Goal: Task Accomplishment & Management: Manage account settings

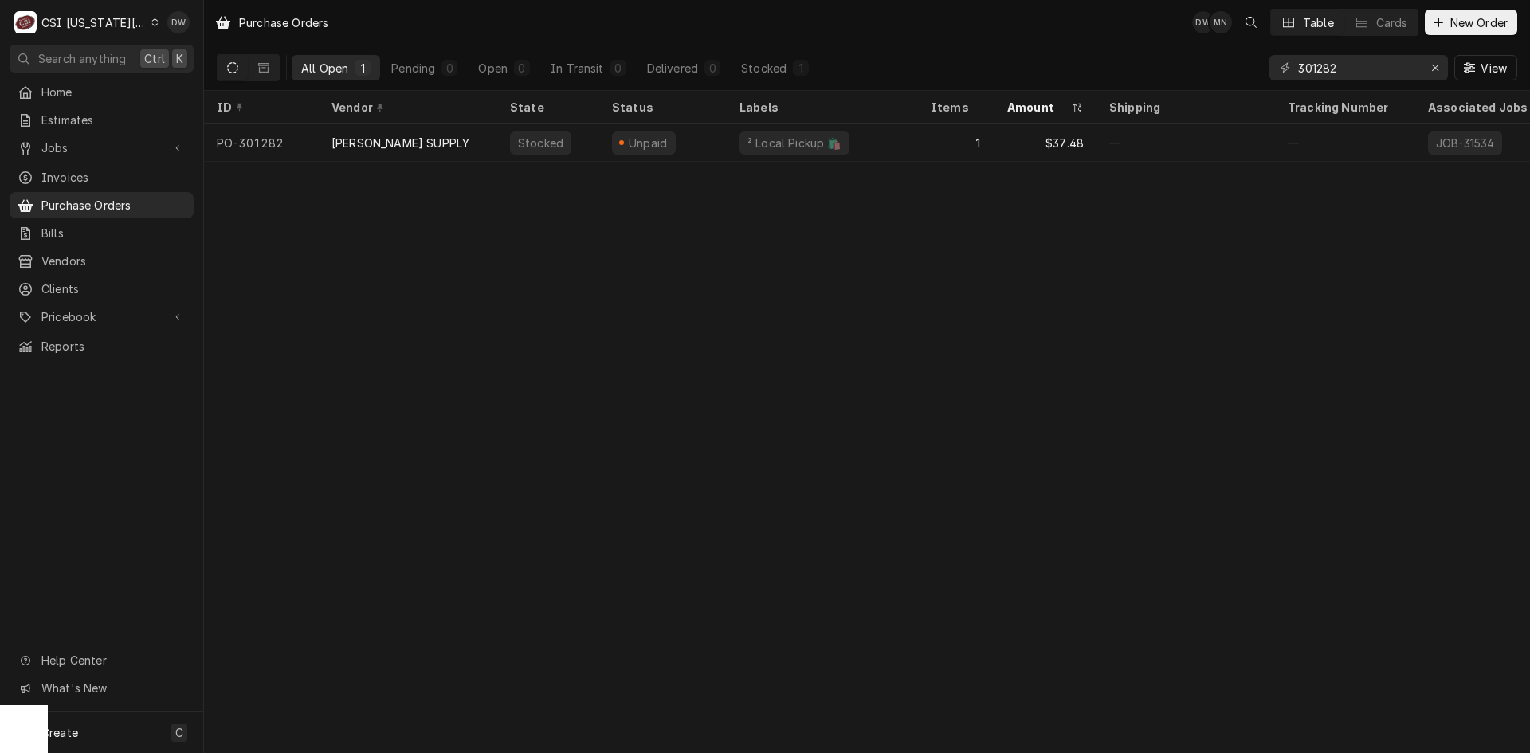
click at [151, 21] on div "Dynamic Content Wrapper" at bounding box center [154, 22] width 7 height 11
click at [175, 81] on div "CSI St. [PERSON_NAME]" at bounding box center [277, 87] width 235 height 17
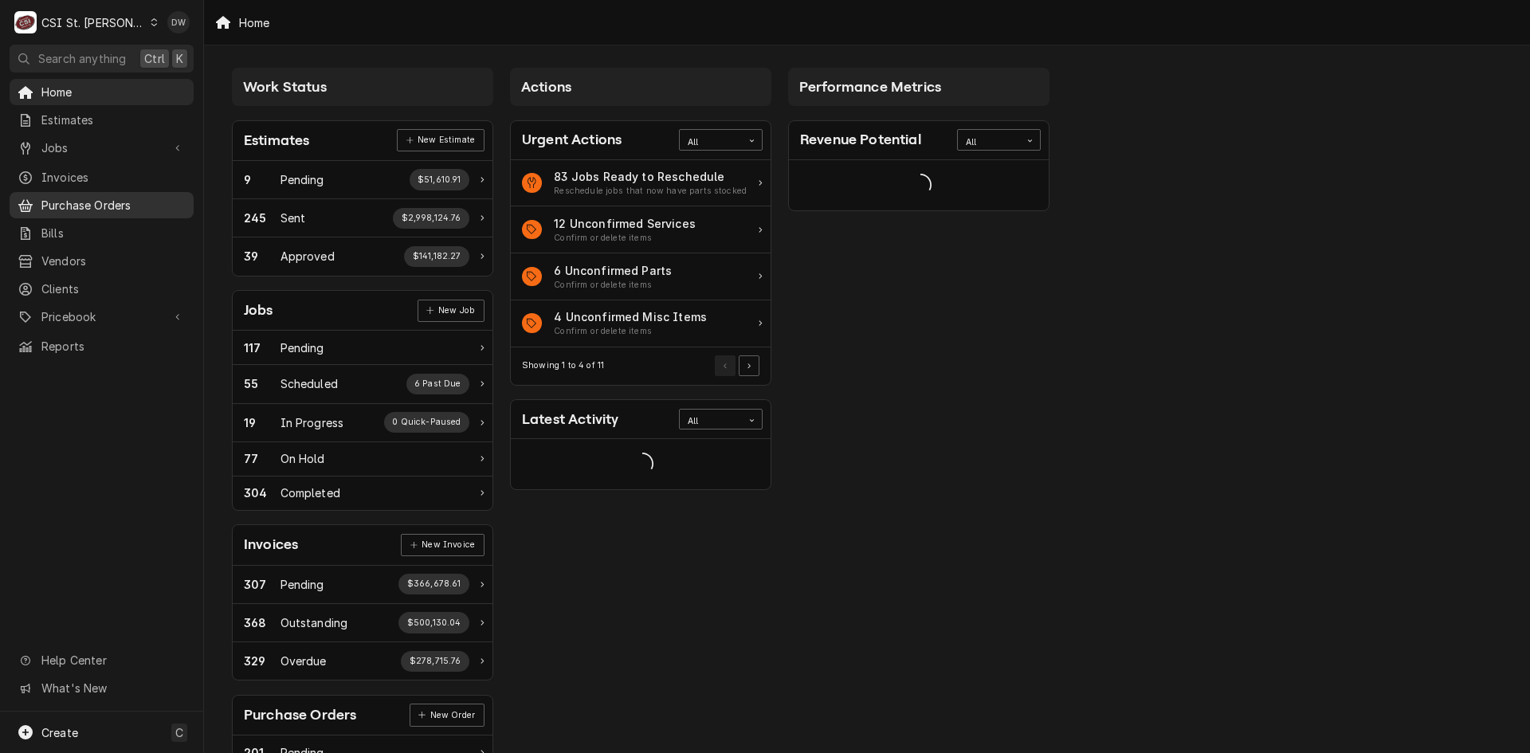
click at [80, 197] on span "Purchase Orders" at bounding box center [113, 205] width 144 height 17
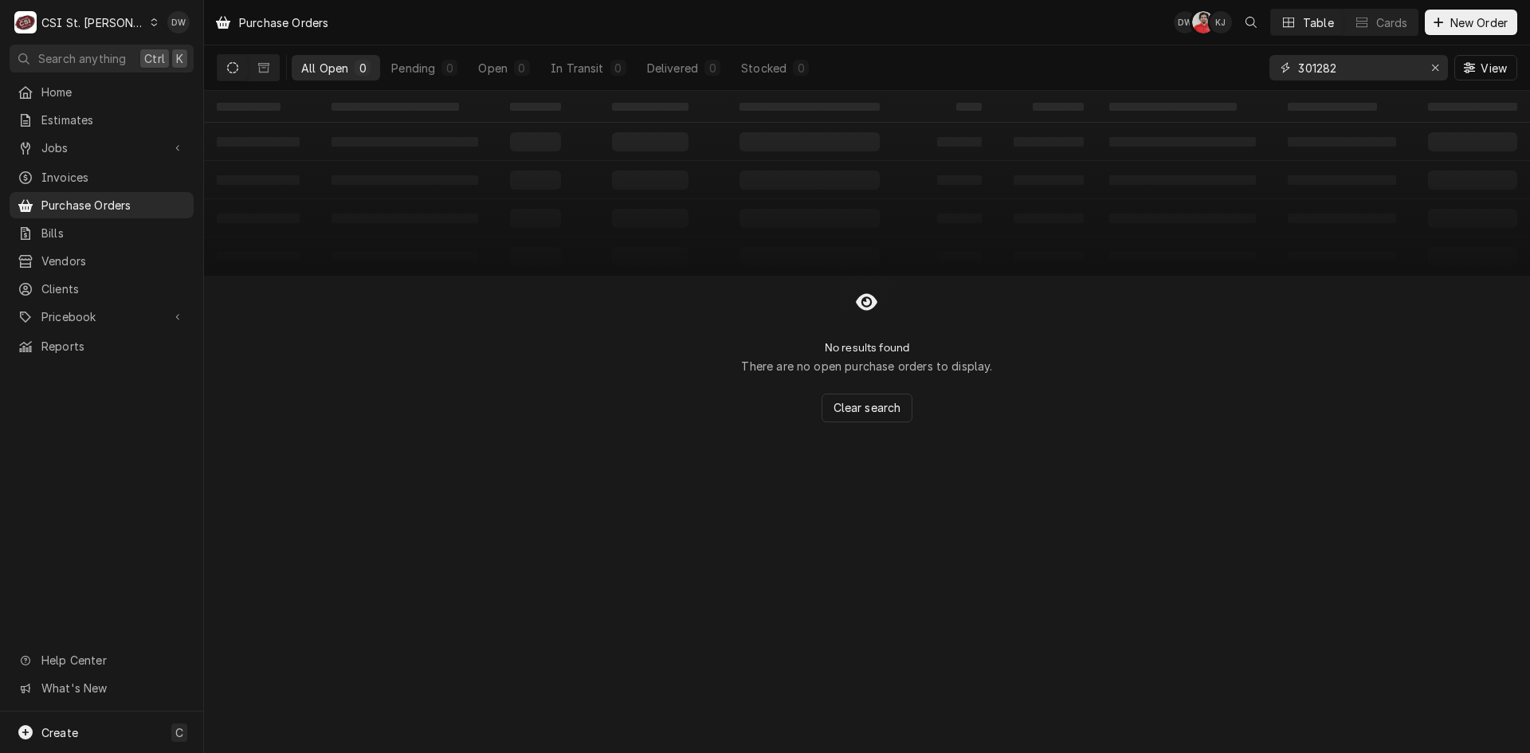
drag, startPoint x: 1361, startPoint y: 67, endPoint x: 1239, endPoint y: 84, distance: 123.2
click at [1239, 84] on div "All Open 0 Pending 0 Open 0 In Transit 0 Delivered 0 Stocked 0 301282 View" at bounding box center [867, 67] width 1300 height 45
type input "401050."
click at [110, 201] on span "Purchase Orders" at bounding box center [113, 205] width 144 height 17
drag, startPoint x: 1351, startPoint y: 68, endPoint x: 1270, endPoint y: 72, distance: 80.6
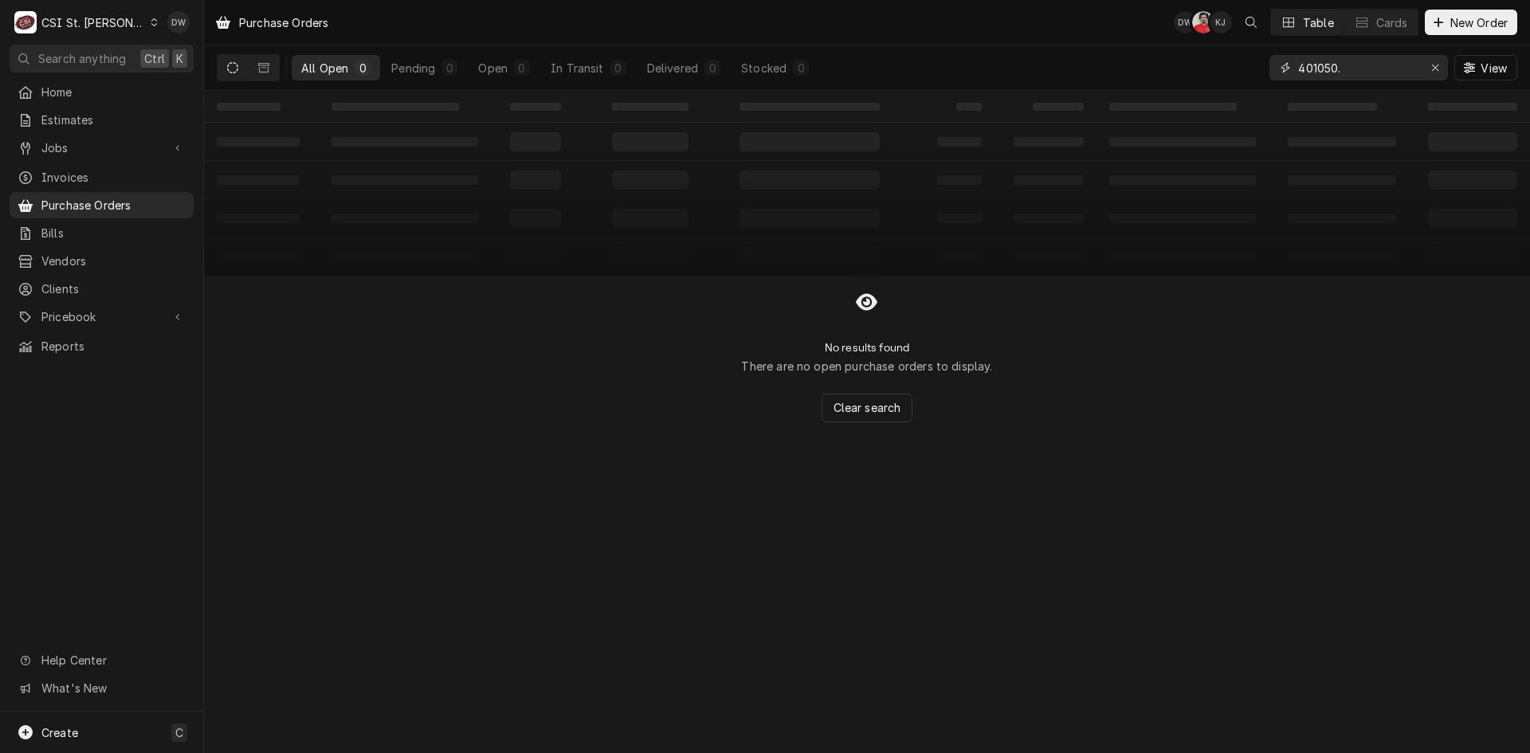
click at [1270, 72] on div "401050." at bounding box center [1358, 67] width 178 height 25
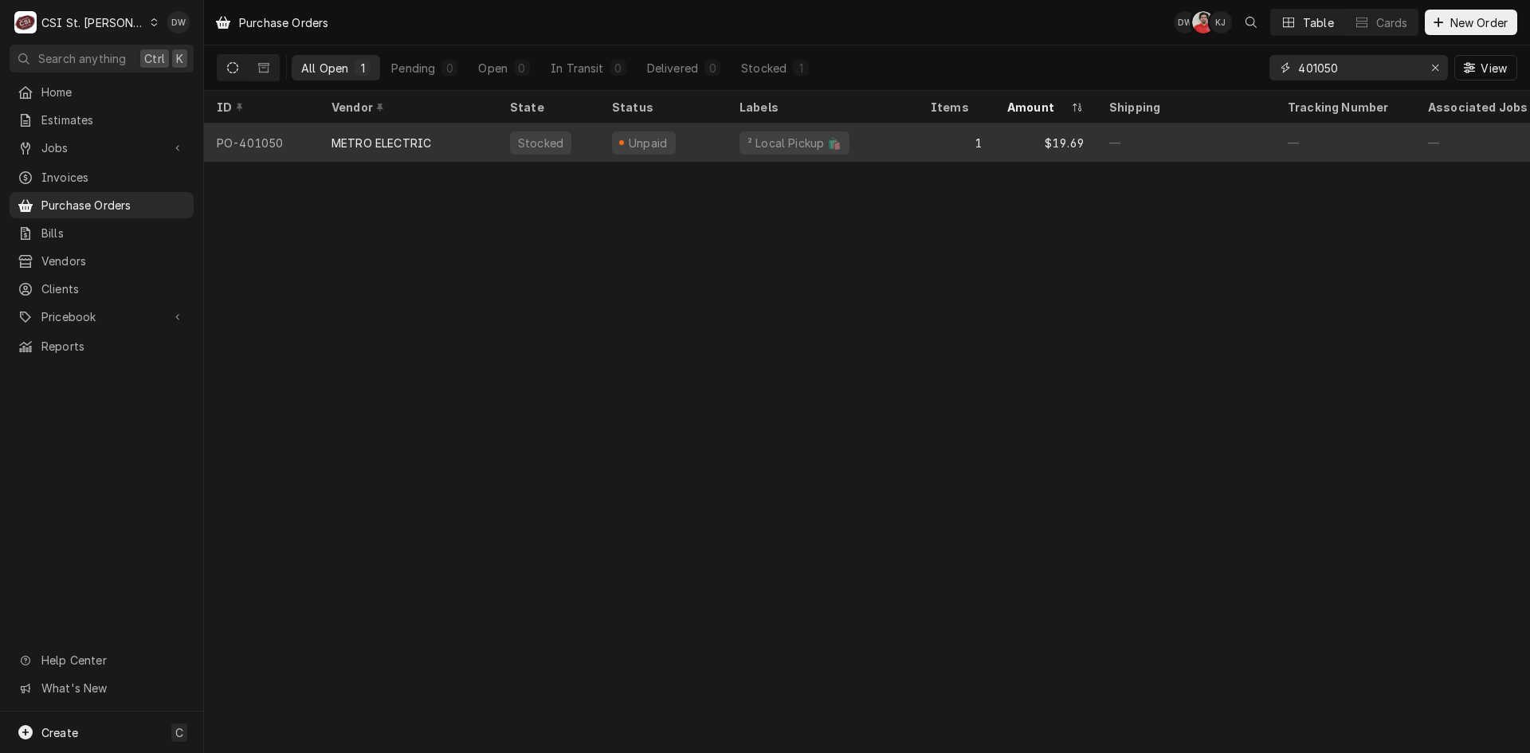
type input "401050"
click at [387, 135] on div "METRO ELECTRIC" at bounding box center [381, 143] width 100 height 17
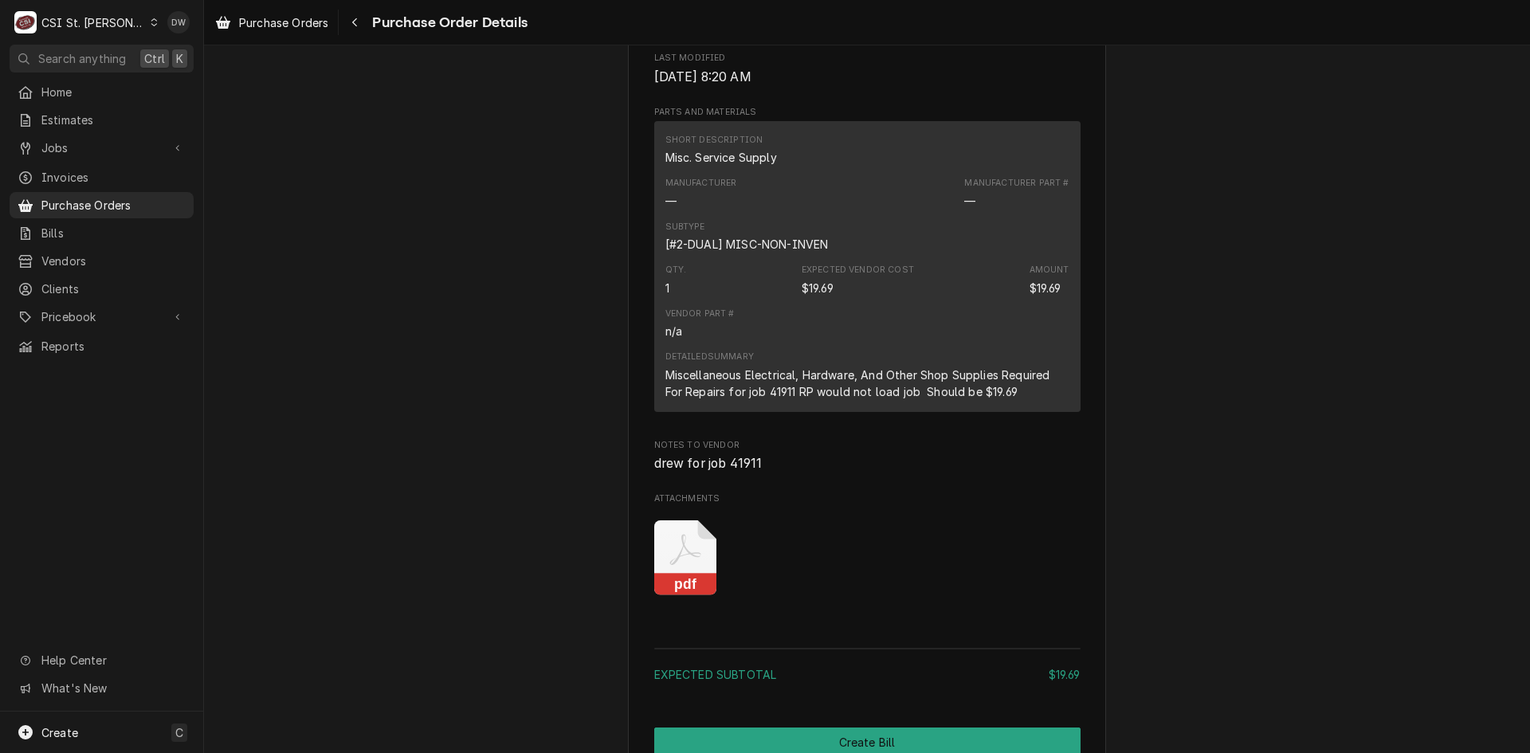
scroll to position [1347, 0]
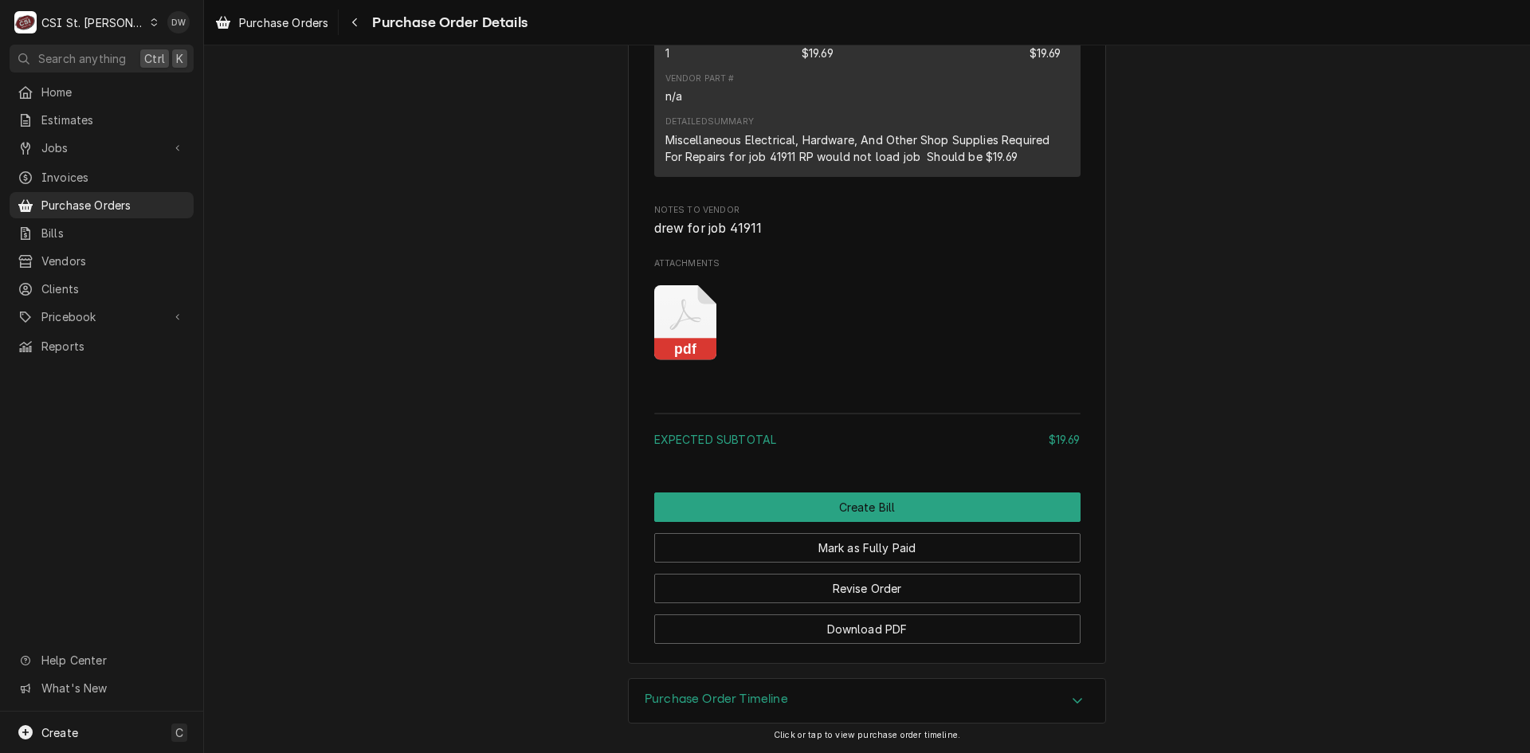
click at [668, 351] on rect "Attachments" at bounding box center [685, 350] width 63 height 22
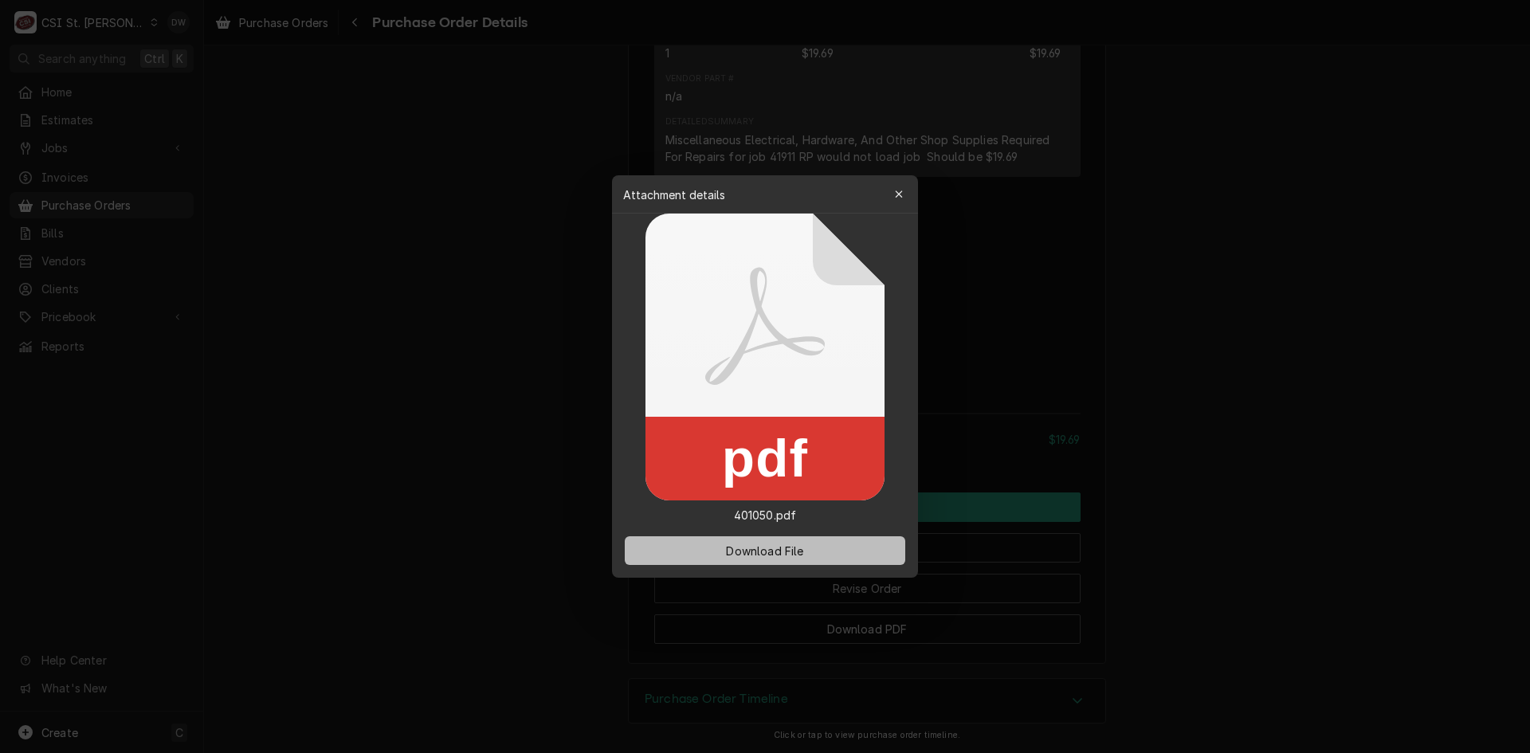
click at [742, 543] on span "Download File" at bounding box center [765, 551] width 84 height 17
click at [1394, 355] on div at bounding box center [765, 376] width 1530 height 753
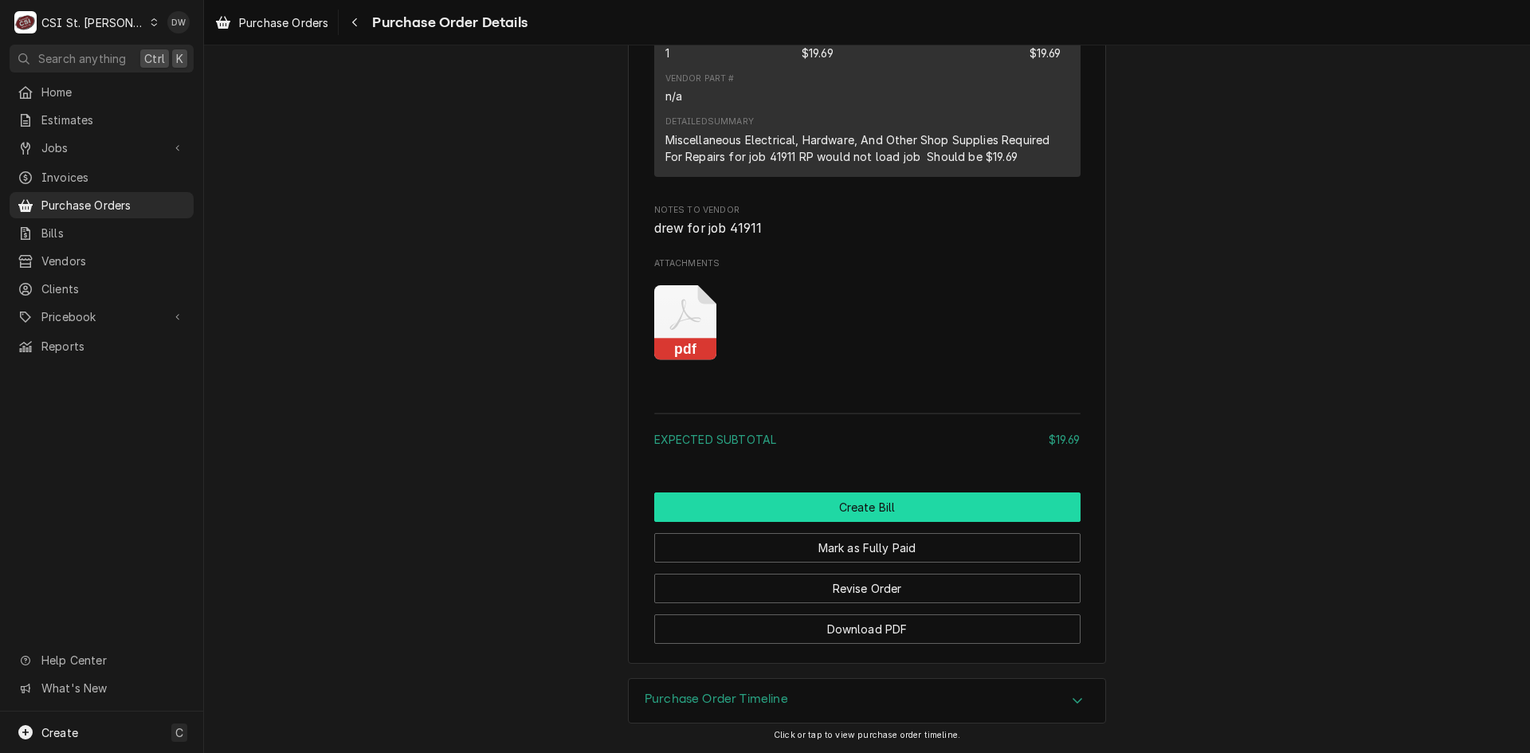
click at [916, 509] on button "Create Bill" at bounding box center [867, 506] width 426 height 29
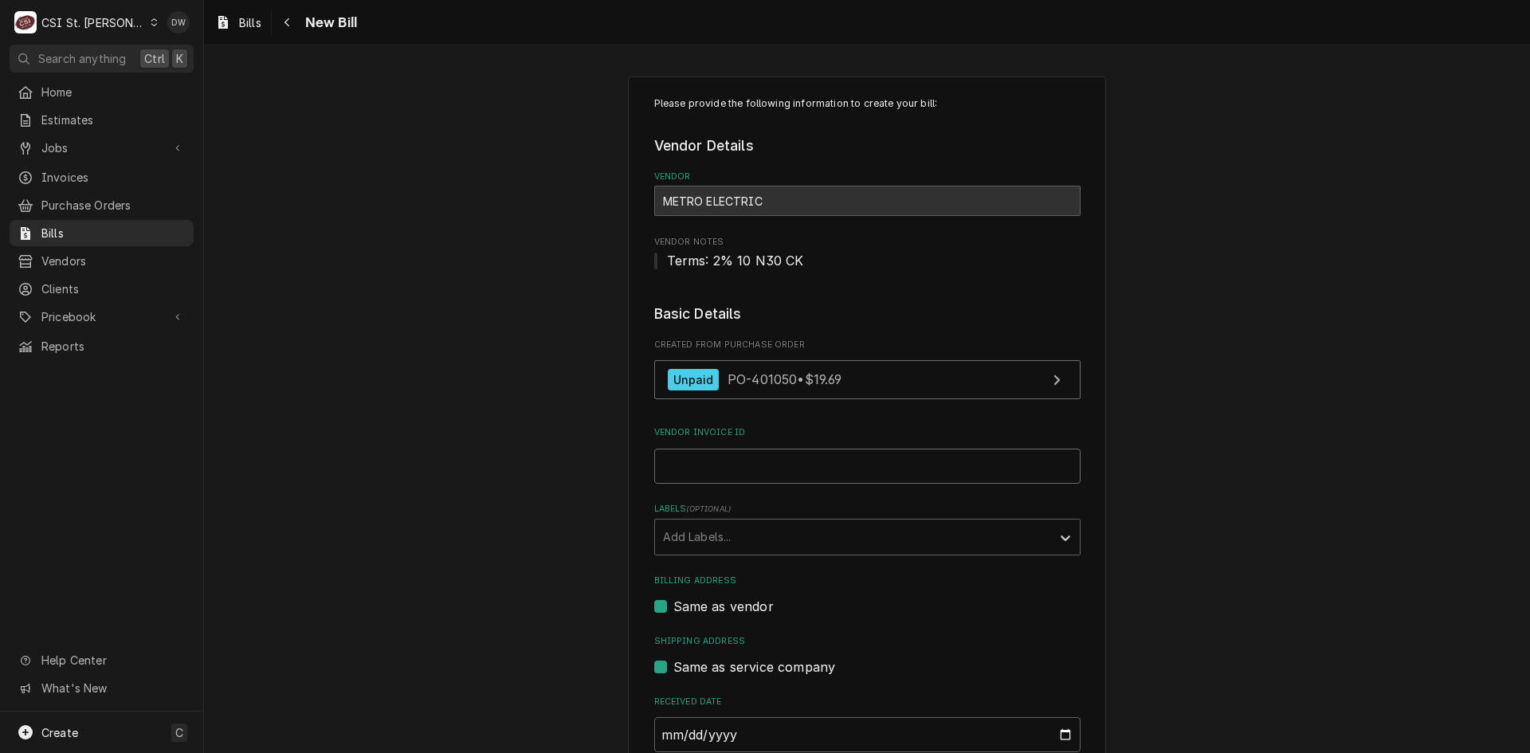
drag, startPoint x: 729, startPoint y: 474, endPoint x: 720, endPoint y: 473, distance: 8.8
click at [723, 474] on input "Vendor Invoice ID" at bounding box center [867, 466] width 426 height 35
click at [721, 465] on input "Vendor Invoice ID" at bounding box center [867, 466] width 426 height 35
paste input "E89732-00"
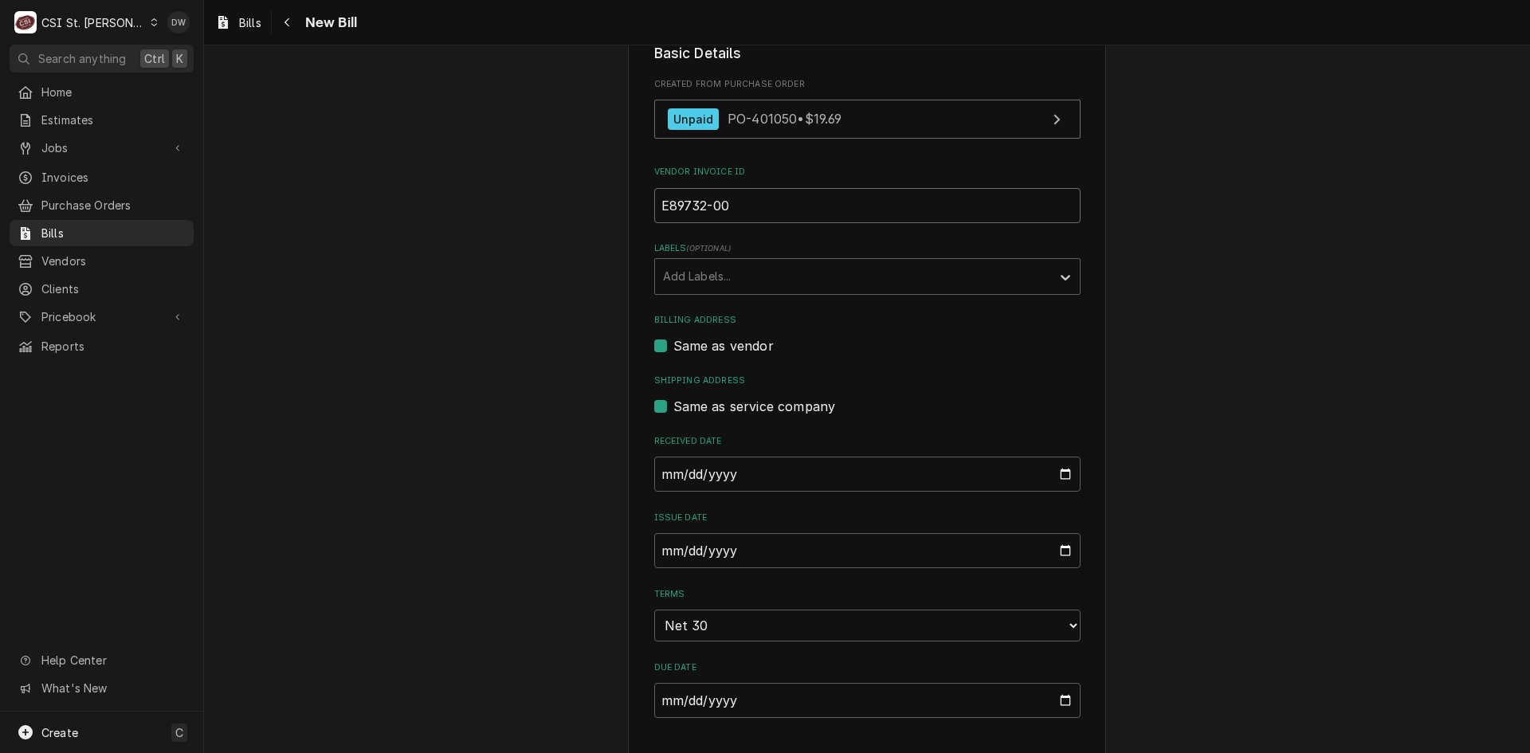
scroll to position [319, 0]
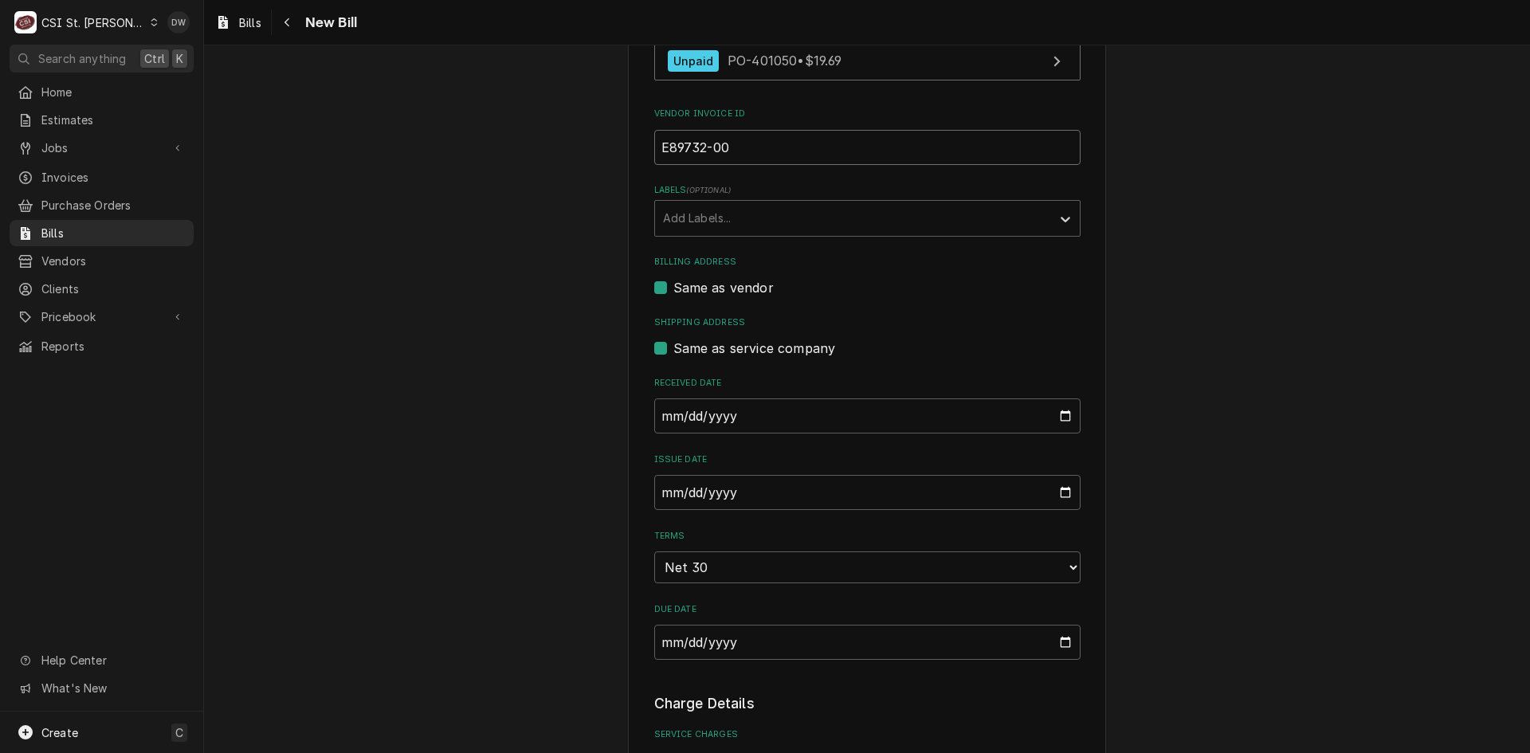
type input "E89732-00"
click at [657, 495] on input "2025-09-10" at bounding box center [867, 492] width 426 height 35
type input "2025-08-20"
click at [1178, 579] on div "Please provide the following information to create your bill: Vendor Details Ve…" at bounding box center [867, 673] width 1326 height 1861
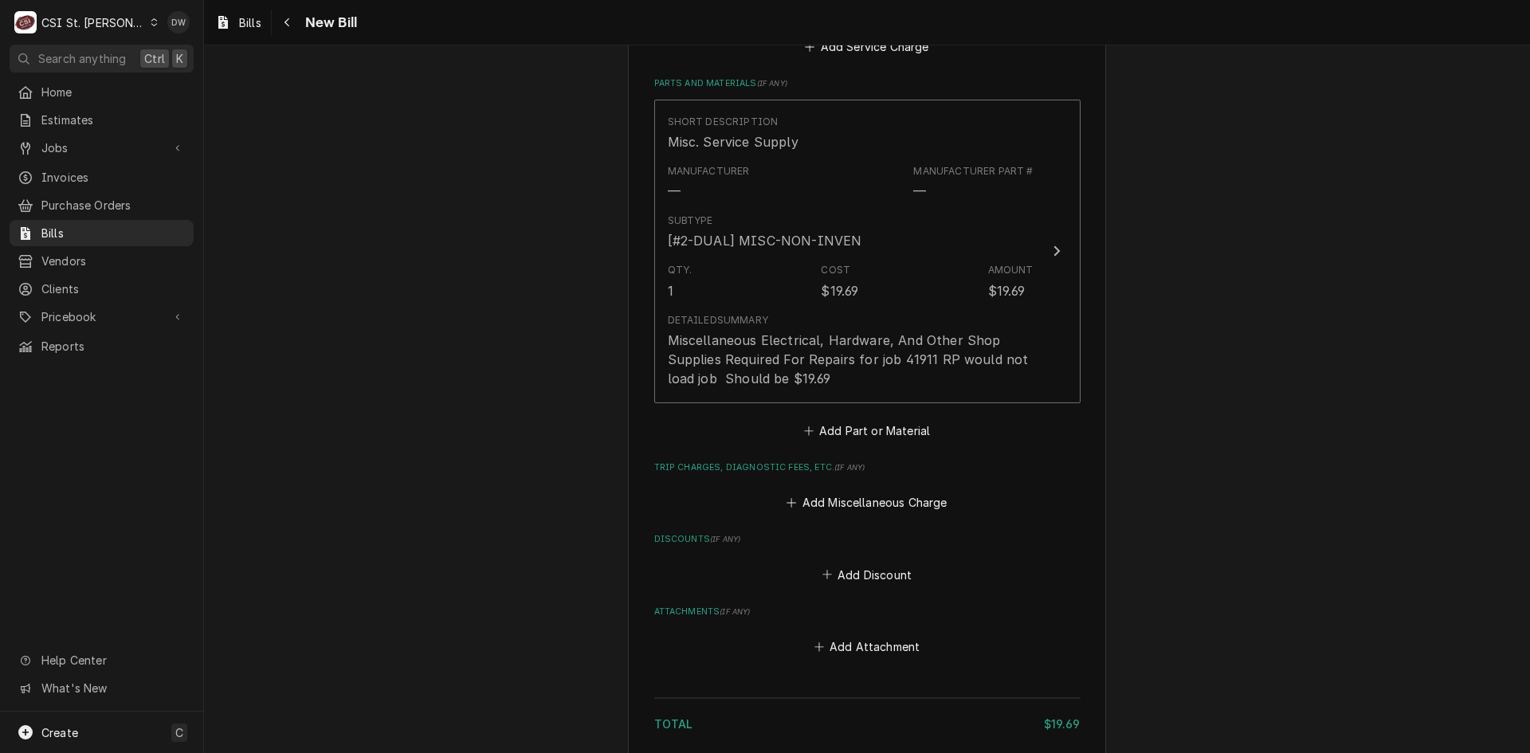
scroll to position [1170, 0]
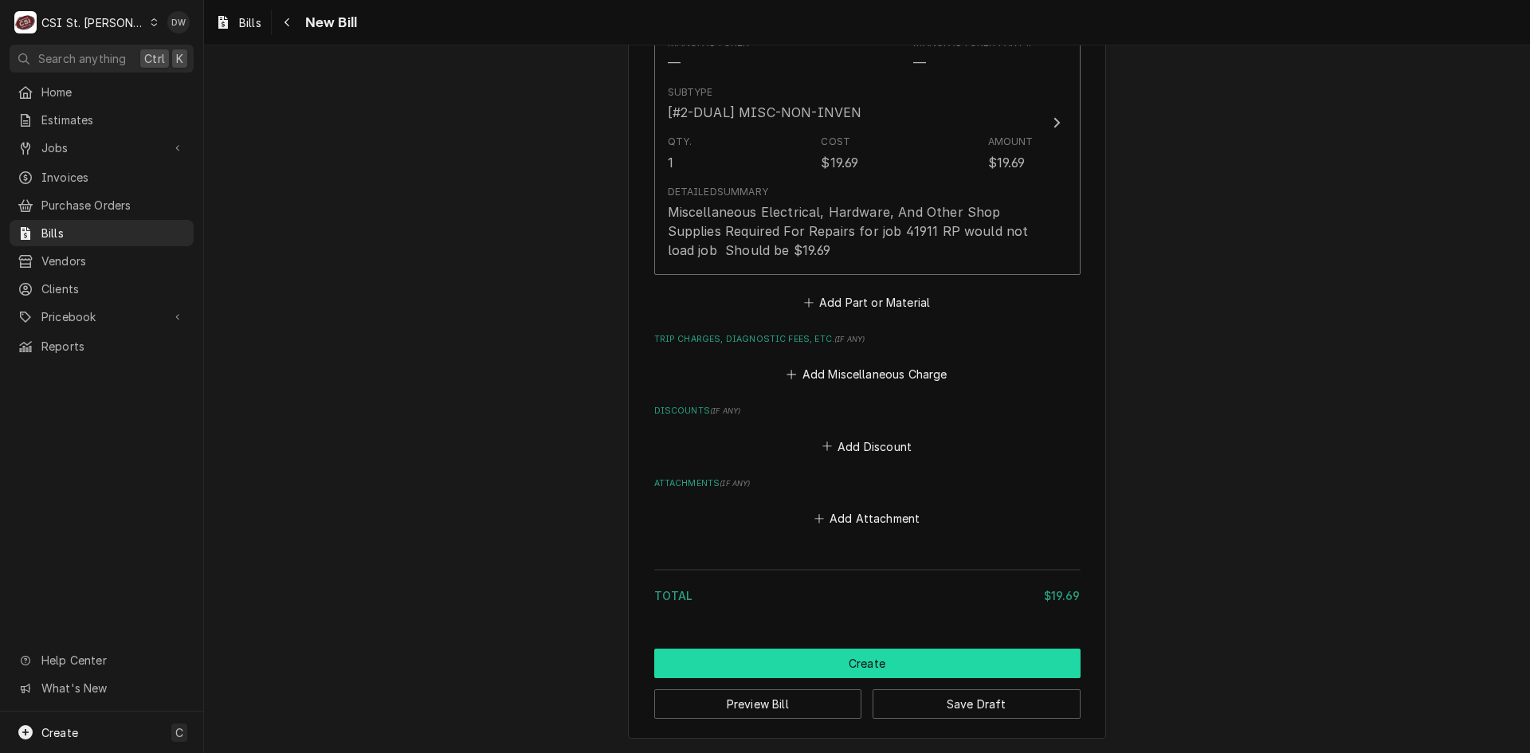
click at [938, 661] on button "Create" at bounding box center [867, 663] width 426 height 29
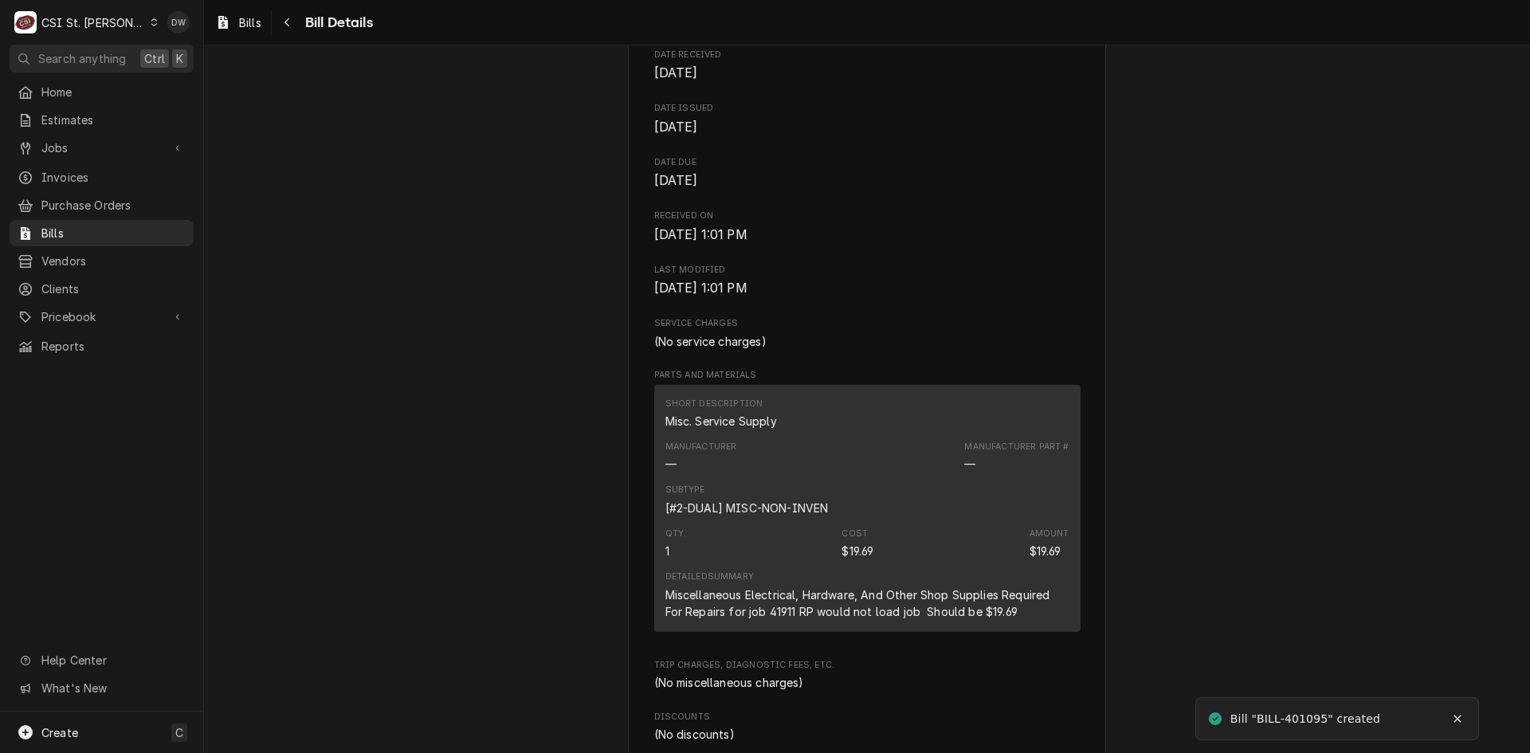
scroll to position [717, 0]
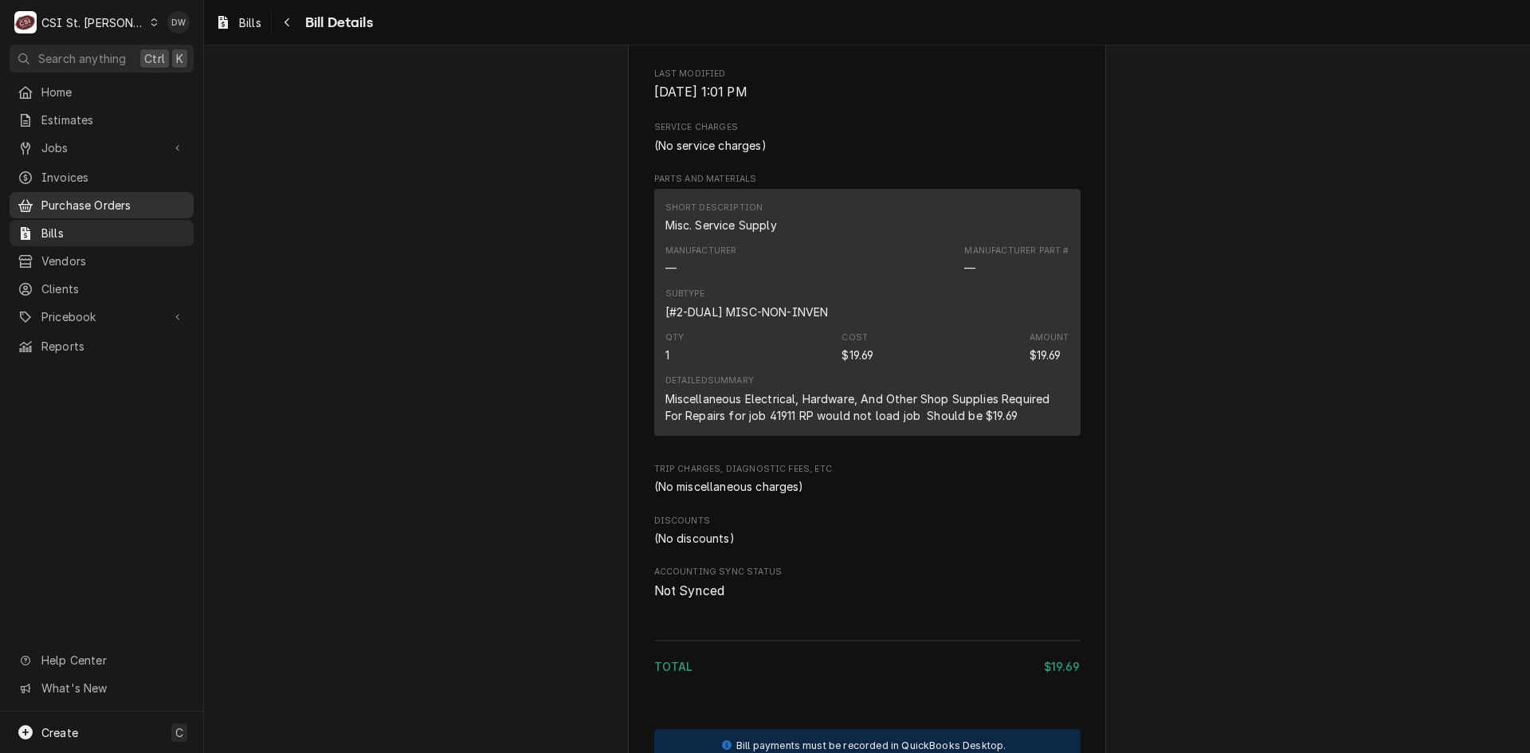
click at [115, 195] on div "Purchase Orders" at bounding box center [102, 205] width 178 height 20
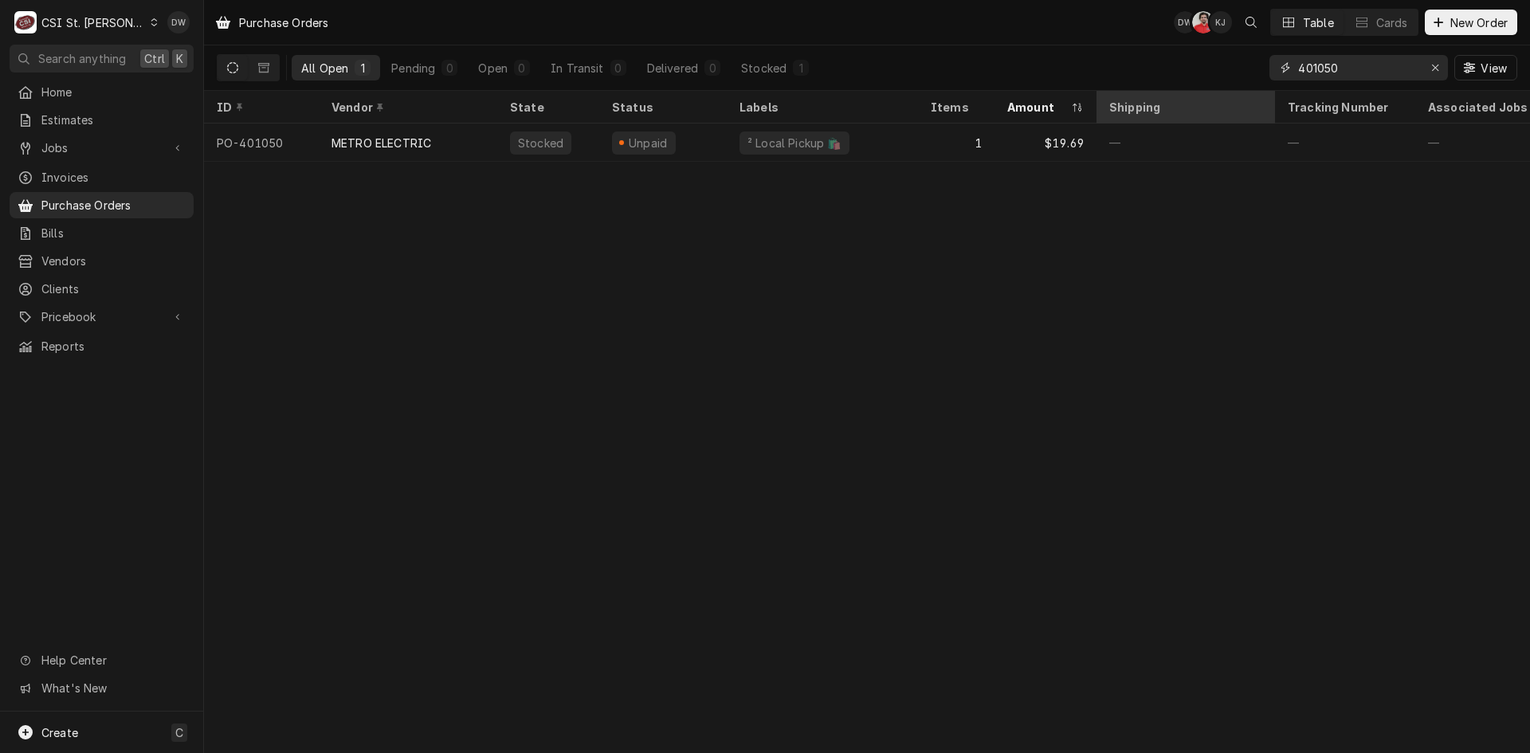
drag, startPoint x: 1367, startPoint y: 64, endPoint x: 1192, endPoint y: 93, distance: 177.8
click at [1192, 93] on div "Purchase Orders DW NF KJ Table Cards New Order All Open 1 Pending 0 Open 0 In T…" at bounding box center [867, 376] width 1326 height 753
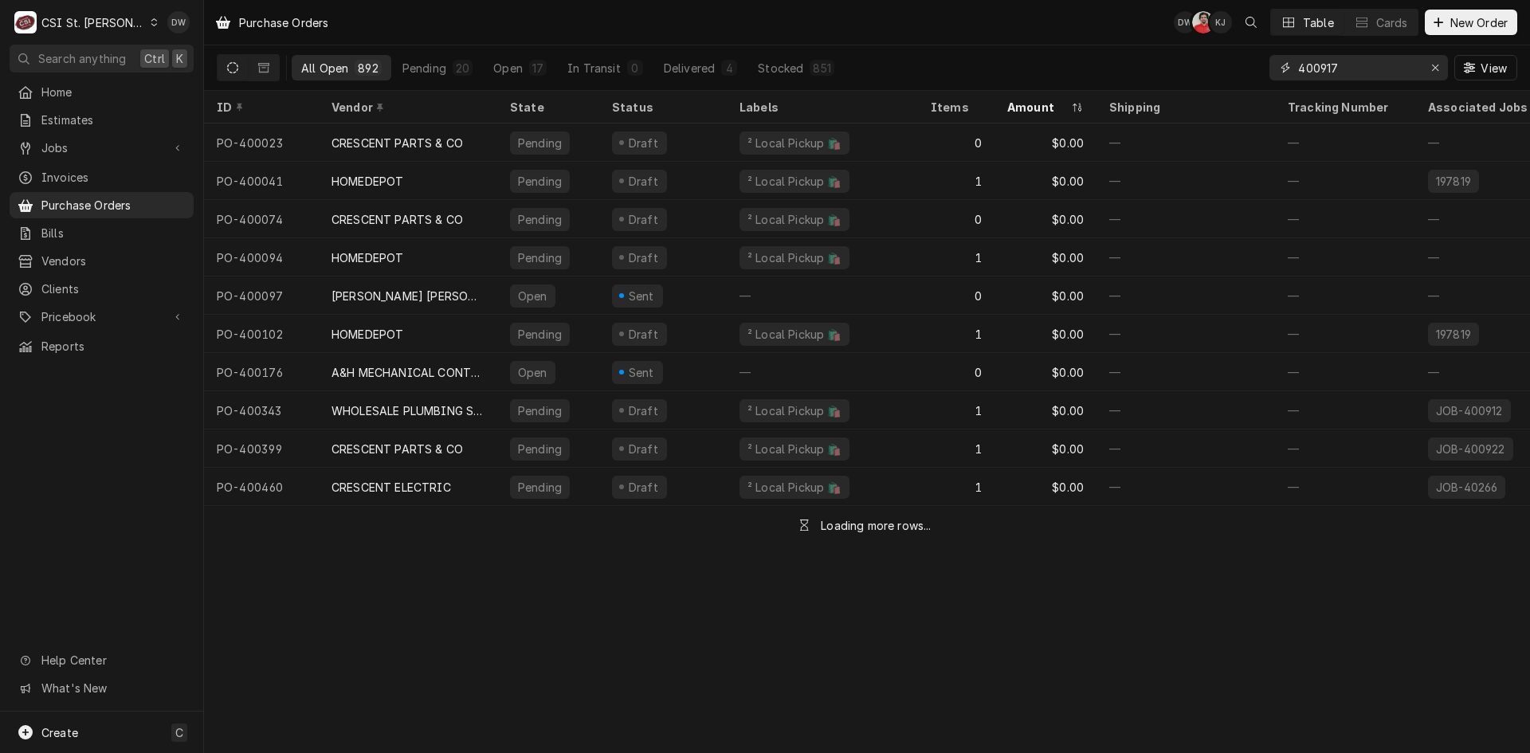
type input "400917"
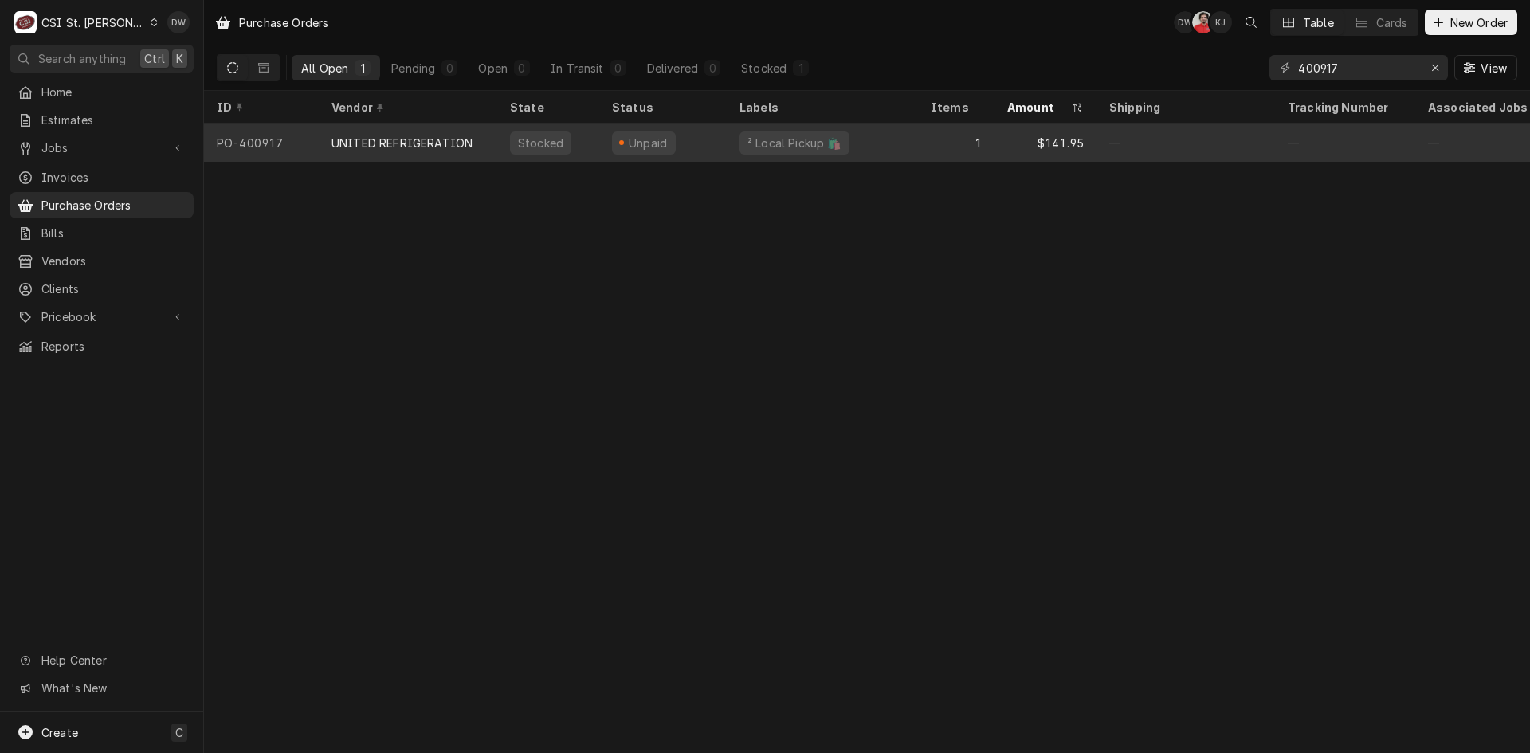
click at [369, 141] on div "UNITED REFRIGERATION" at bounding box center [401, 143] width 141 height 17
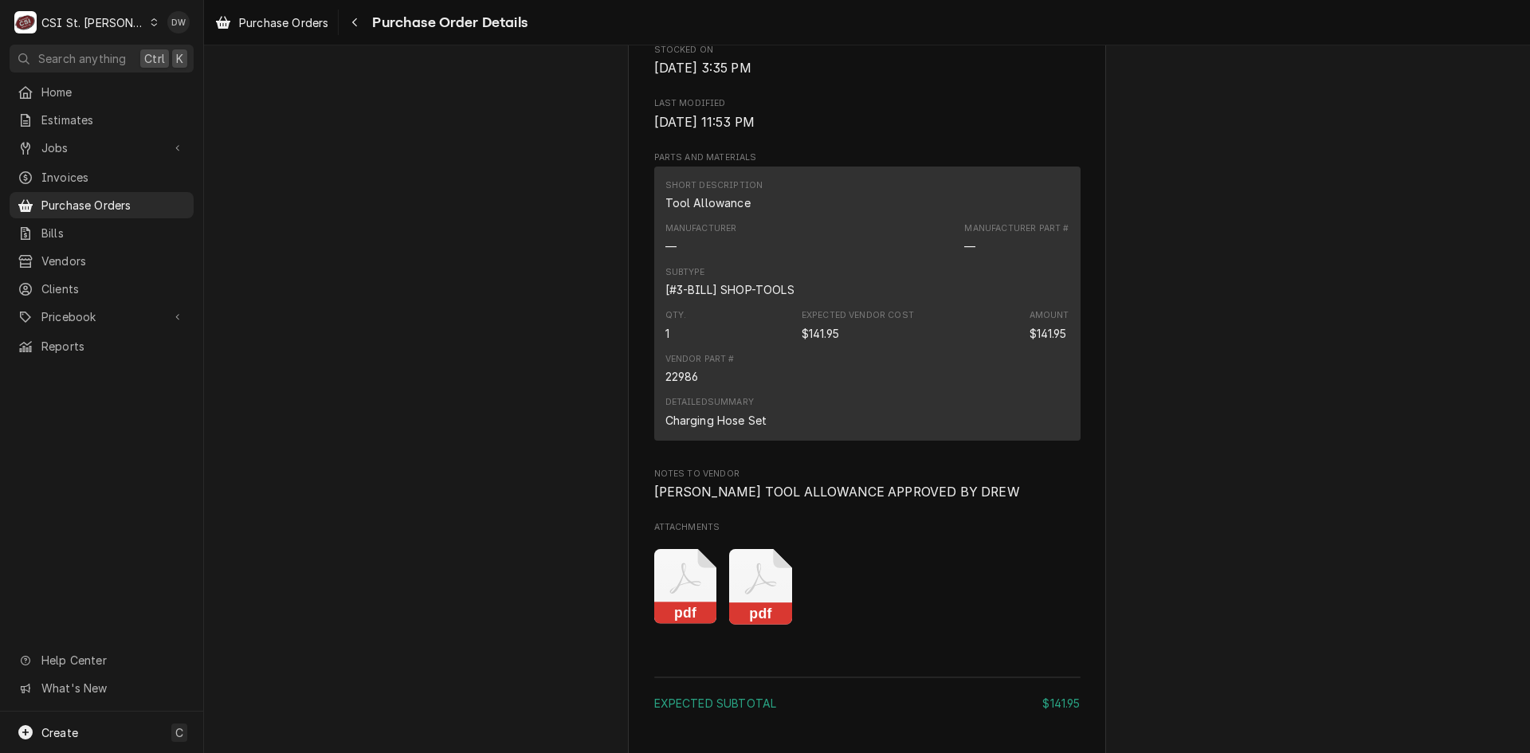
scroll to position [1195, 0]
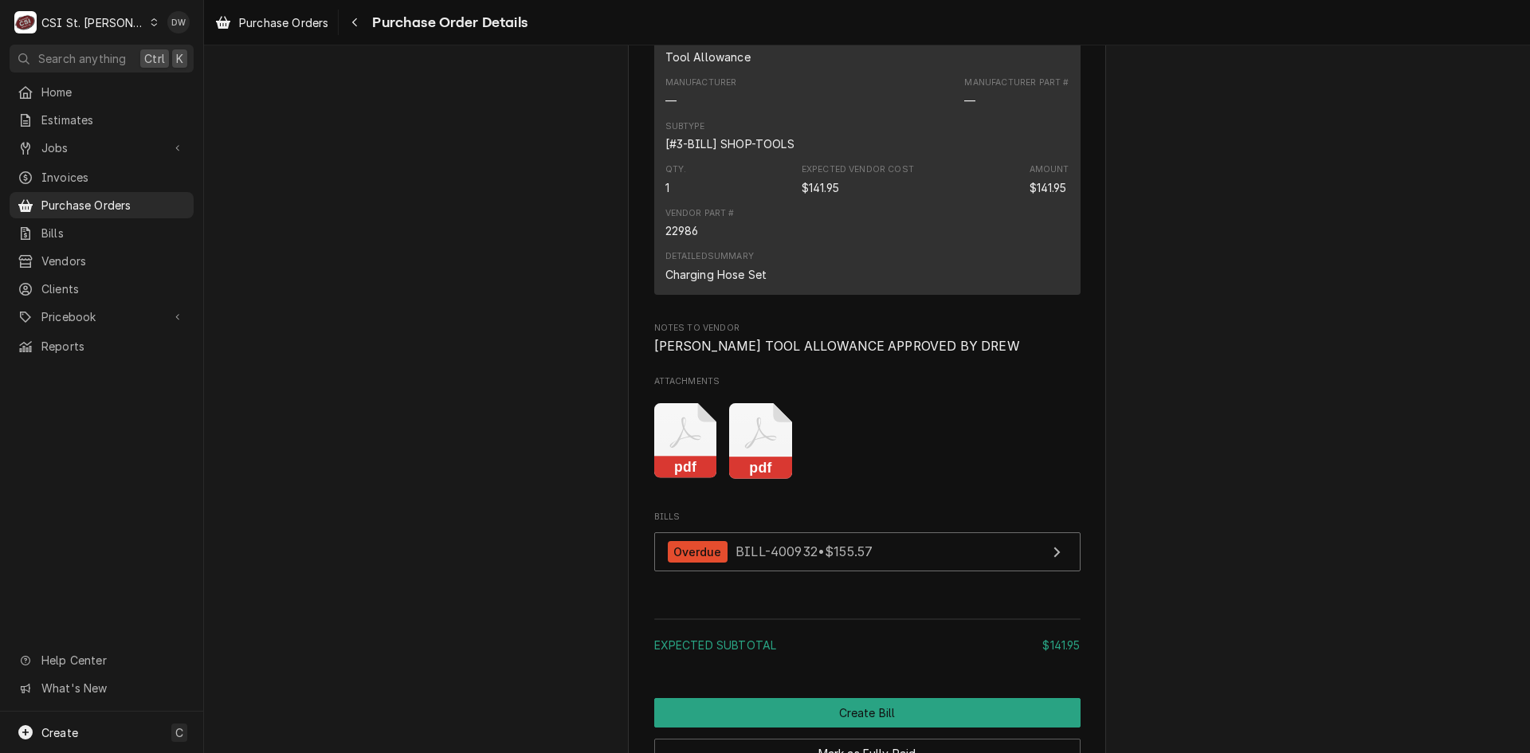
click at [751, 479] on rect "Attachments" at bounding box center [760, 468] width 63 height 22
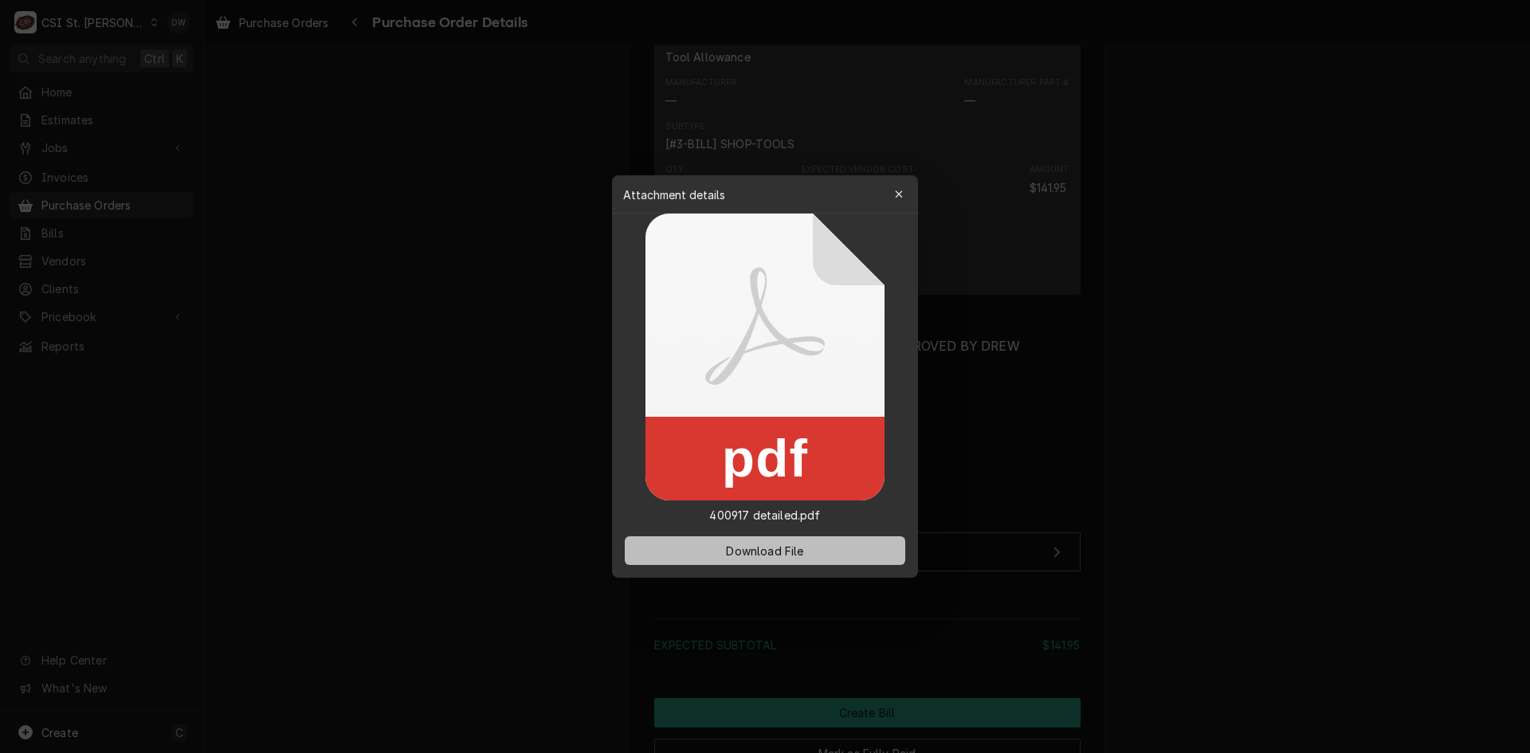
click at [763, 548] on span "Download File" at bounding box center [765, 551] width 84 height 17
click at [1083, 596] on div at bounding box center [765, 376] width 1530 height 753
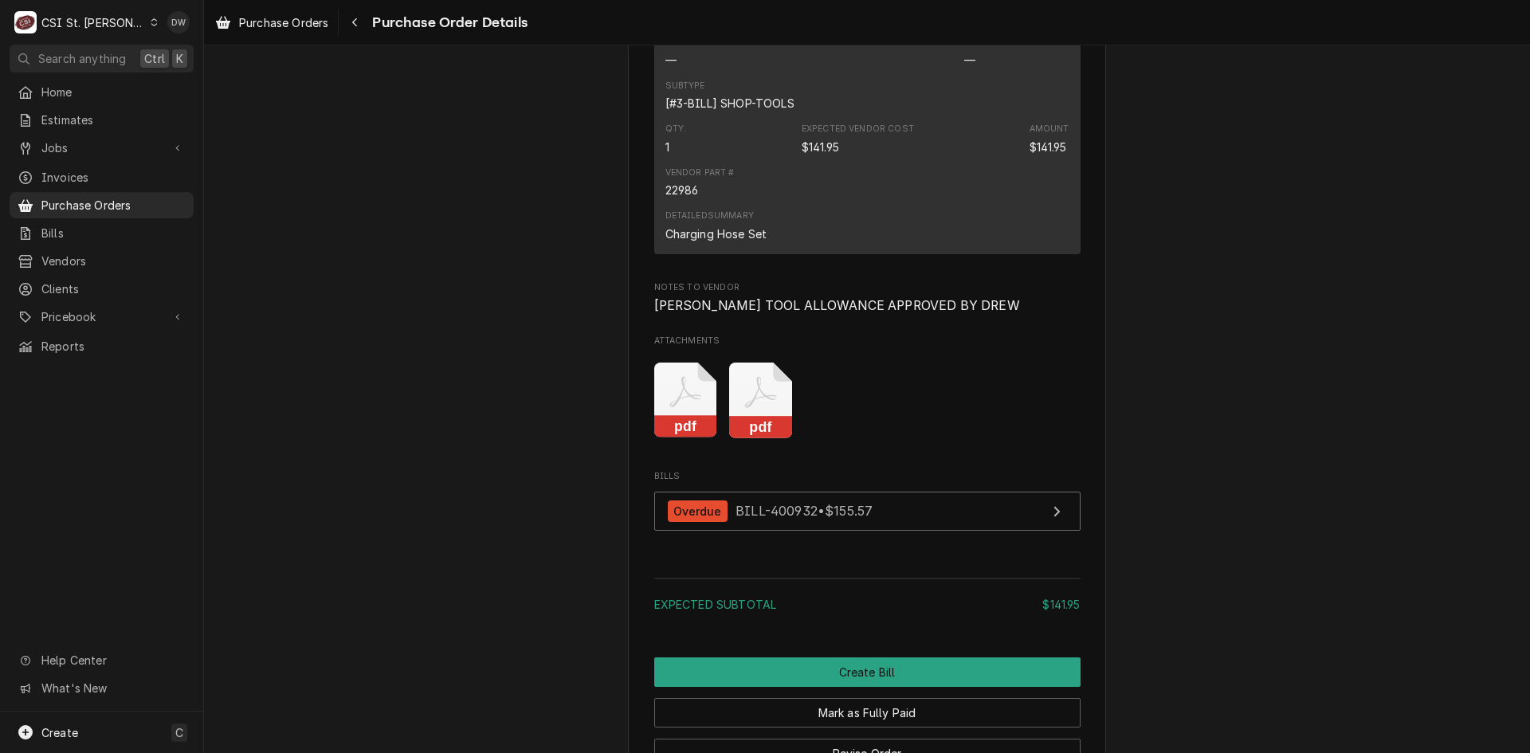
scroll to position [1275, 0]
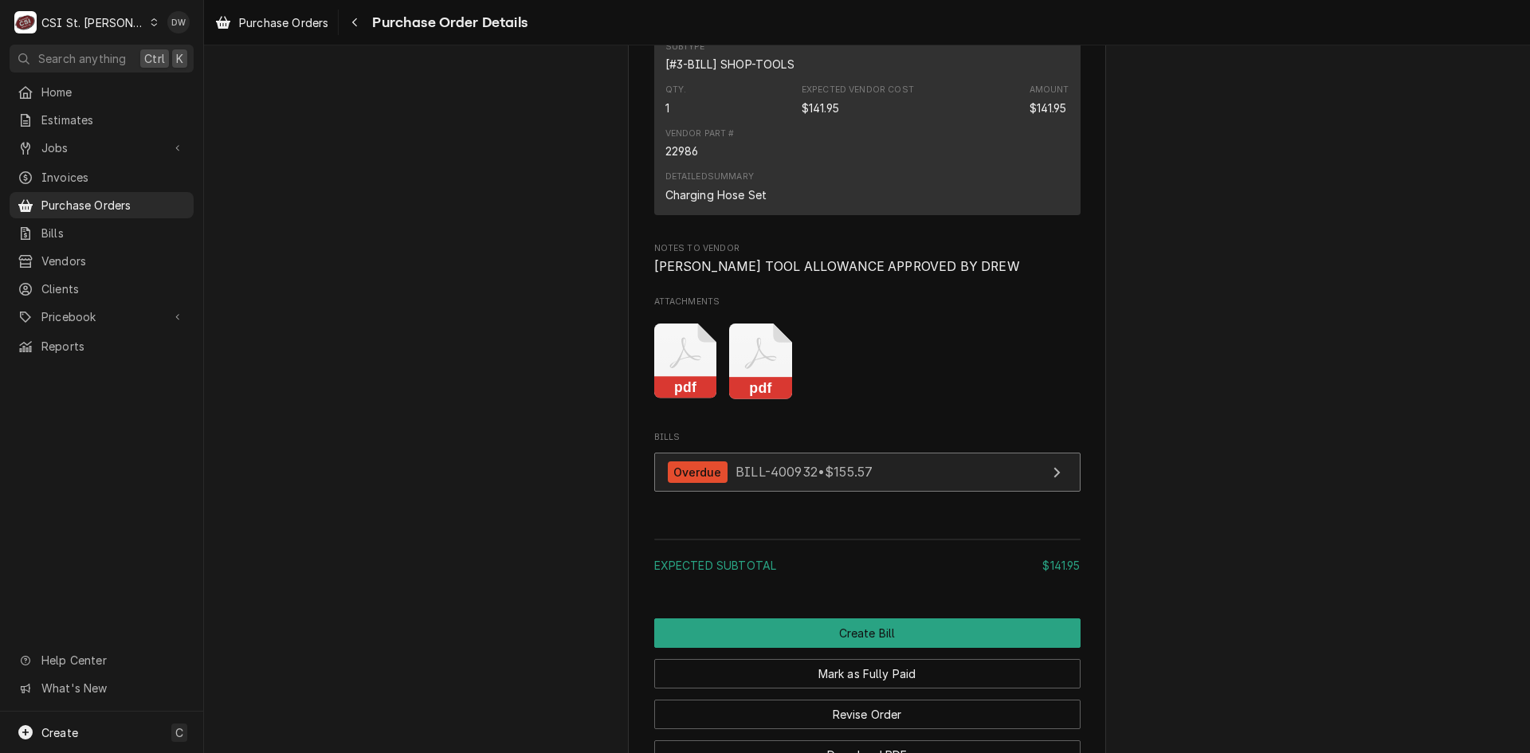
click at [818, 492] on link "Overdue BILL-400932 • $155.57" at bounding box center [867, 472] width 426 height 39
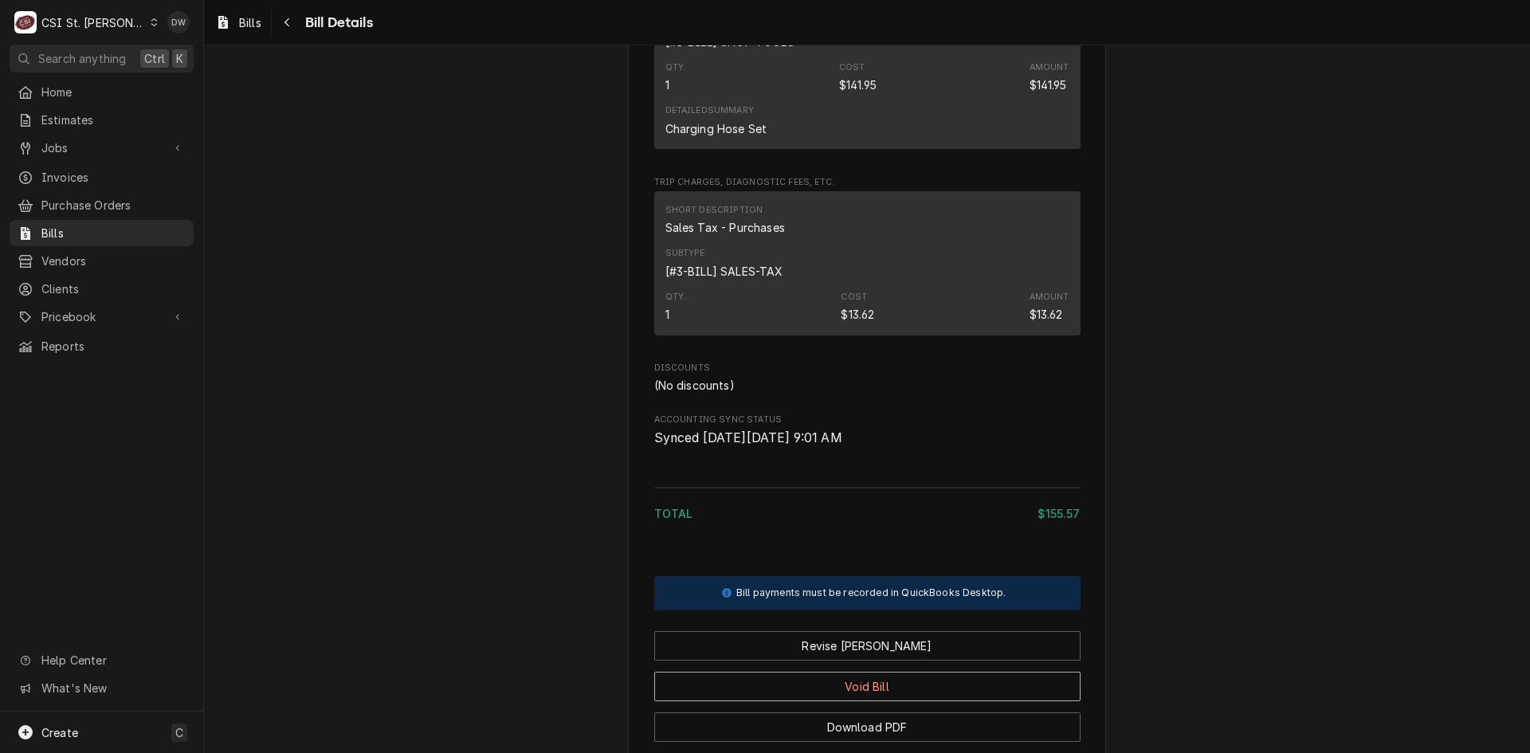
scroll to position [1135, 0]
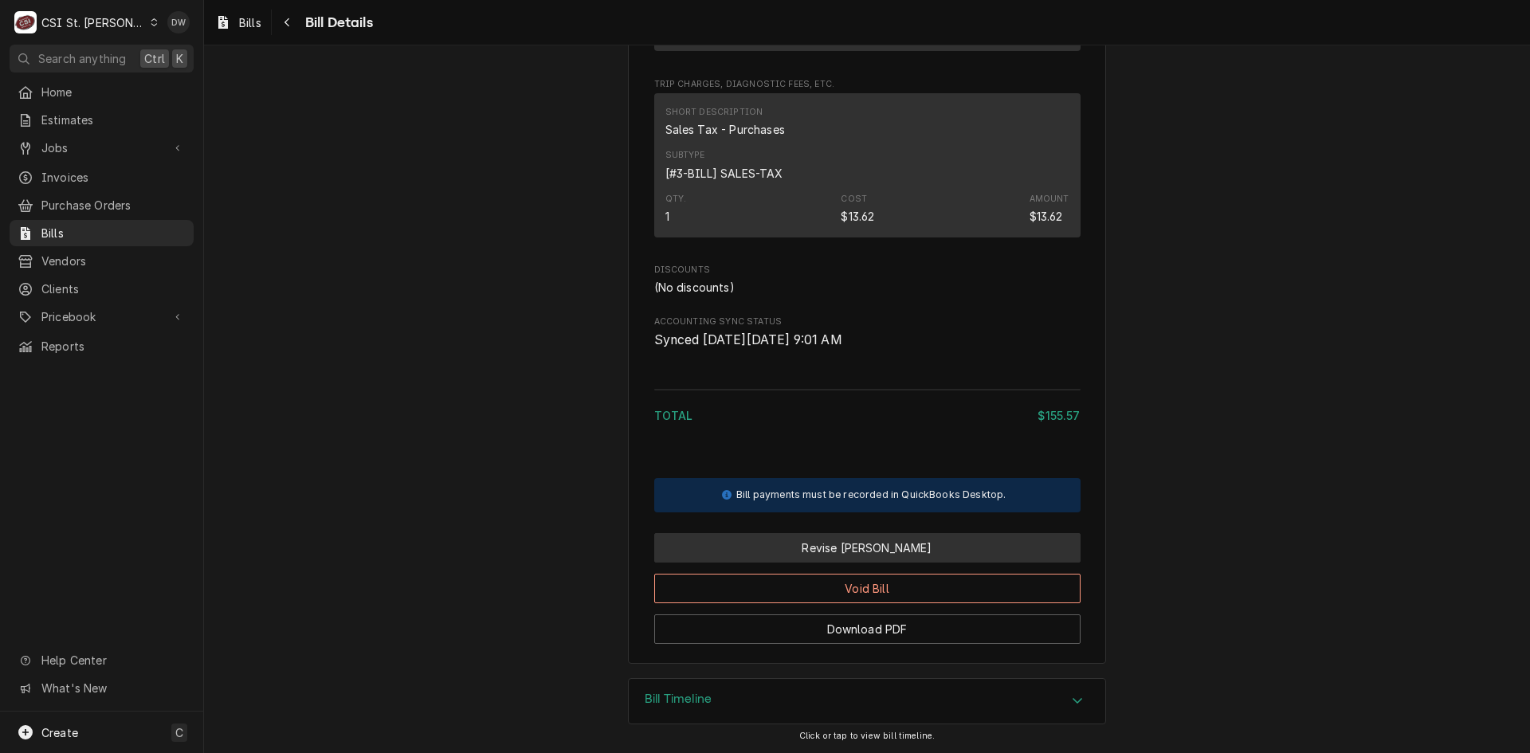
click at [854, 544] on button "Revise [PERSON_NAME]" at bounding box center [867, 547] width 426 height 29
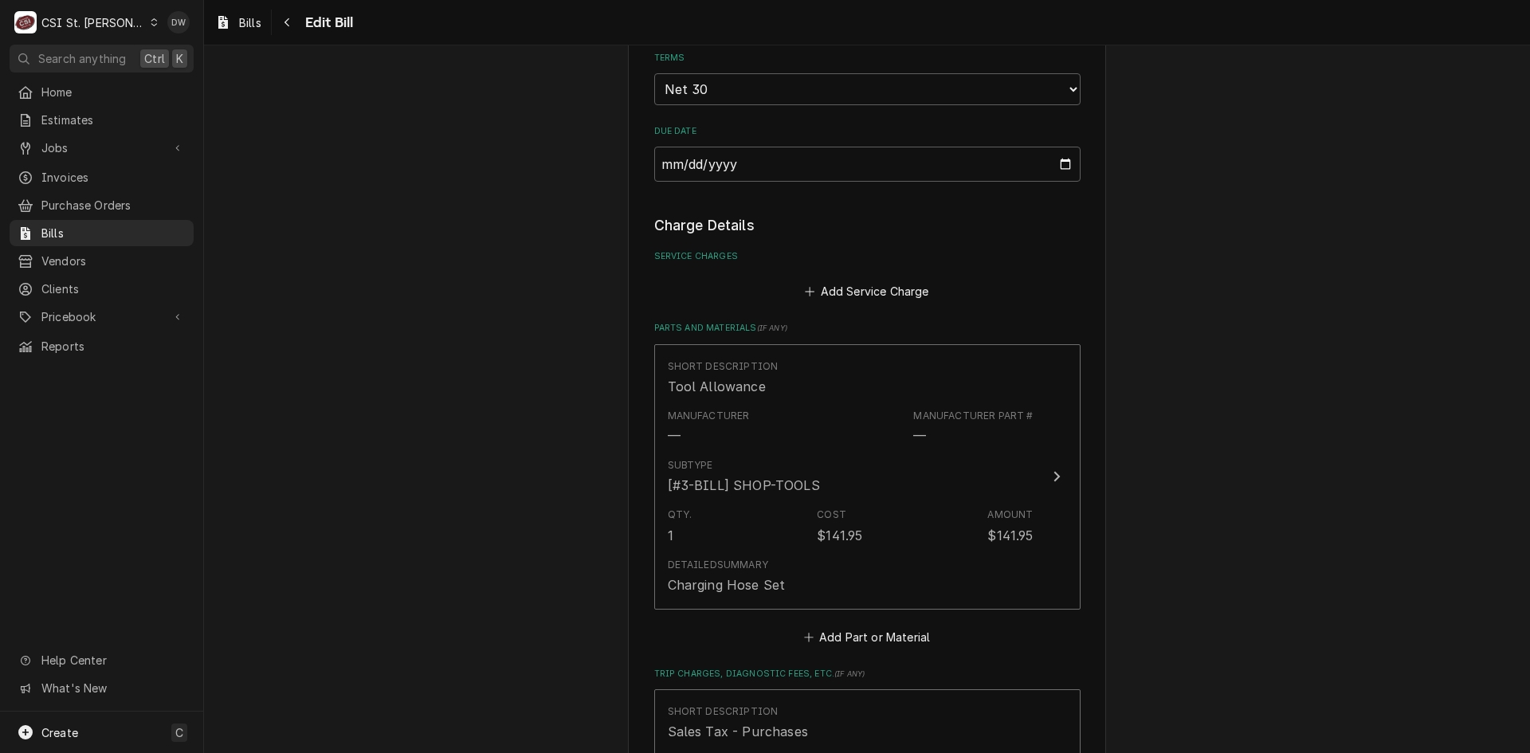
scroll to position [1116, 0]
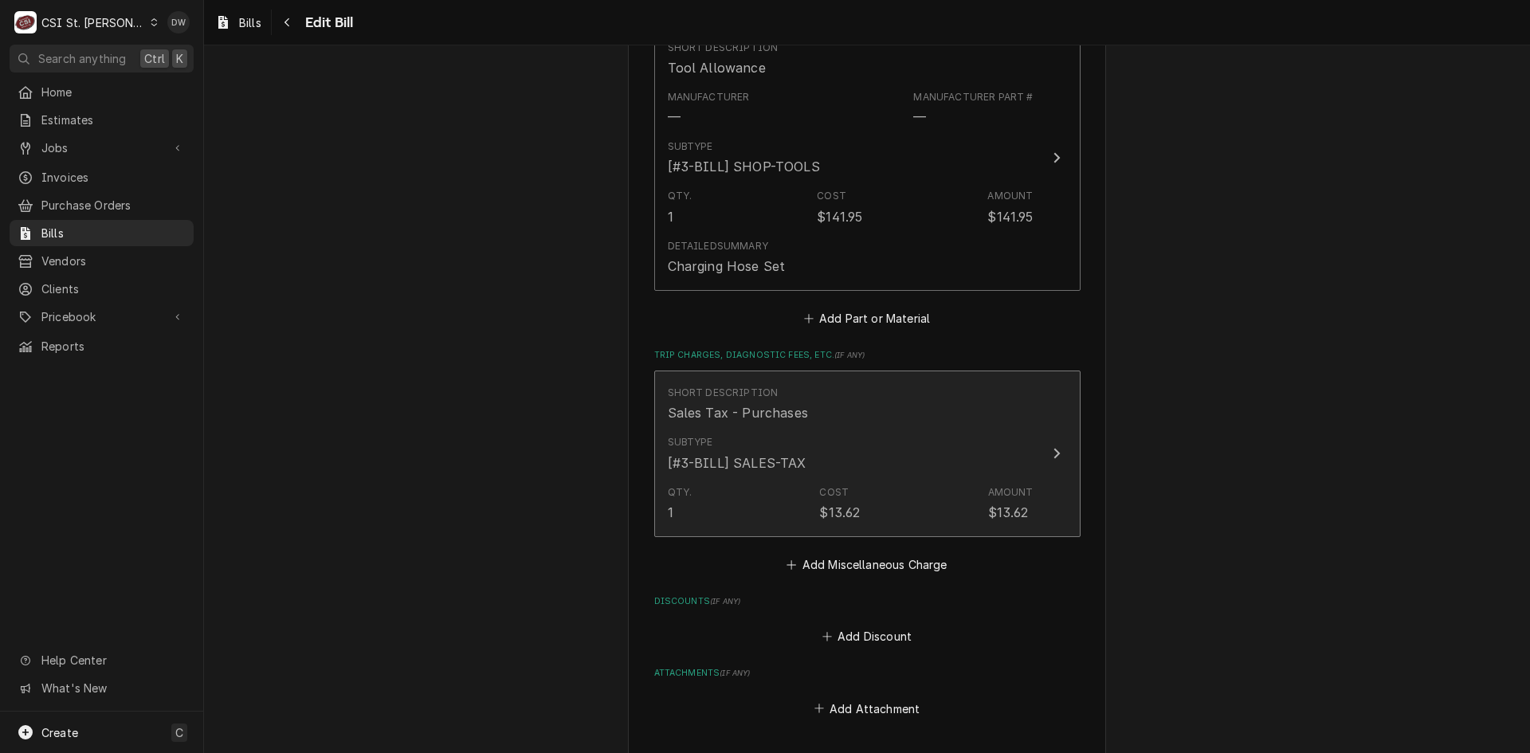
click at [1055, 445] on div "Update Line Item" at bounding box center [1056, 453] width 21 height 19
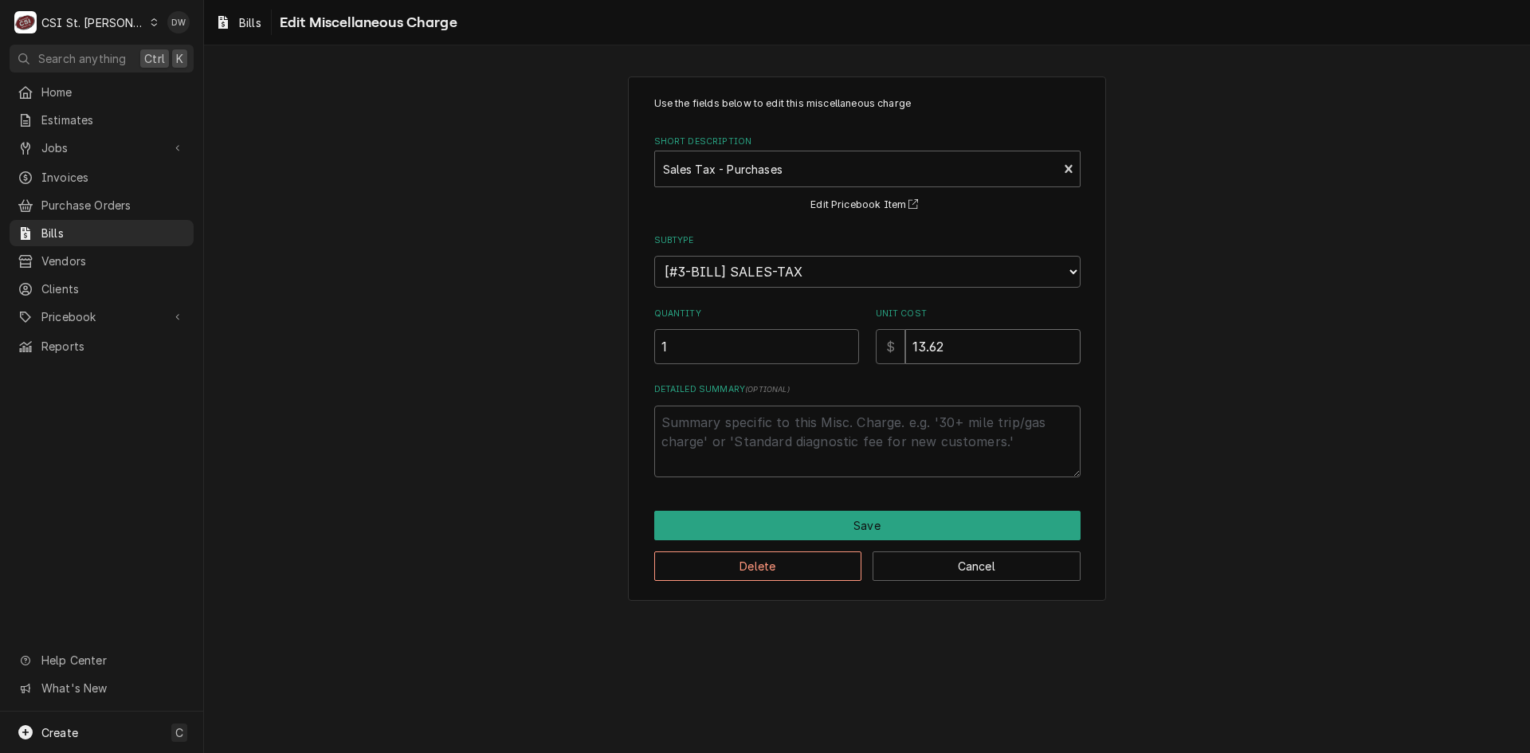
drag, startPoint x: 947, startPoint y: 349, endPoint x: 930, endPoint y: 347, distance: 17.7
click at [930, 347] on input "13.62" at bounding box center [992, 346] width 175 height 35
type textarea "x"
type input "13.8"
type textarea "x"
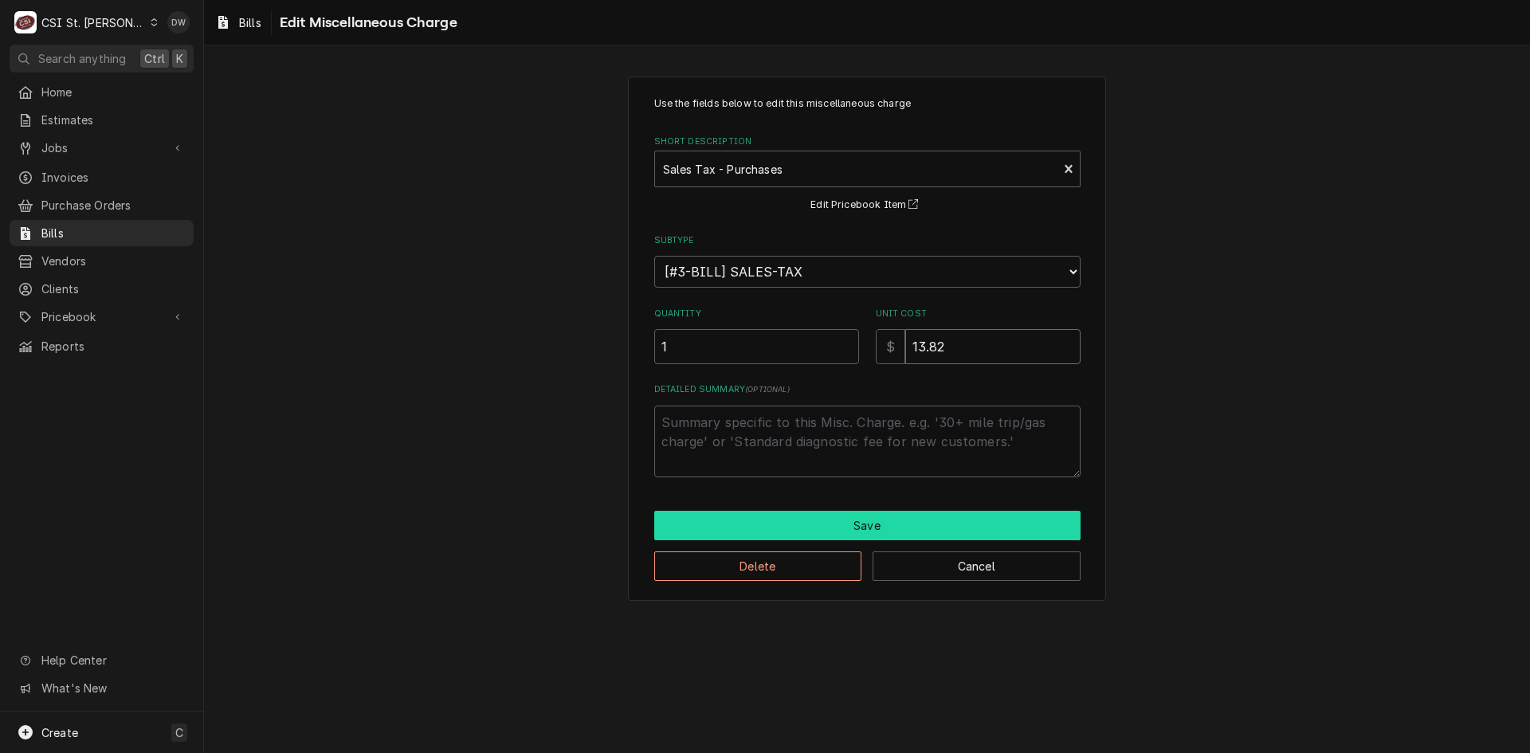
type input "13.82"
click at [911, 527] on button "Save" at bounding box center [867, 525] width 426 height 29
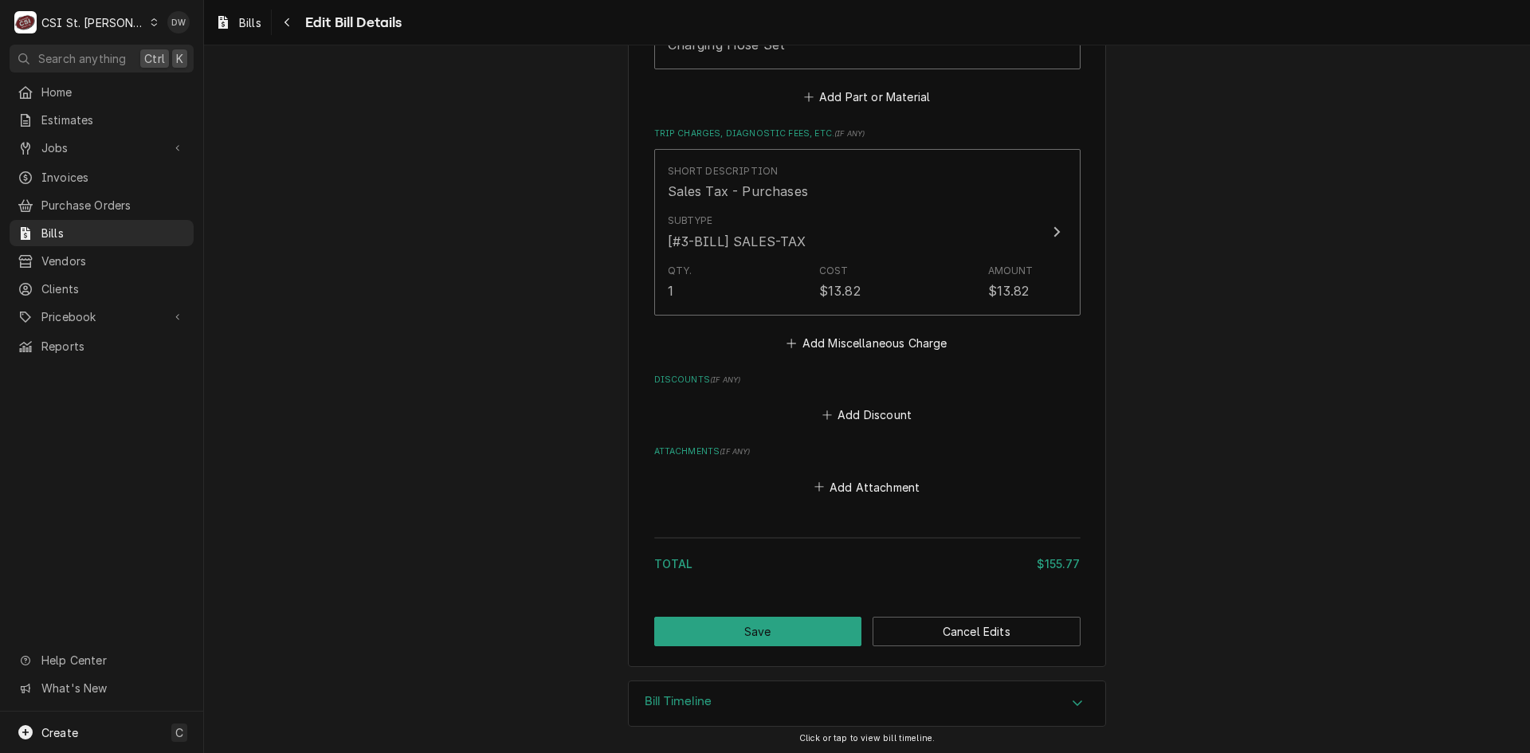
scroll to position [1339, 0]
click at [785, 621] on button "Save" at bounding box center [758, 628] width 208 height 29
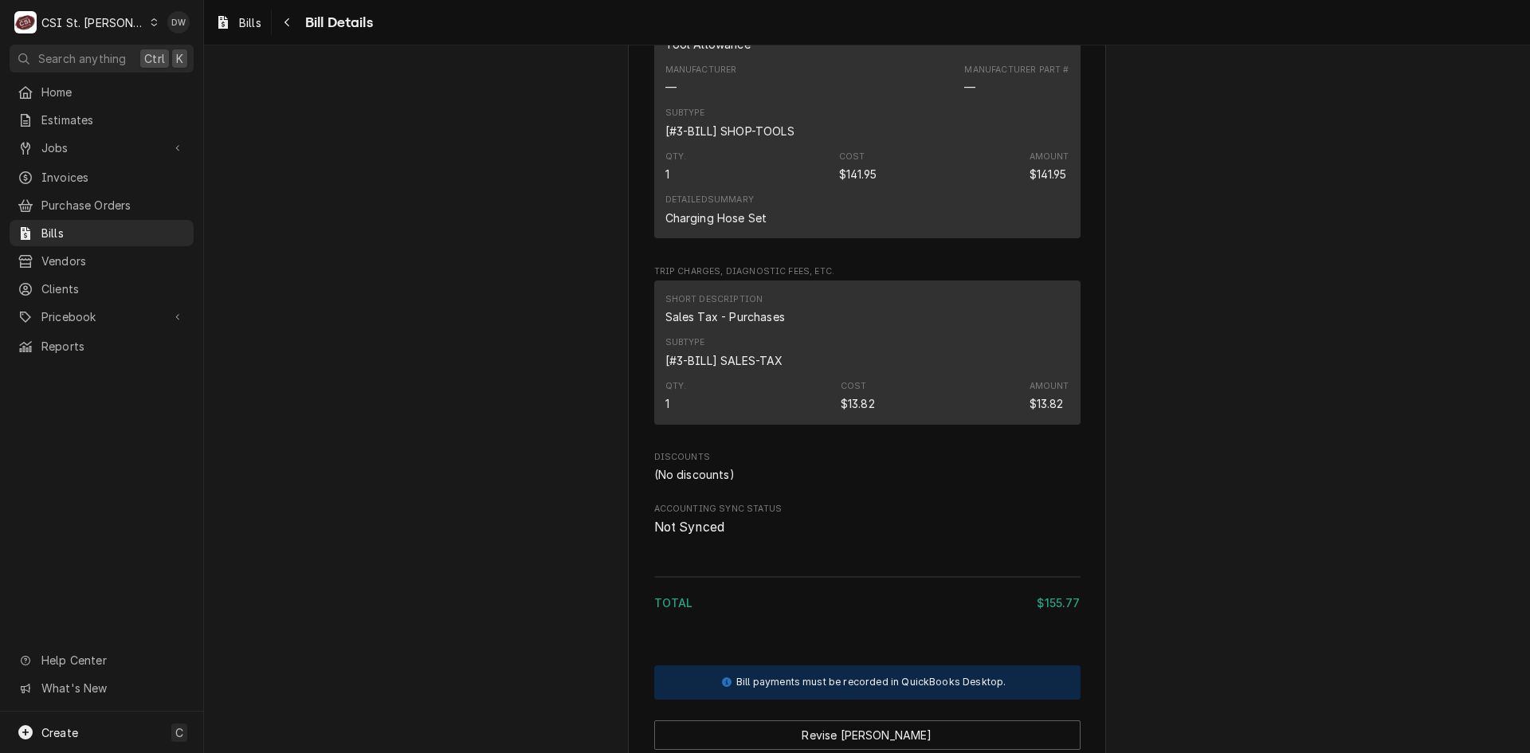
scroll to position [1135, 0]
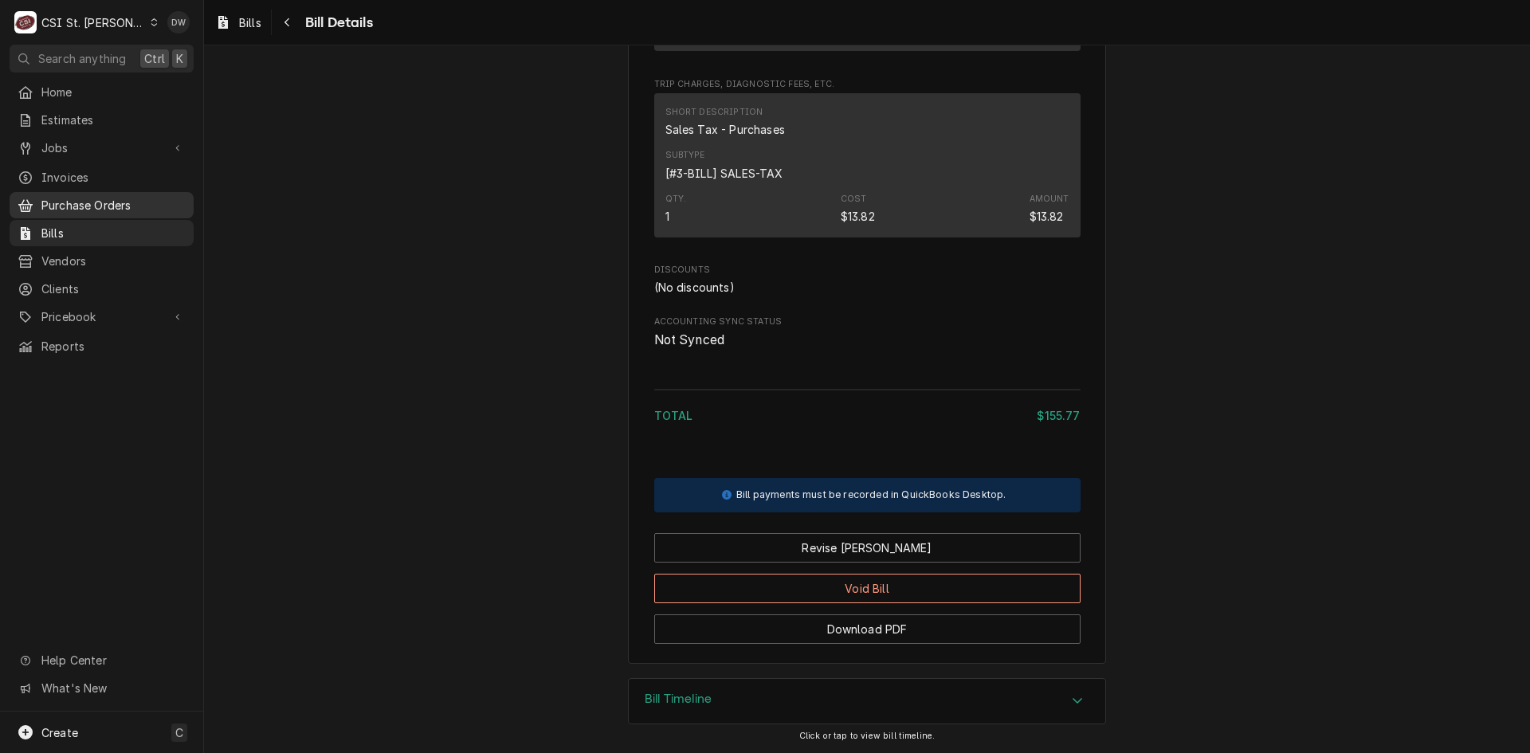
click at [74, 202] on span "Purchase Orders" at bounding box center [113, 205] width 144 height 17
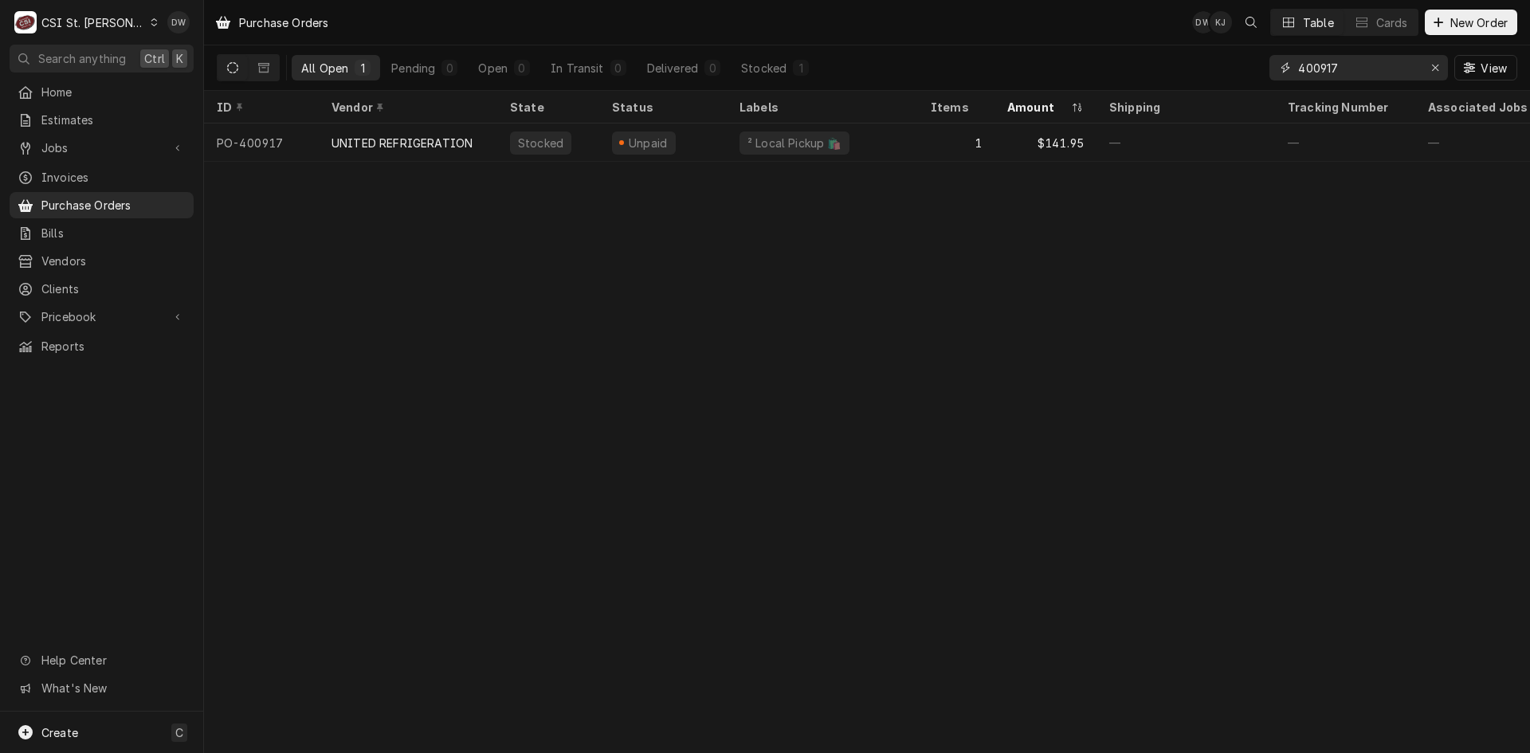
drag, startPoint x: 1358, startPoint y: 65, endPoint x: 1252, endPoint y: 84, distance: 107.7
click at [1252, 84] on div "All Open 1 Pending 0 Open 0 In Transit 0 Delivered 0 Stocked 1 400917 View" at bounding box center [867, 67] width 1300 height 45
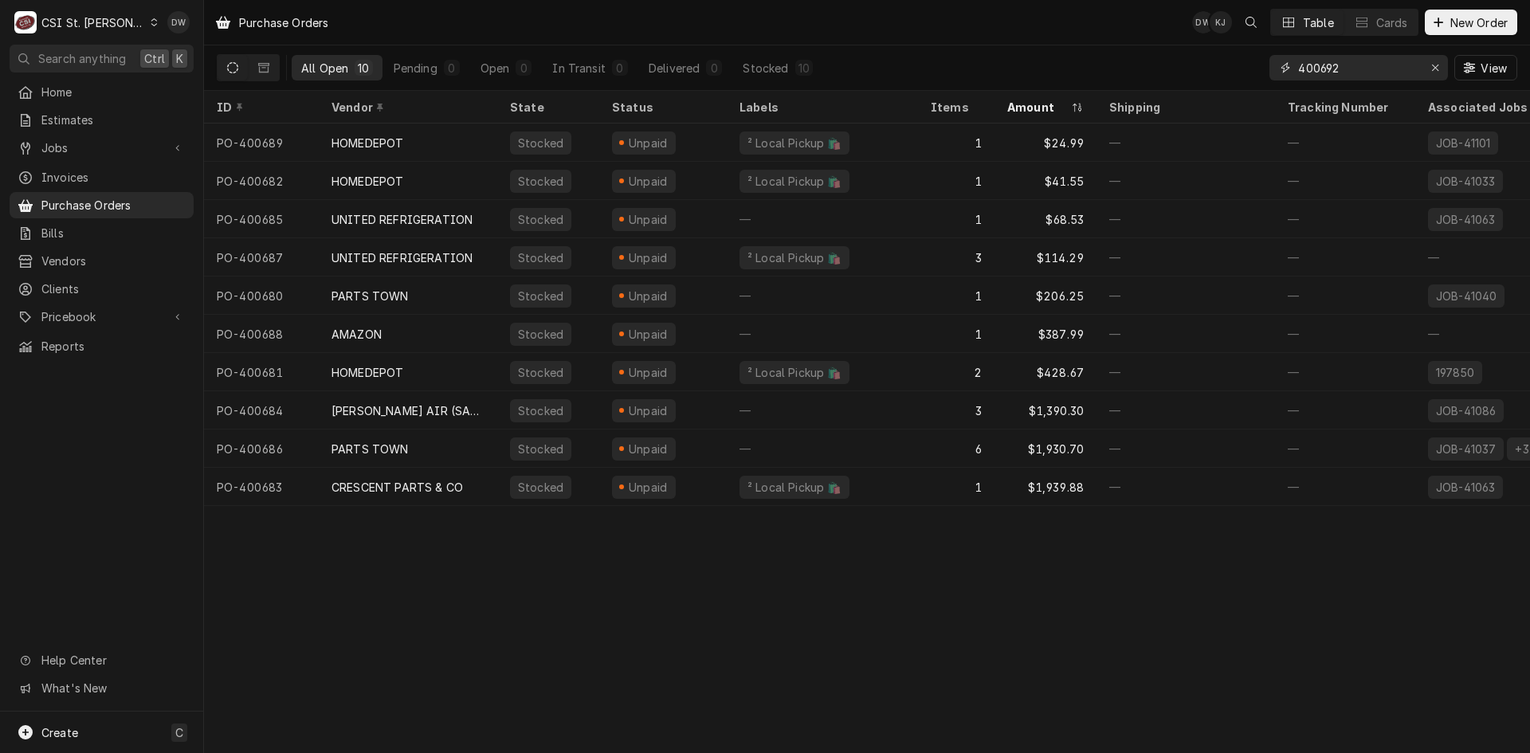
type input "400692"
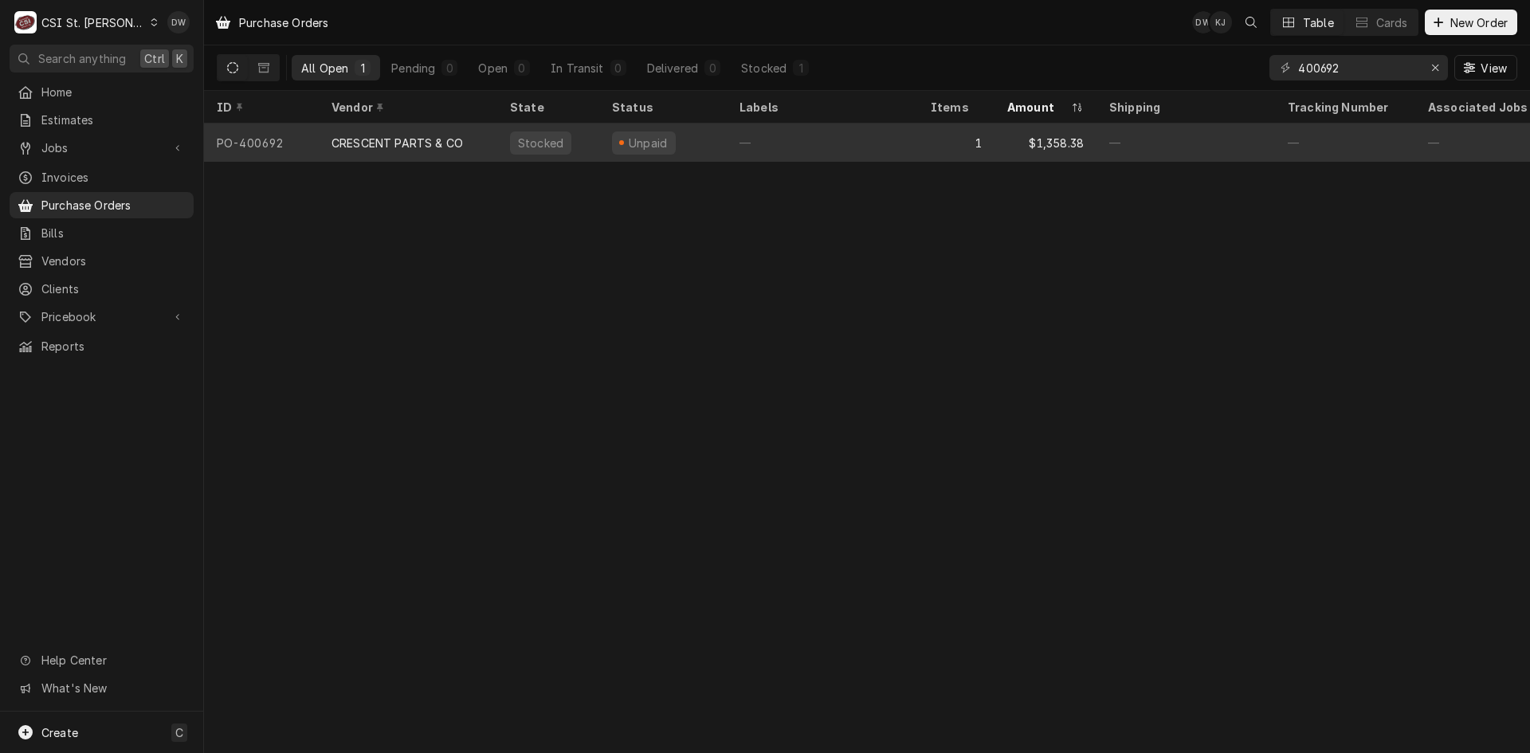
click at [431, 127] on div "CRESCENT PARTS & CO" at bounding box center [408, 143] width 178 height 38
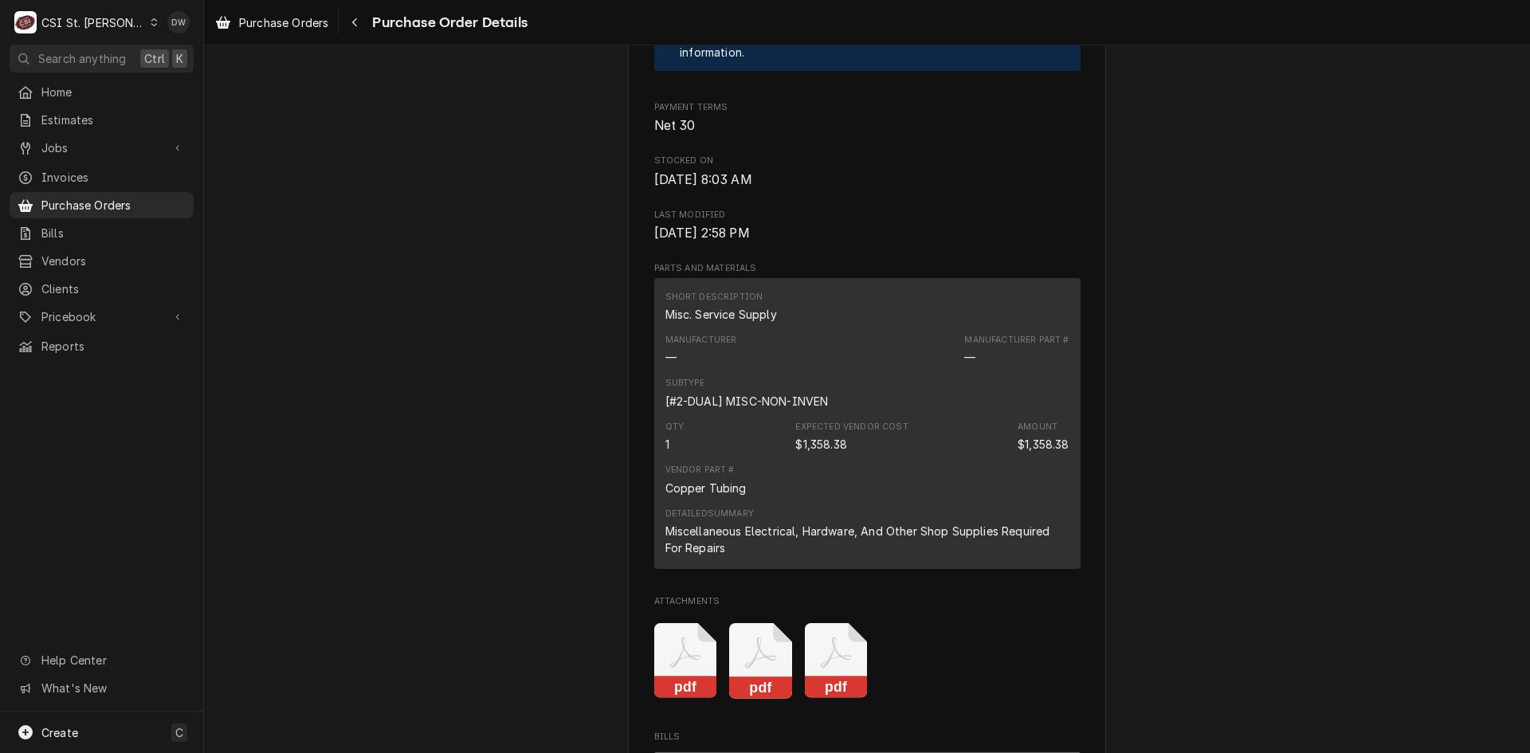
scroll to position [861, 0]
click at [47, 201] on span "Purchase Orders" at bounding box center [113, 205] width 144 height 17
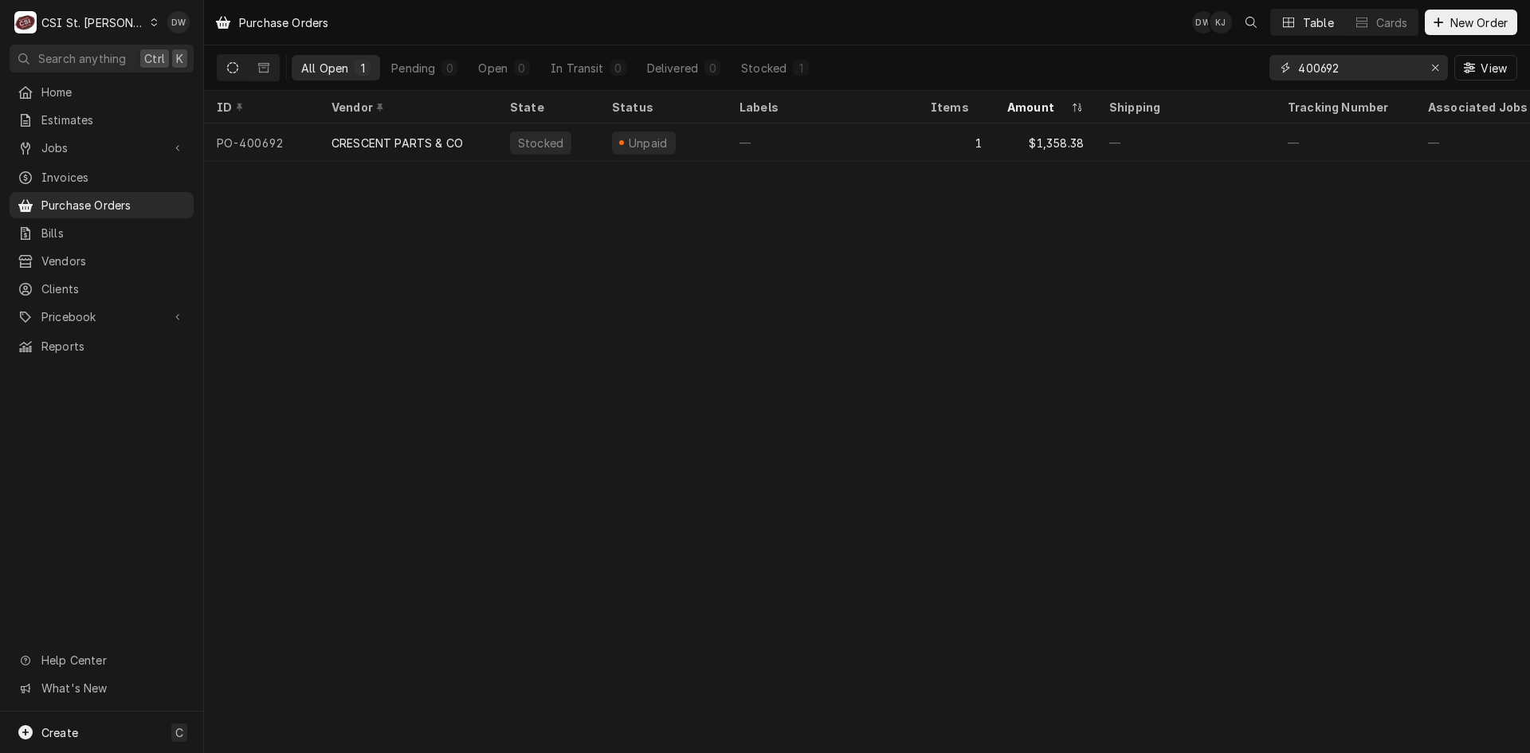
drag, startPoint x: 1351, startPoint y: 66, endPoint x: 1279, endPoint y: 65, distance: 71.7
click at [1279, 65] on div "400692" at bounding box center [1358, 67] width 178 height 25
paste input "1233"
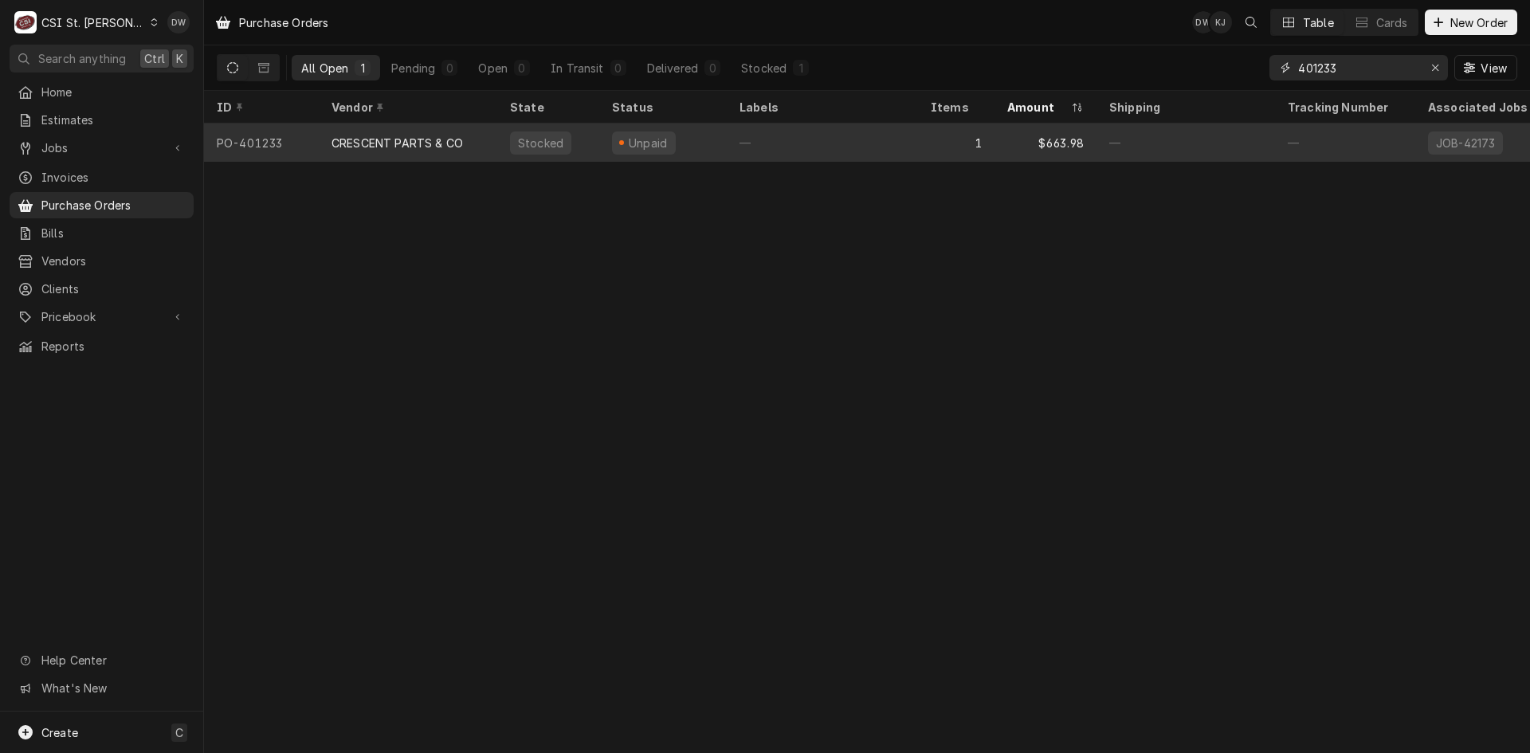
type input "401233"
click at [428, 135] on div "CRESCENT PARTS & CO" at bounding box center [396, 143] width 131 height 17
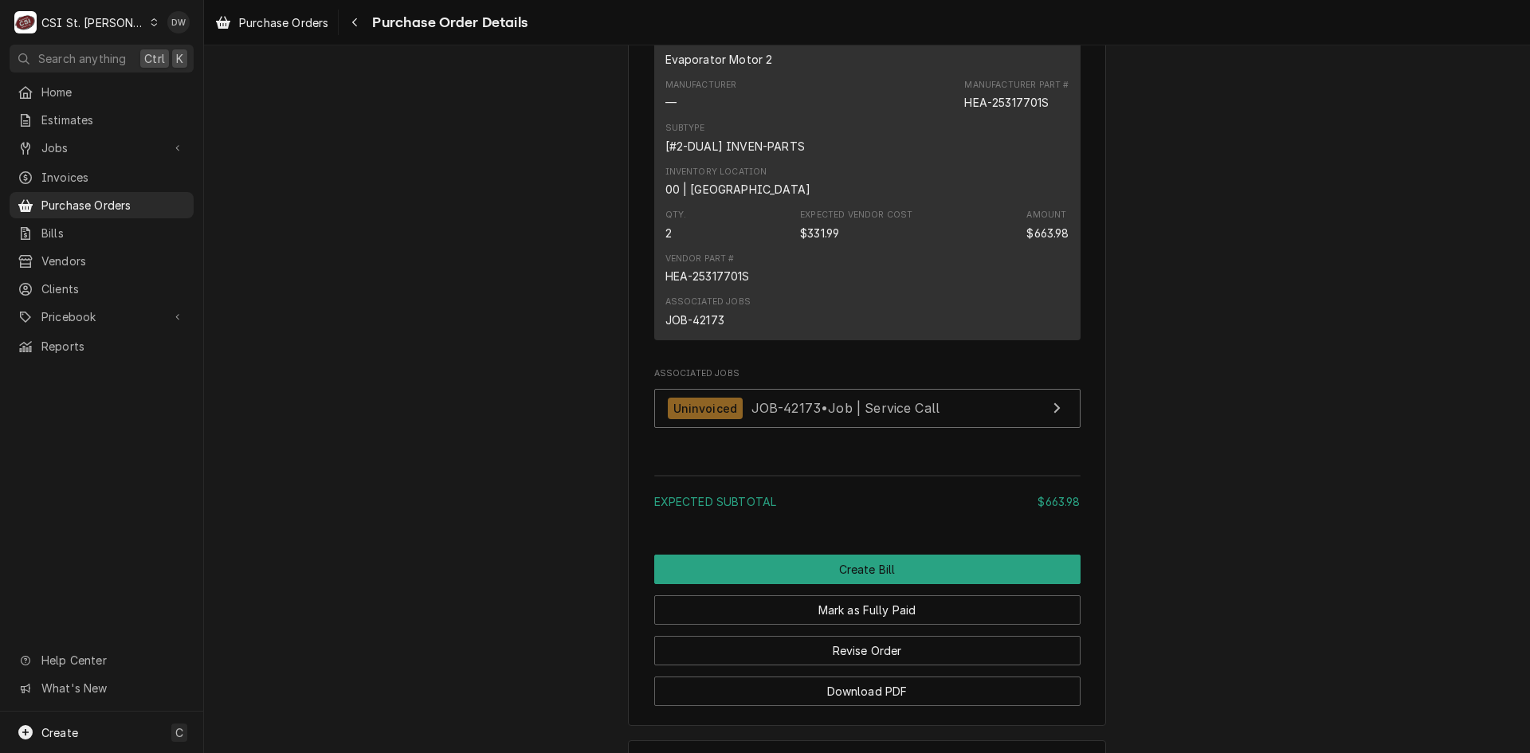
scroll to position [1230, 0]
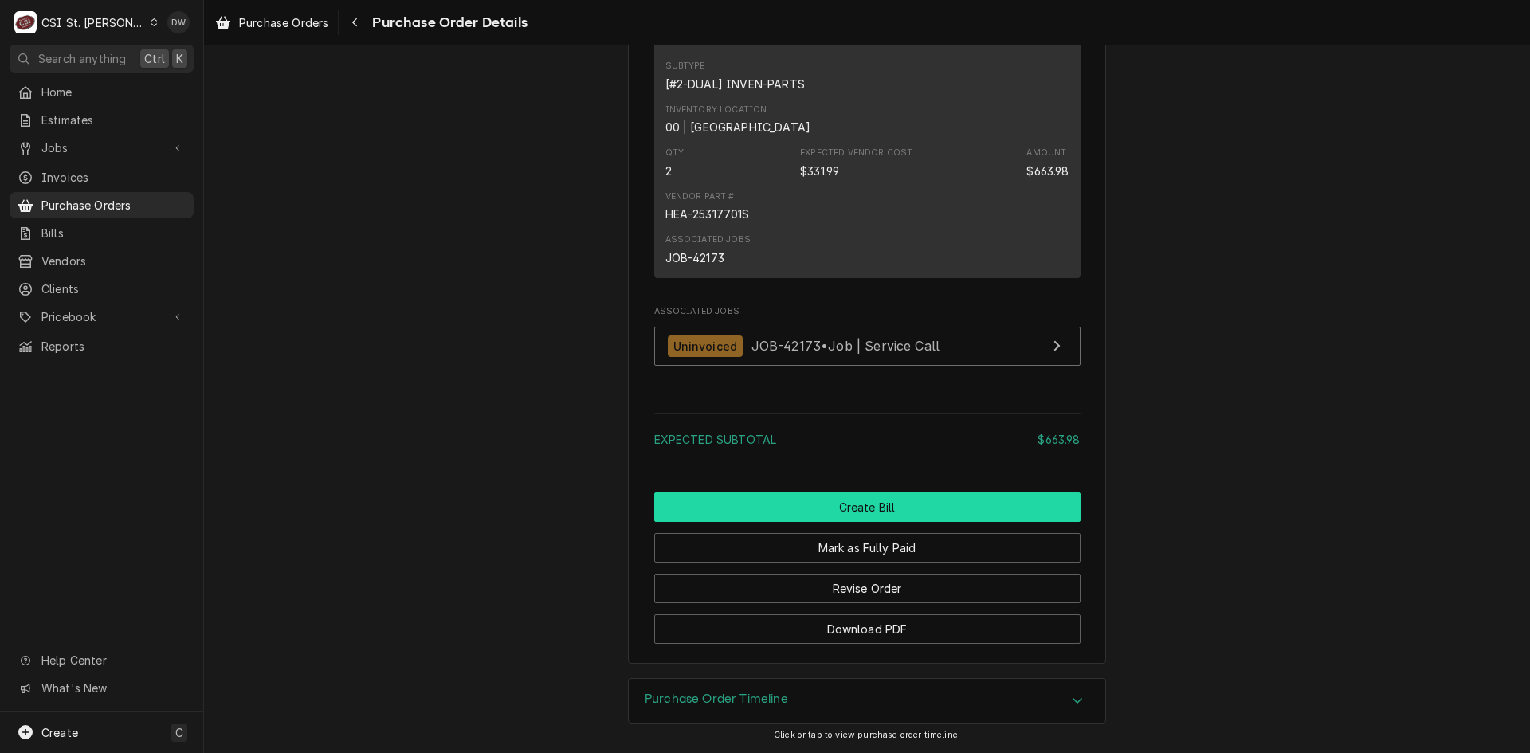
click at [848, 499] on button "Create Bill" at bounding box center [867, 506] width 426 height 29
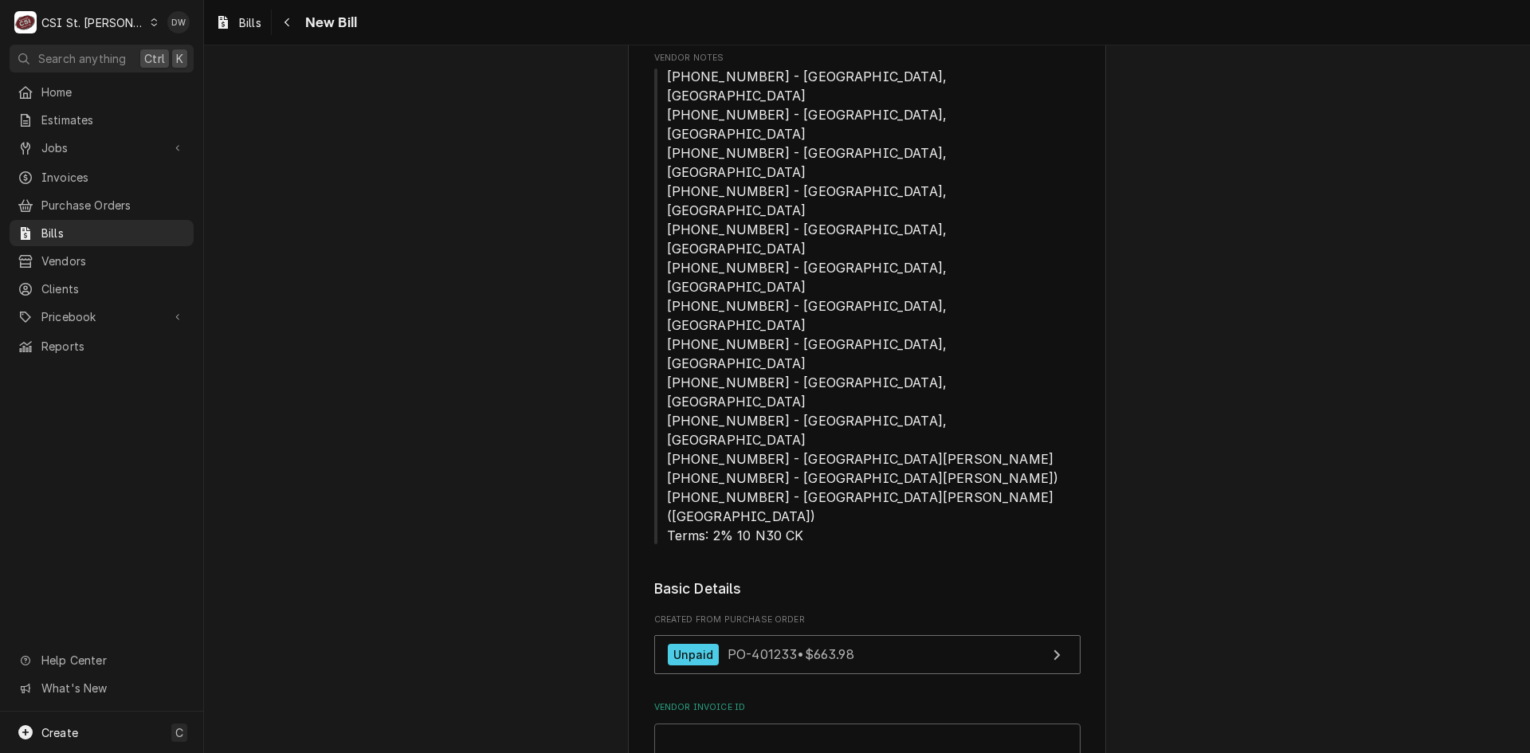
scroll to position [398, 0]
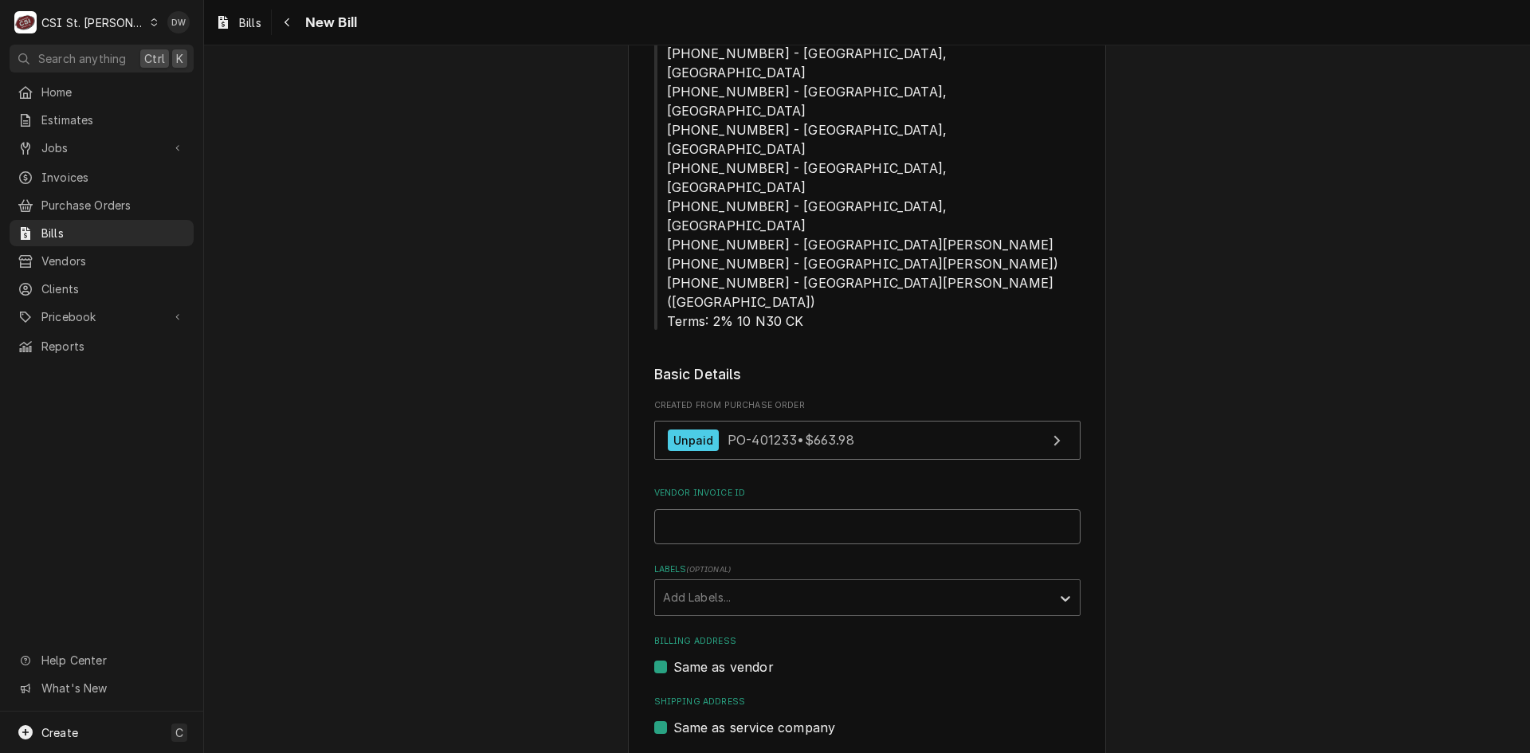
click at [731, 509] on input "Vendor Invoice ID" at bounding box center [867, 526] width 426 height 35
paste input "37169951-00"
type input "37169951-00"
type input "2025-08-27"
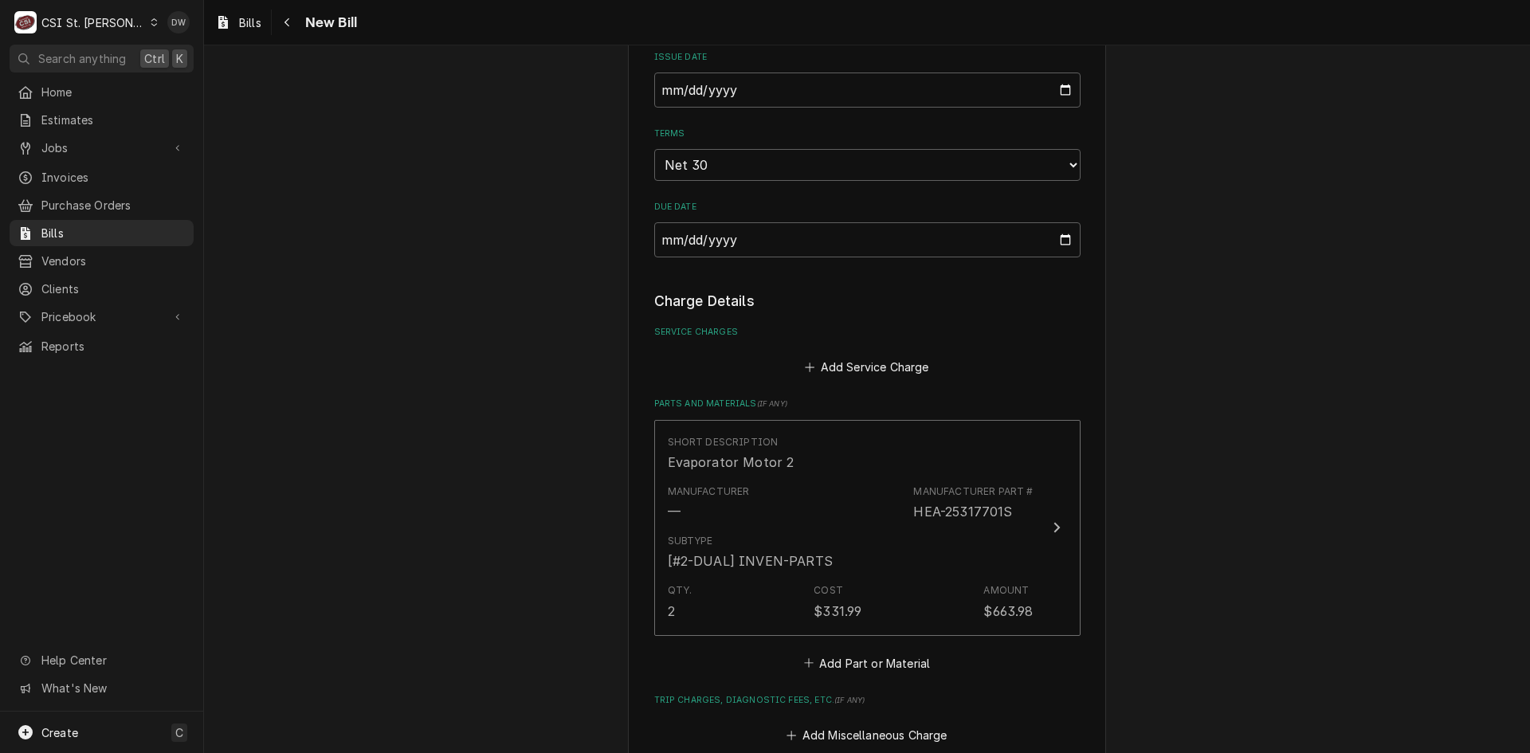
scroll to position [1330, 0]
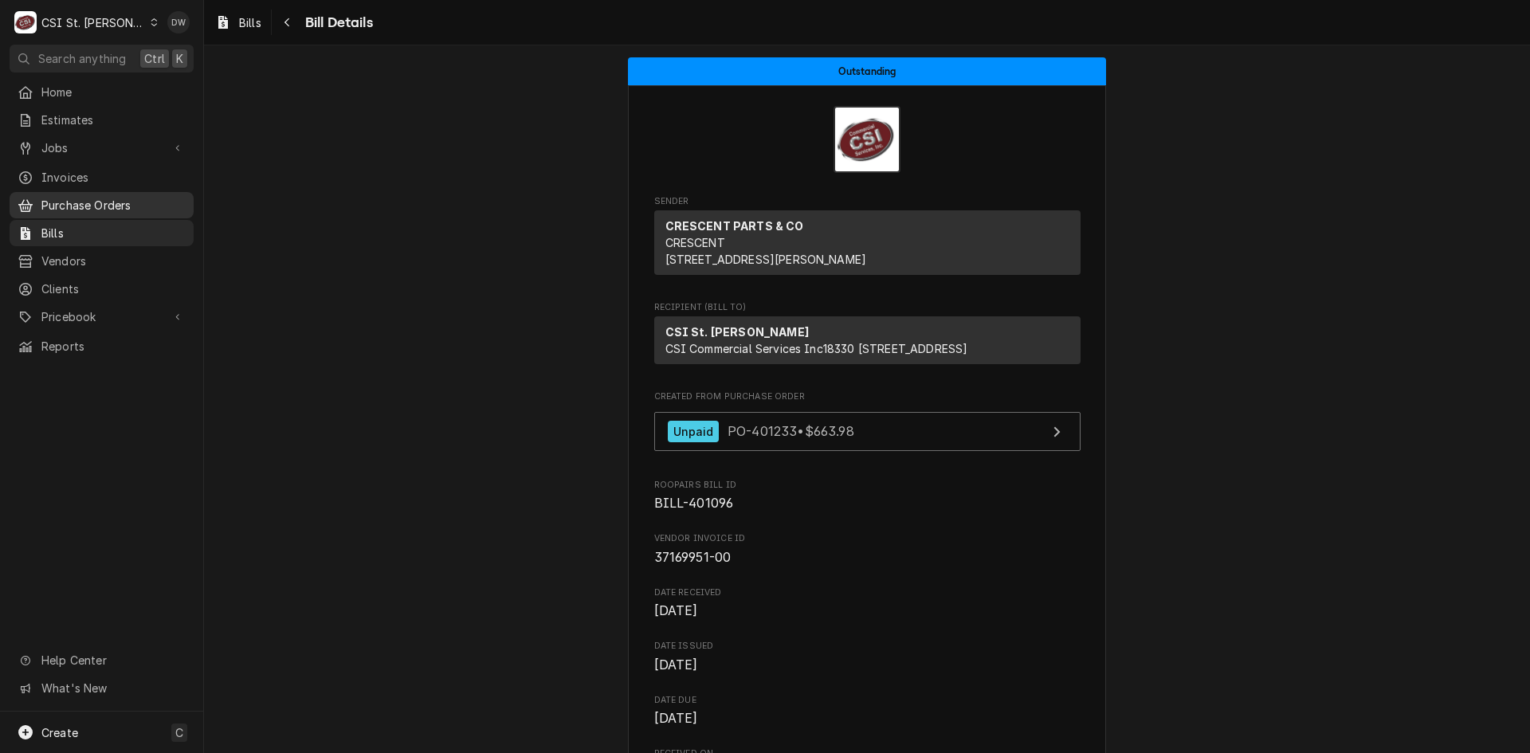
click at [98, 197] on span "Purchase Orders" at bounding box center [113, 205] width 144 height 17
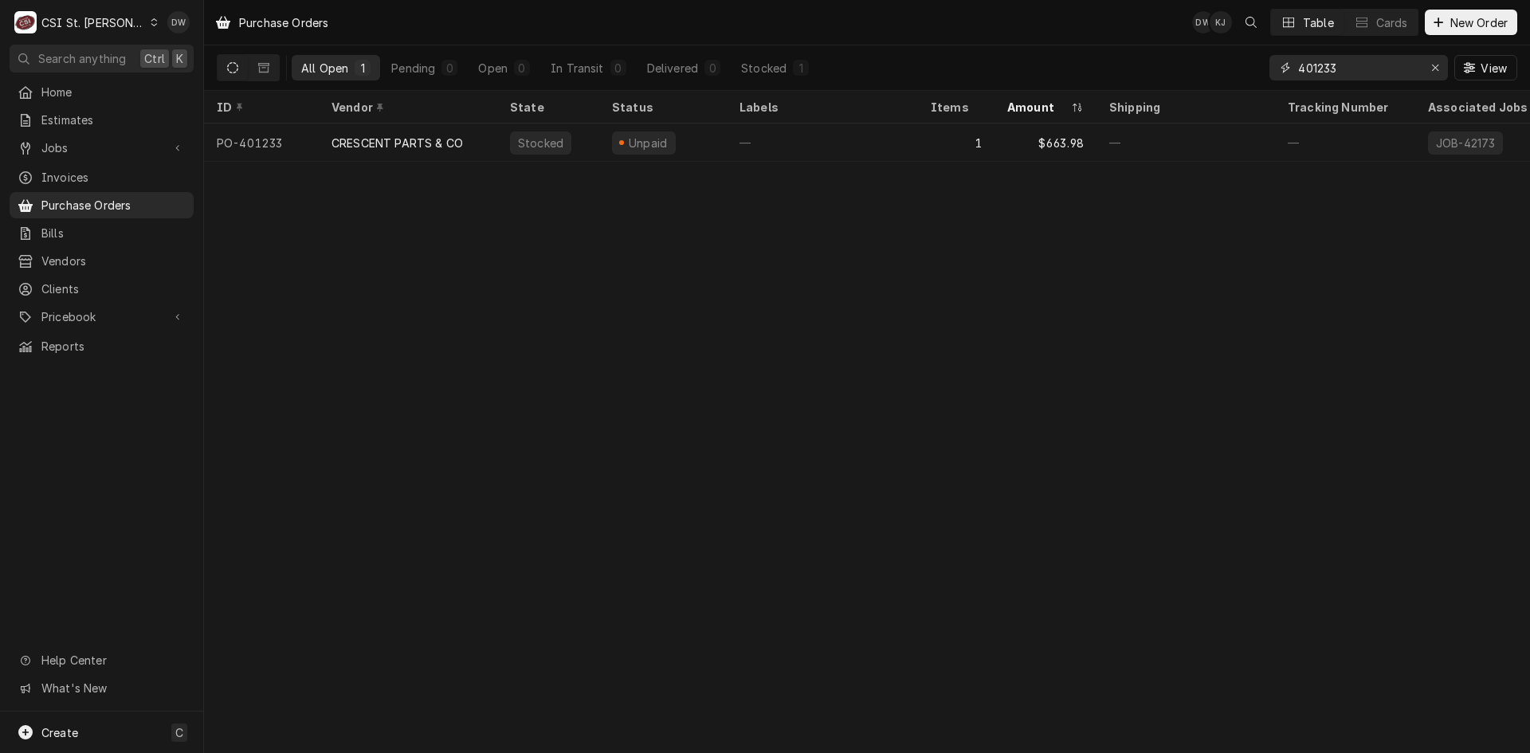
drag, startPoint x: 1343, startPoint y: 66, endPoint x: 1235, endPoint y: 79, distance: 108.3
click at [1241, 80] on div "All Open 1 Pending 0 Open 0 In Transit 0 Delivered 0 Stocked 1 401233 View" at bounding box center [867, 67] width 1300 height 45
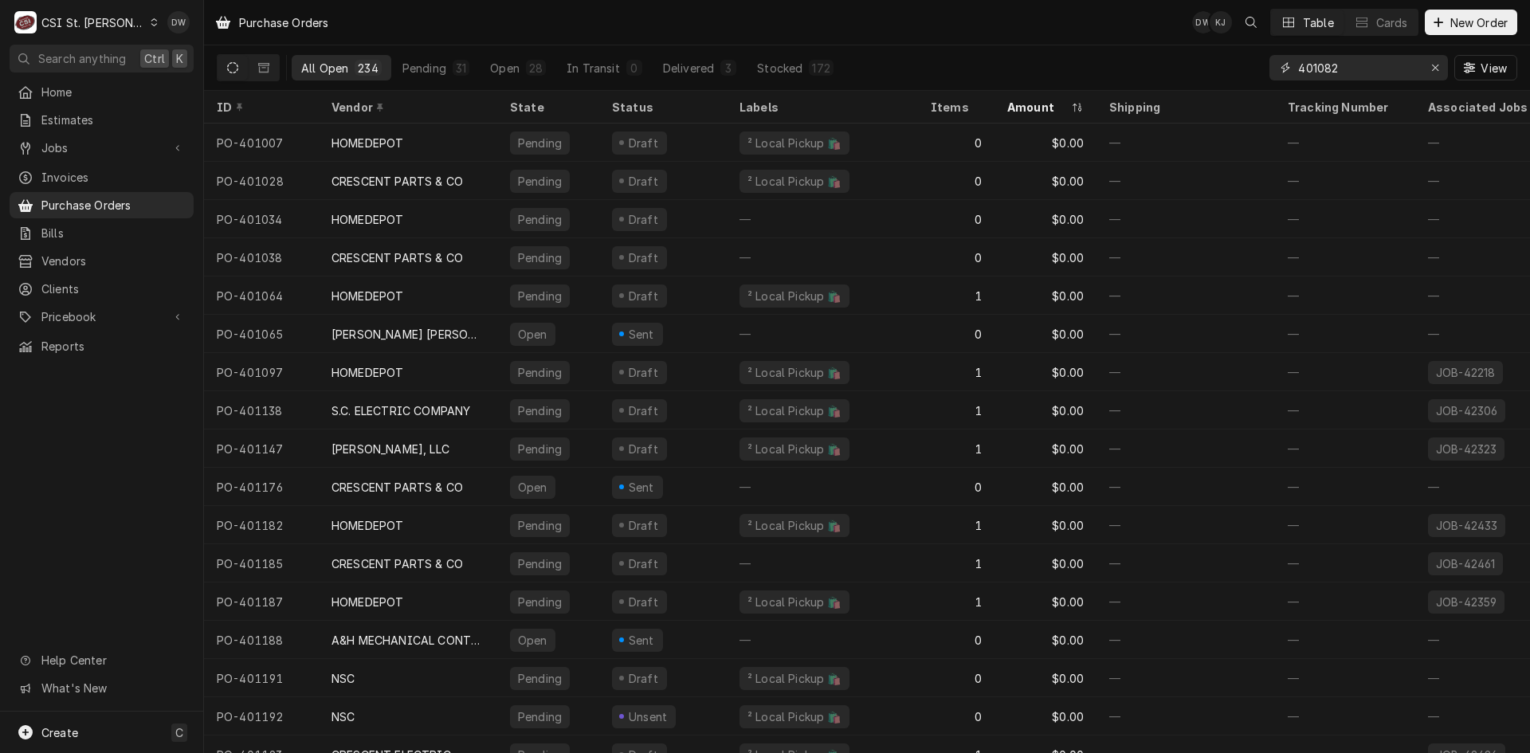
type input "401082"
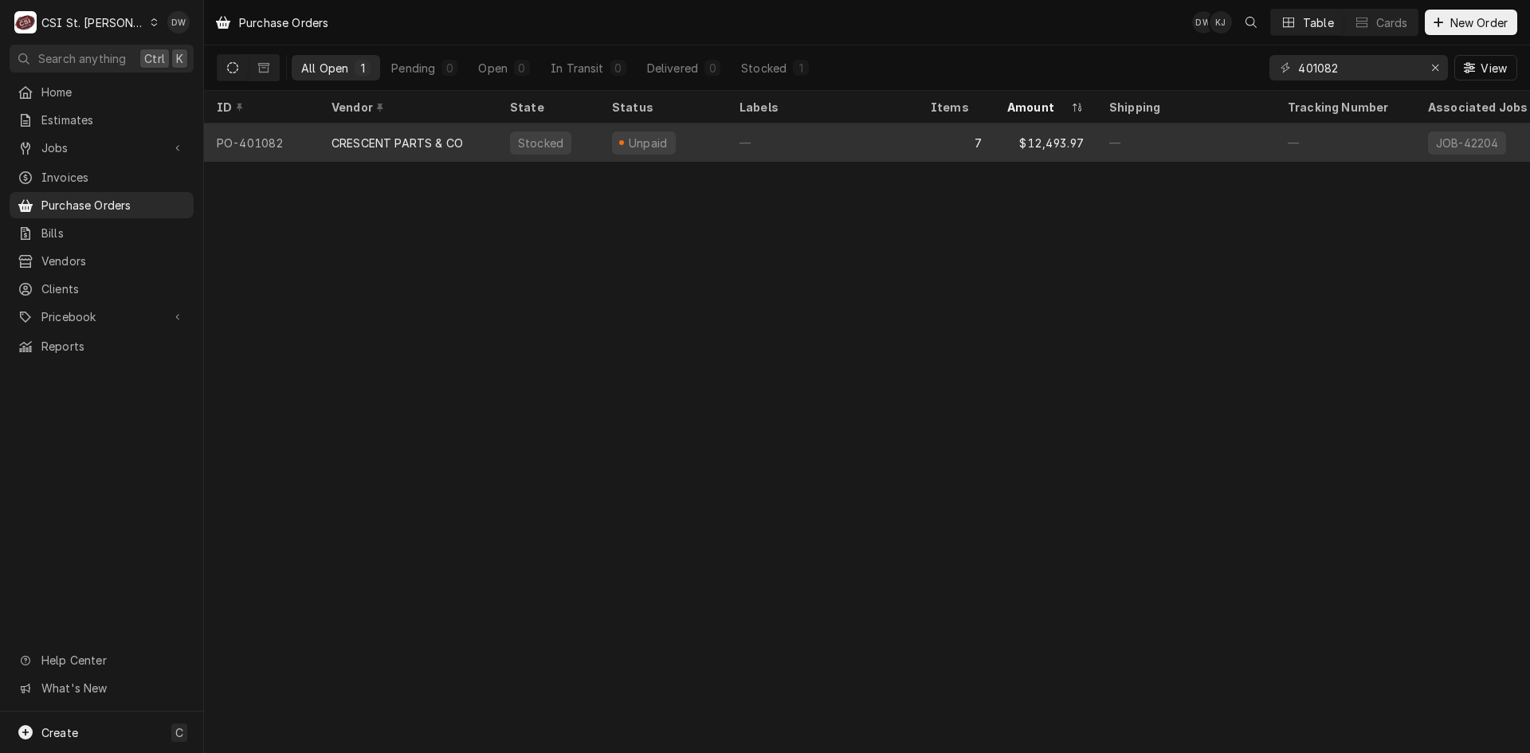
click at [385, 143] on div "CRESCENT PARTS & CO" at bounding box center [396, 143] width 131 height 17
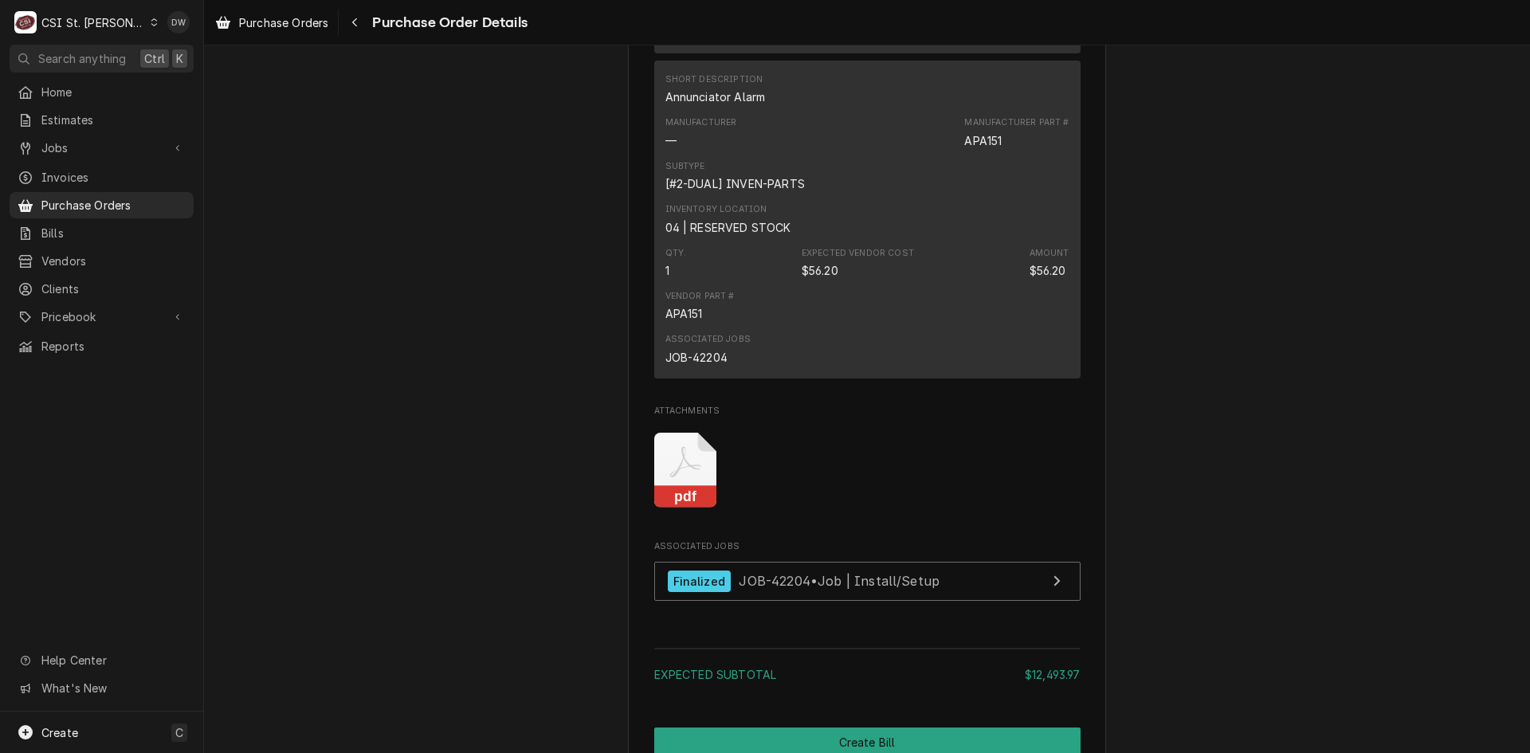
scroll to position [3312, 0]
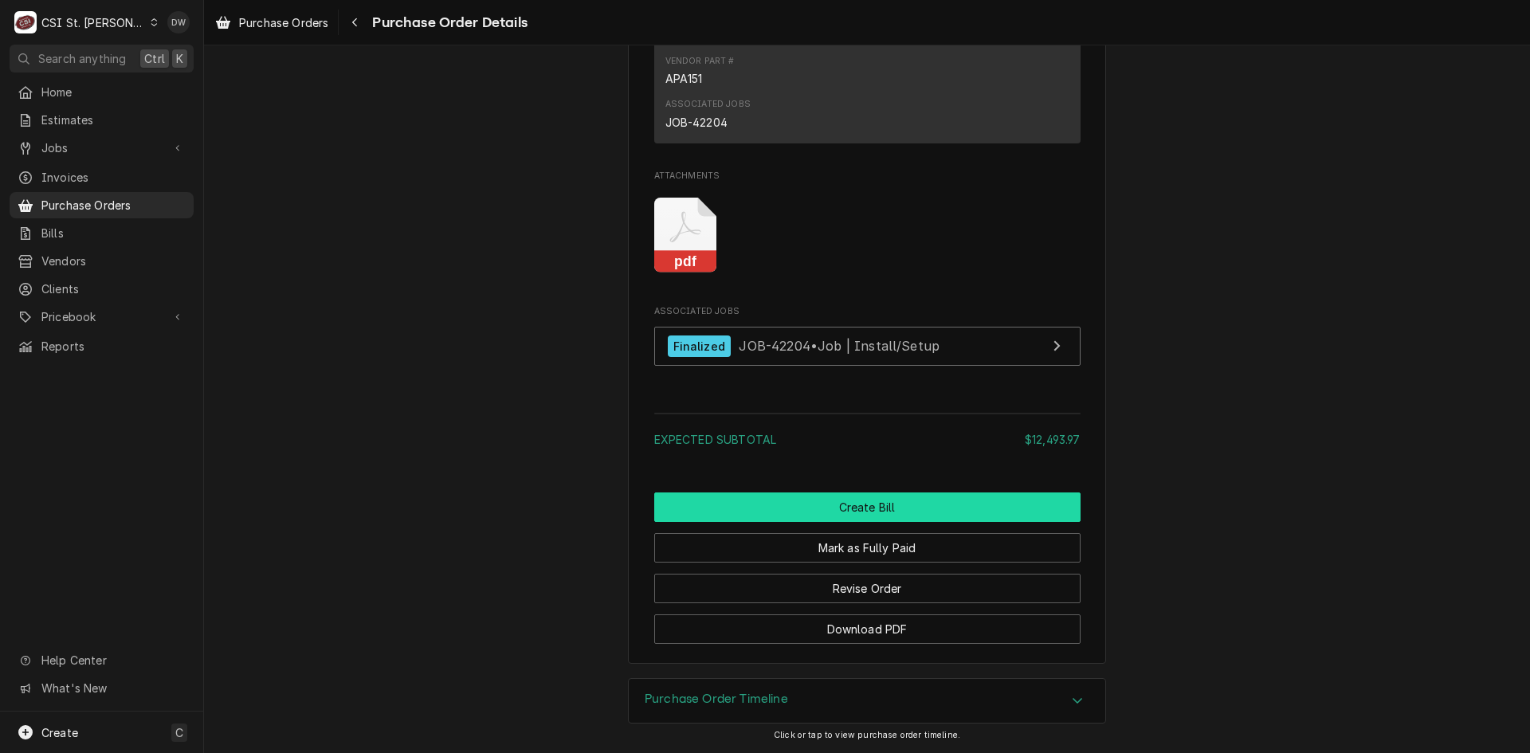
click at [862, 516] on button "Create Bill" at bounding box center [867, 506] width 426 height 29
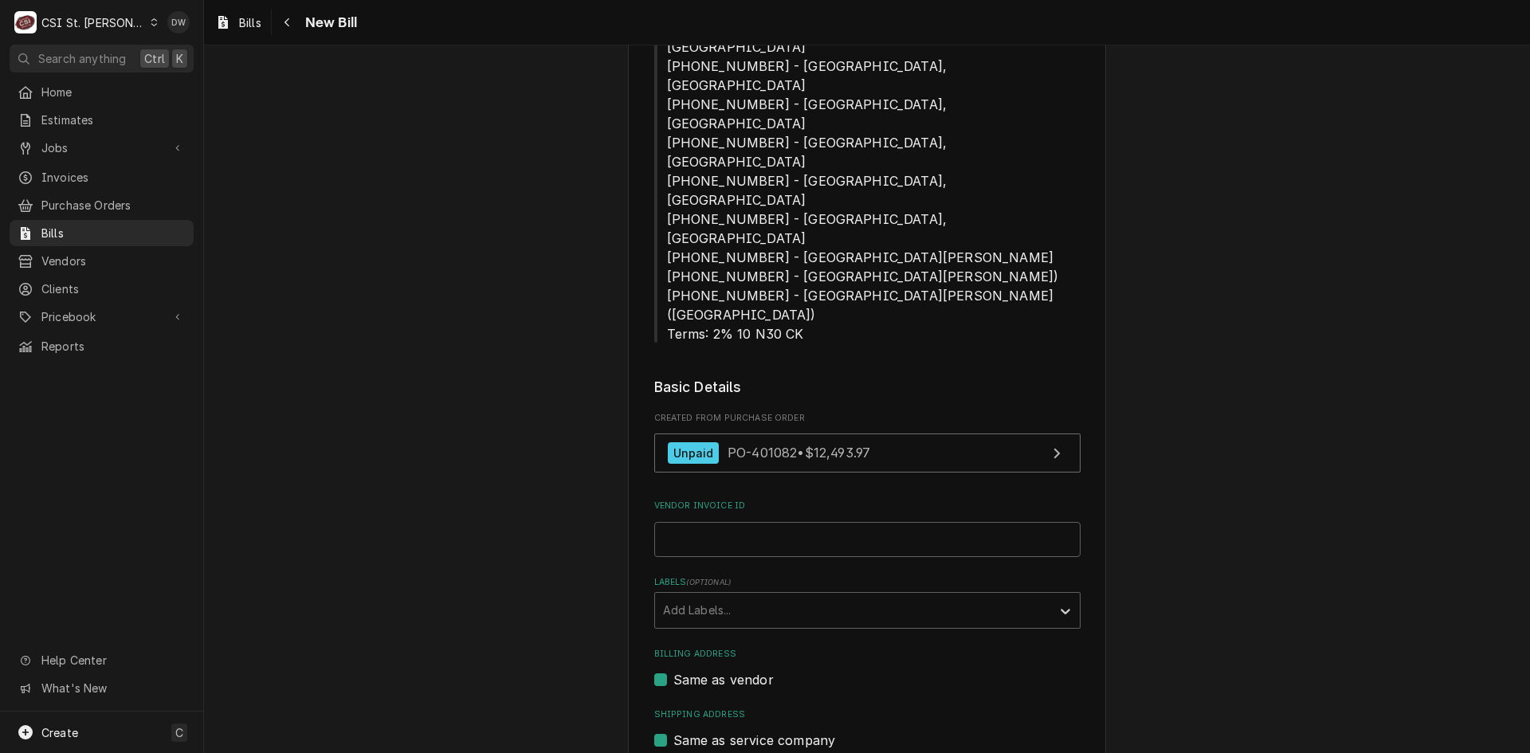
scroll to position [398, 0]
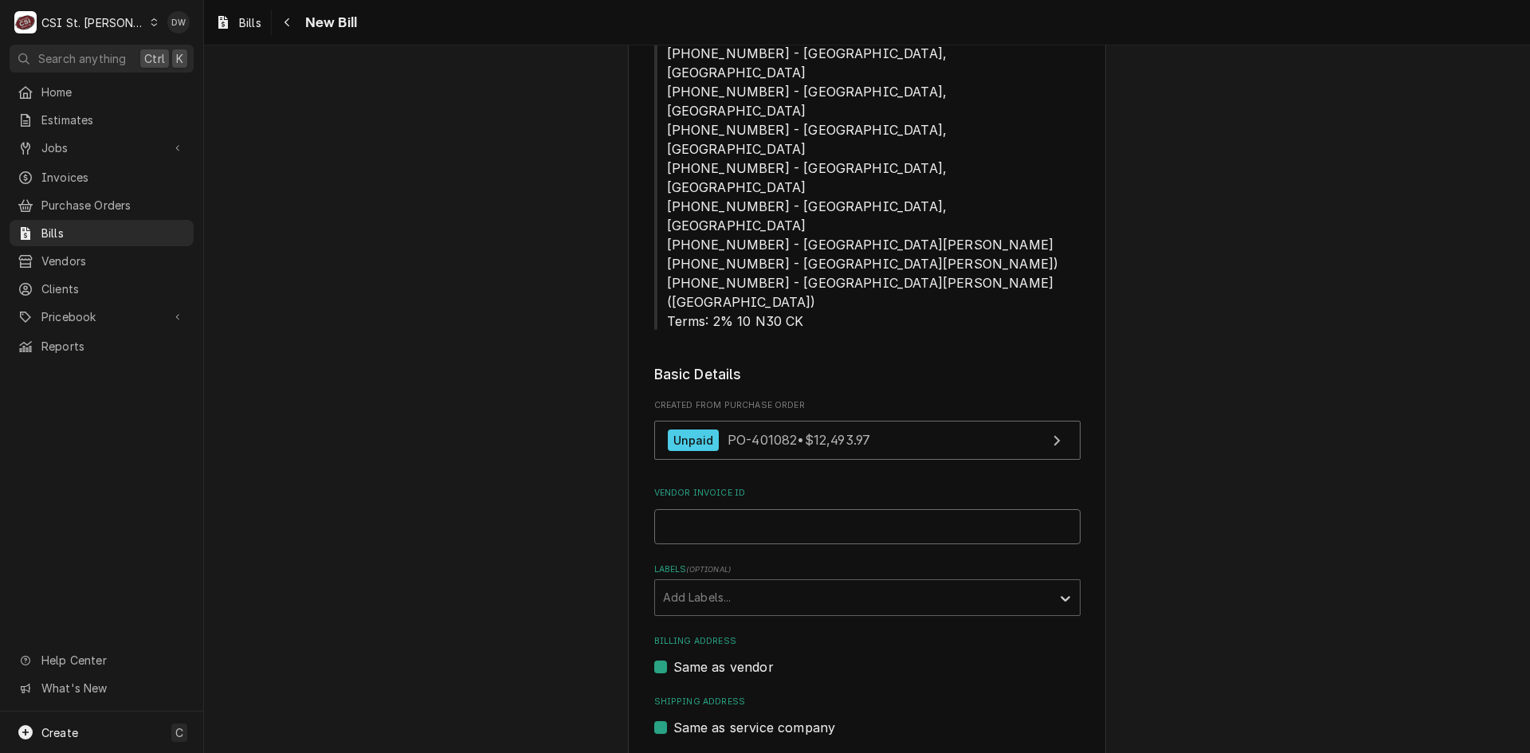
click at [677, 509] on input "Vendor Invoice ID" at bounding box center [867, 526] width 426 height 35
click at [676, 509] on input "Vendor Invoice ID" at bounding box center [867, 526] width 426 height 35
paste input "25080728-00"
type input "25080728-00"
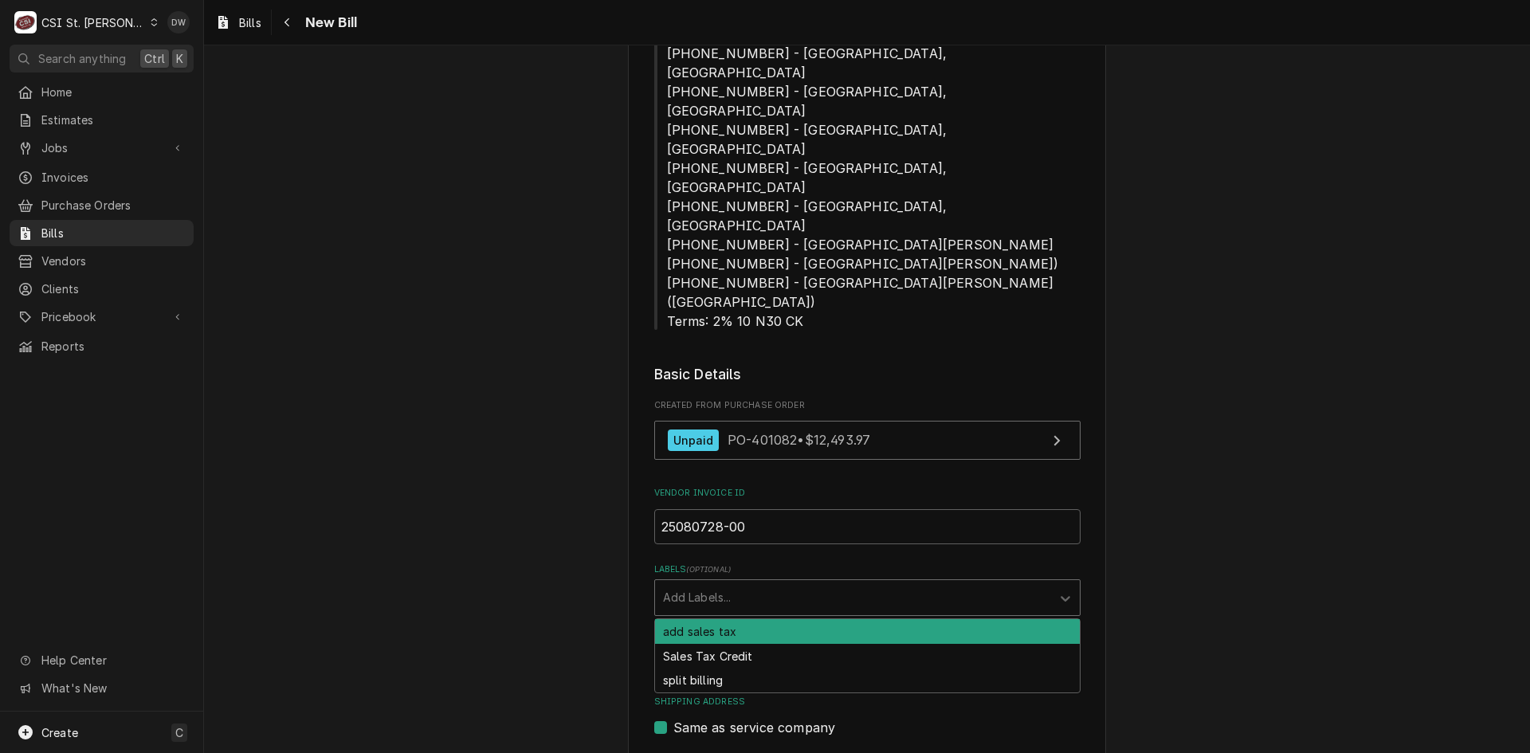
click at [684, 583] on div "Labels" at bounding box center [853, 597] width 380 height 29
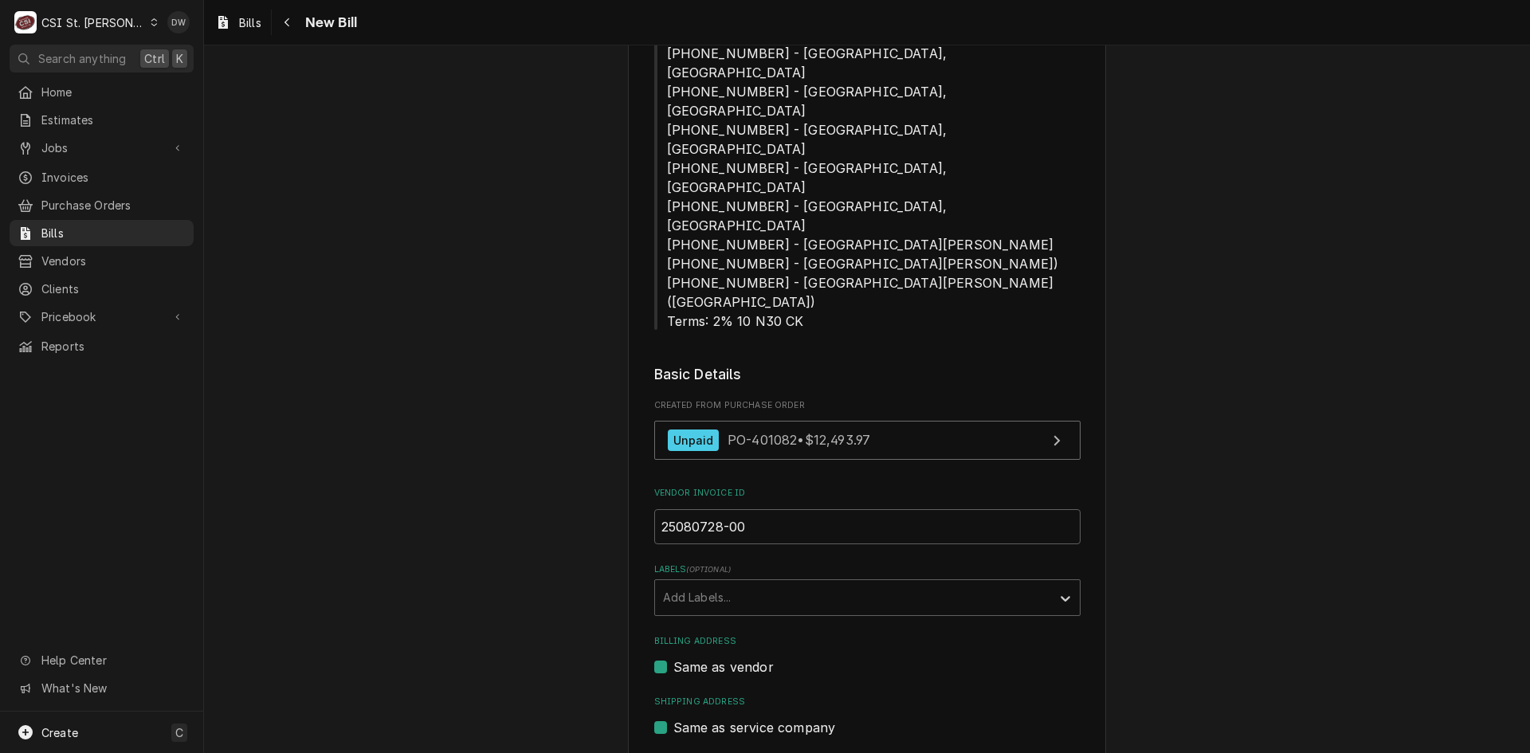
drag, startPoint x: 658, startPoint y: 663, endPoint x: 664, endPoint y: 671, distance: 9.7
type input "2025-08-28"
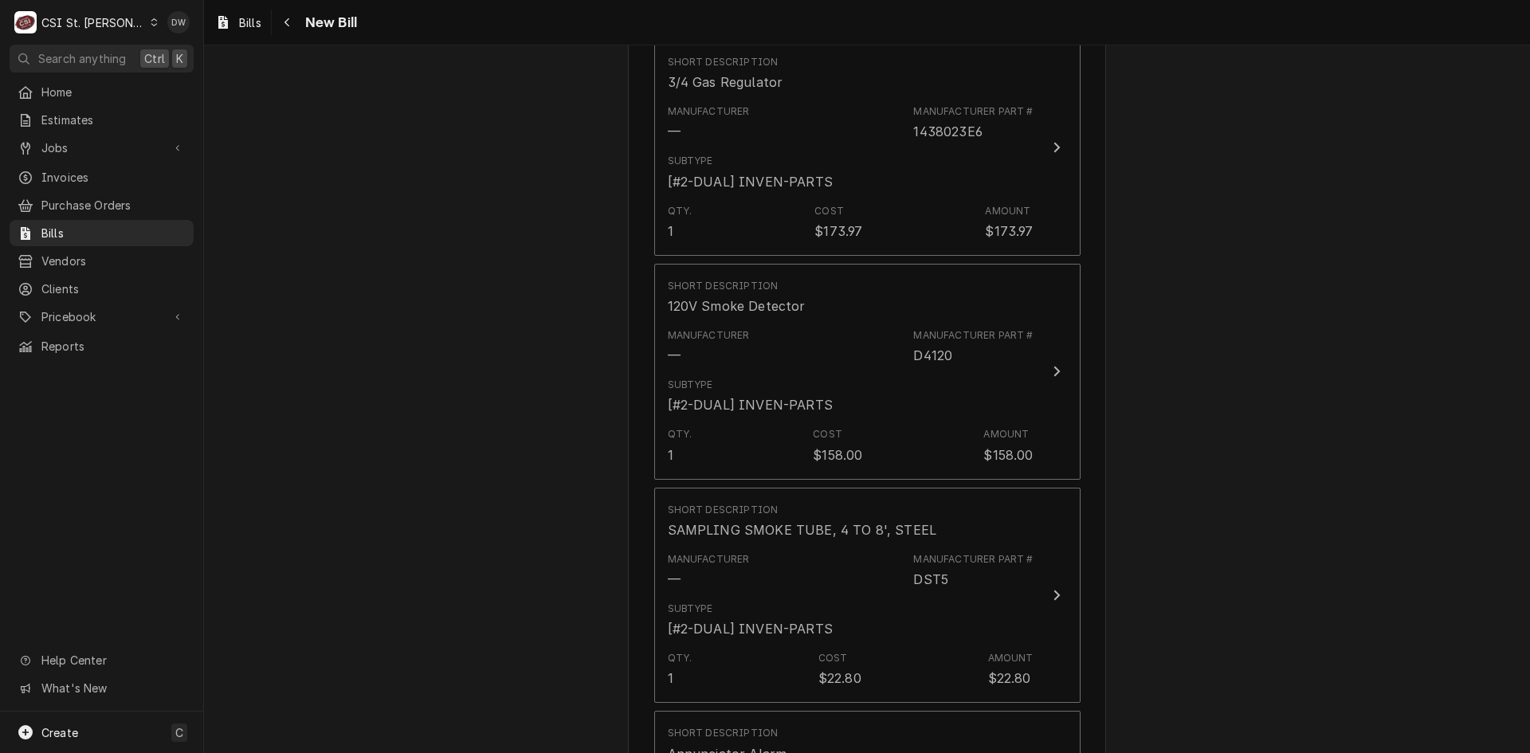
scroll to position [2673, 0]
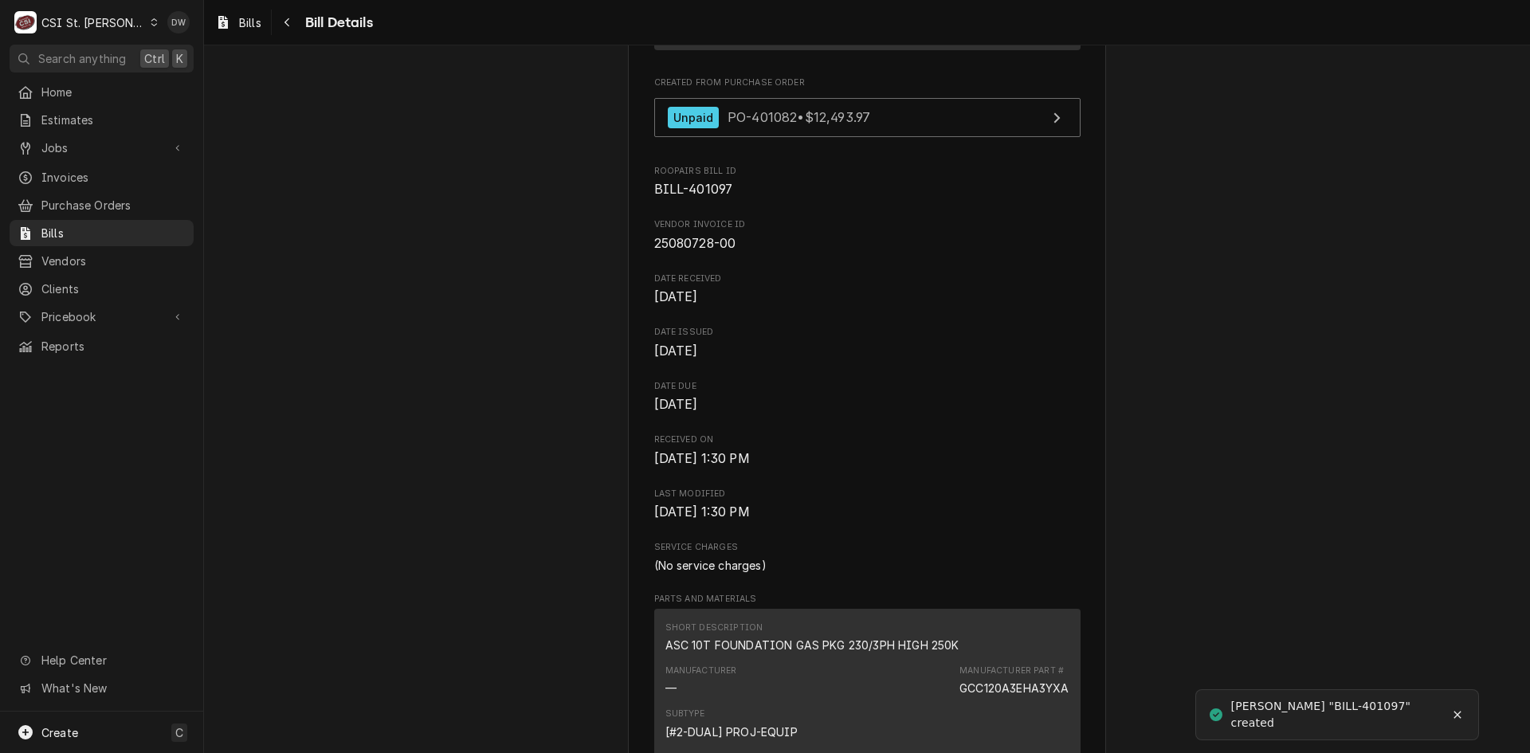
scroll to position [558, 0]
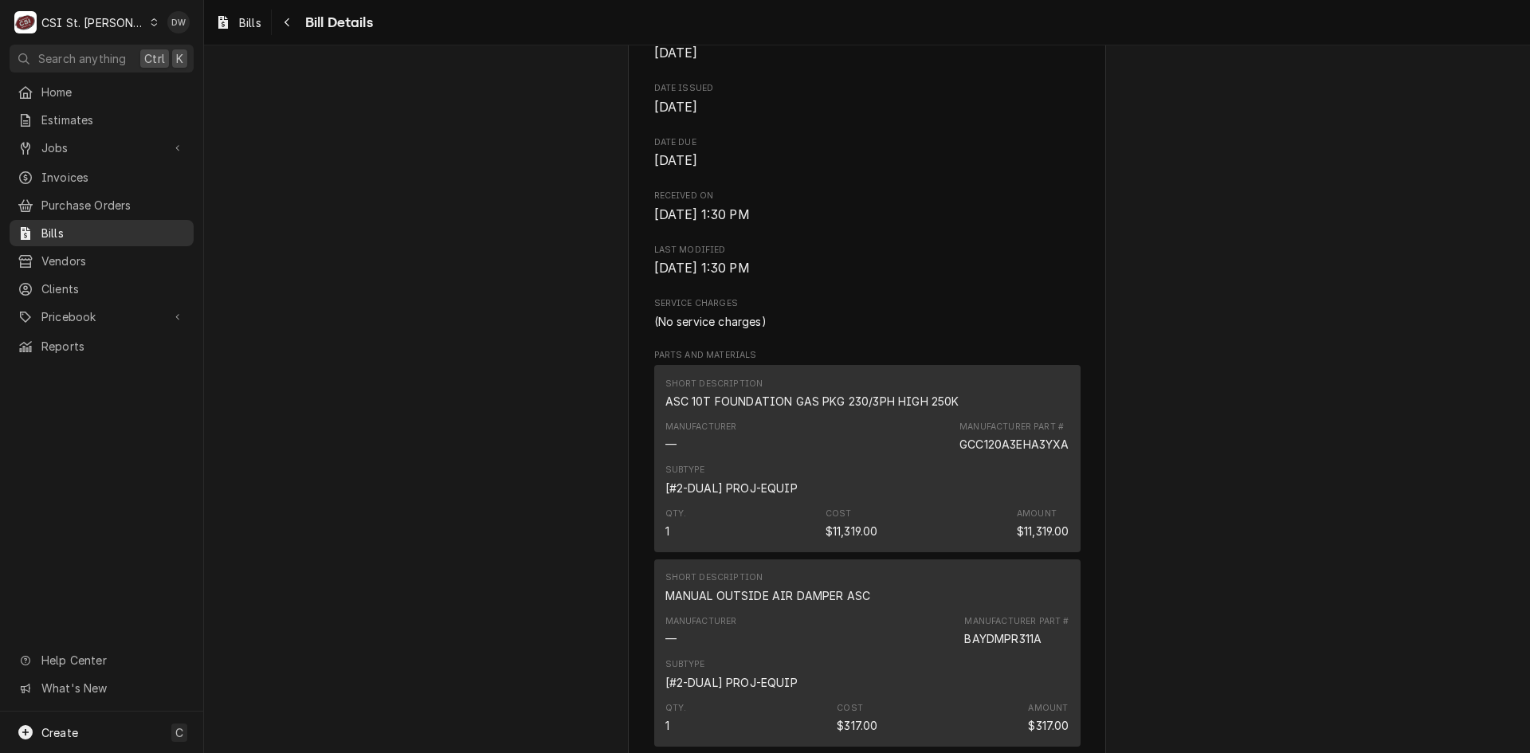
click at [65, 225] on span "Bills" at bounding box center [113, 233] width 144 height 17
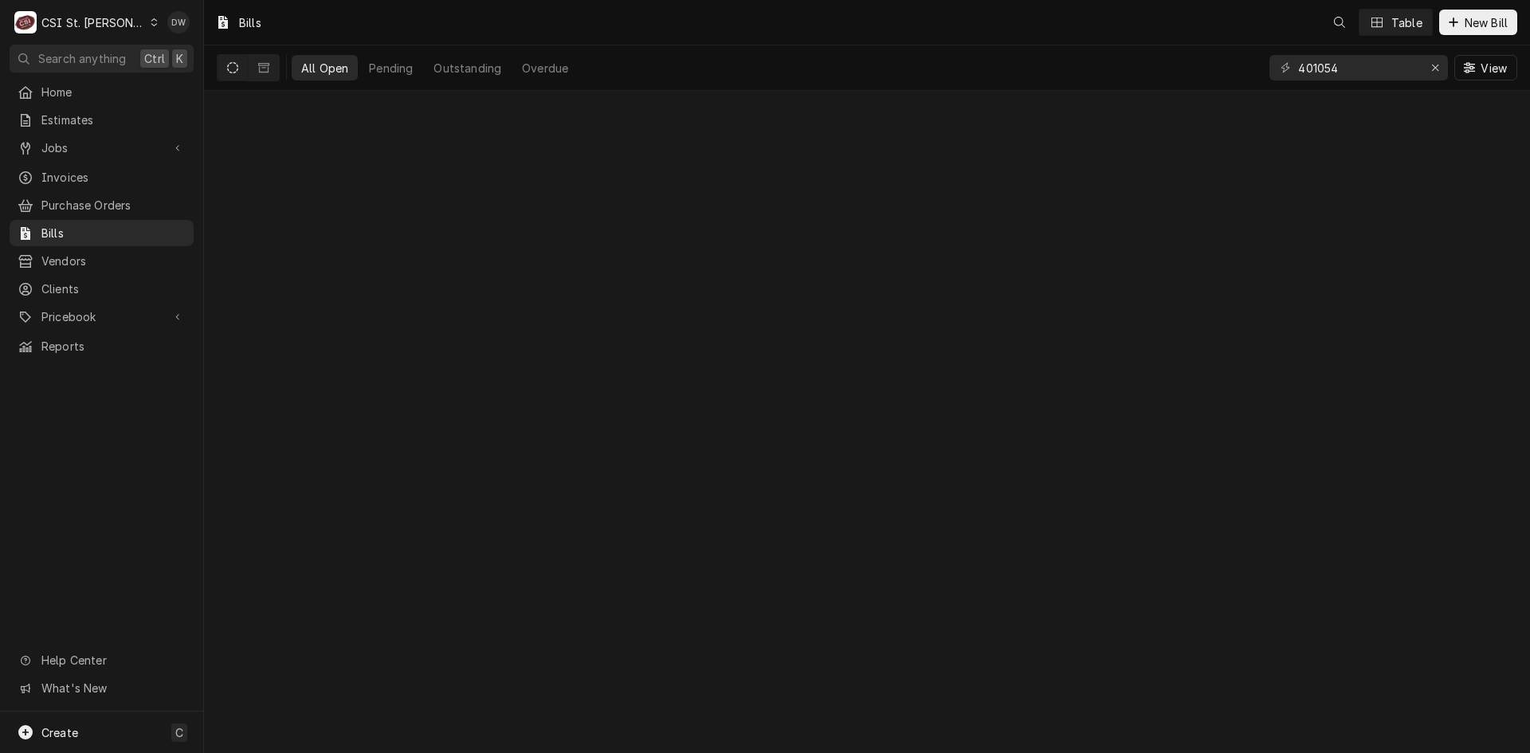
click at [67, 206] on span "Purchase Orders" at bounding box center [113, 205] width 144 height 17
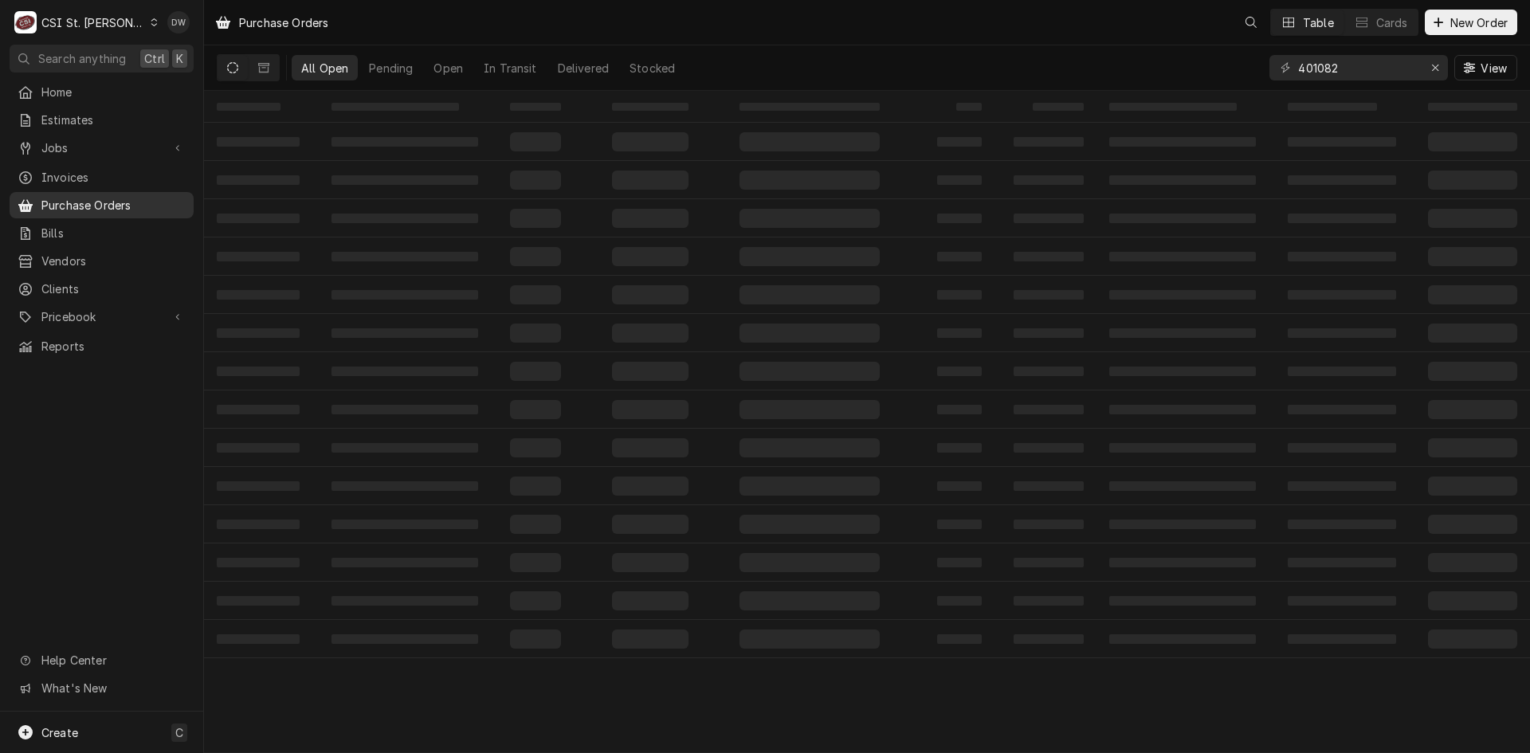
click at [67, 197] on span "Purchase Orders" at bounding box center [113, 205] width 144 height 17
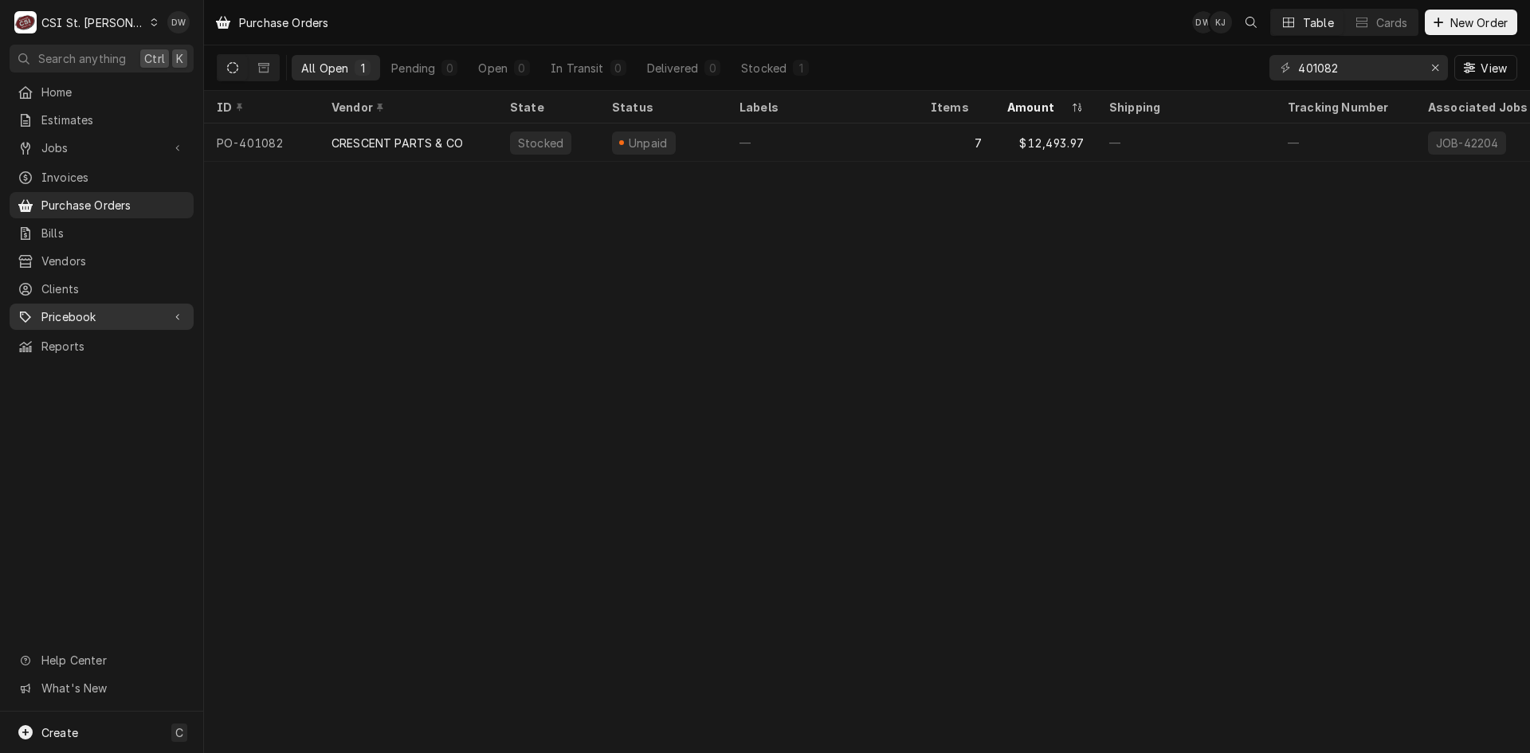
click at [73, 312] on span "Pricebook" at bounding box center [101, 316] width 120 height 17
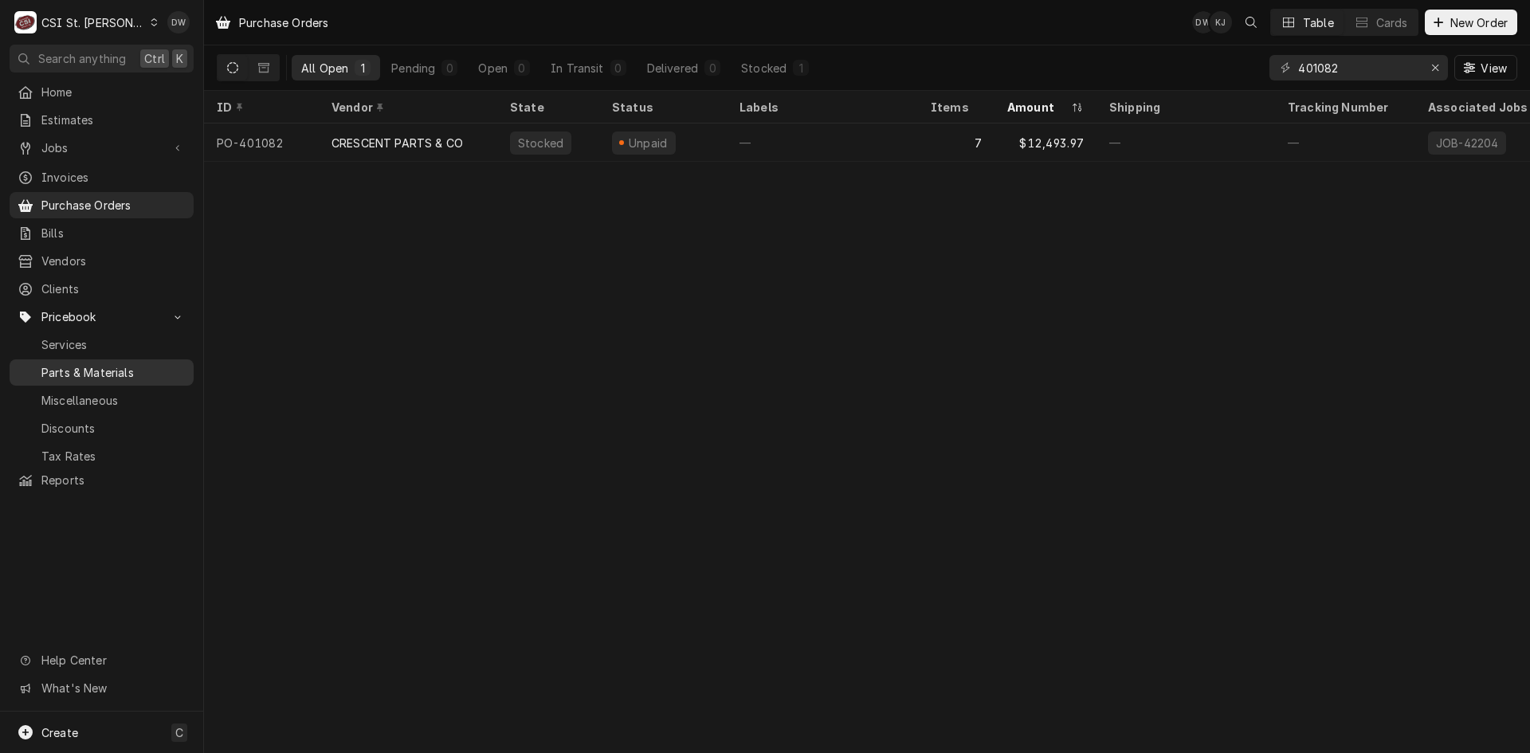
click at [54, 365] on span "Parts & Materials" at bounding box center [113, 372] width 144 height 17
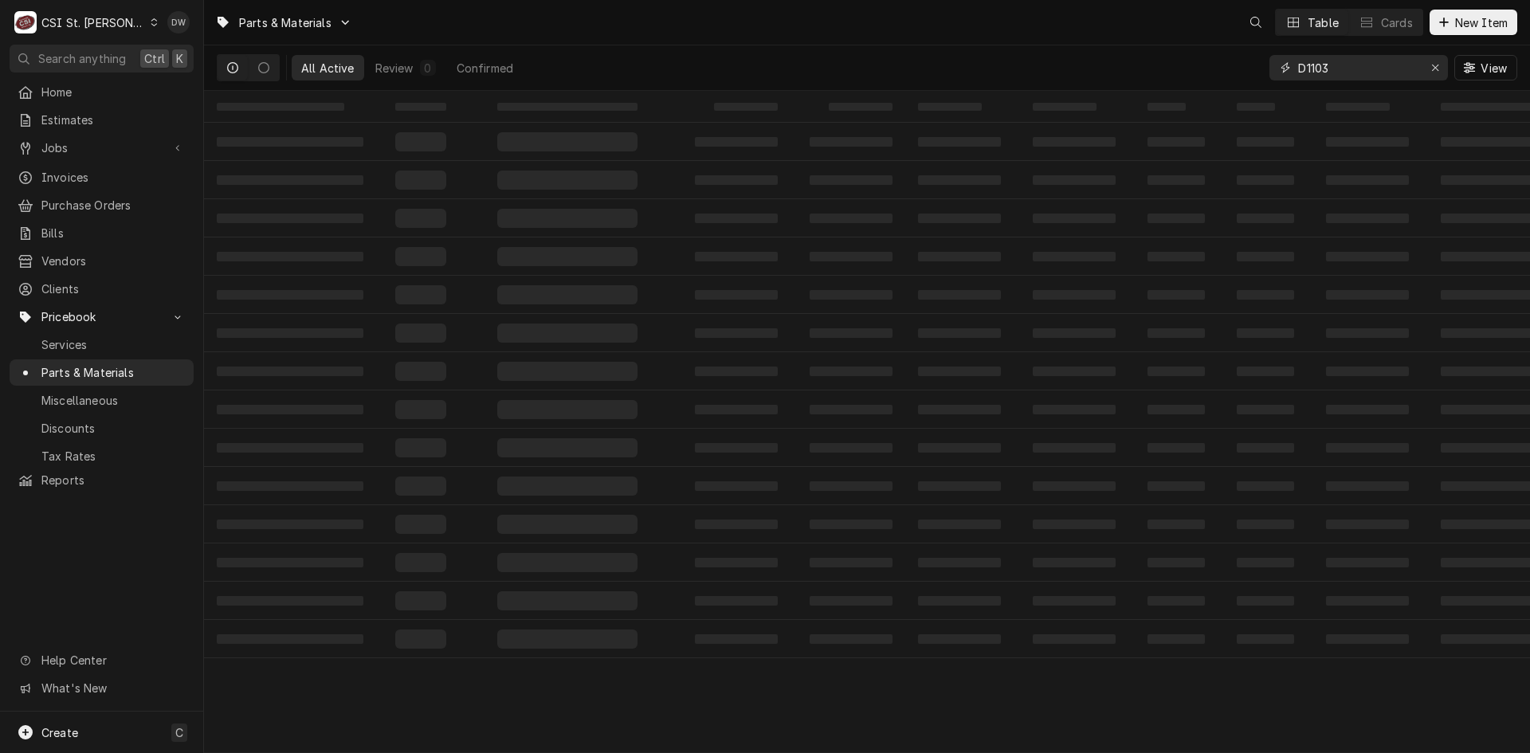
drag, startPoint x: 1336, startPoint y: 63, endPoint x: 1229, endPoint y: 81, distance: 109.1
click at [1229, 81] on div "All Active Review 0 Confirmed D1103 View" at bounding box center [867, 67] width 1300 height 45
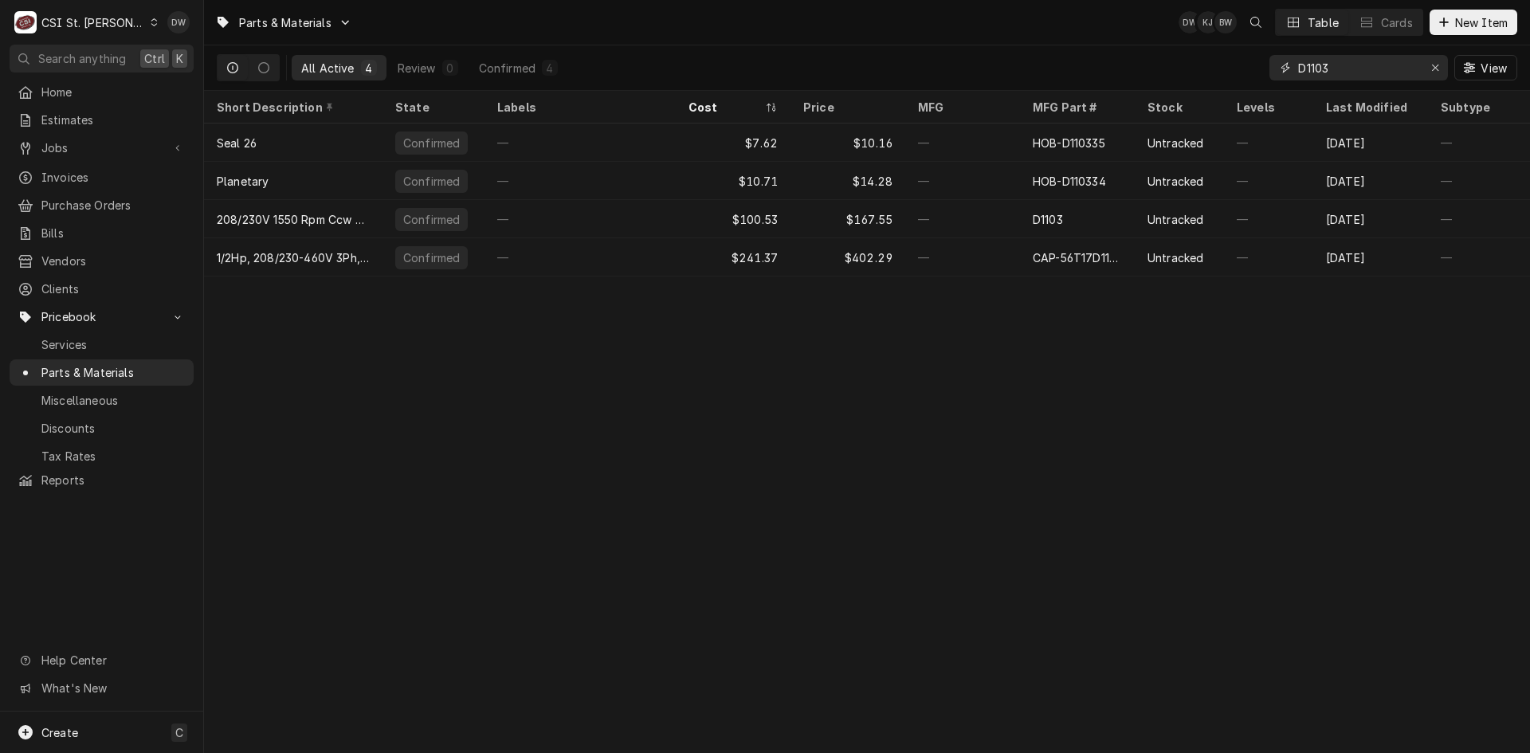
type input "m"
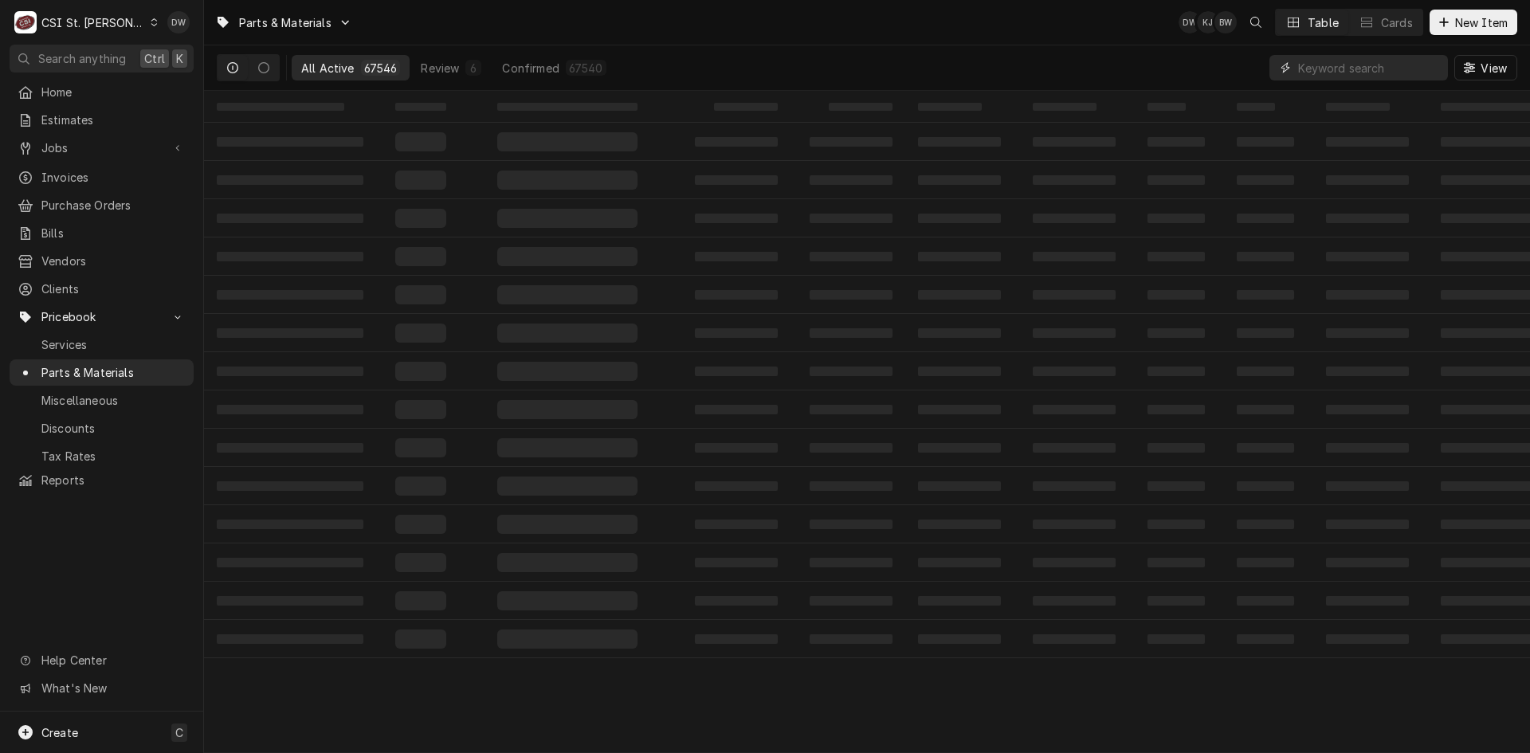
paste input "G44"
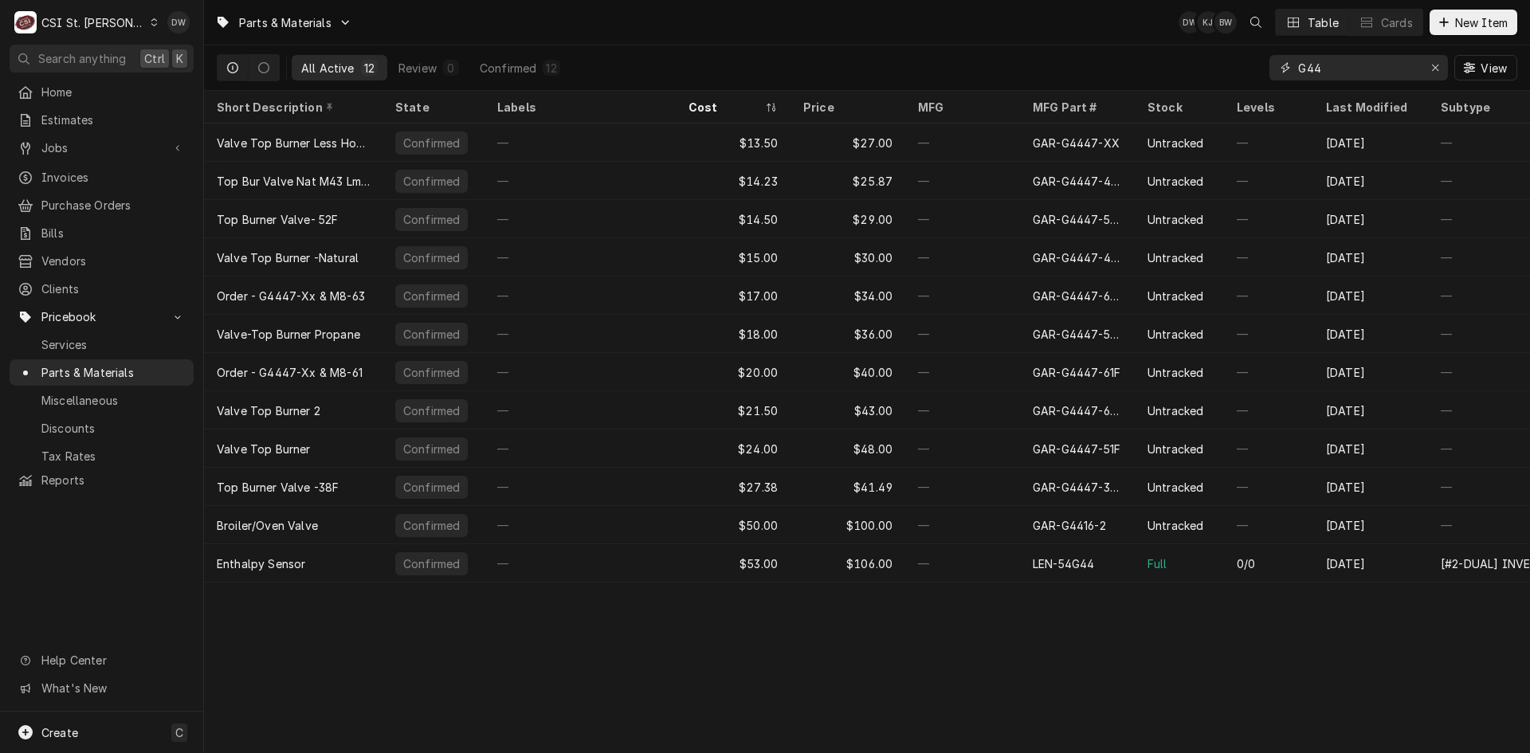
click at [1299, 69] on input "G44" at bounding box center [1358, 67] width 120 height 25
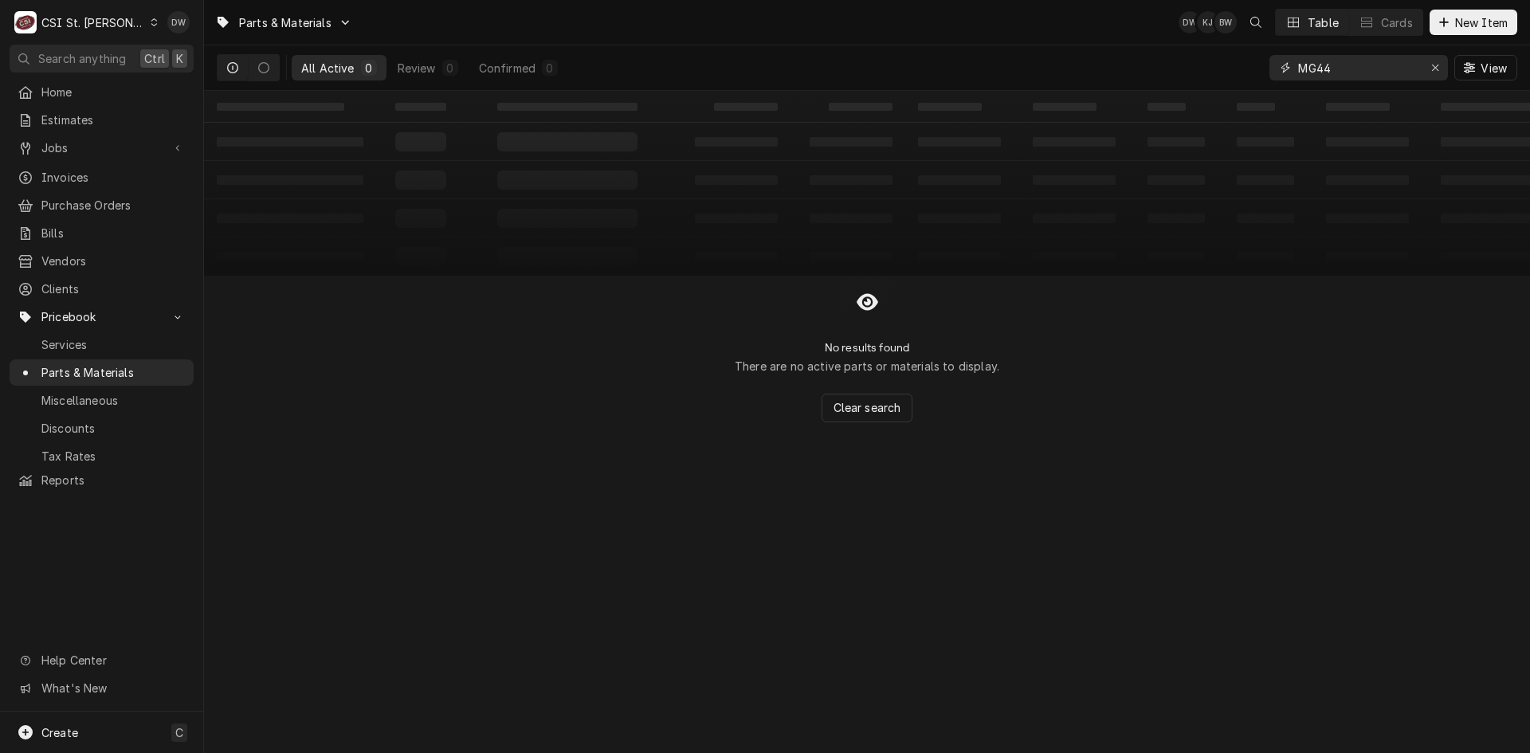
click at [1316, 65] on input "MG44" at bounding box center [1358, 67] width 120 height 25
click at [1318, 71] on input "MG44" at bounding box center [1358, 67] width 120 height 25
type input "MG 44"
click at [68, 201] on span "Purchase Orders" at bounding box center [113, 205] width 144 height 17
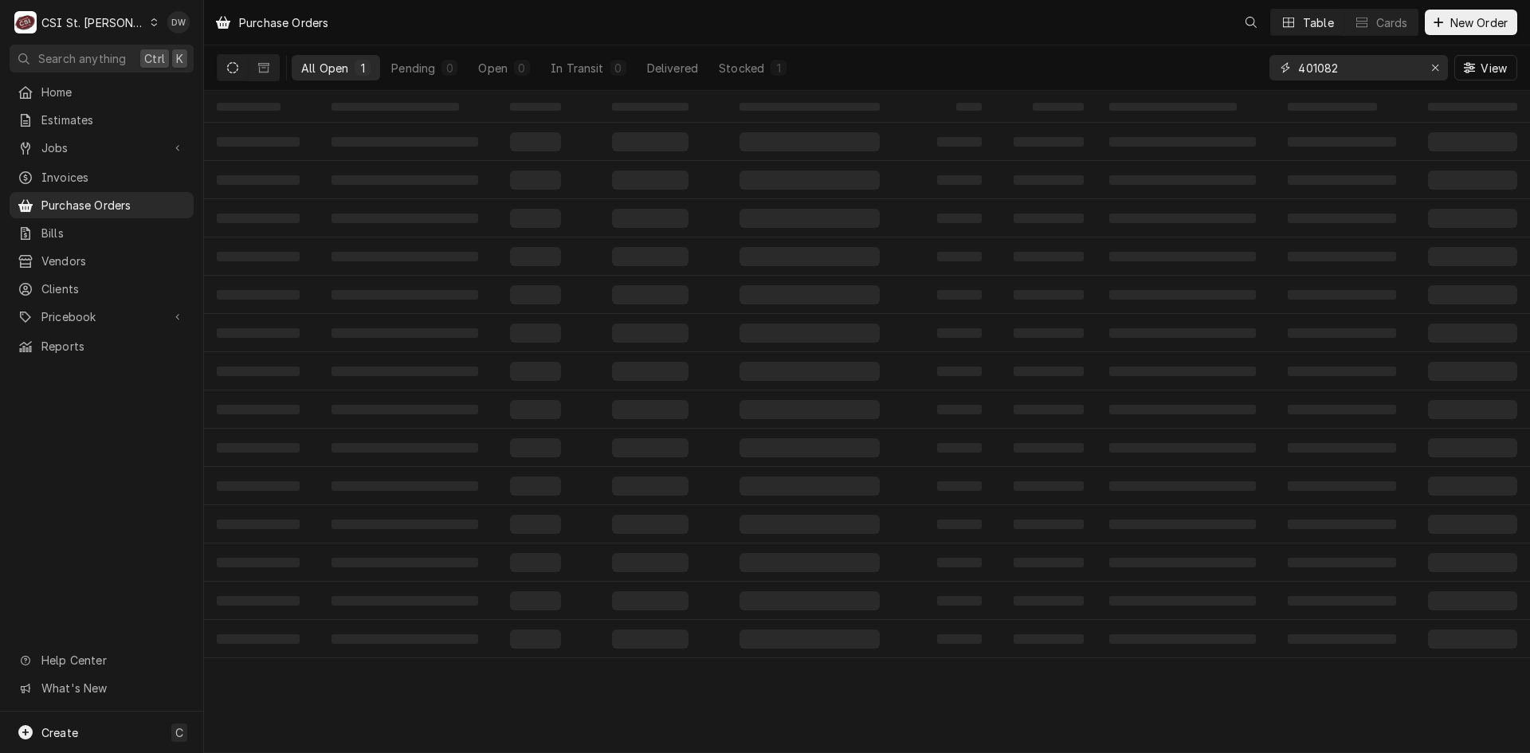
drag, startPoint x: 1348, startPoint y: 67, endPoint x: 1208, endPoint y: 80, distance: 140.8
click at [1208, 80] on div "All Open 1 Pending 0 Open 0 In Transit 0 Delivered Stocked 1 401082 View" at bounding box center [867, 67] width 1300 height 45
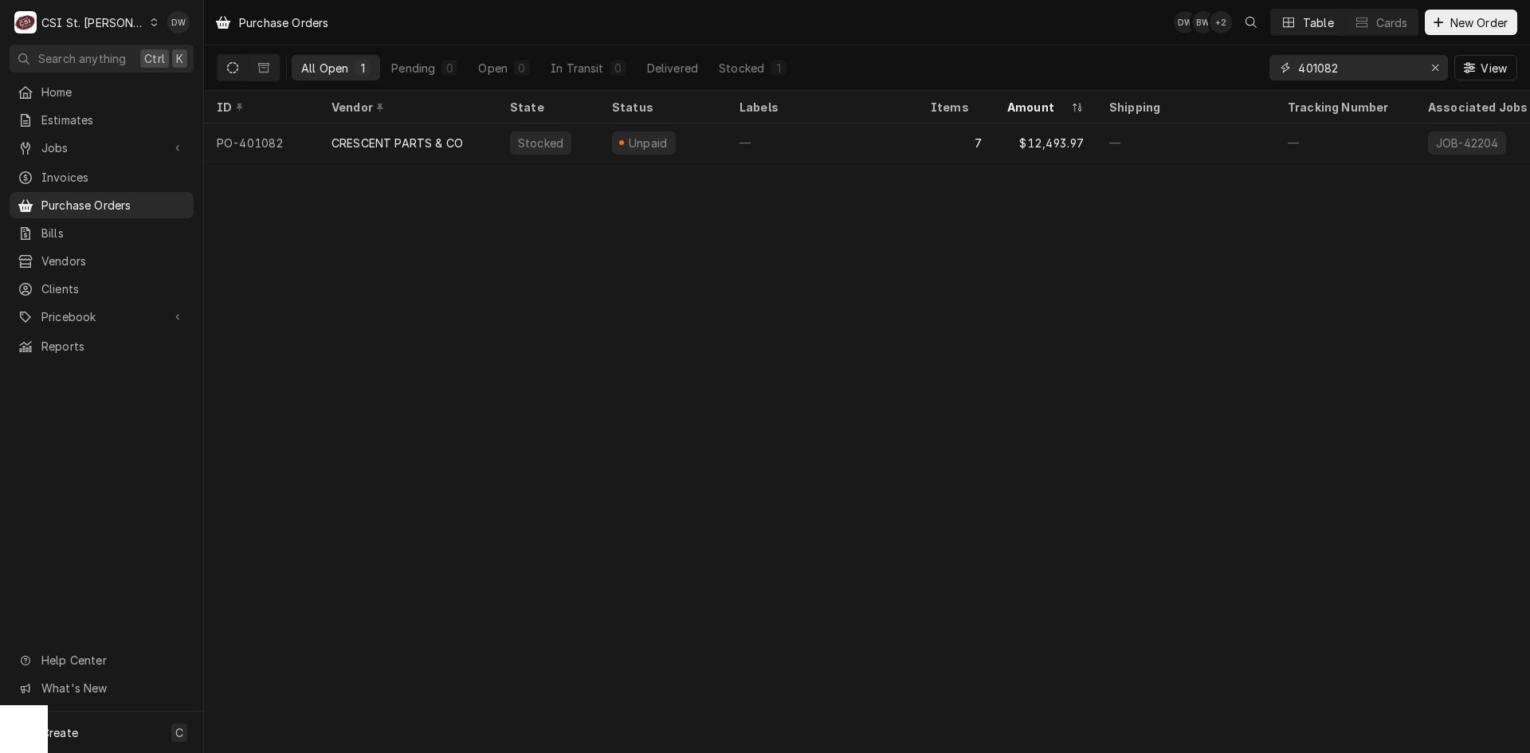
paste input "40123"
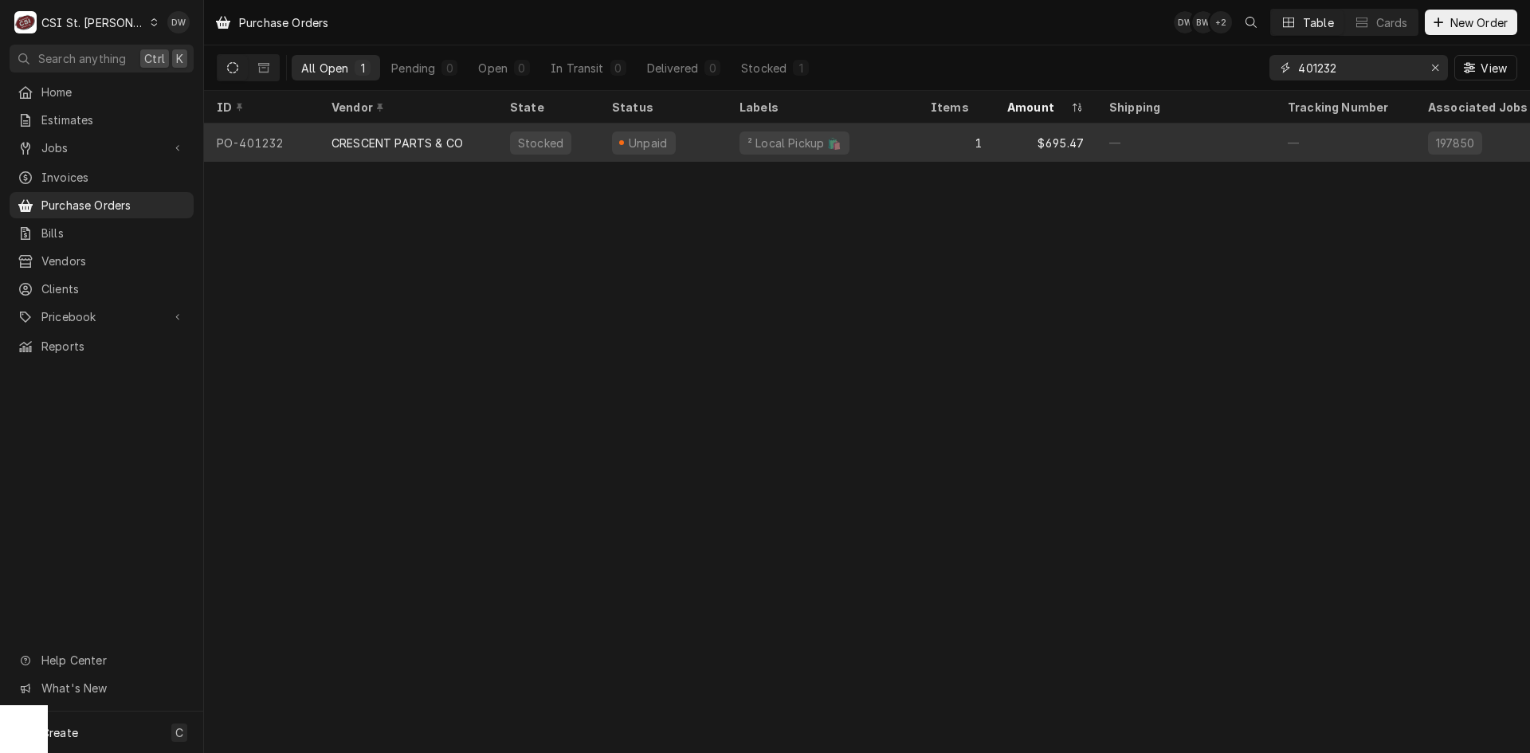
type input "401232"
click at [427, 135] on div "CRESCENT PARTS & CO" at bounding box center [396, 143] width 131 height 17
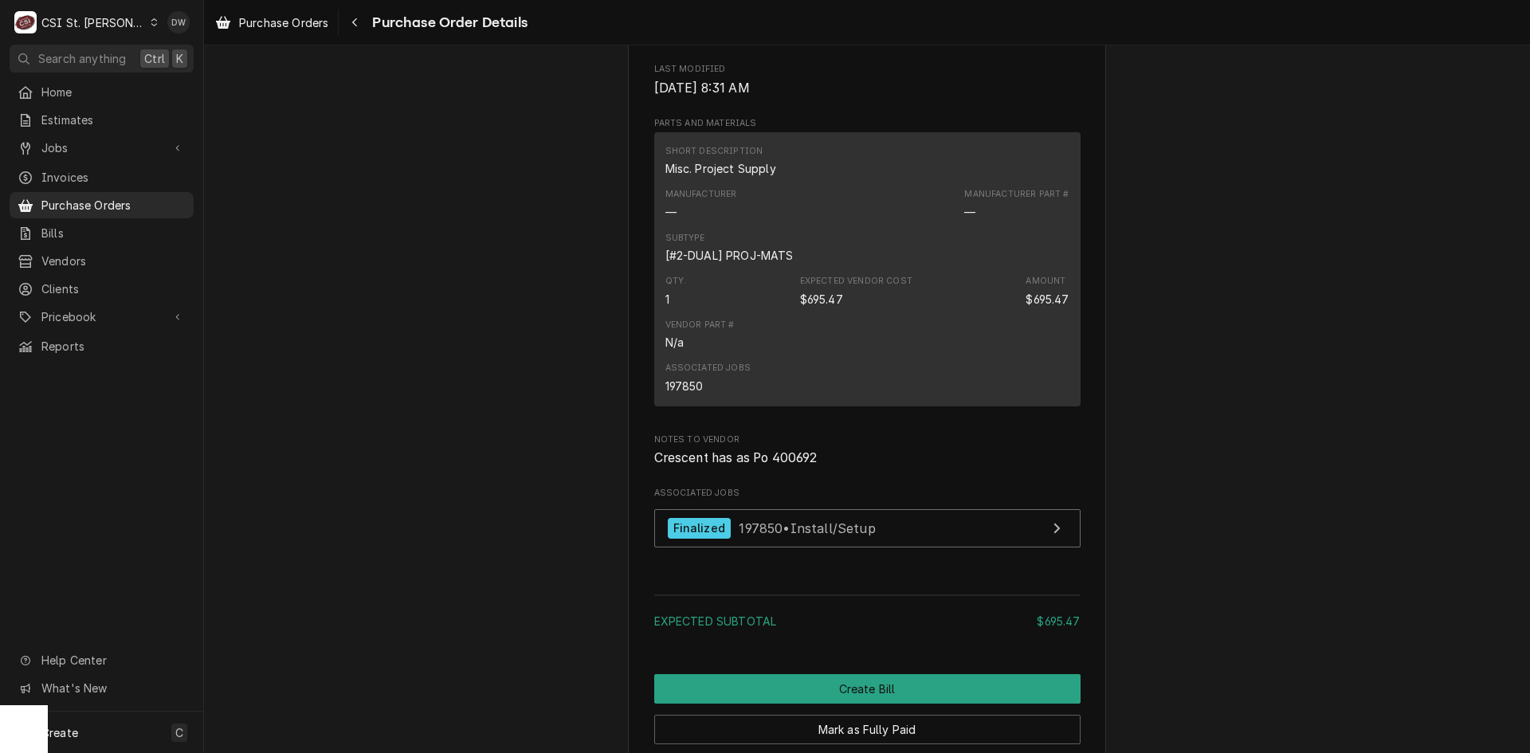
scroll to position [1300, 0]
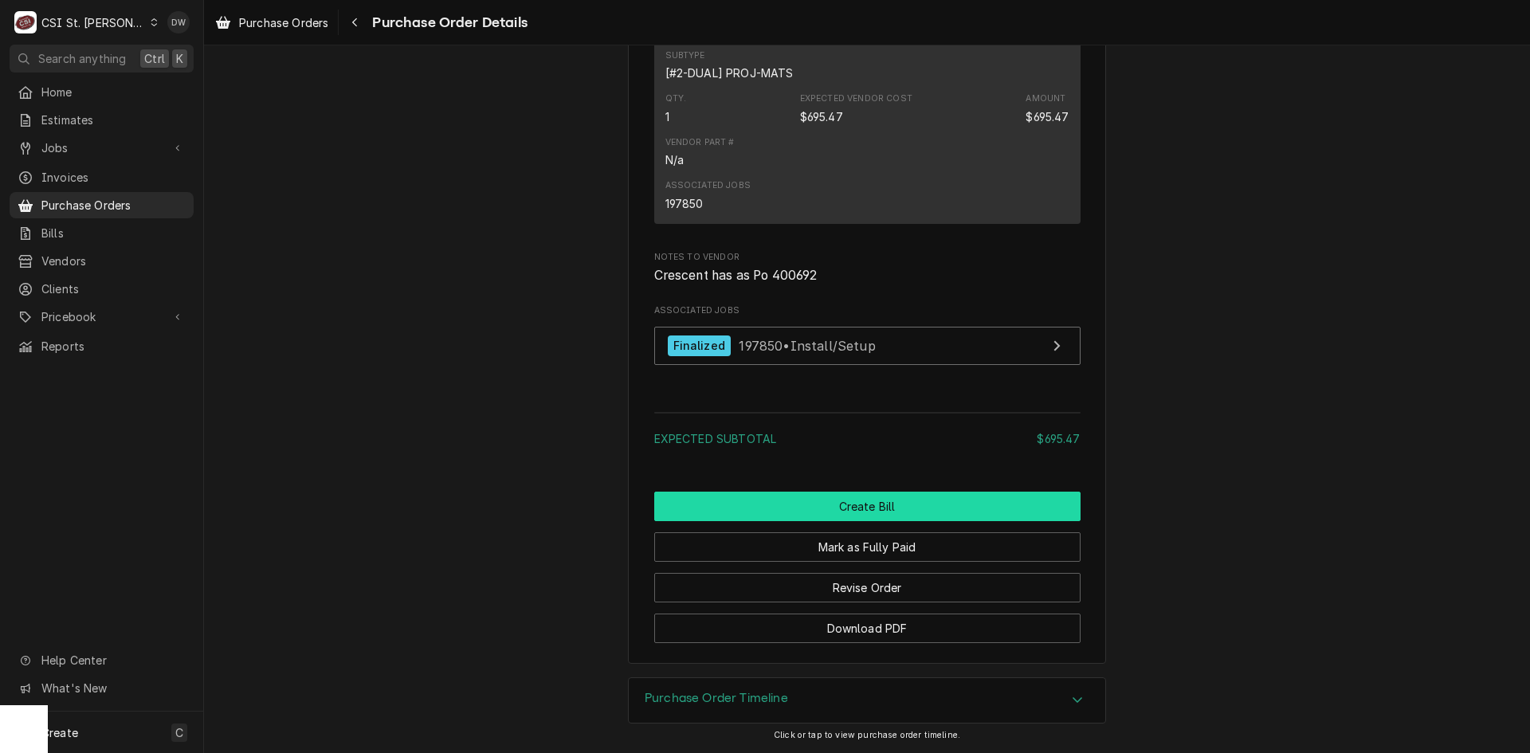
click at [935, 514] on button "Create Bill" at bounding box center [867, 506] width 426 height 29
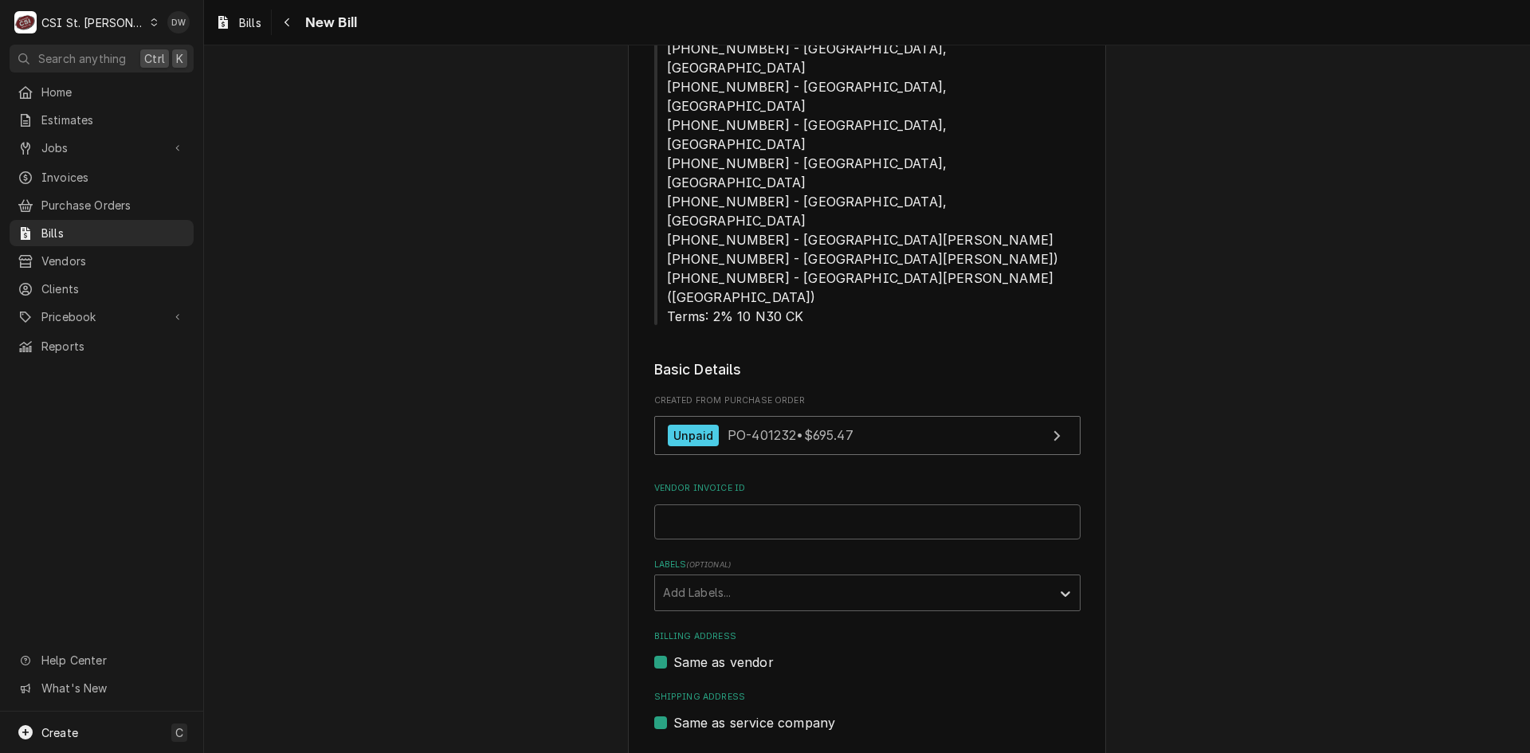
scroll to position [398, 0]
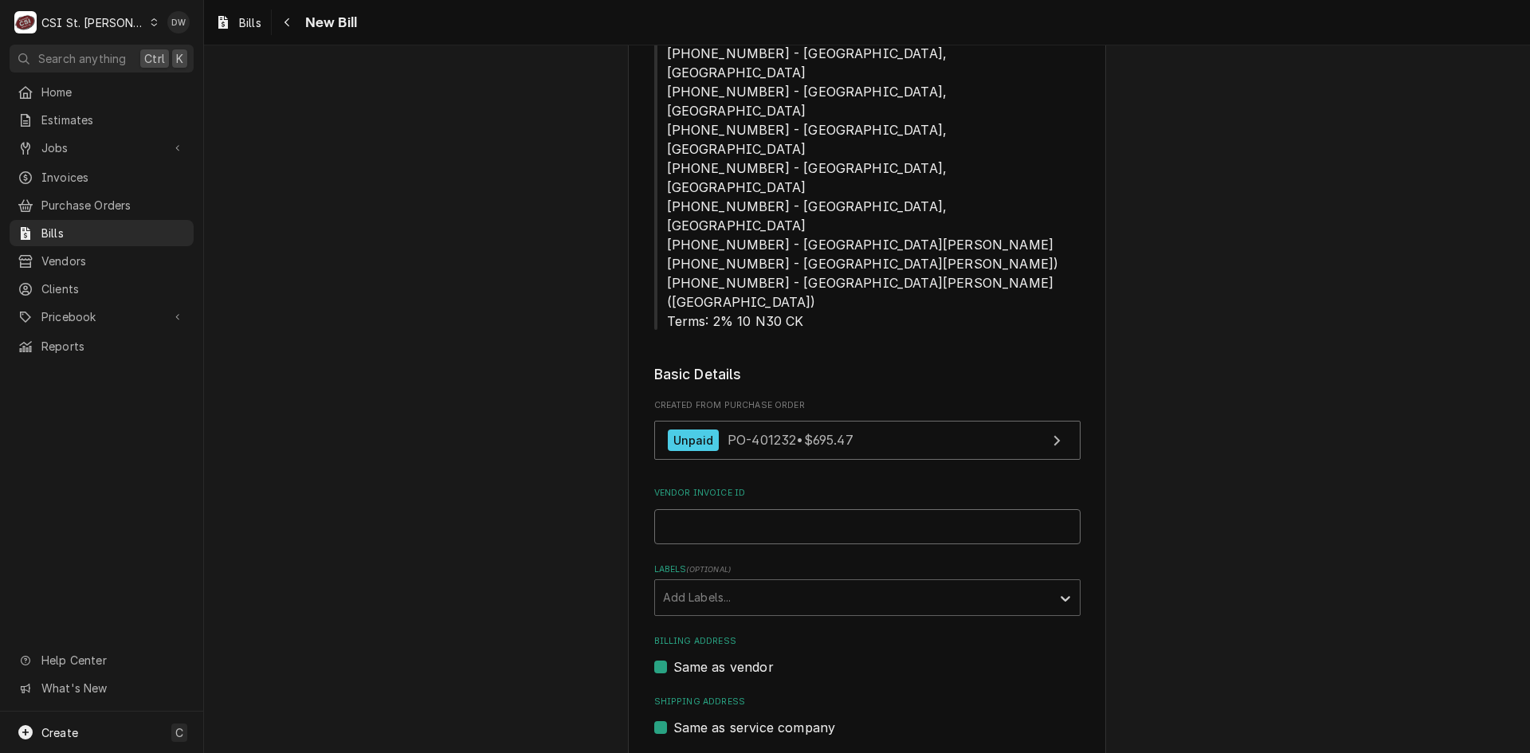
click at [741, 509] on input "Vendor Invoice ID" at bounding box center [867, 526] width 426 height 35
paste input "37169319-00"
type input "37169319-00"
type input "[DATE]"
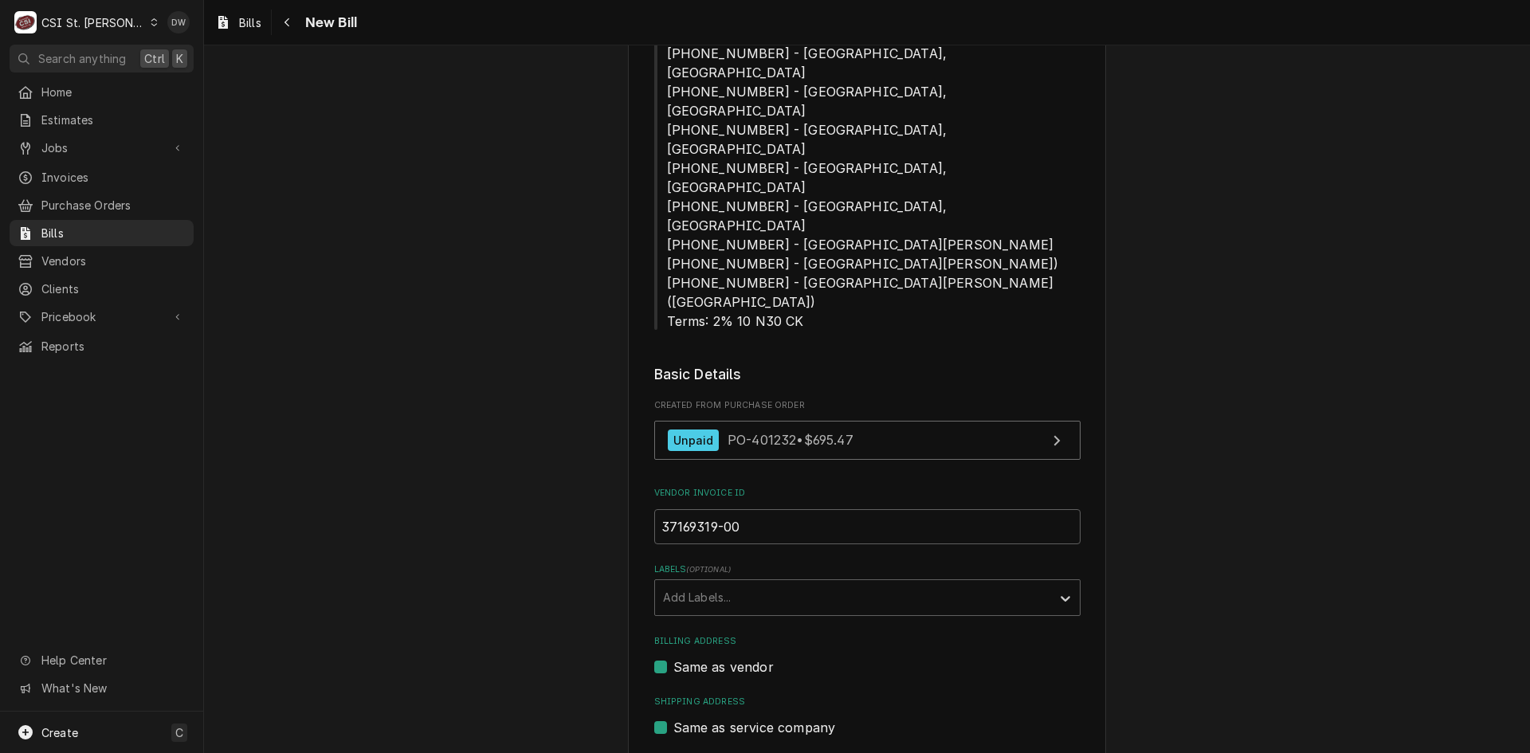
type input "[DATE]"
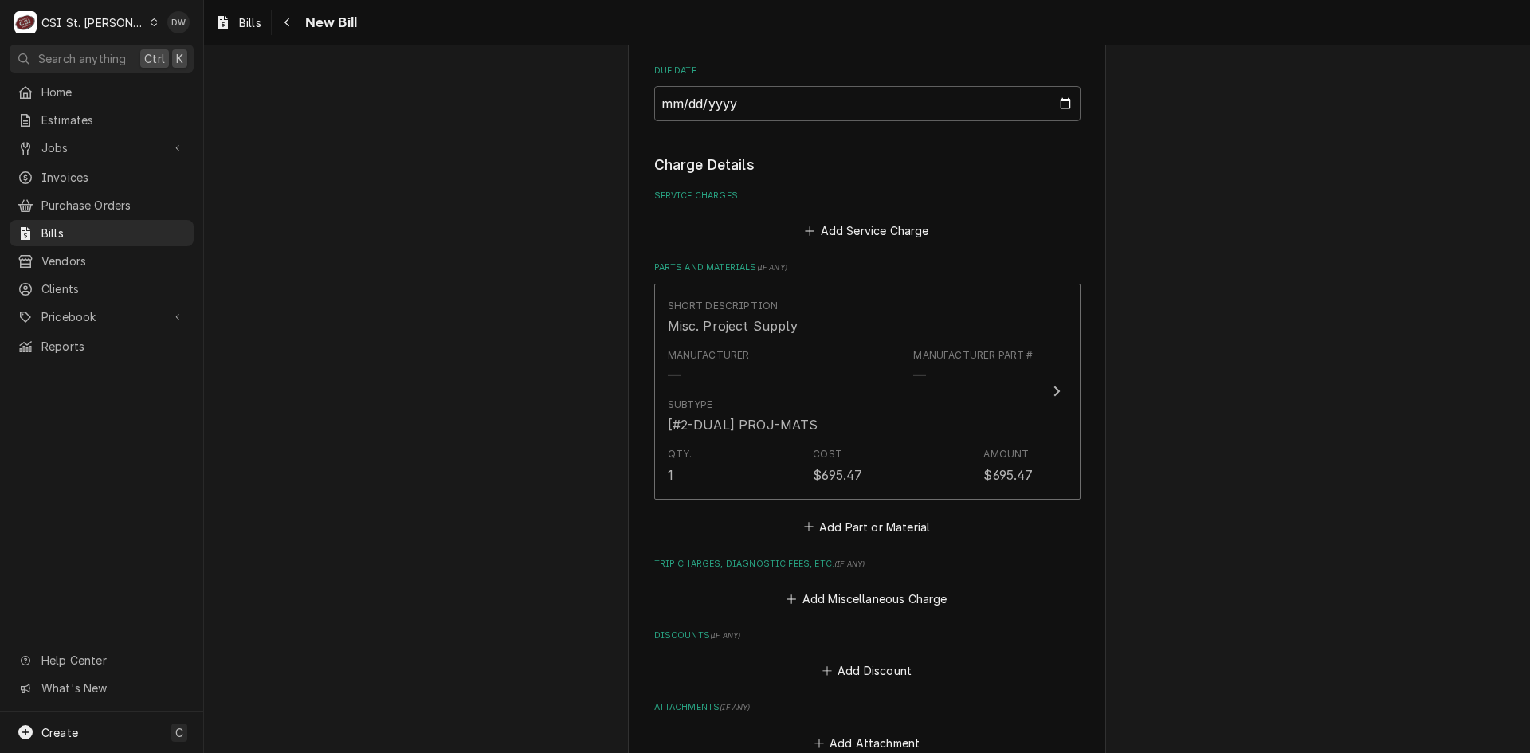
scroll to position [1330, 0]
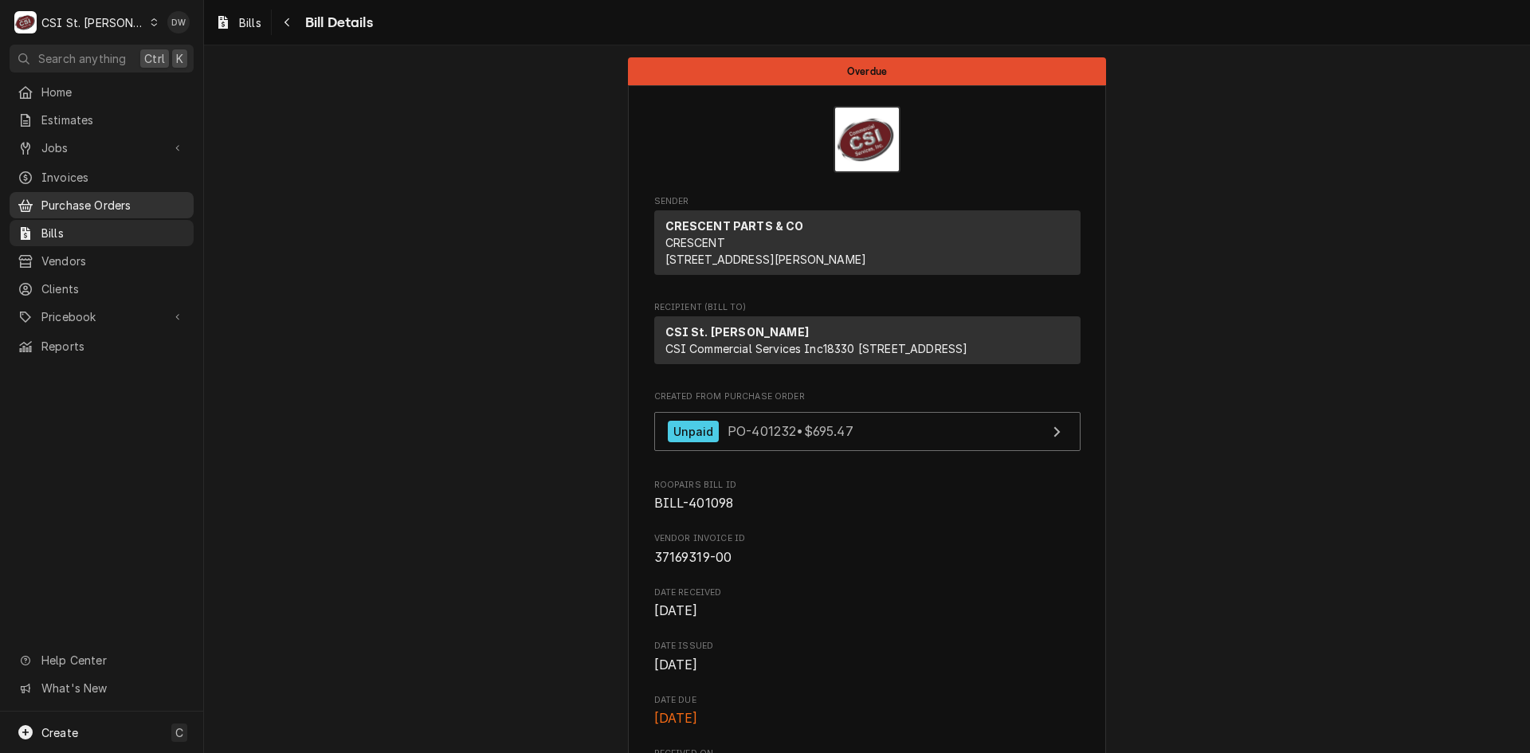
click at [84, 203] on span "Purchase Orders" at bounding box center [113, 205] width 144 height 17
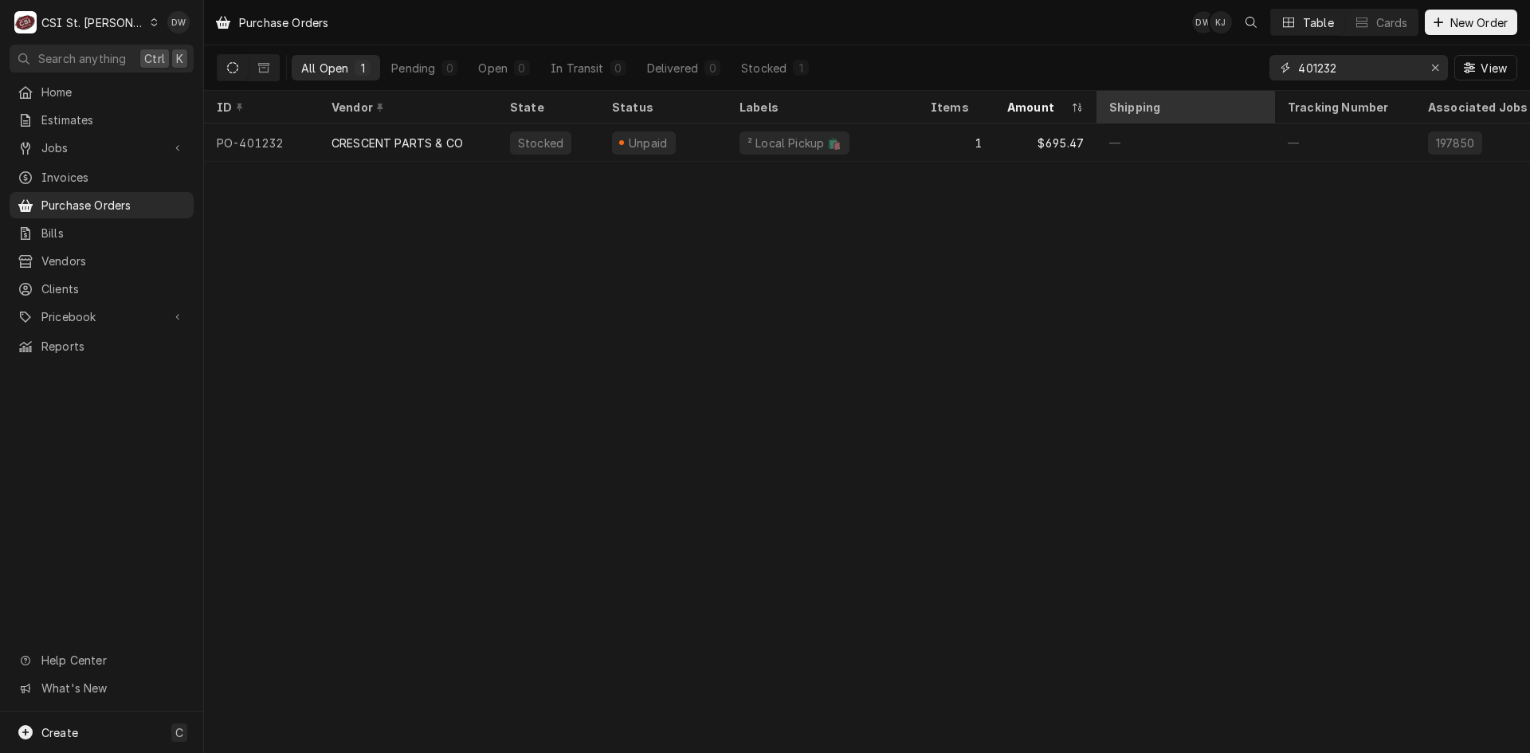
drag, startPoint x: 1353, startPoint y: 71, endPoint x: 1245, endPoint y: 92, distance: 109.5
click at [1245, 92] on div "Purchase Orders DW KJ Table Cards New Order All Open 1 Pending 0 Open 0 In Tran…" at bounding box center [867, 376] width 1326 height 753
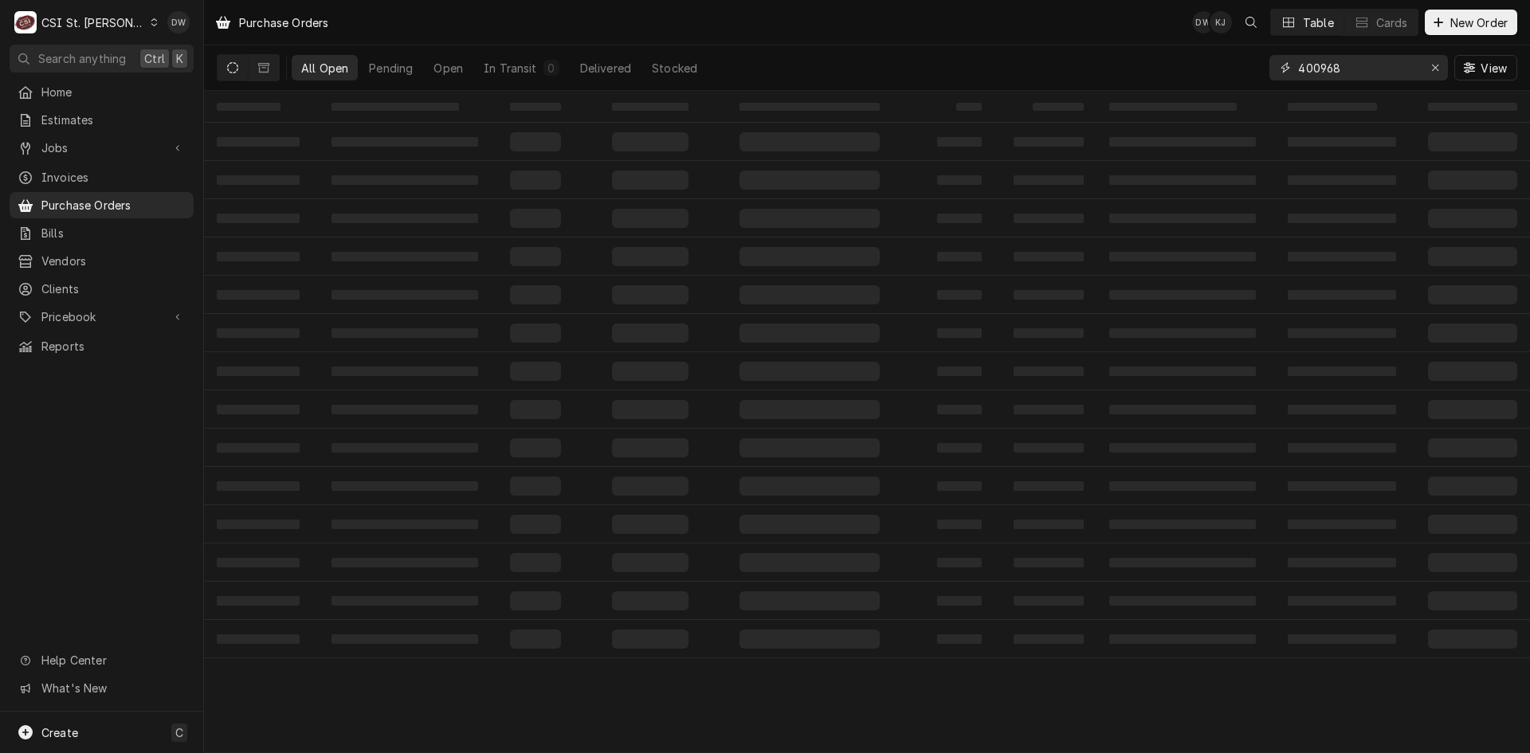
type input "400968"
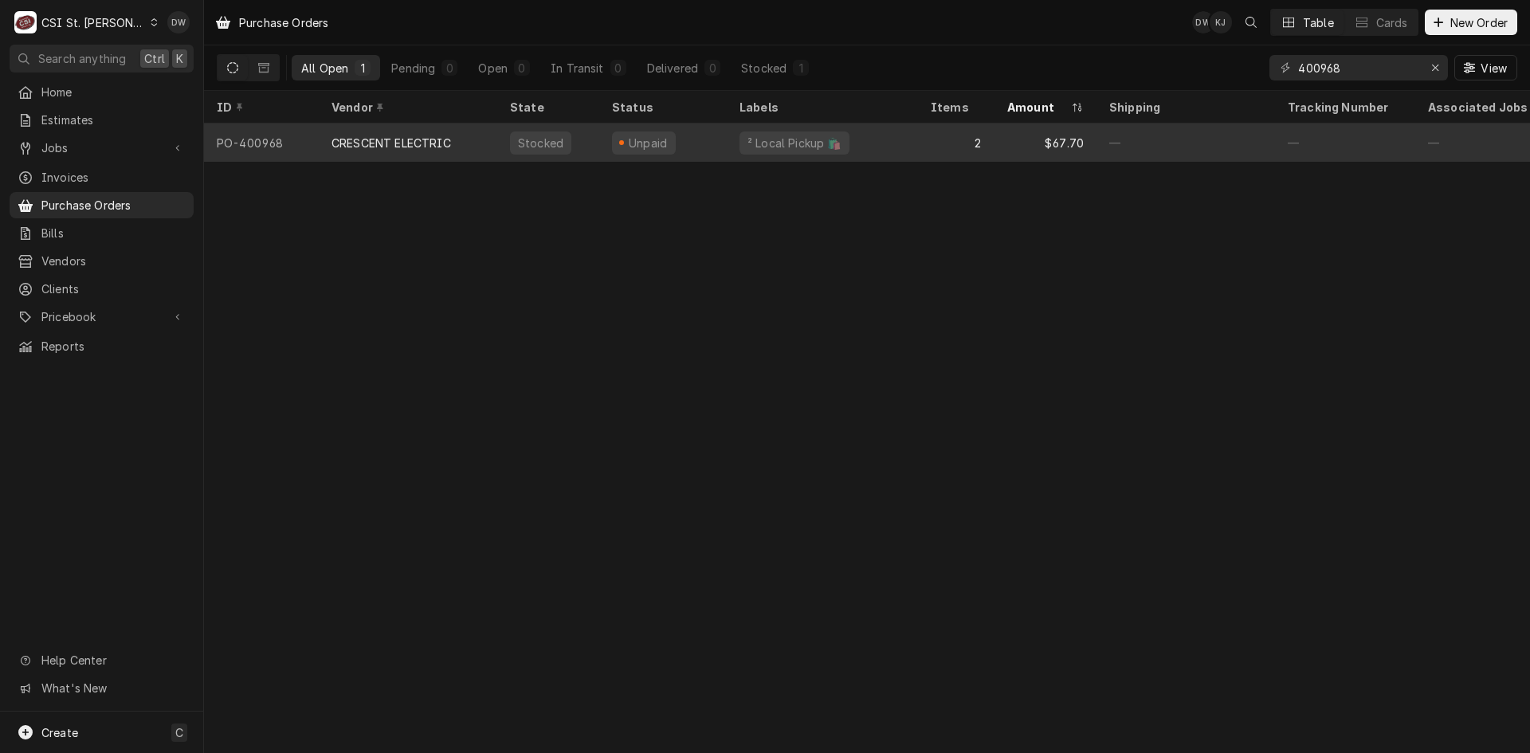
click at [430, 143] on div "CRESCENT ELECTRIC" at bounding box center [391, 143] width 120 height 17
click at [428, 141] on div "CRESCENT ELECTRIC" at bounding box center [391, 143] width 120 height 17
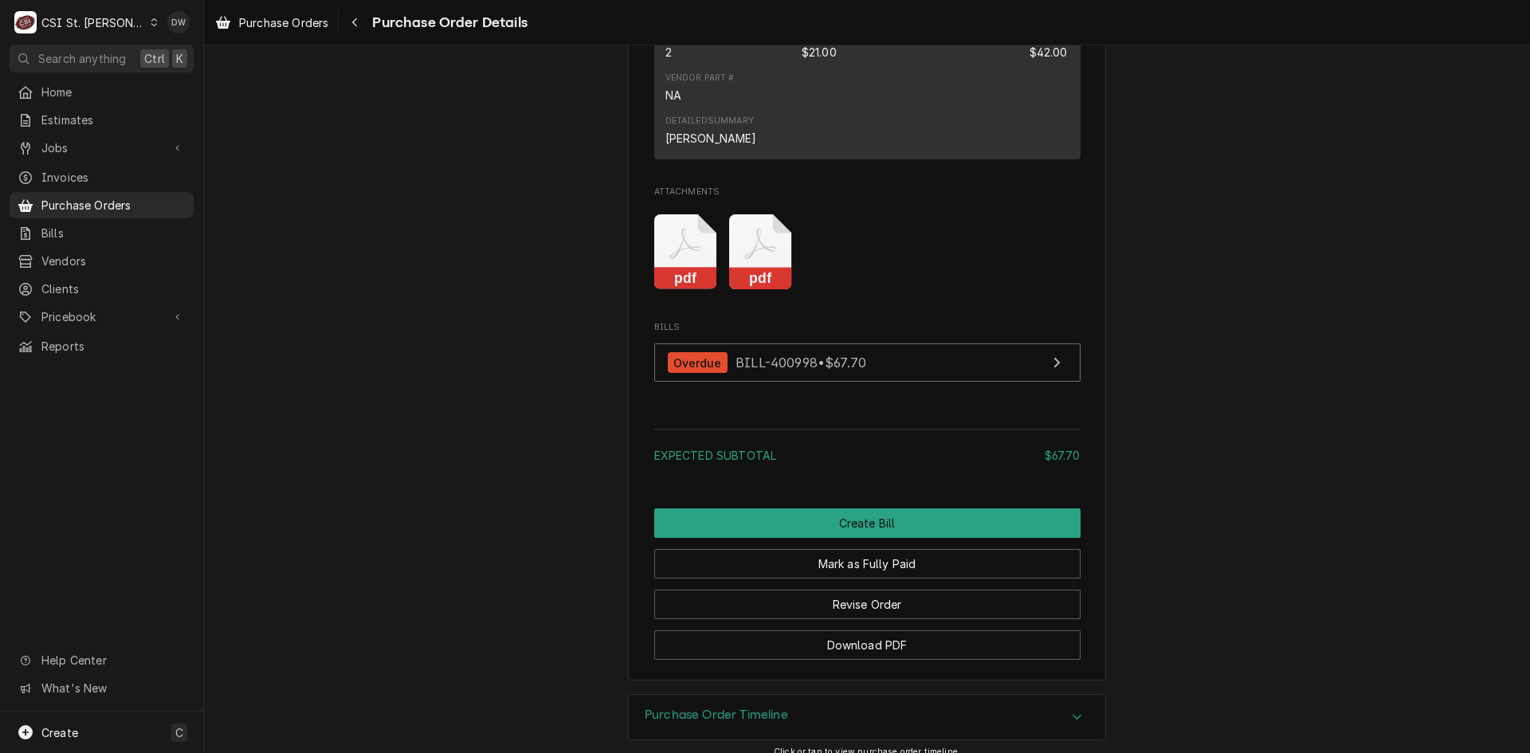
scroll to position [1612, 0]
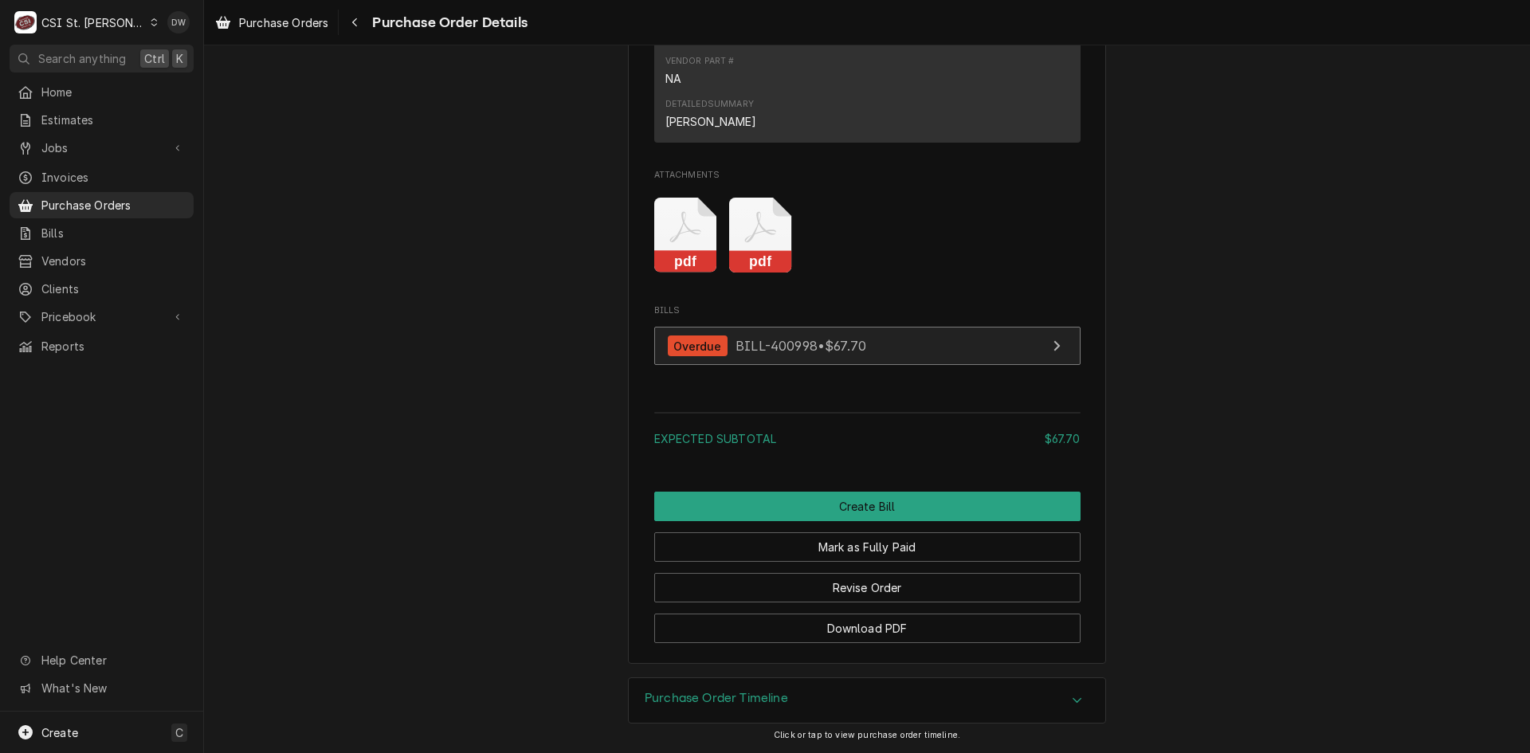
click at [829, 348] on span "BILL-400998 • $67.70" at bounding box center [800, 346] width 131 height 16
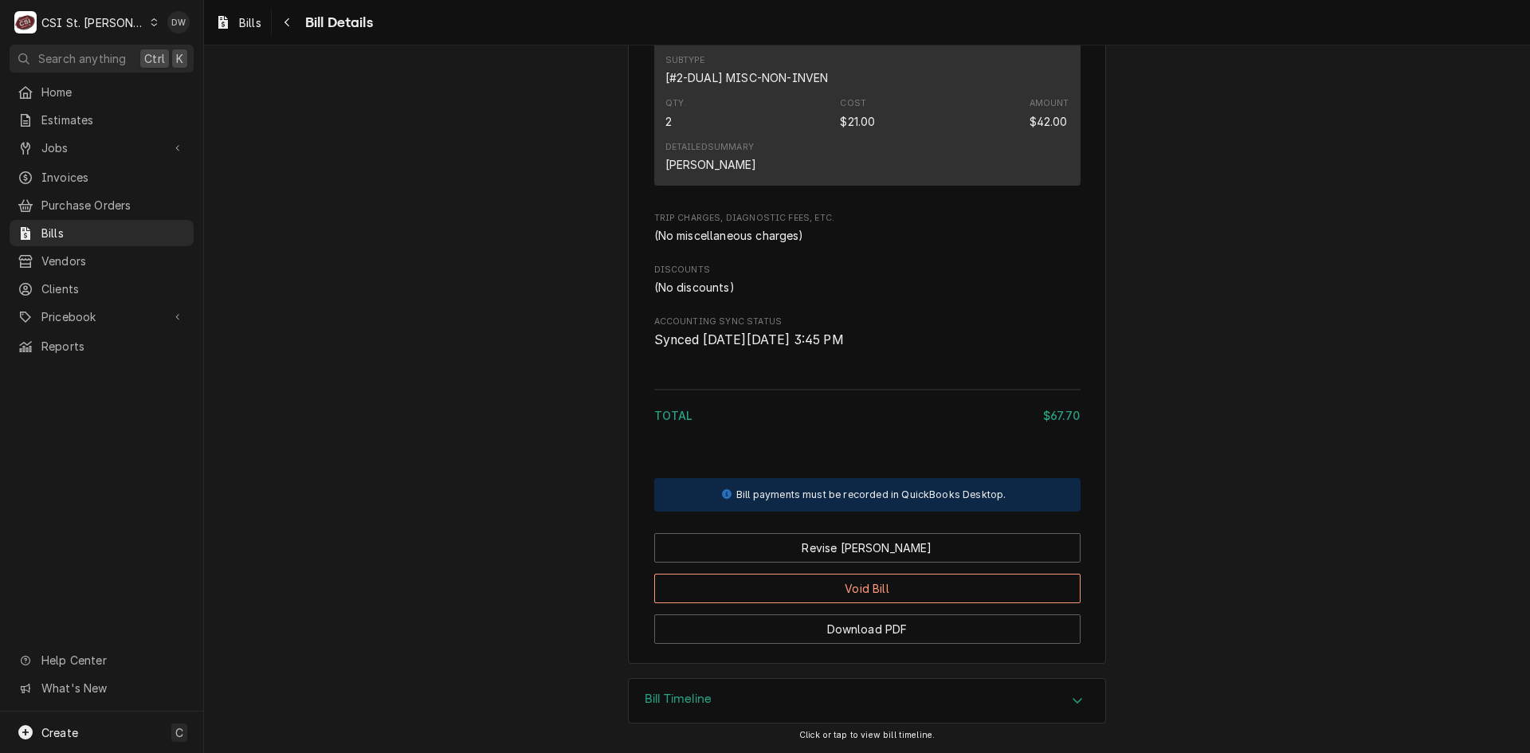
scroll to position [1206, 0]
click at [853, 594] on button "Void Bill" at bounding box center [867, 588] width 426 height 29
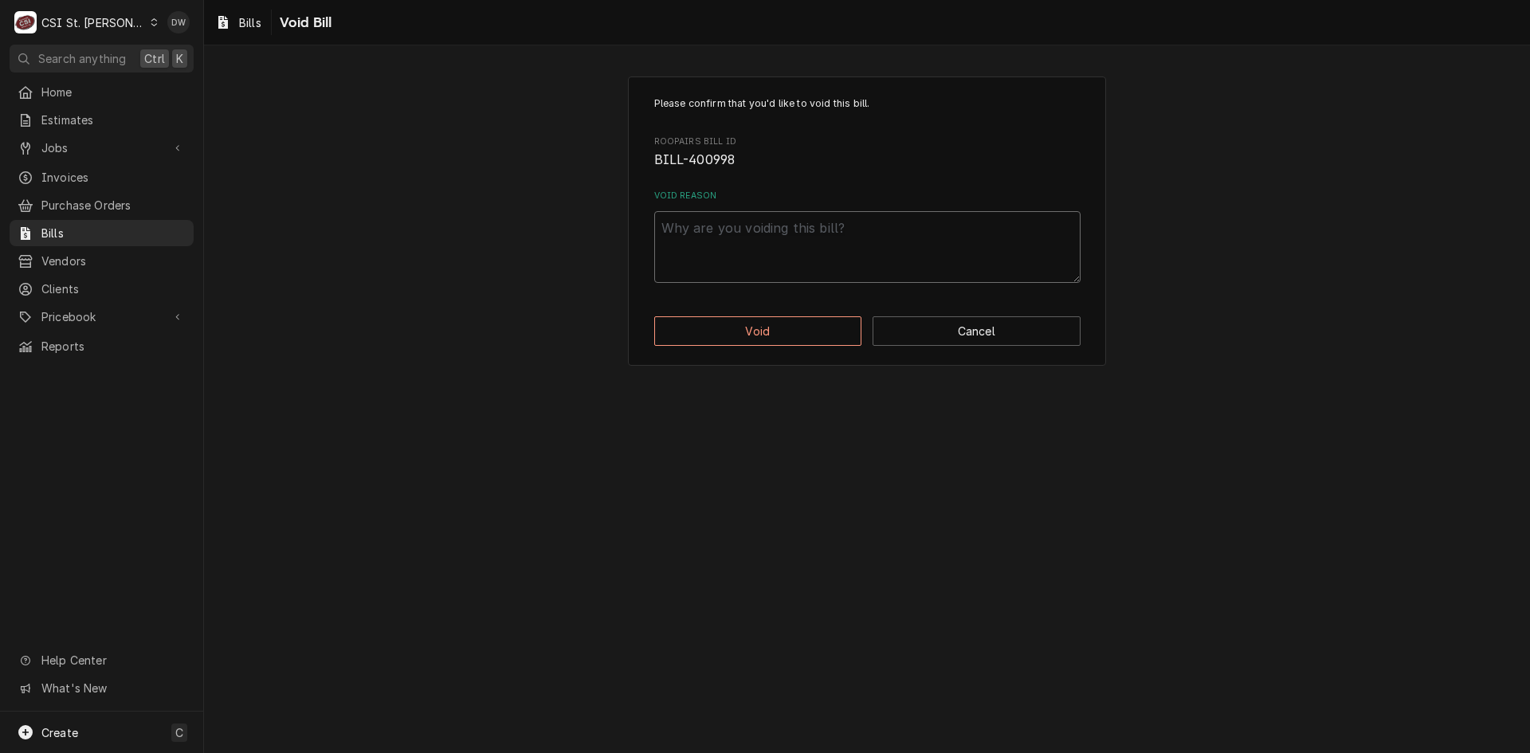
click at [704, 238] on textarea "Void Reason" at bounding box center [867, 247] width 426 height 72
type textarea "x"
type textarea "b"
type textarea "x"
type textarea "bi"
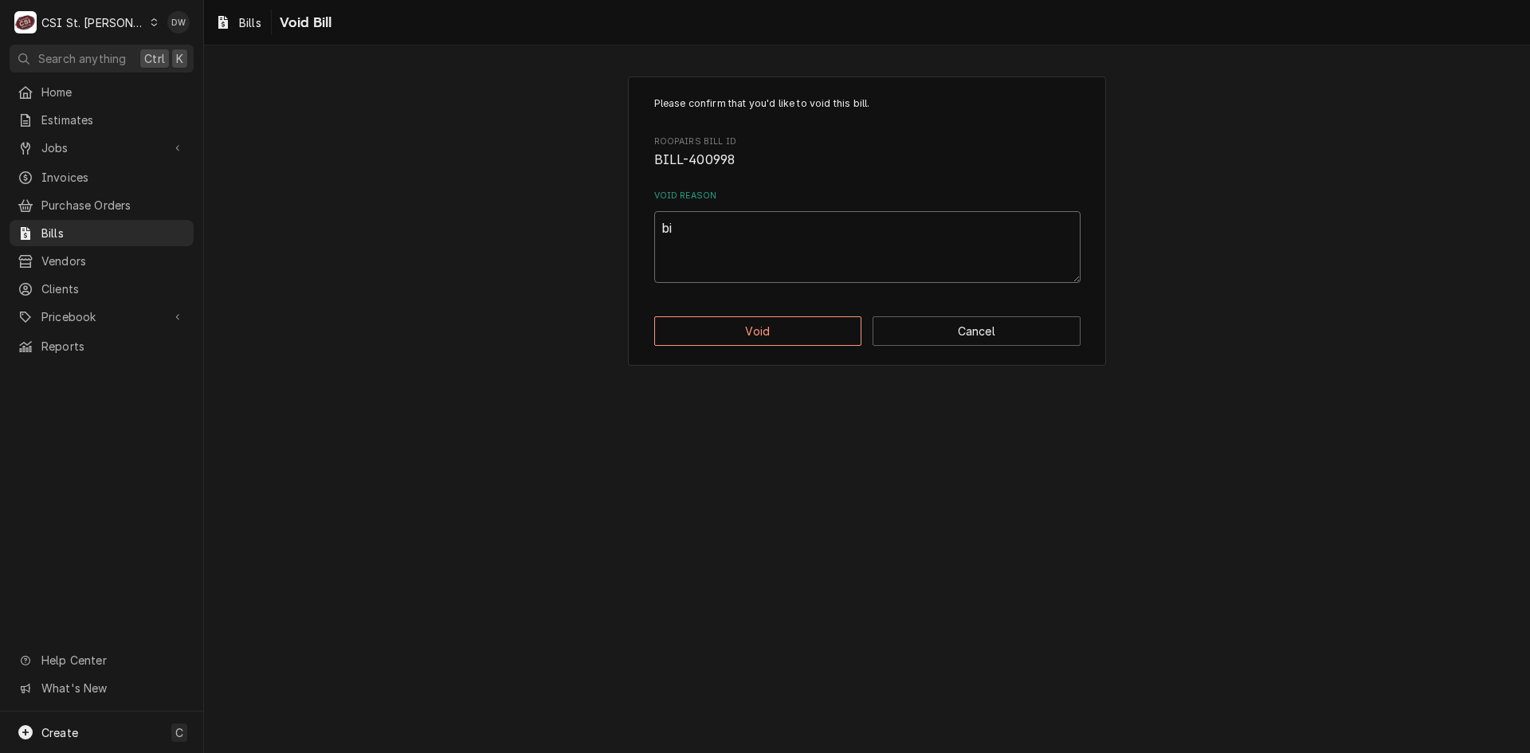
type textarea "x"
type textarea "bil"
type textarea "x"
type textarea "bill"
type textarea "x"
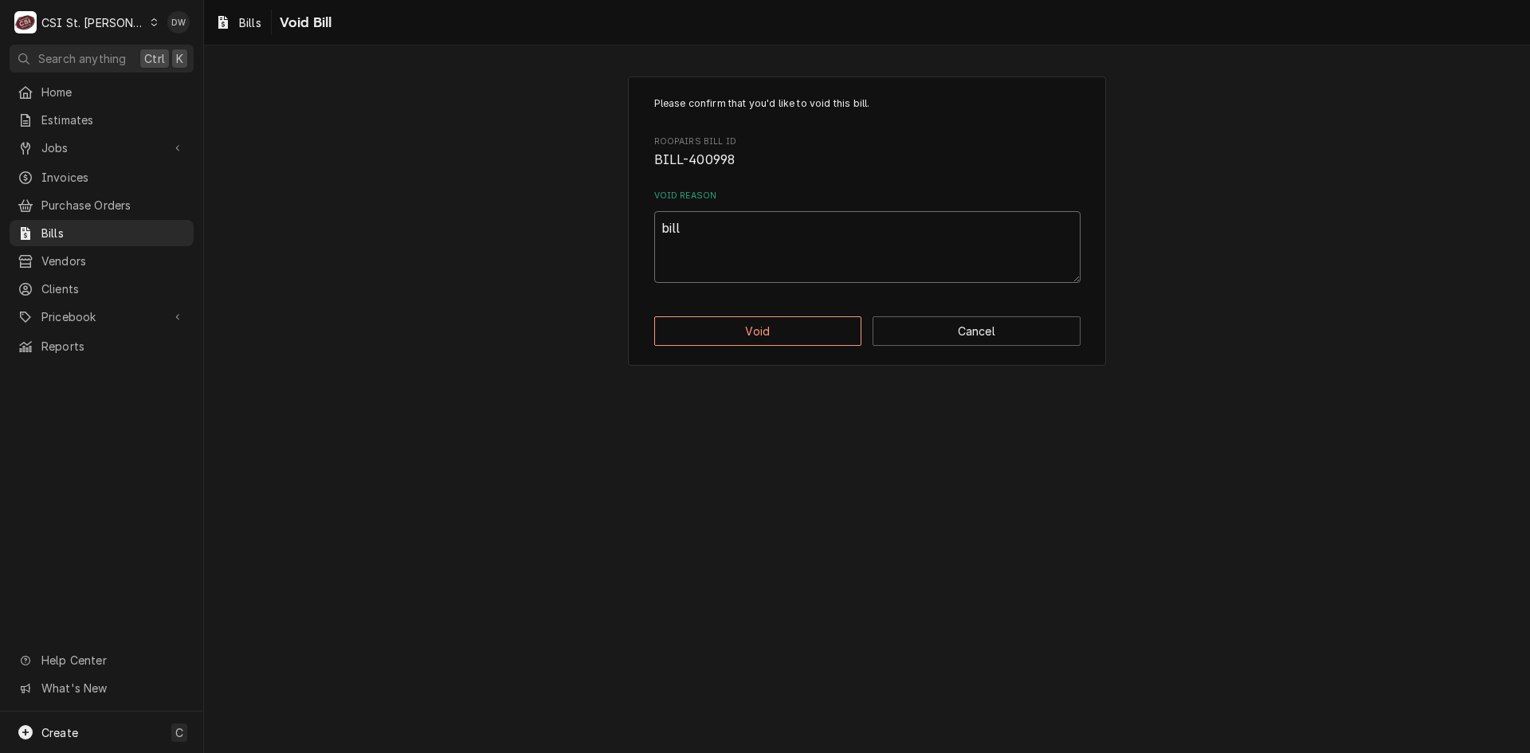
type textarea "bille"
type textarea "x"
type textarea "billed"
type textarea "x"
type textarea "billed"
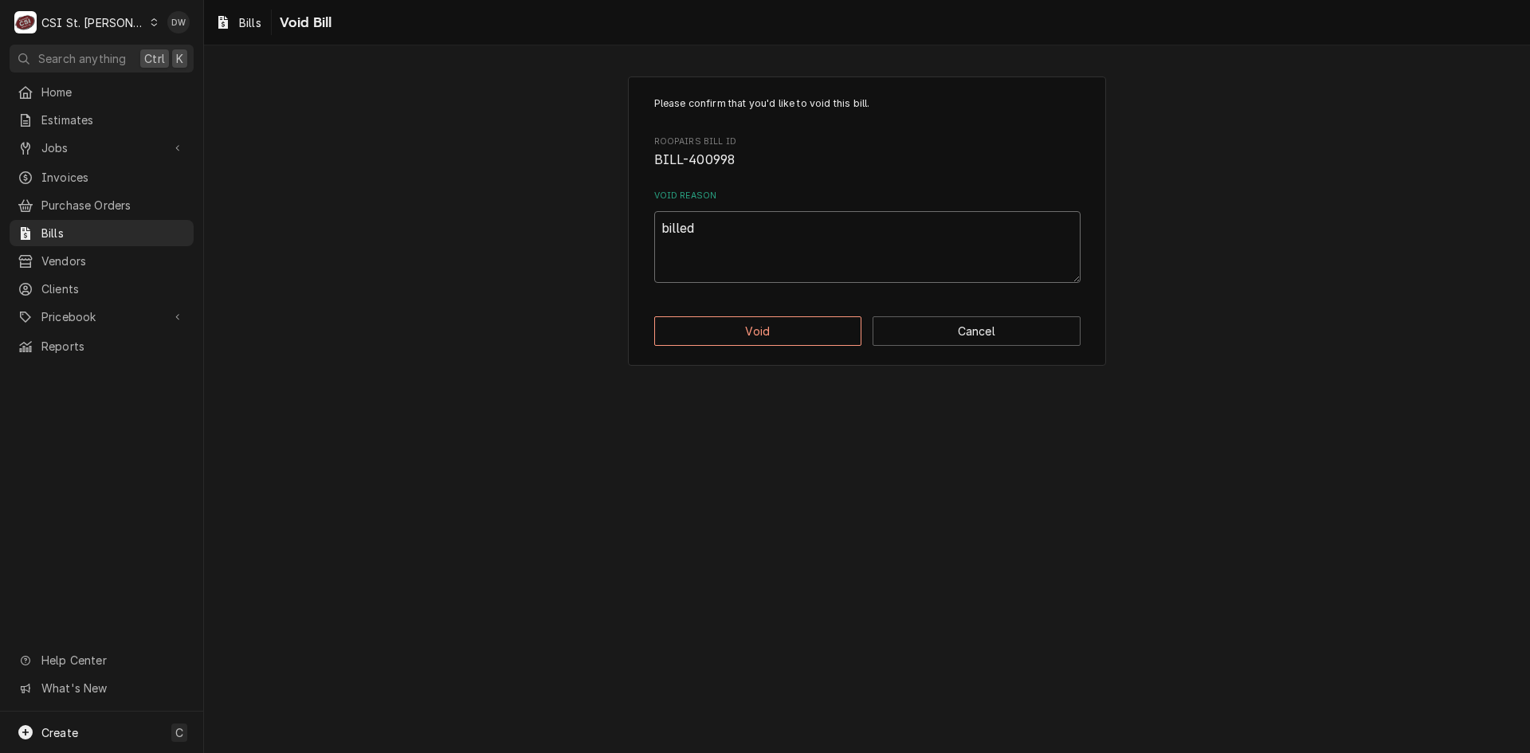
type textarea "x"
type textarea "billed u"
type textarea "x"
type textarea "billed un"
type textarea "x"
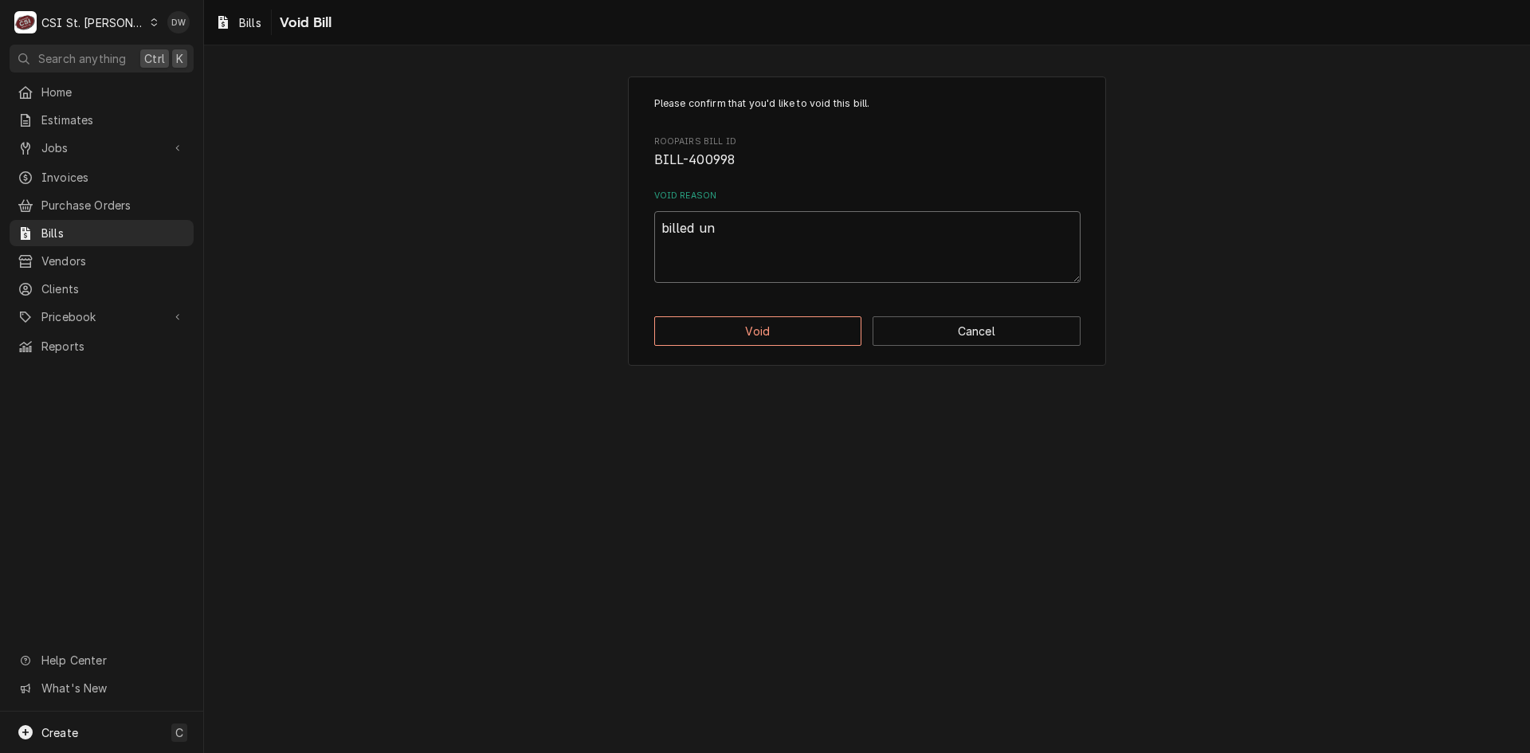
type textarea "billed und"
type textarea "x"
type textarea "billed unde"
type textarea "x"
type textarea "billed under"
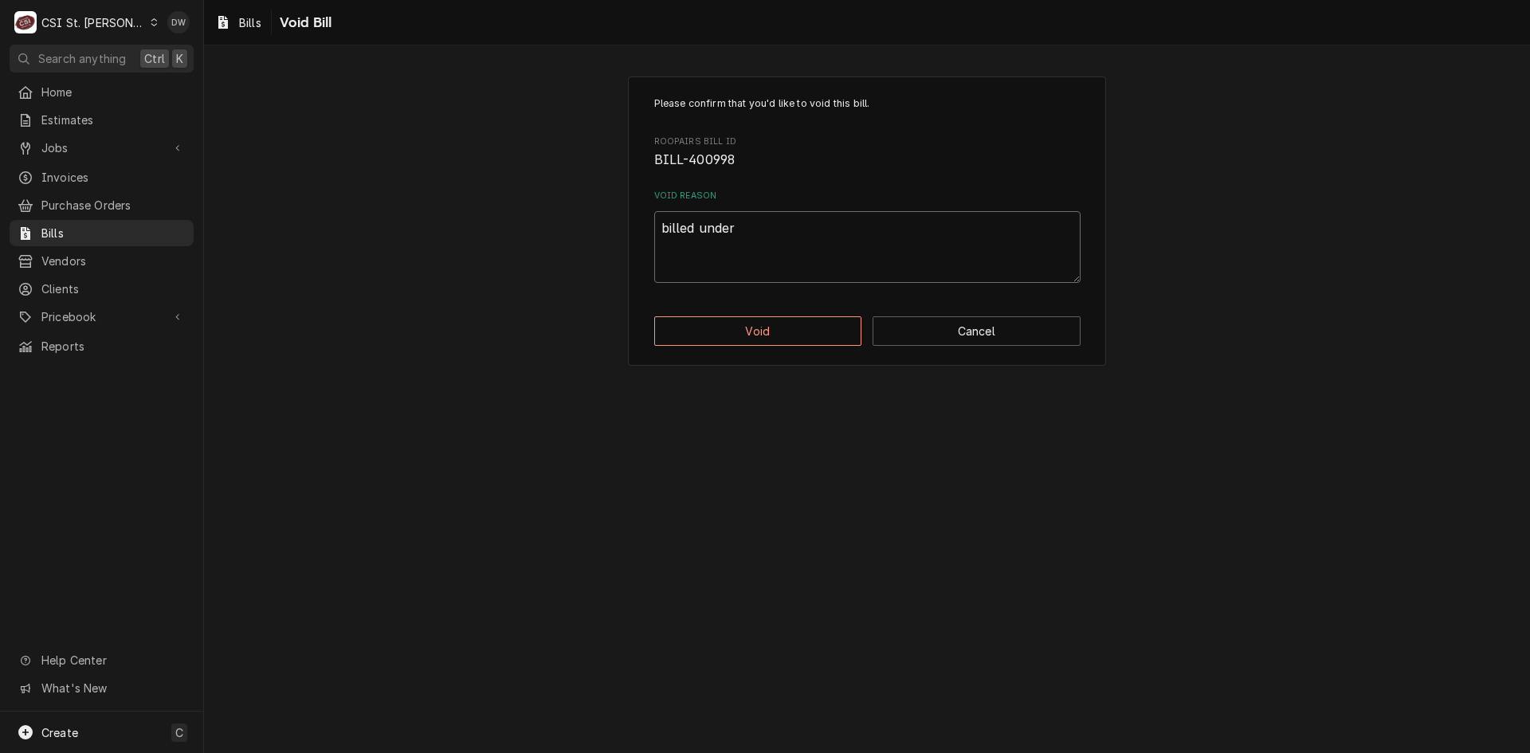
type textarea "x"
type textarea "billed under"
type textarea "x"
type textarea "billed under w"
type textarea "x"
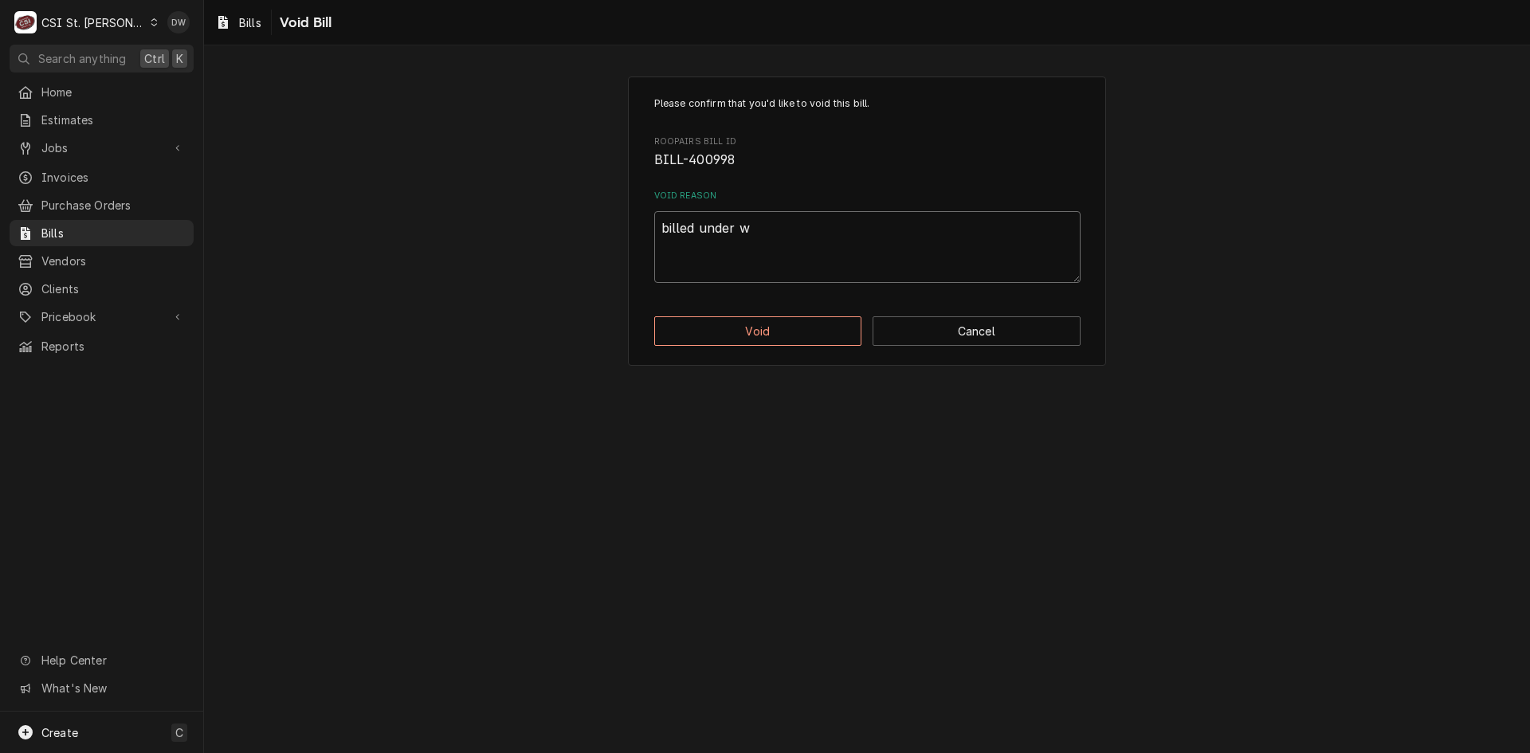
type textarea "billed under wr"
type textarea "x"
type textarea "billed under wro"
type textarea "x"
type textarea "billed under wroo"
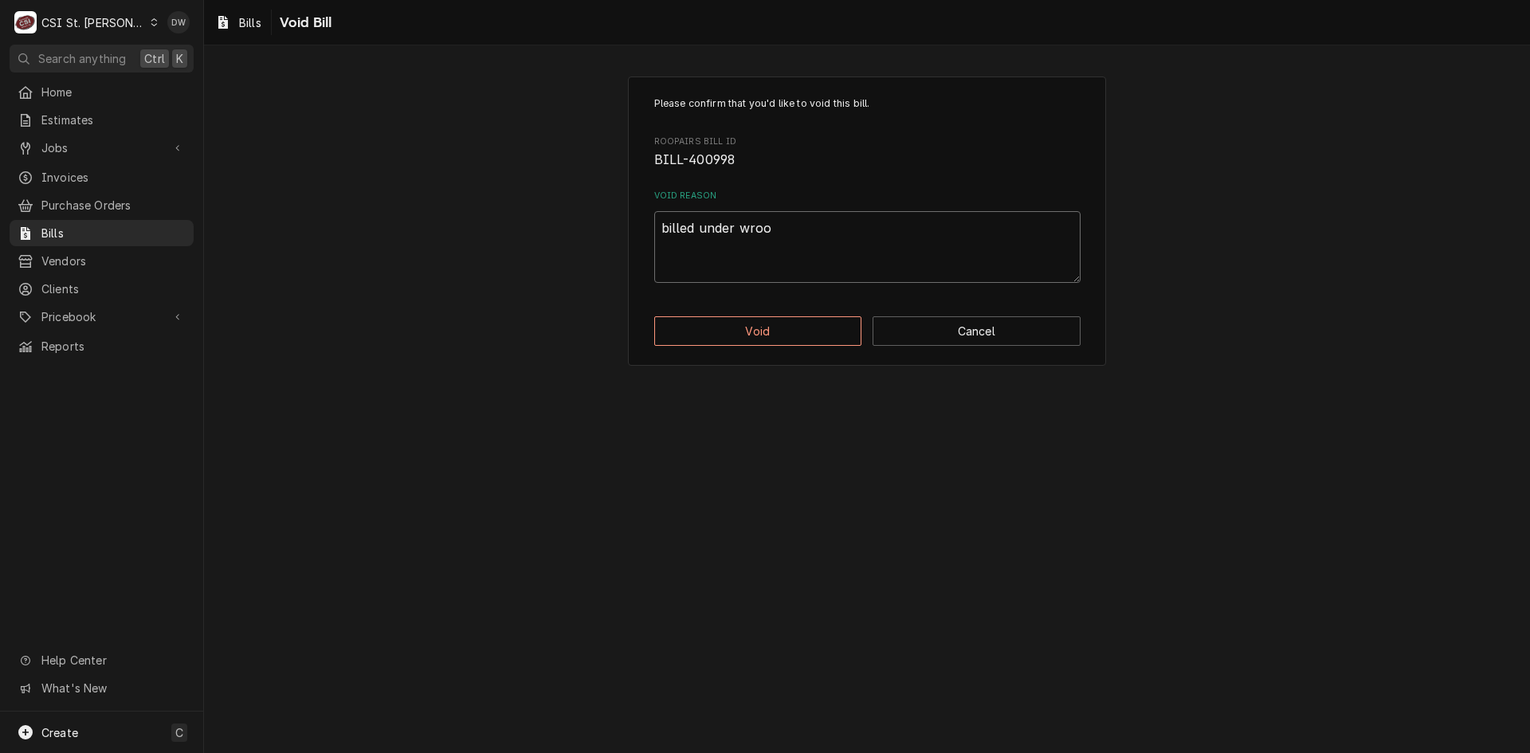
type textarea "x"
type textarea "billed under wroon"
type textarea "x"
type textarea "billed under wroong"
type textarea "x"
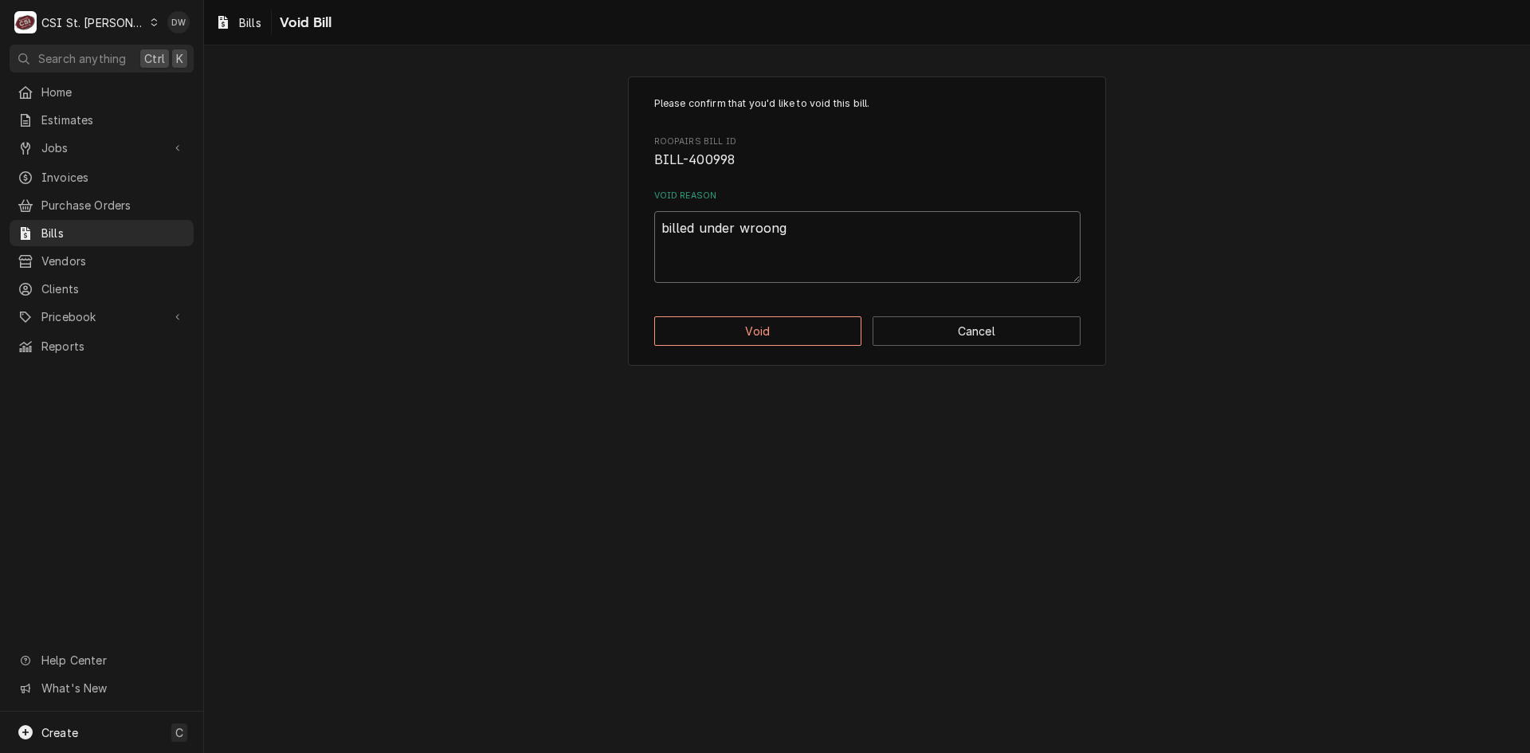
type textarea "billed under wroong"
type textarea "x"
type textarea "billed under wroong"
type textarea "x"
type textarea "billed under wroon"
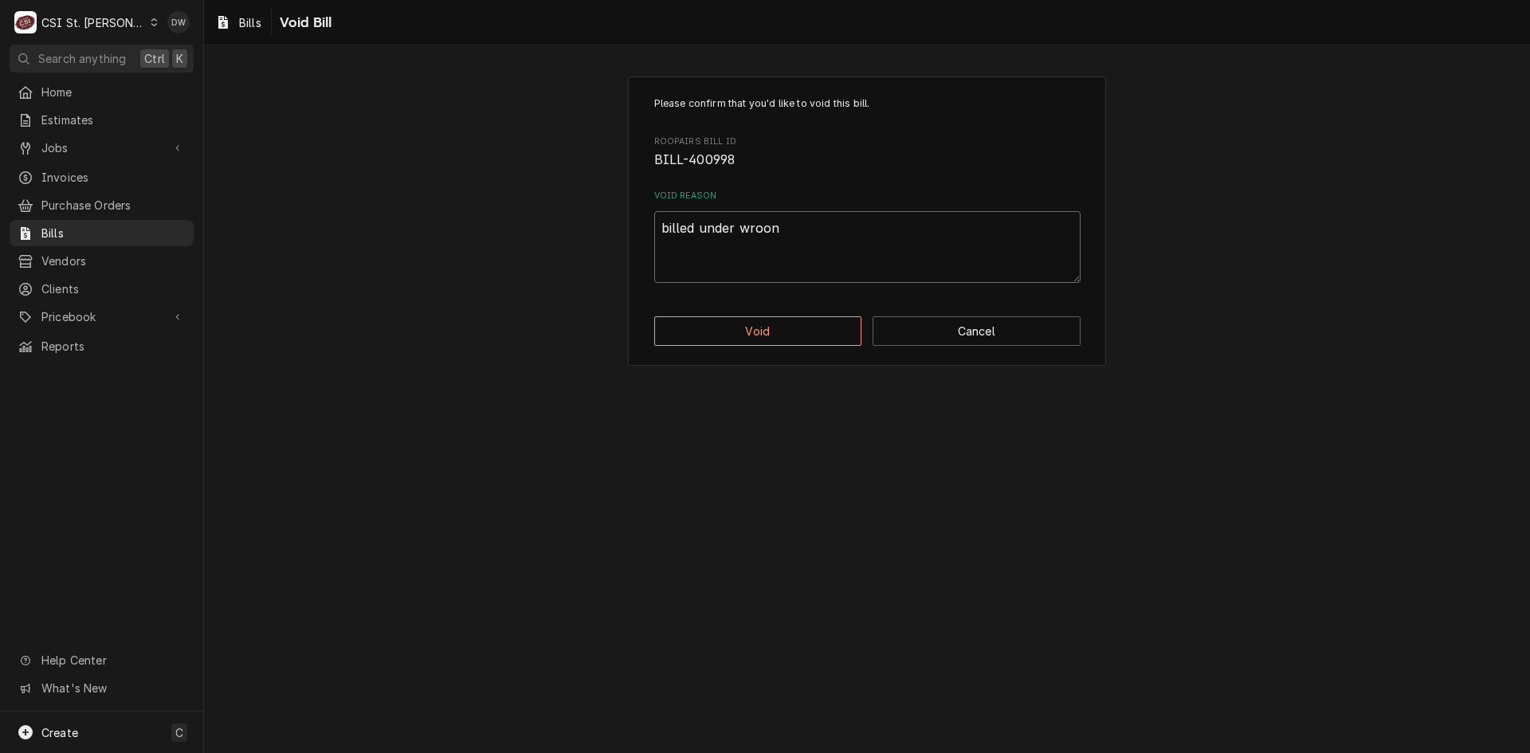
type textarea "x"
type textarea "billed under wroo"
type textarea "x"
type textarea "billed under wro"
type textarea "x"
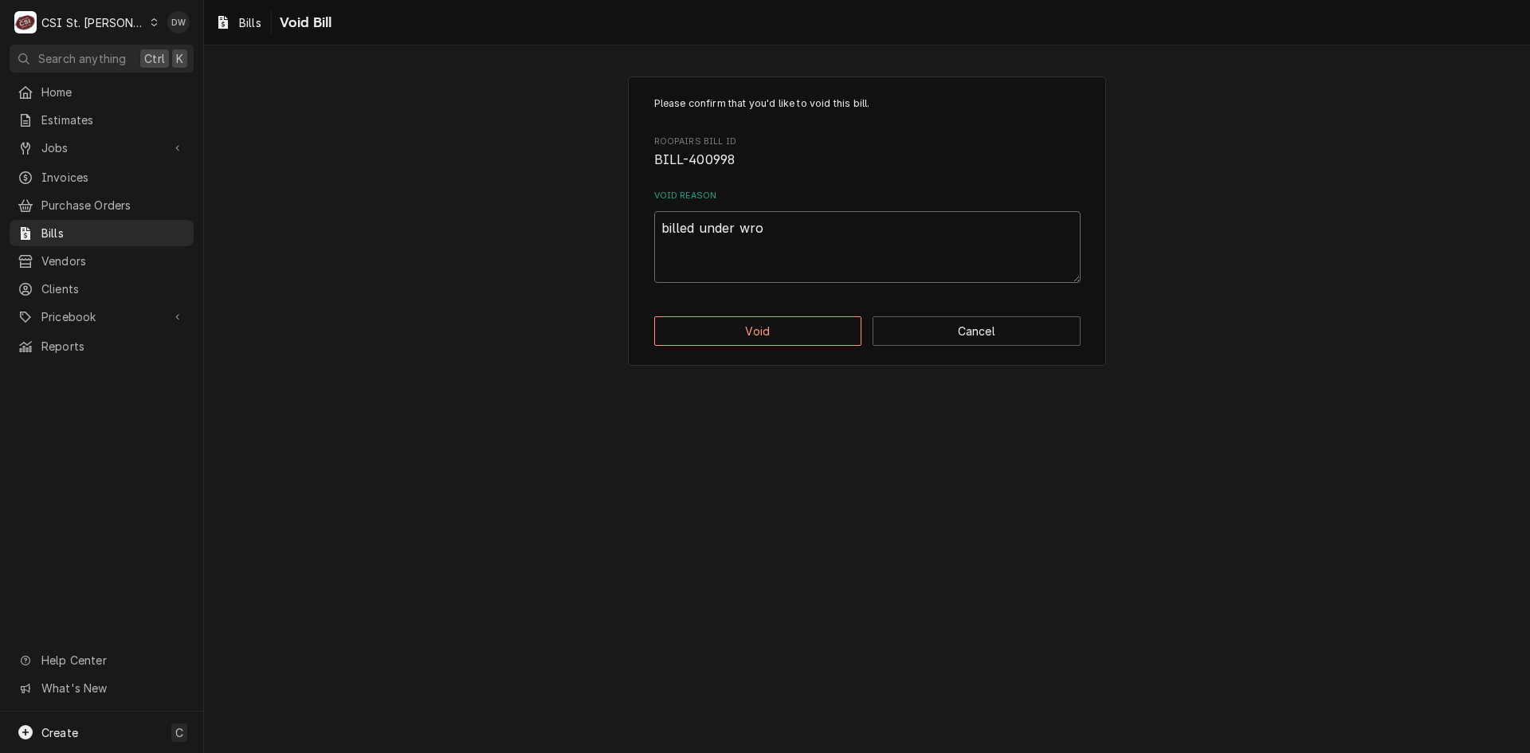
type textarea "billed under wron"
type textarea "x"
type textarea "billed under wrong"
type textarea "x"
type textarea "billed under wrong"
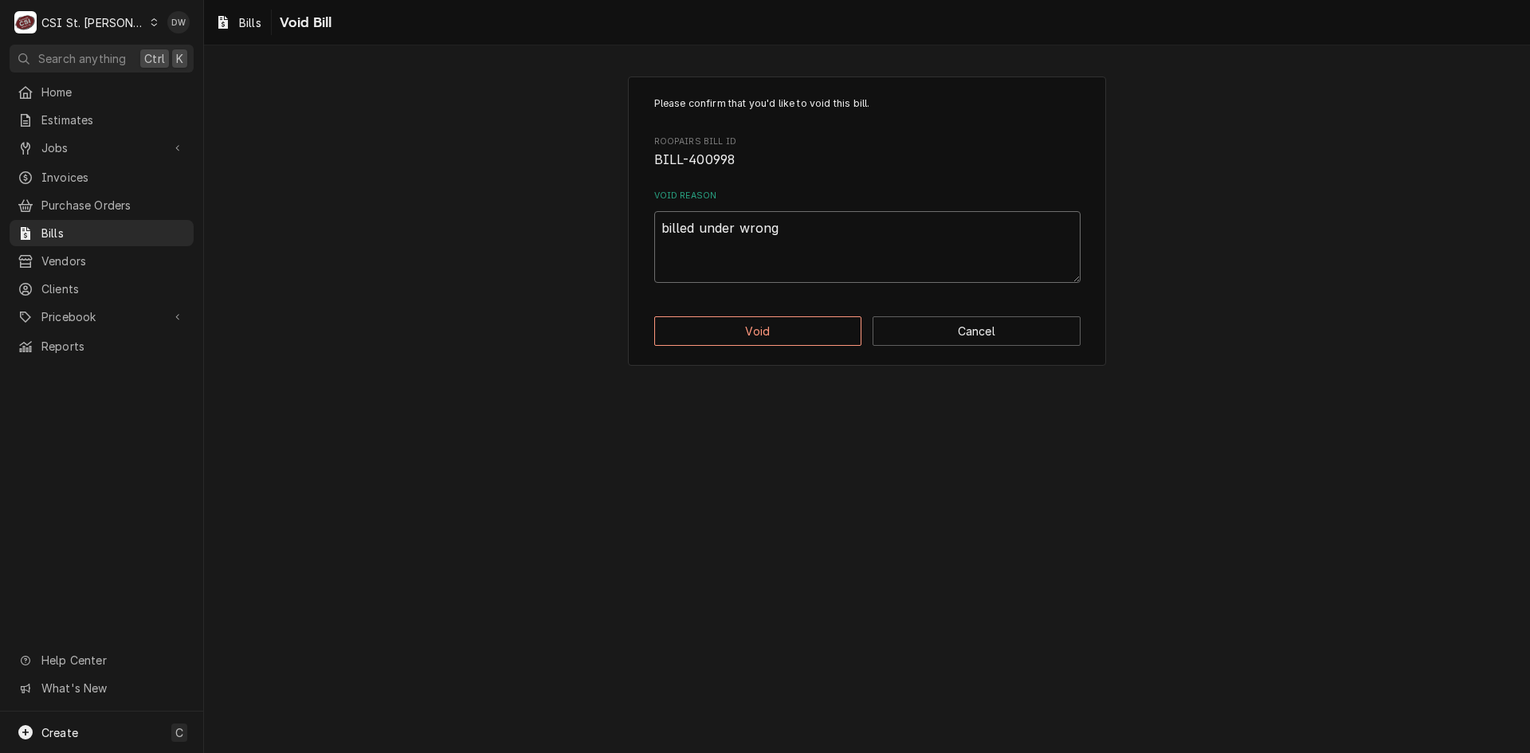
type textarea "x"
type textarea "billed under wrong v"
type textarea "x"
type textarea "billed under wrong ve"
type textarea "x"
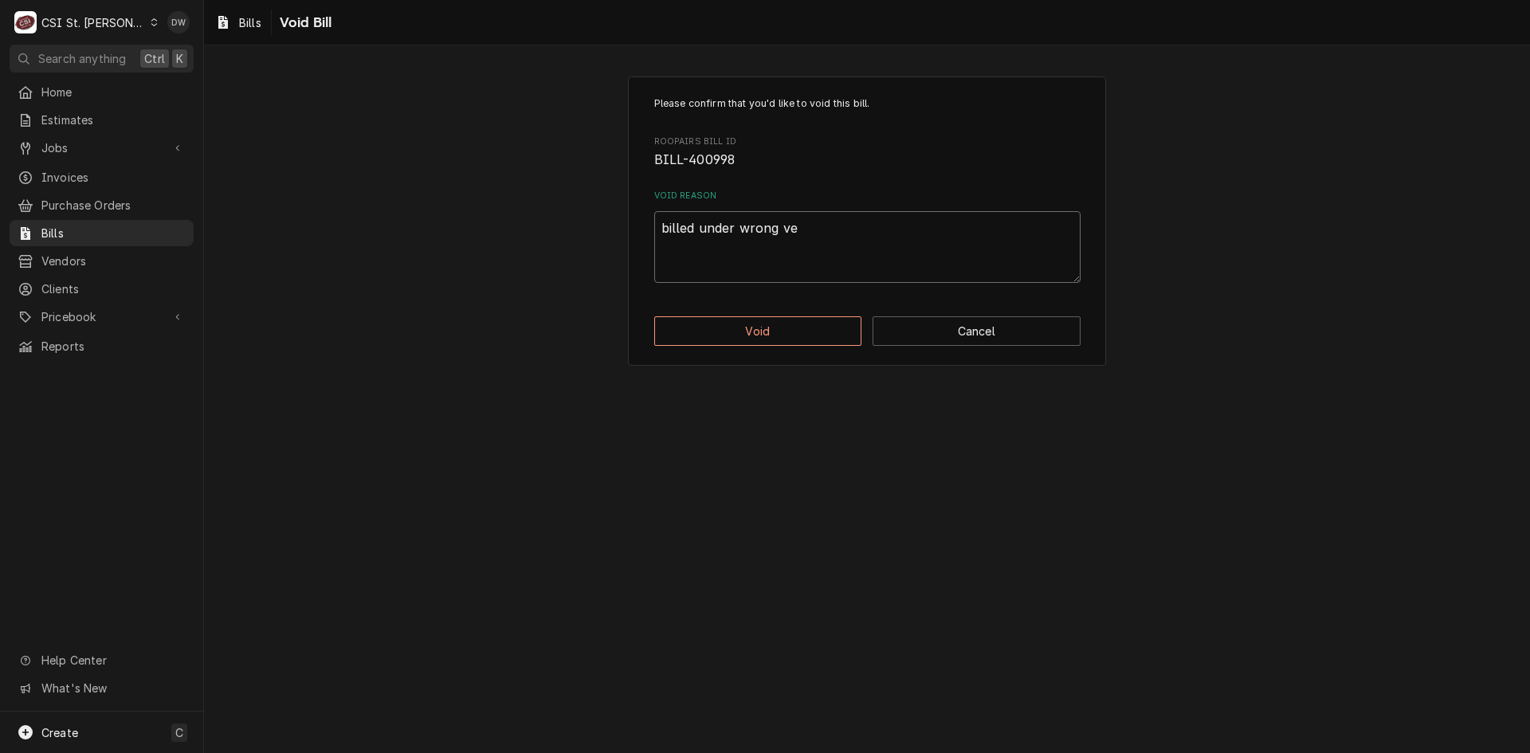
type textarea "billed under wrong ven"
type textarea "x"
type textarea "billed under wrong vend"
type textarea "x"
type textarea "billed under wrong vendo"
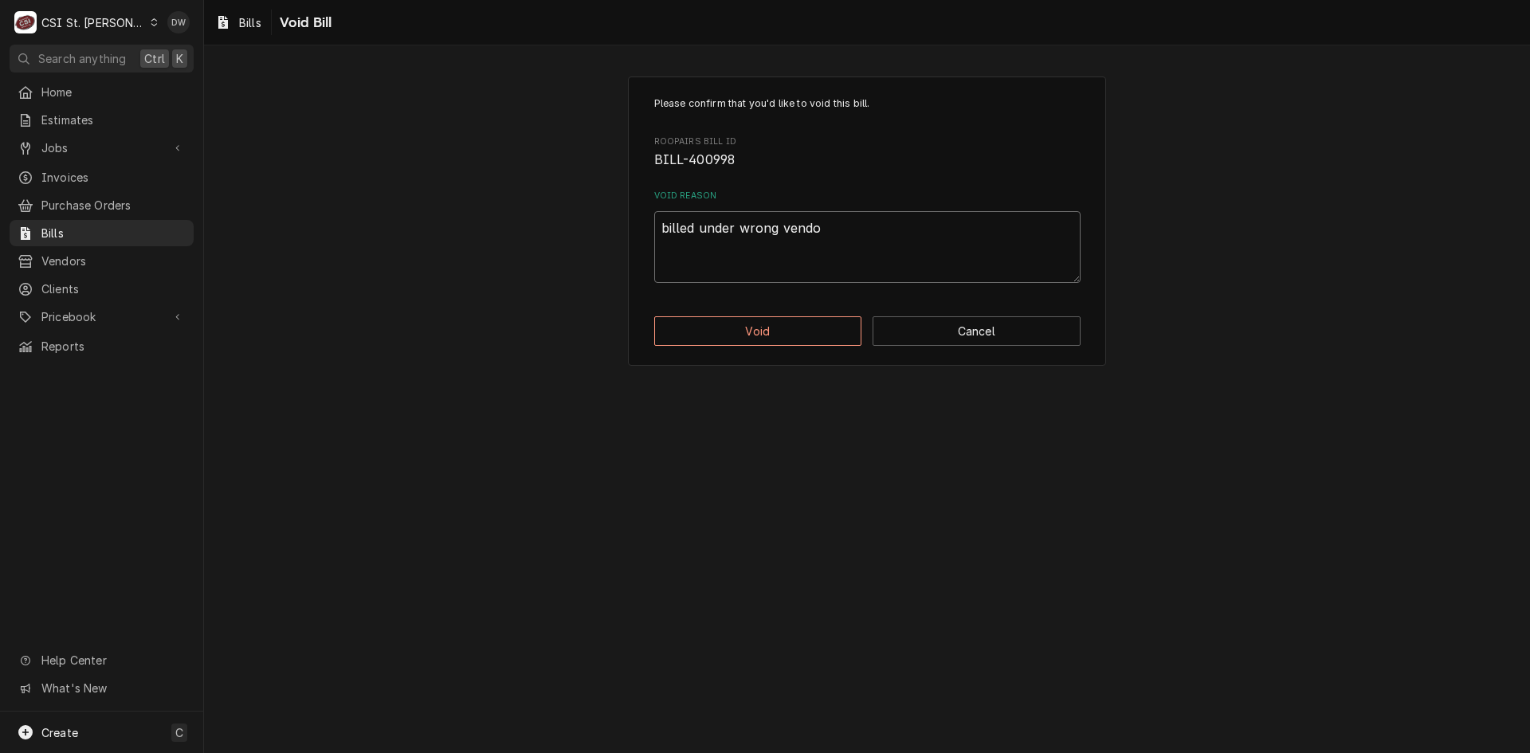
type textarea "x"
type textarea "billed under wrong vendor"
type textarea "x"
type textarea "billed under wrong vendor"
type textarea "x"
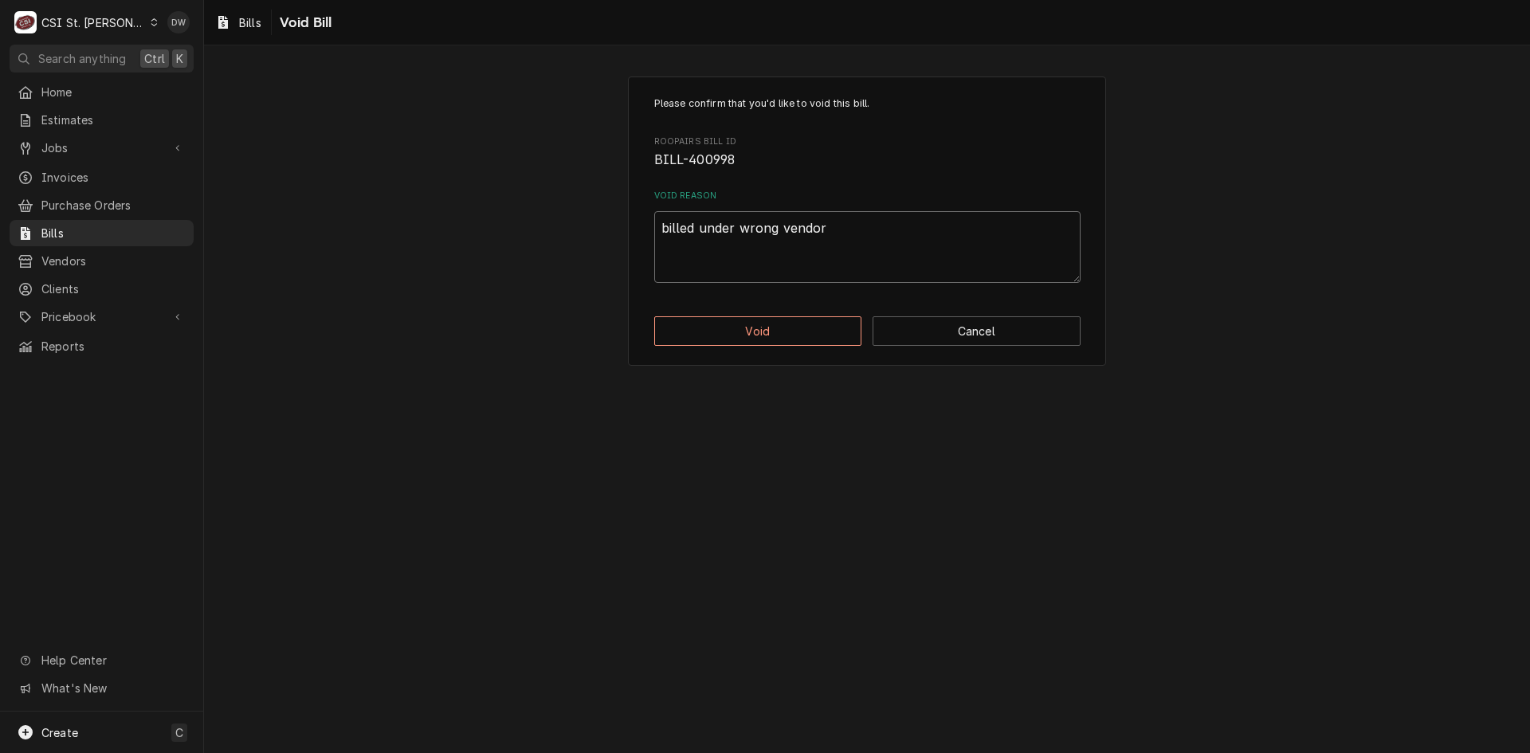
type textarea "billed under wrong vendor s"
type textarea "x"
type textarea "billed under wrong vendor sh"
type textarea "x"
type textarea "billed under wrong vendor sho"
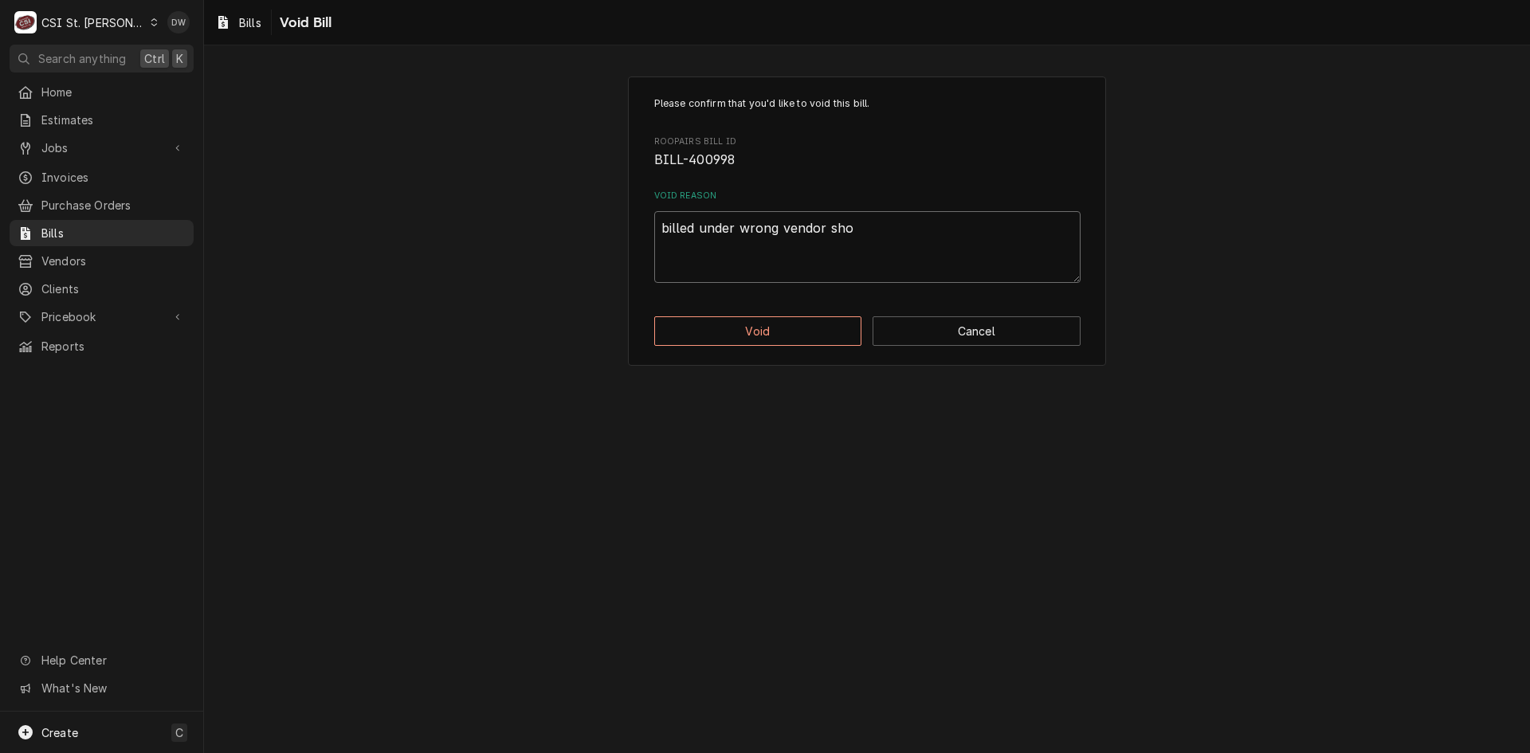
type textarea "x"
type textarea "billed under wrong vendor shou"
type textarea "x"
type textarea "billed under wrong vendor shoul"
type textarea "x"
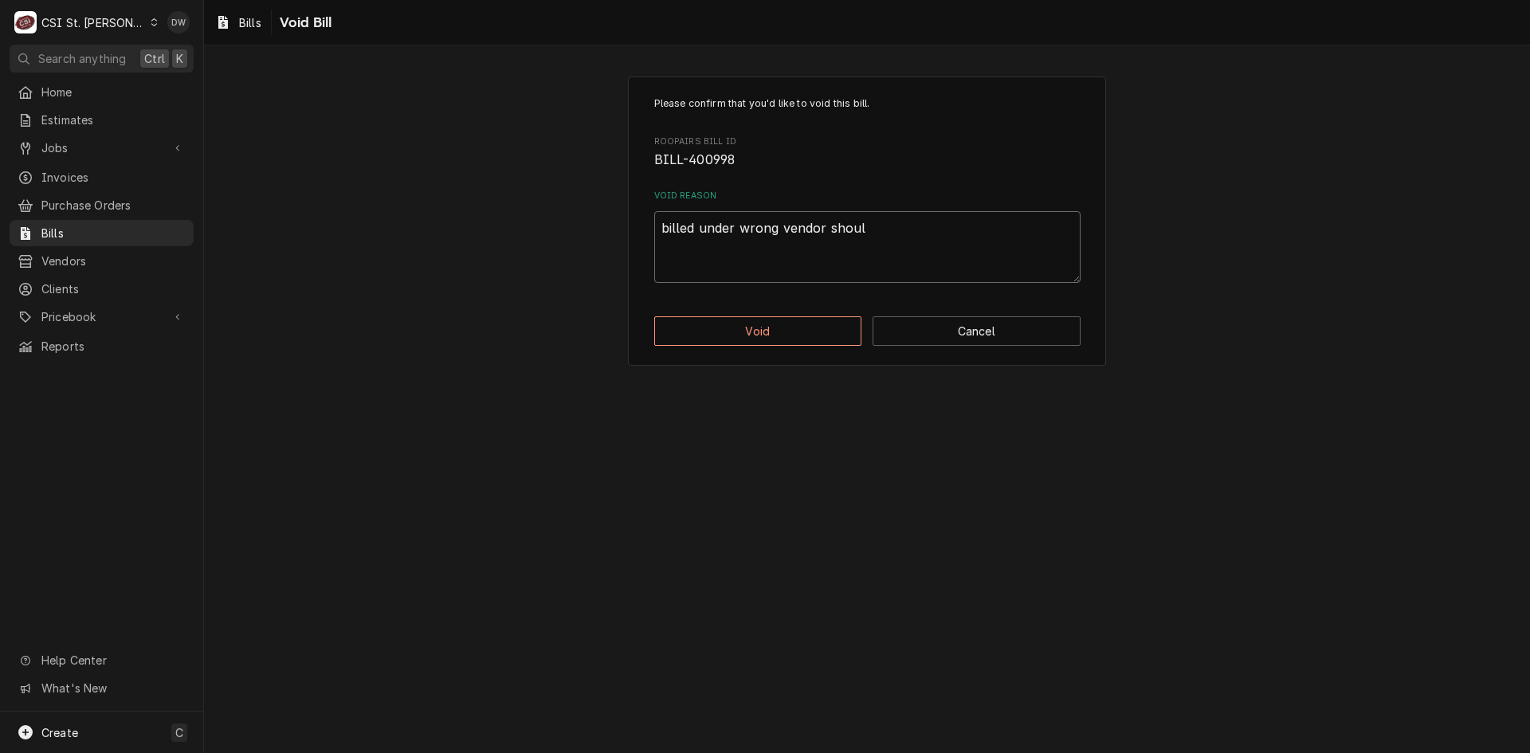
type textarea "billed under wrong vendor should"
type textarea "x"
type textarea "billed under wrong vendor should"
type textarea "x"
type textarea "billed under wrong vendor should b"
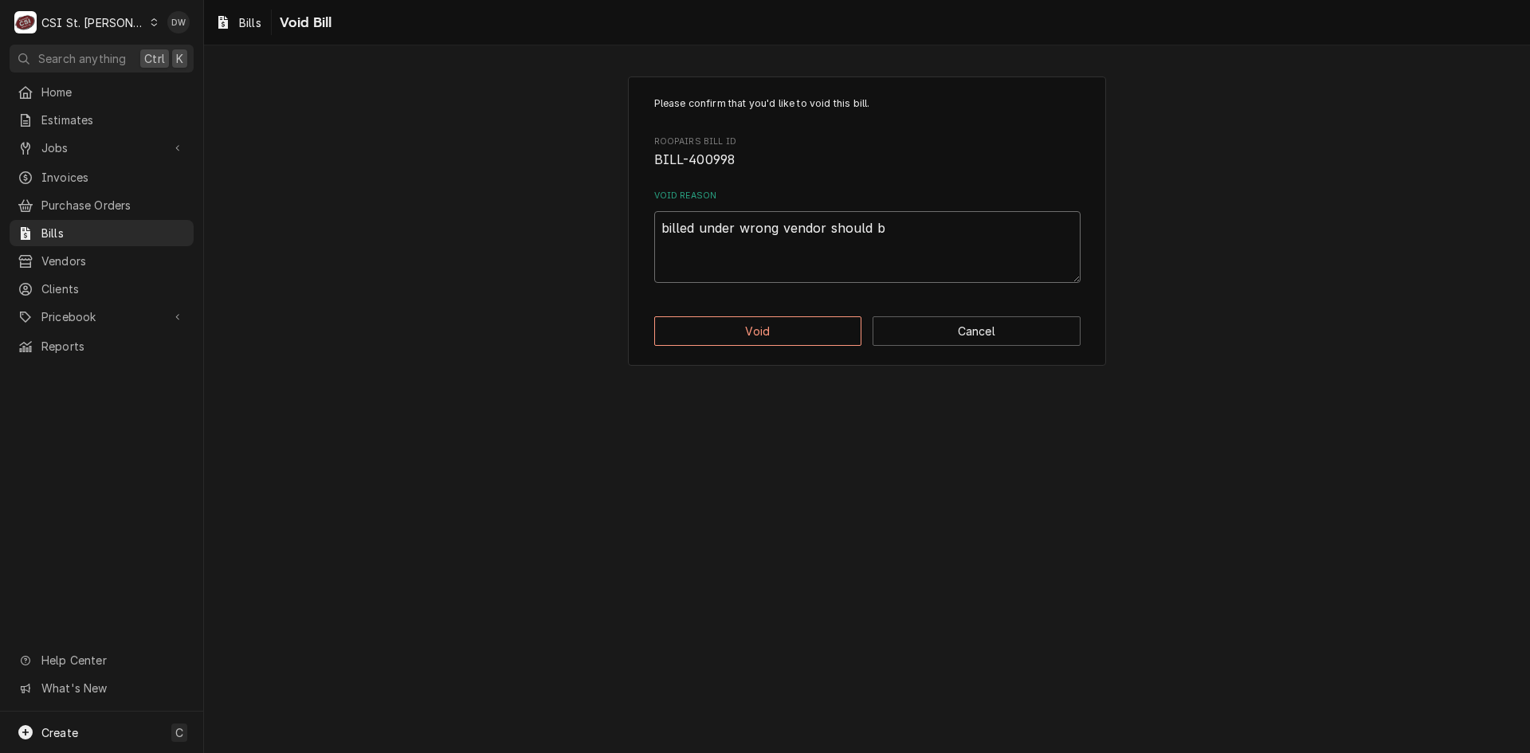
type textarea "x"
type textarea "billed under wrong vendor should be"
type textarea "x"
type textarea "billed under wrong vendor should be"
type textarea "x"
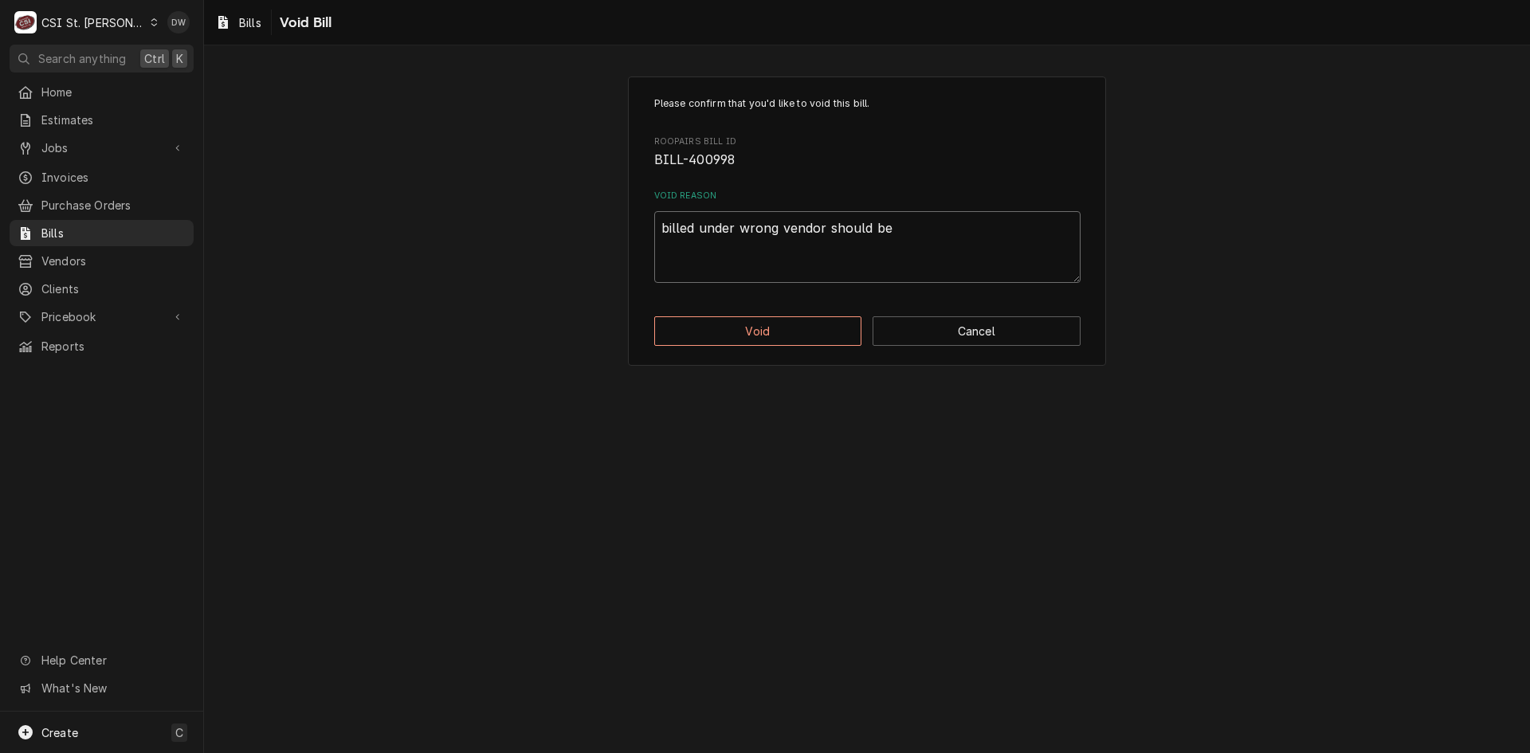
type textarea "billed under wrong vendor should be c"
type textarea "x"
type textarea "billed under wrong vendor should be cr"
type textarea "x"
type textarea "billed under wrong vendor should be cre"
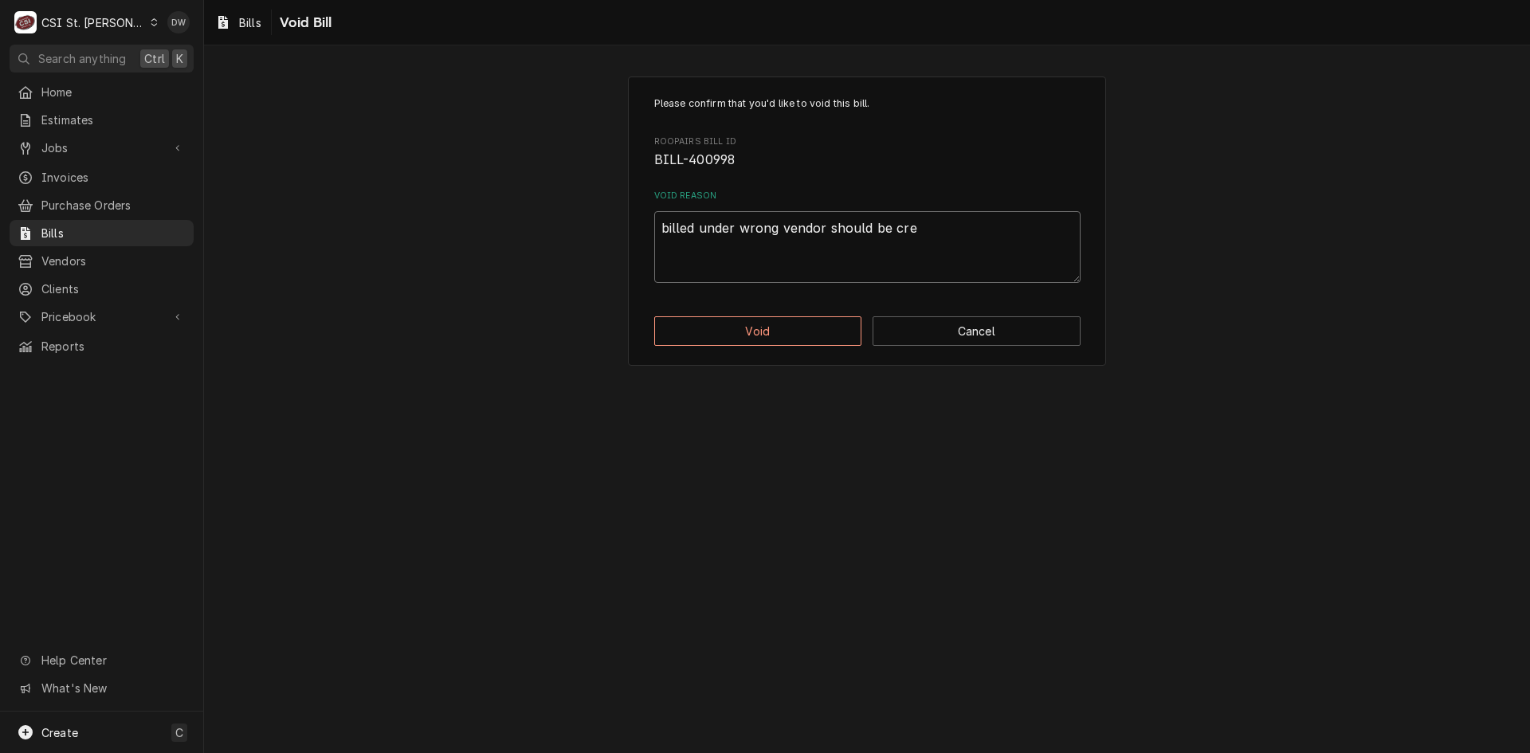
type textarea "x"
type textarea "billed under wrong vendor should be cres"
type textarea "x"
type textarea "billed under wrong vendor should be cresc"
type textarea "x"
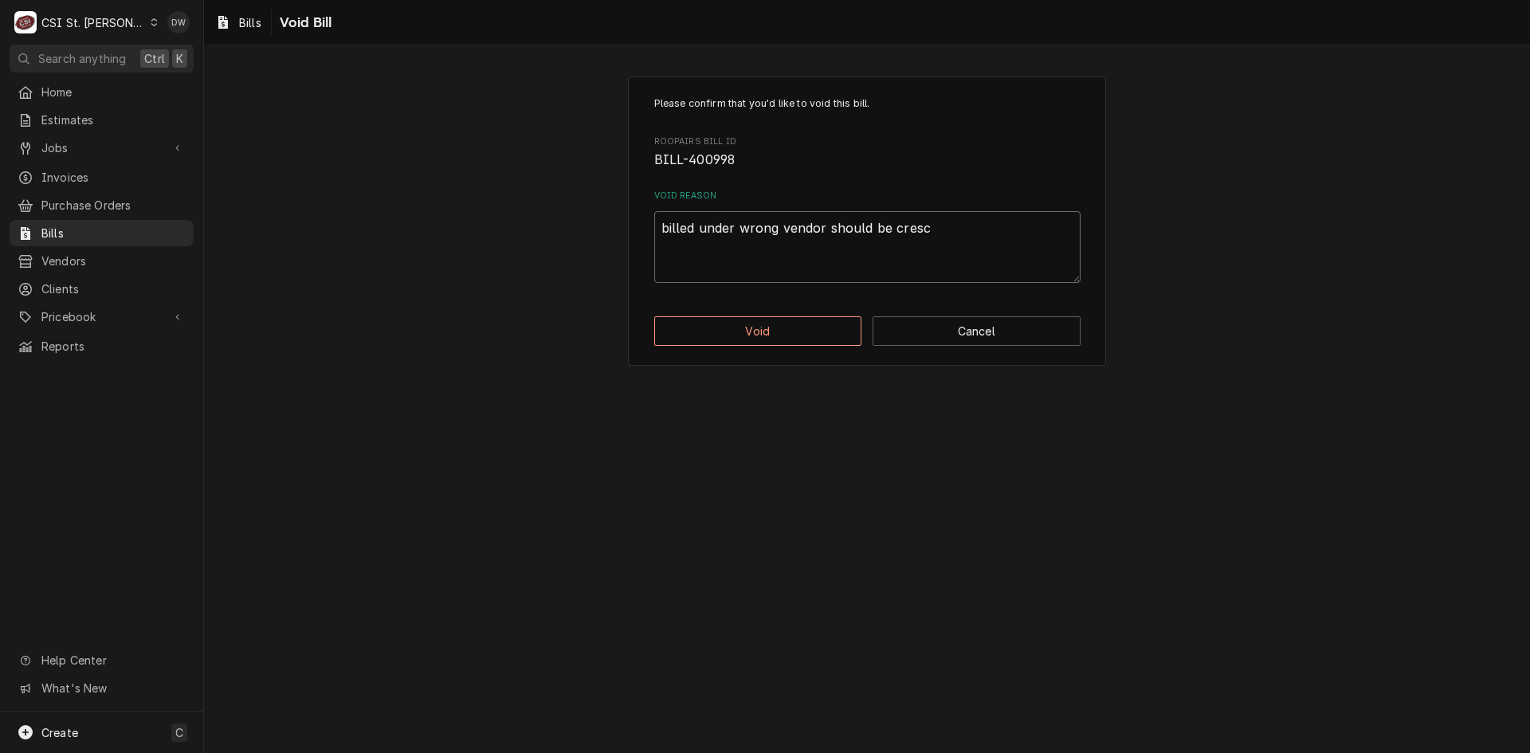
type textarea "billed under wrong vendor should be cresce"
type textarea "x"
type textarea "billed under wrong vendor should be crescen"
type textarea "x"
type textarea "billed under wrong vendor should be crescent"
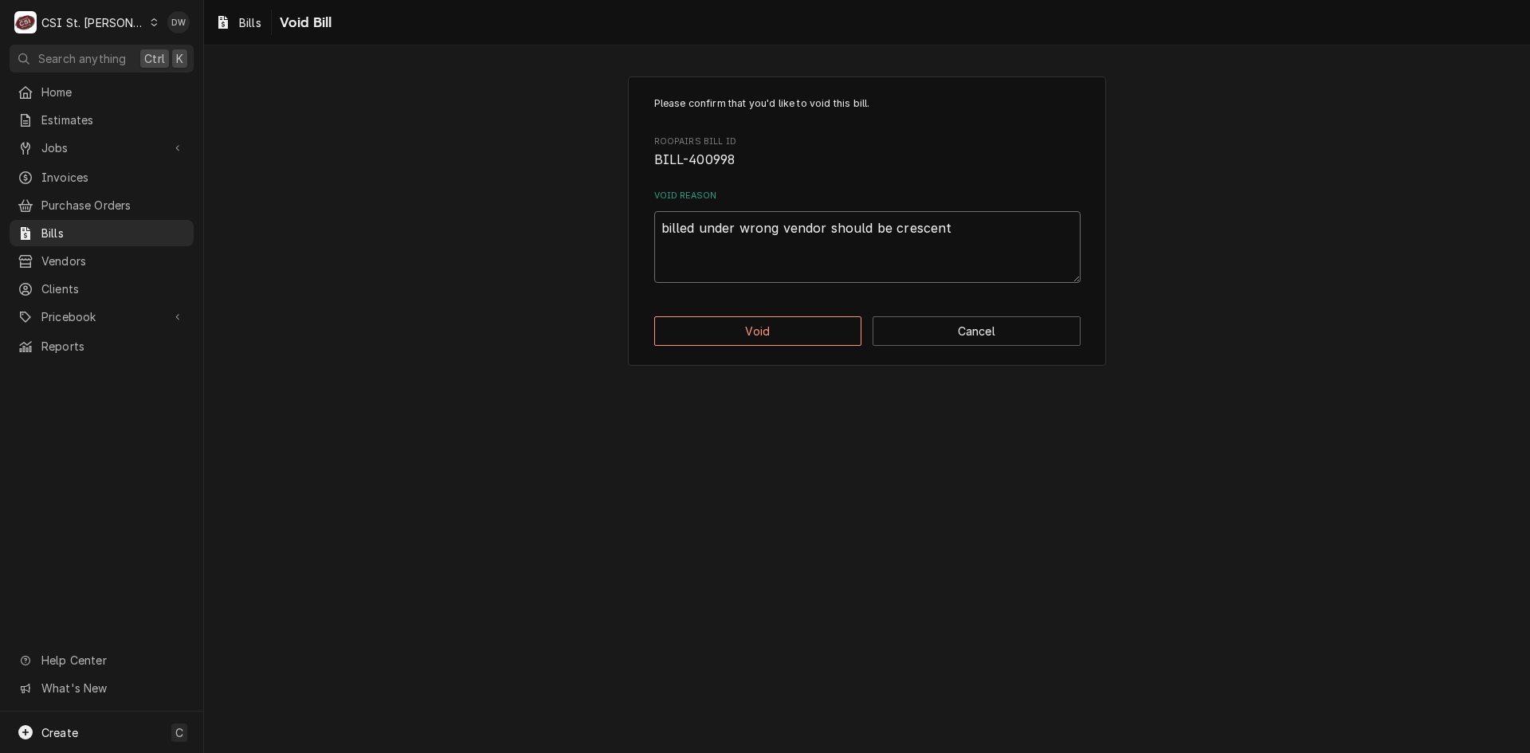
type textarea "x"
type textarea "billed under wrong vendor should be crescent"
type textarea "x"
type textarea "billed under wrong vendor should be crescent p"
type textarea "x"
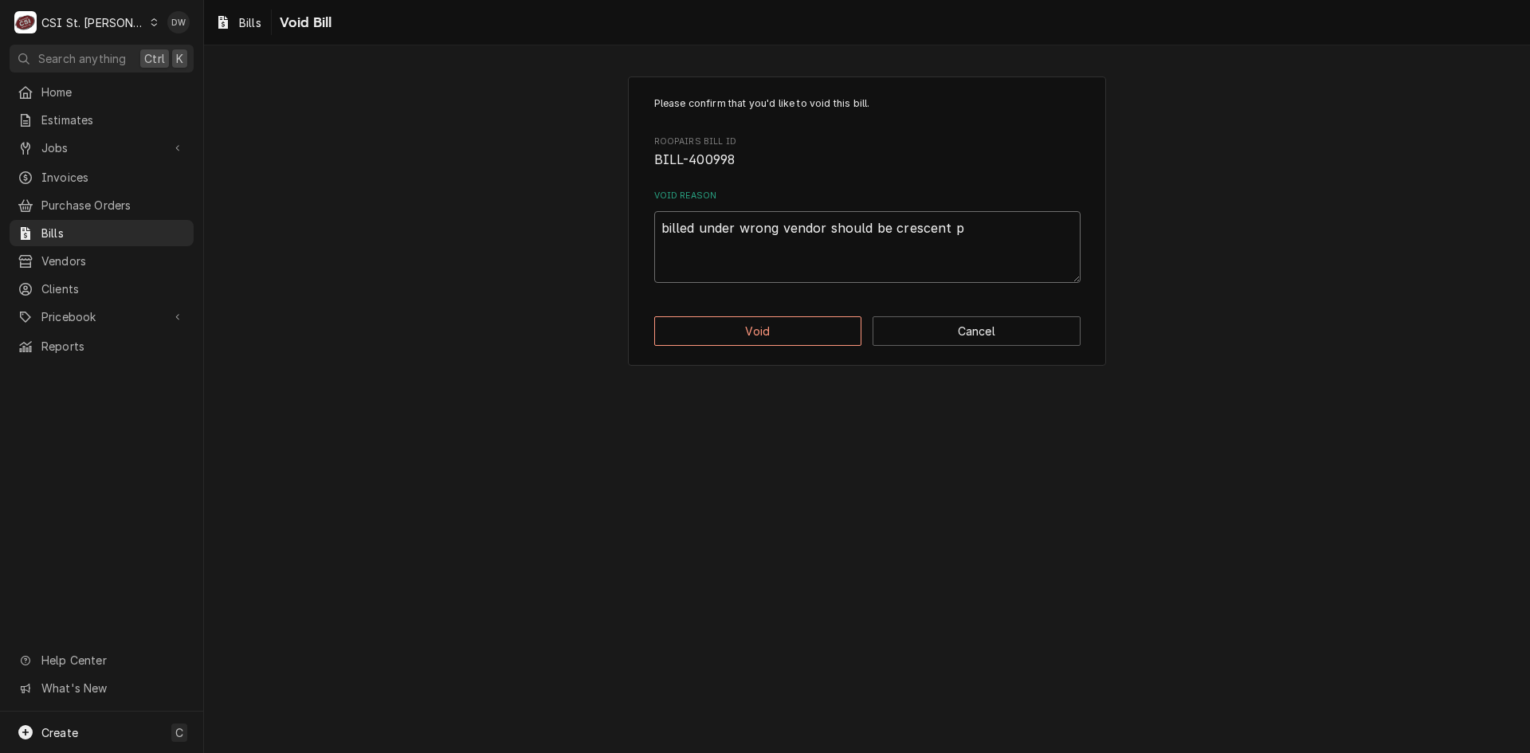
type textarea "billed under wrong vendor should be crescent pa"
type textarea "x"
type textarea "billed under wrong vendor should be crescent par"
type textarea "x"
type textarea "billed under wrong vendor should be crescent part"
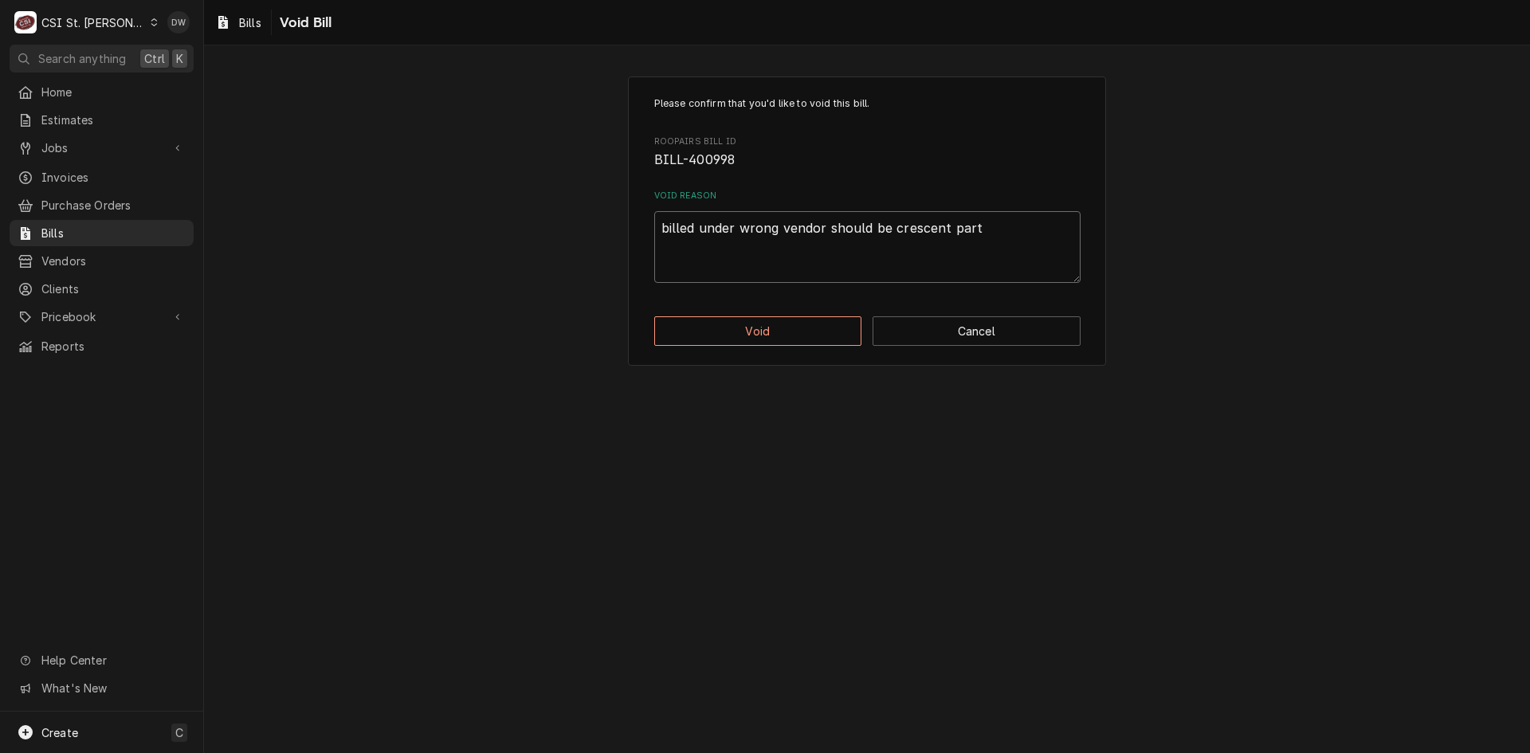
type textarea "x"
type textarea "billed under wrong vendor should be crescent parts"
type textarea "x"
type textarea "billed under wrong vendor should be crescent parts"
type textarea "x"
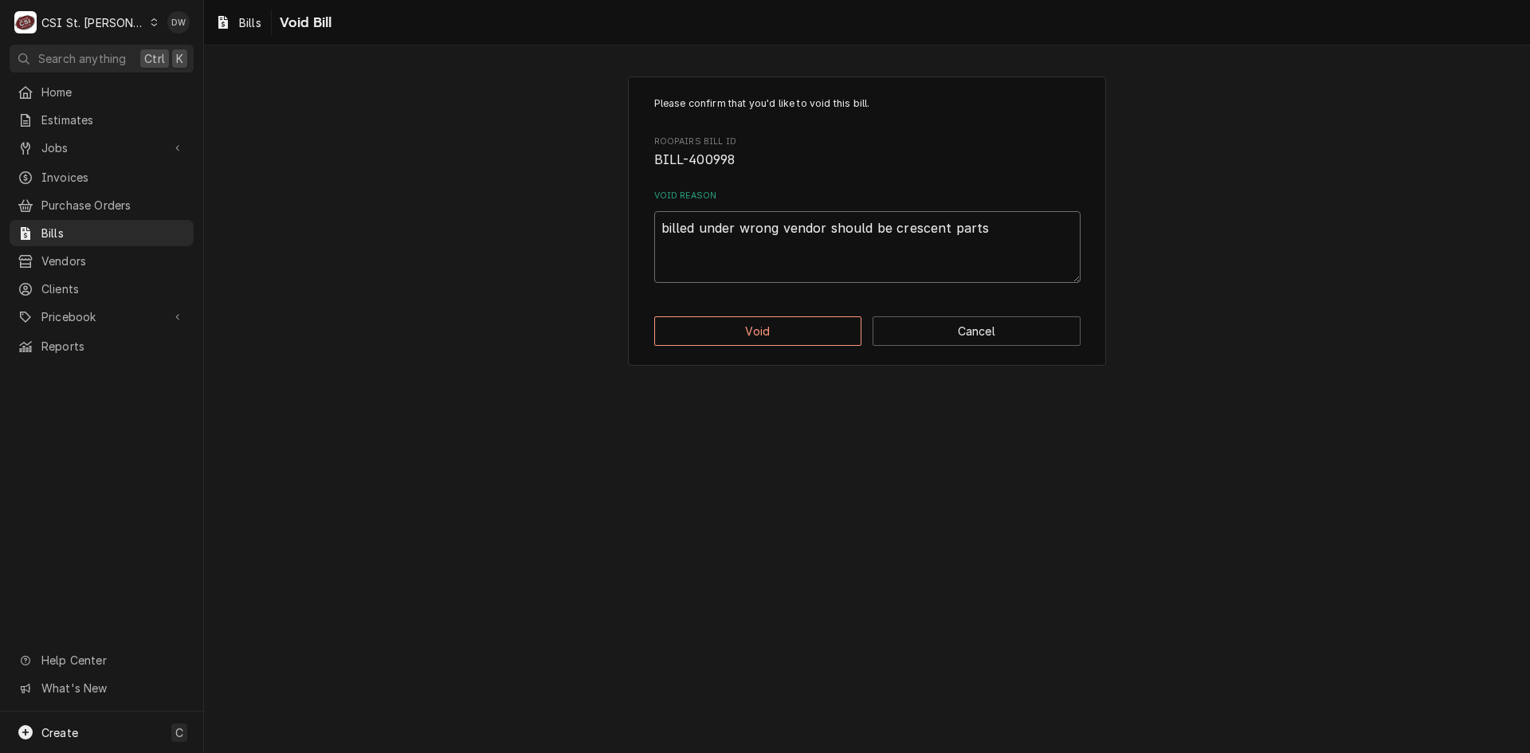
type textarea "billed under wrong vendor should be crescent parts -"
type textarea "x"
type textarea "billed under wrong vendor should be crescent parts -d"
type textarea "x"
type textarea "billed under wrong vendor should be crescent parts -dw"
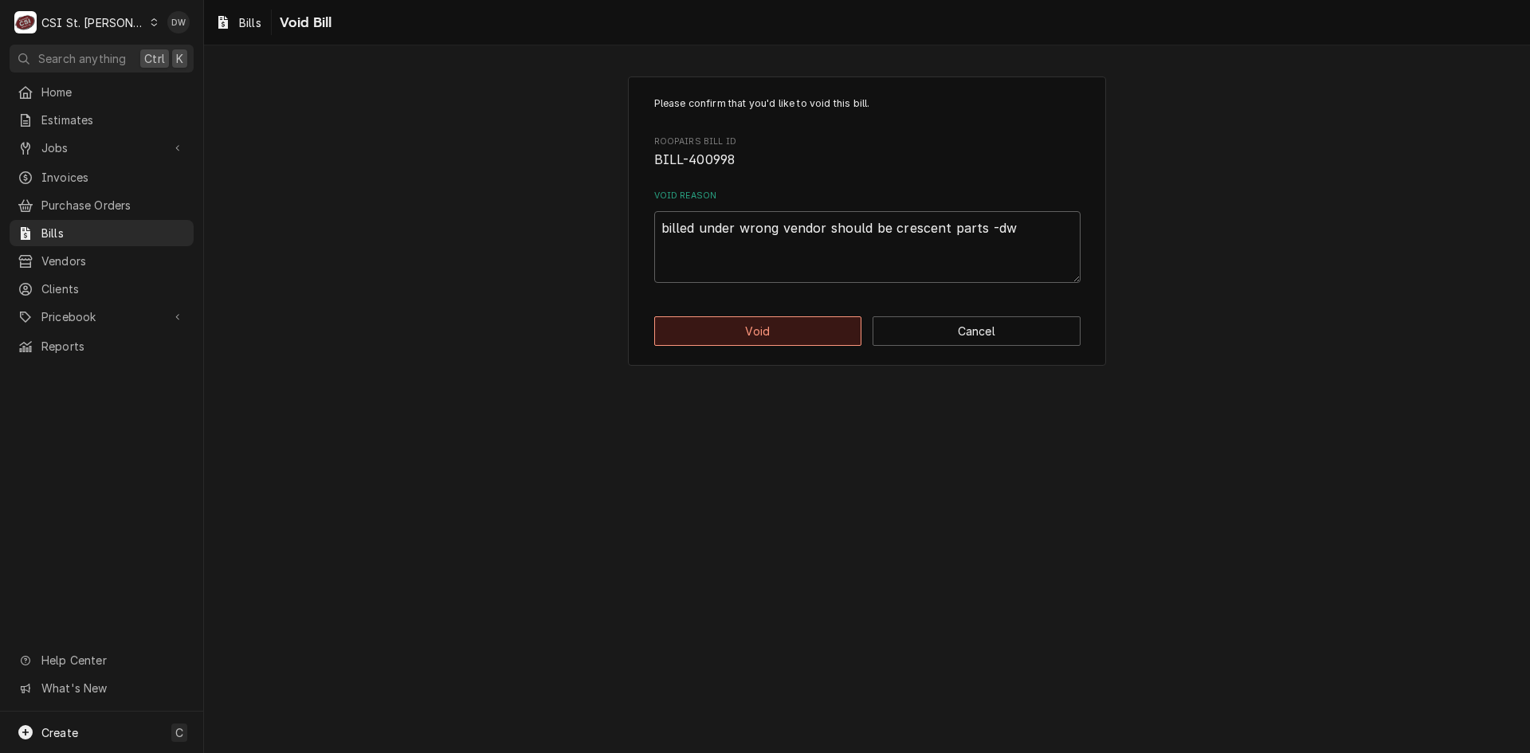
click at [786, 328] on button "Void" at bounding box center [758, 330] width 208 height 29
type textarea "x"
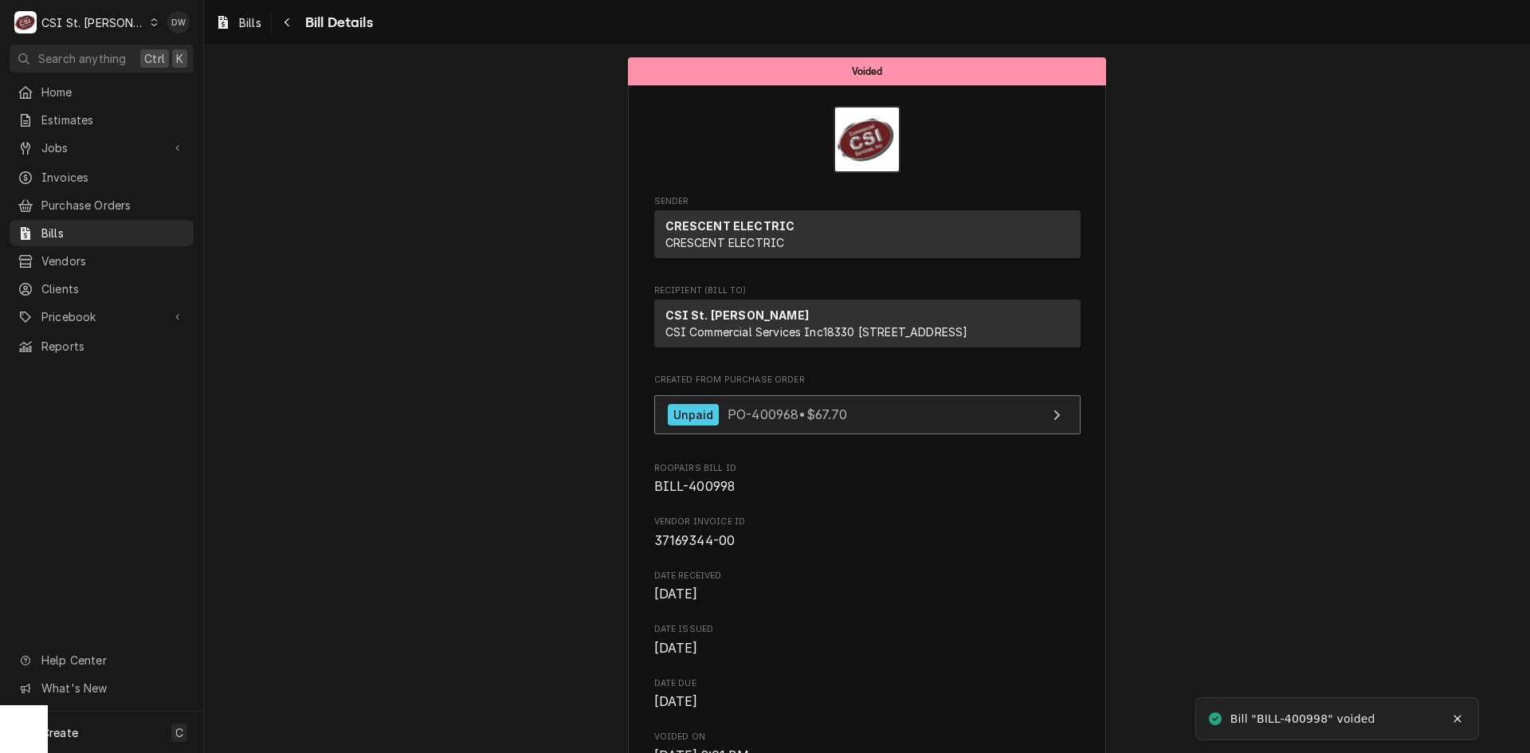
click at [742, 422] on span "PO-400968 • $67.70" at bounding box center [787, 414] width 120 height 16
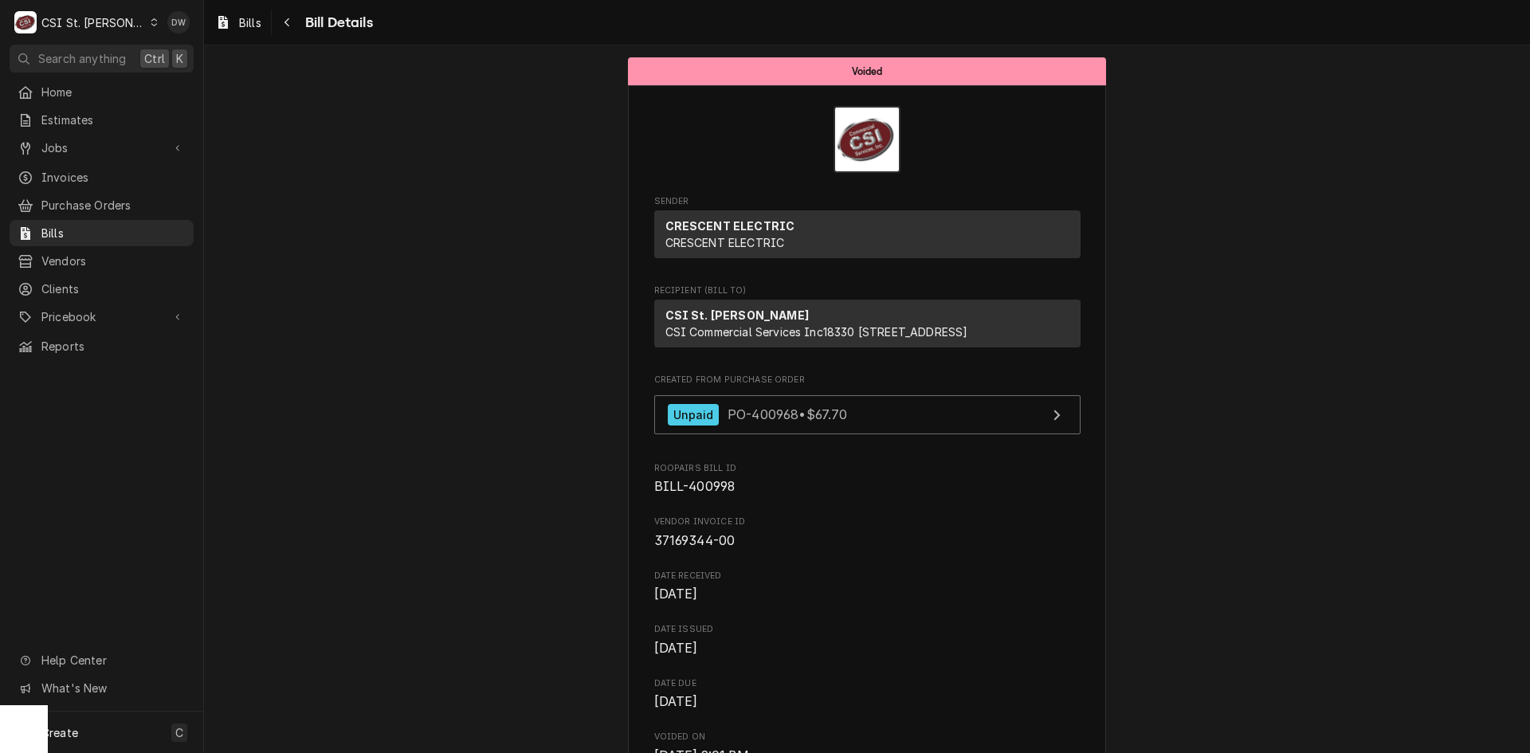
click at [809, 422] on span "PO-400968 • $67.70" at bounding box center [787, 414] width 120 height 16
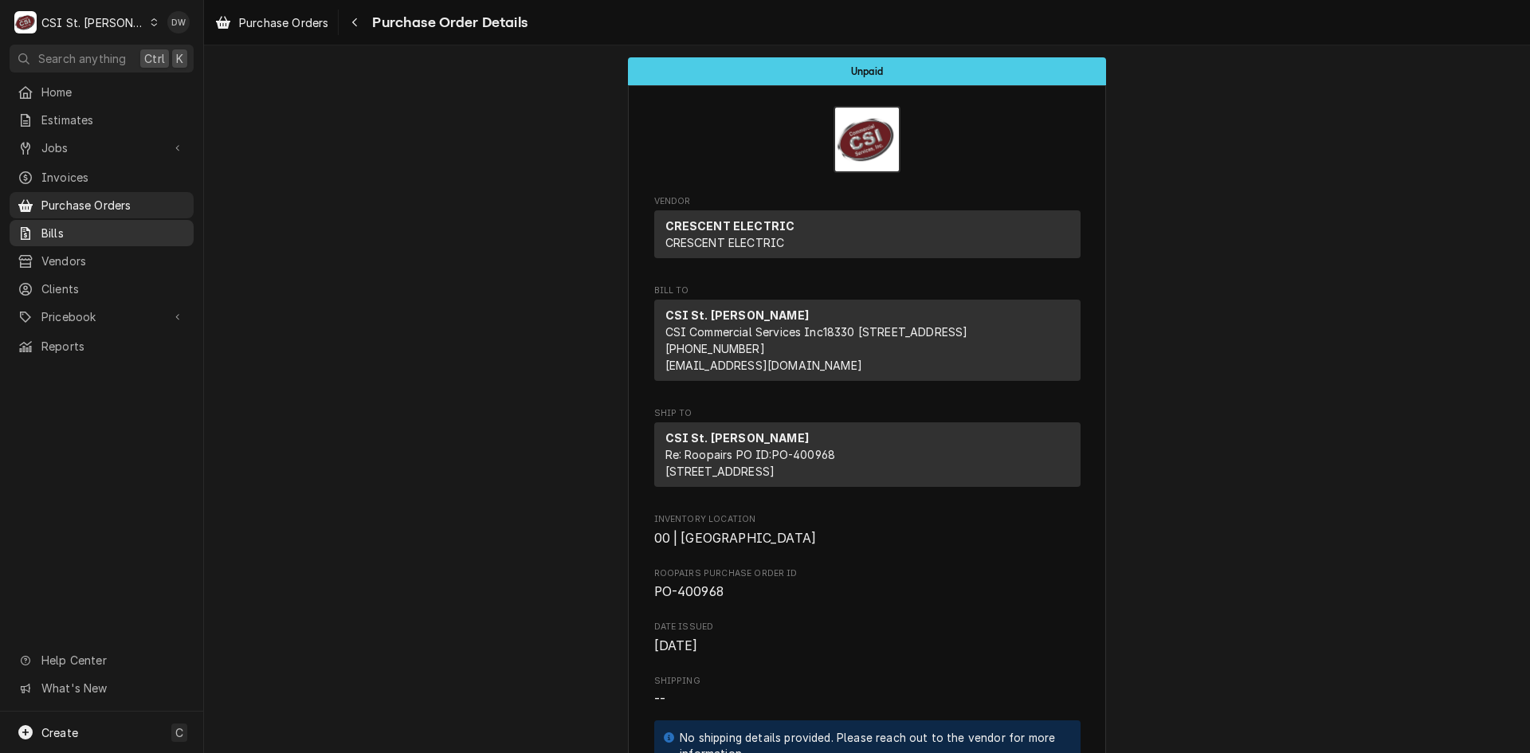
click at [55, 227] on span "Bills" at bounding box center [113, 233] width 144 height 17
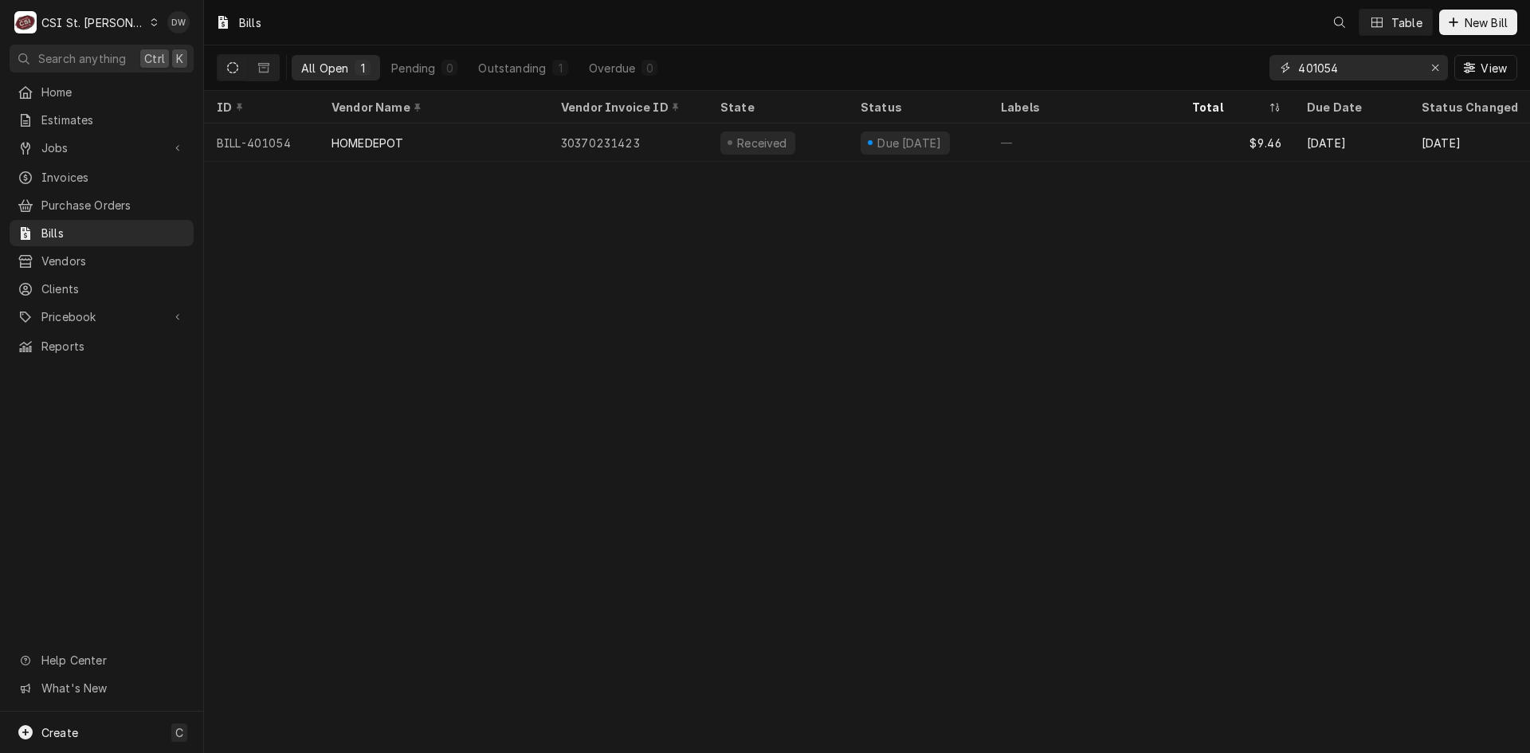
drag, startPoint x: 1350, startPoint y: 68, endPoint x: 1225, endPoint y: 69, distance: 125.1
click at [1225, 69] on div "All Open 1 Pending 0 Outstanding 1 Overdue 0 401054 View" at bounding box center [867, 67] width 1300 height 45
paste input "37169344-00"
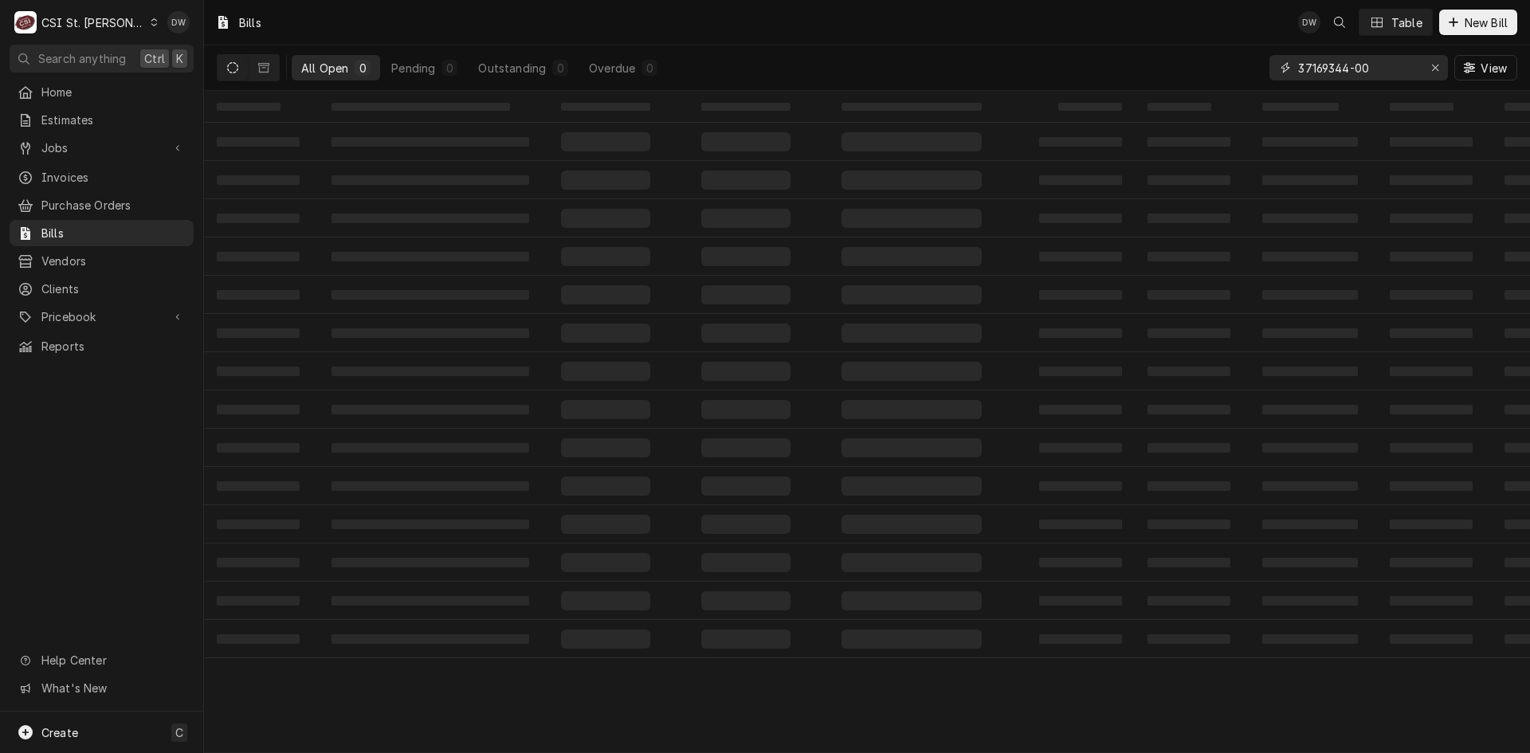
type input "37169344-00"
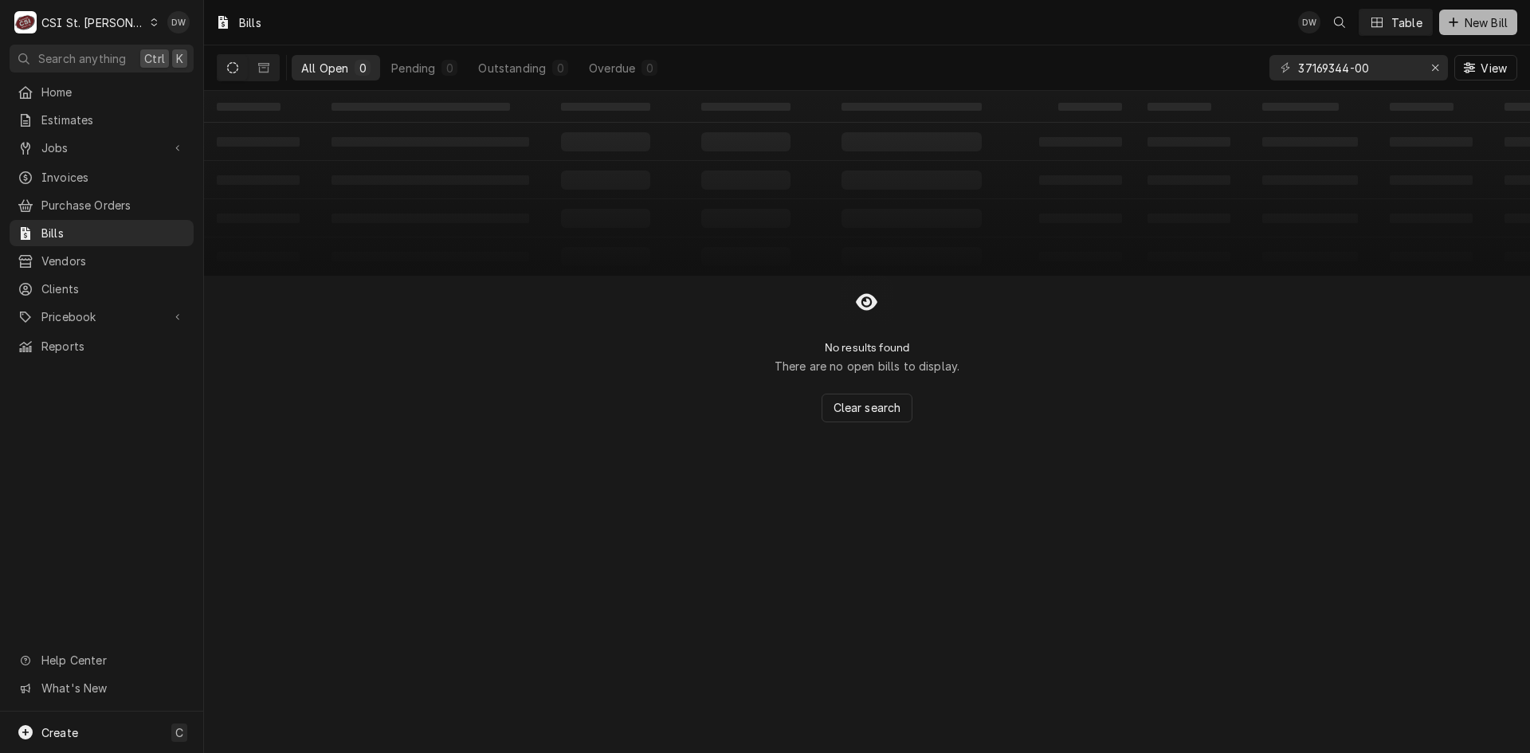
click at [1477, 18] on span "New Bill" at bounding box center [1485, 22] width 49 height 17
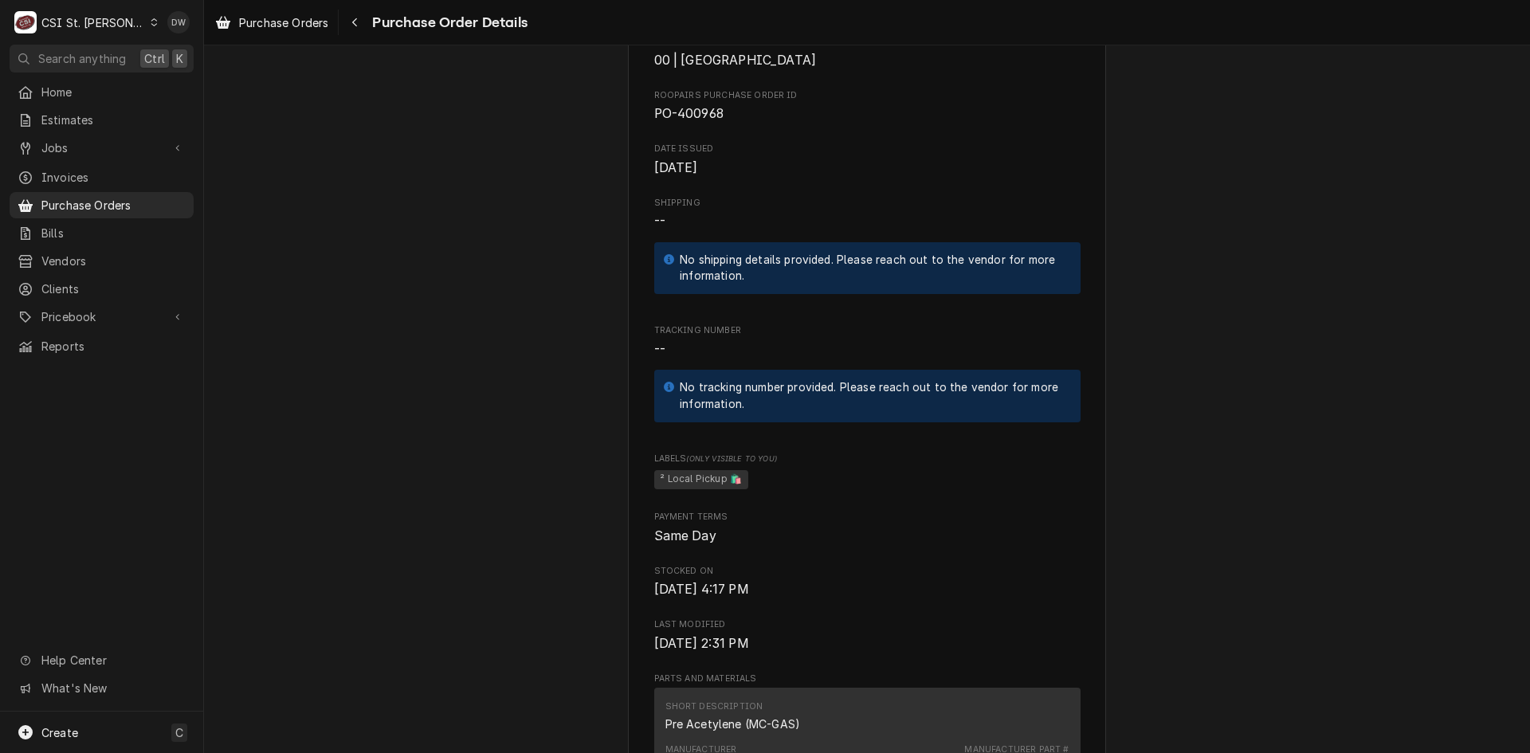
scroll to position [876, 0]
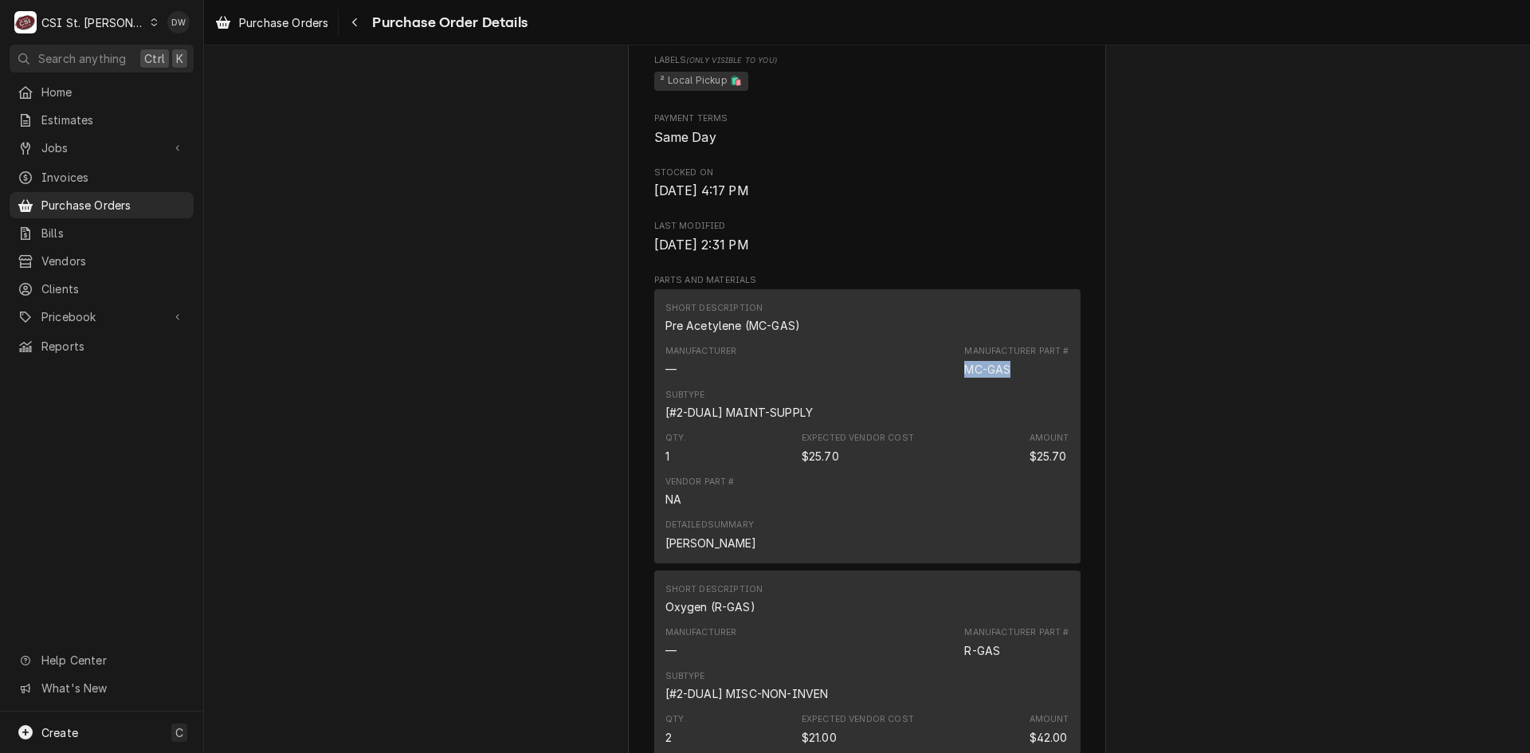
drag, startPoint x: 1007, startPoint y: 403, endPoint x: 941, endPoint y: 406, distance: 66.2
click at [941, 382] on div "Manufacturer — Manufacturer Part # MC-GAS" at bounding box center [867, 360] width 404 height 43
copy div "MC-GAS"
drag, startPoint x: 710, startPoint y: 574, endPoint x: 643, endPoint y: 585, distance: 67.9
click at [643, 585] on div "Vendor CRESCENT ELECTRIC CRESCENT ELECTRIC Bill To CSI St. Louis CSI Commercial…" at bounding box center [867, 287] width 478 height 2157
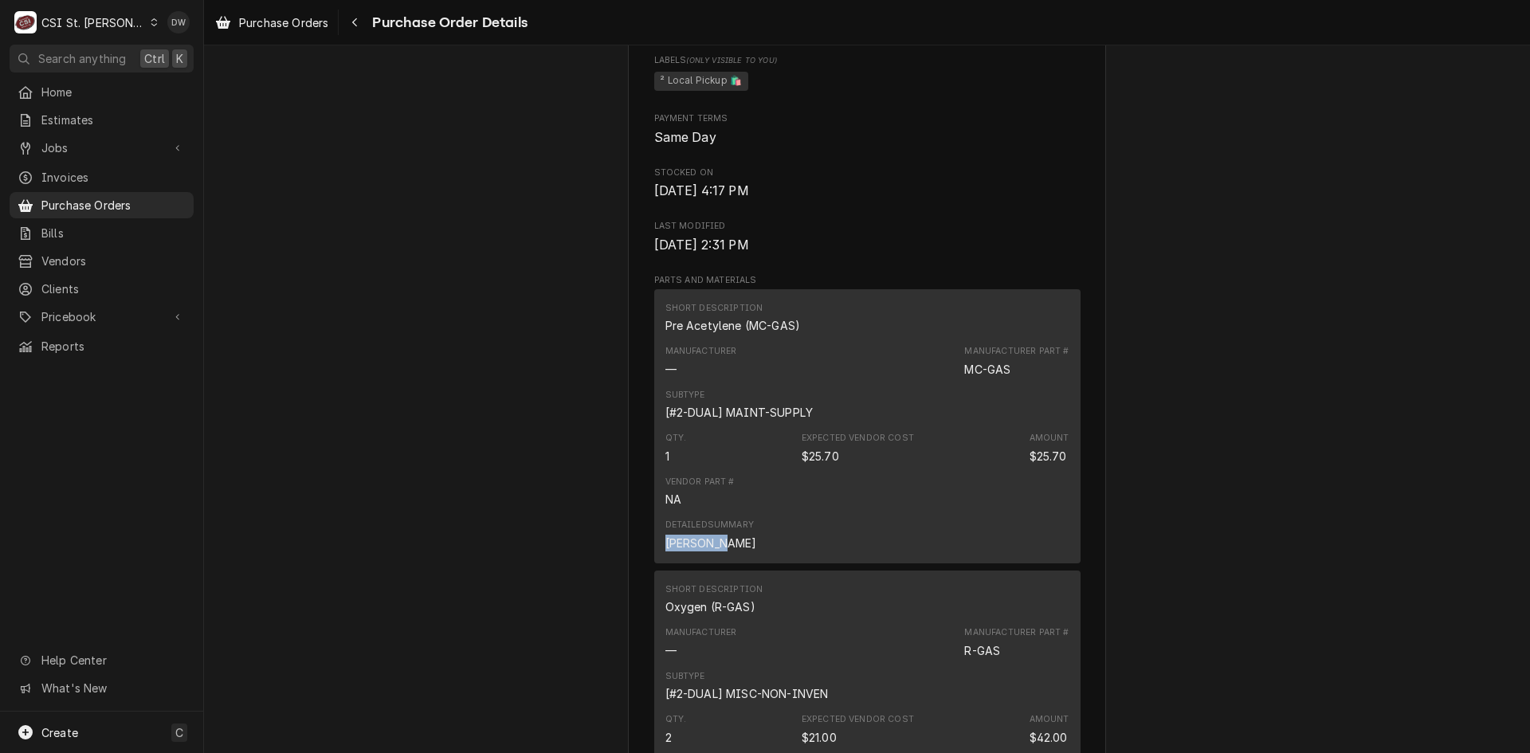
copy div "[PERSON_NAME]"
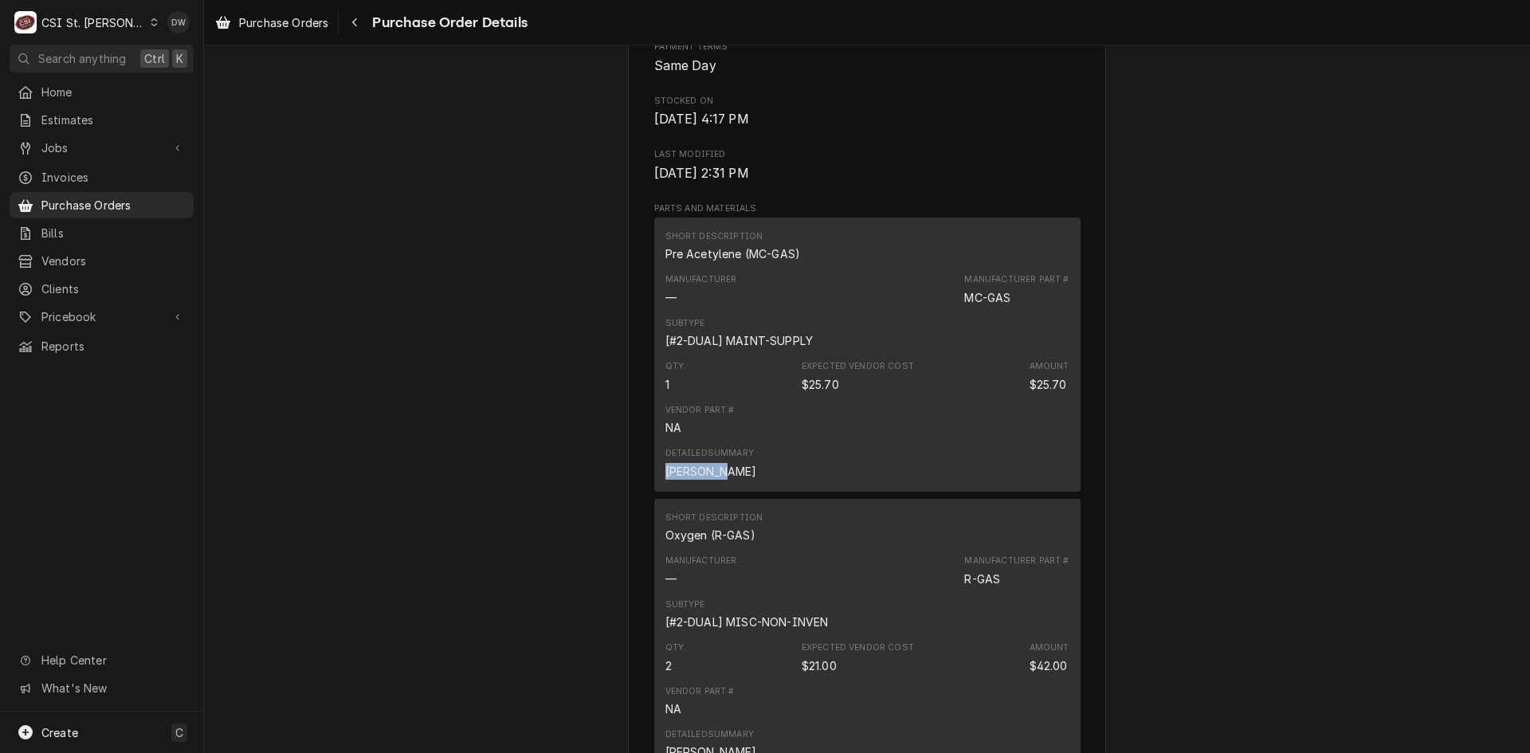
scroll to position [1195, 0]
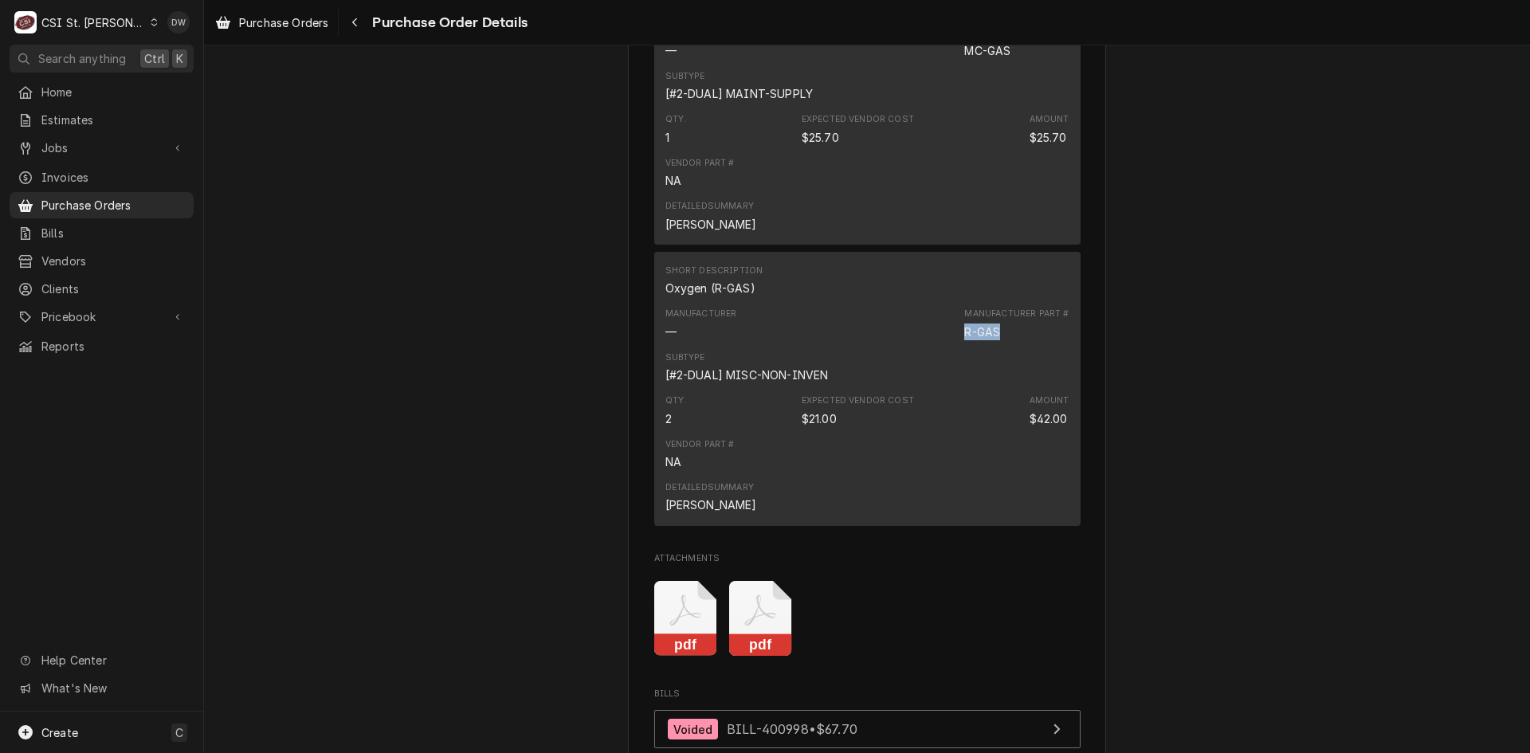
drag, startPoint x: 994, startPoint y: 364, endPoint x: 940, endPoint y: 372, distance: 54.8
click at [940, 345] on div "Manufacturer — Manufacturer Part # R-GAS" at bounding box center [867, 323] width 404 height 43
copy div "R-GAS"
drag, startPoint x: 712, startPoint y: 535, endPoint x: 645, endPoint y: 535, distance: 66.9
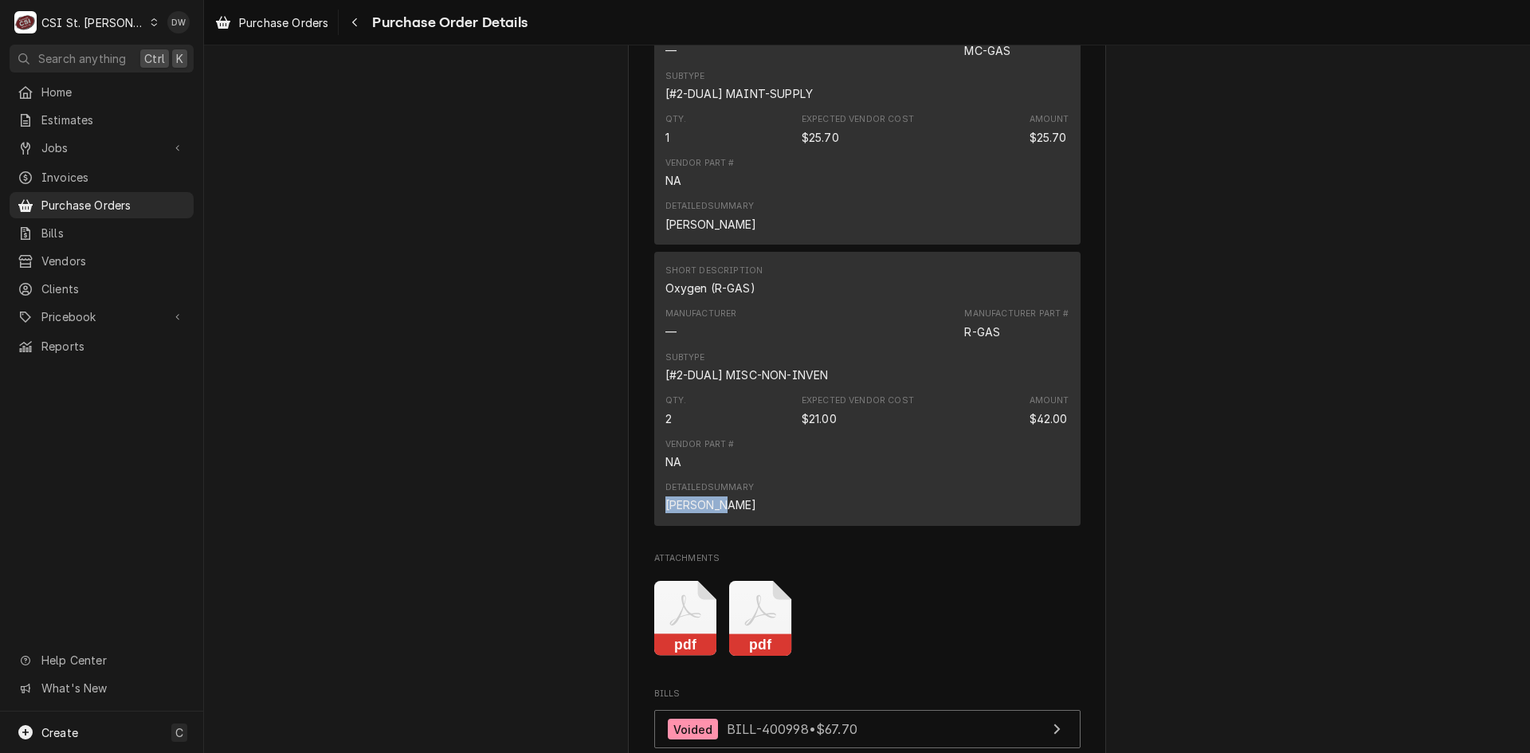
copy div "Trevor TS"
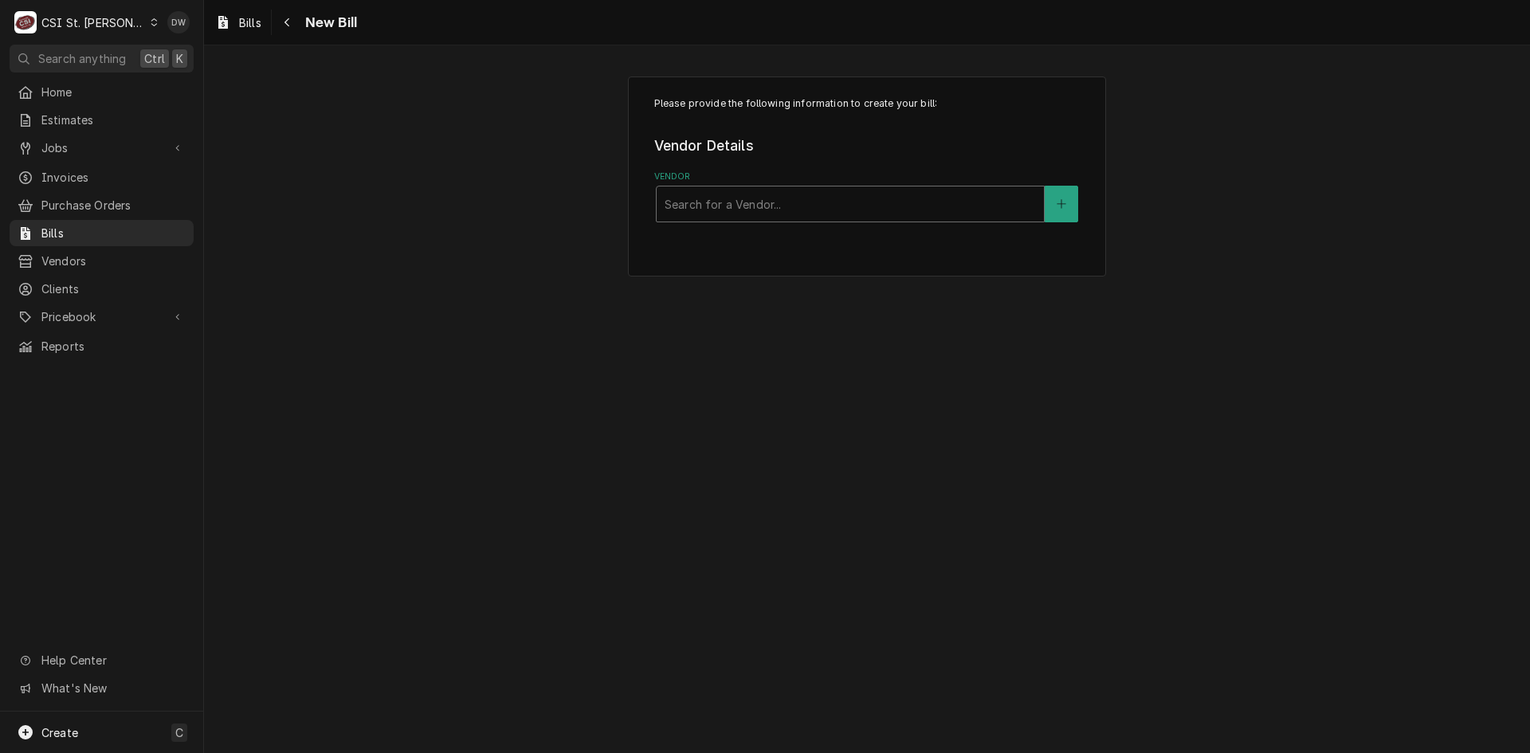
click at [678, 209] on div "Vendor" at bounding box center [850, 204] width 371 height 29
type input "crescent parts"
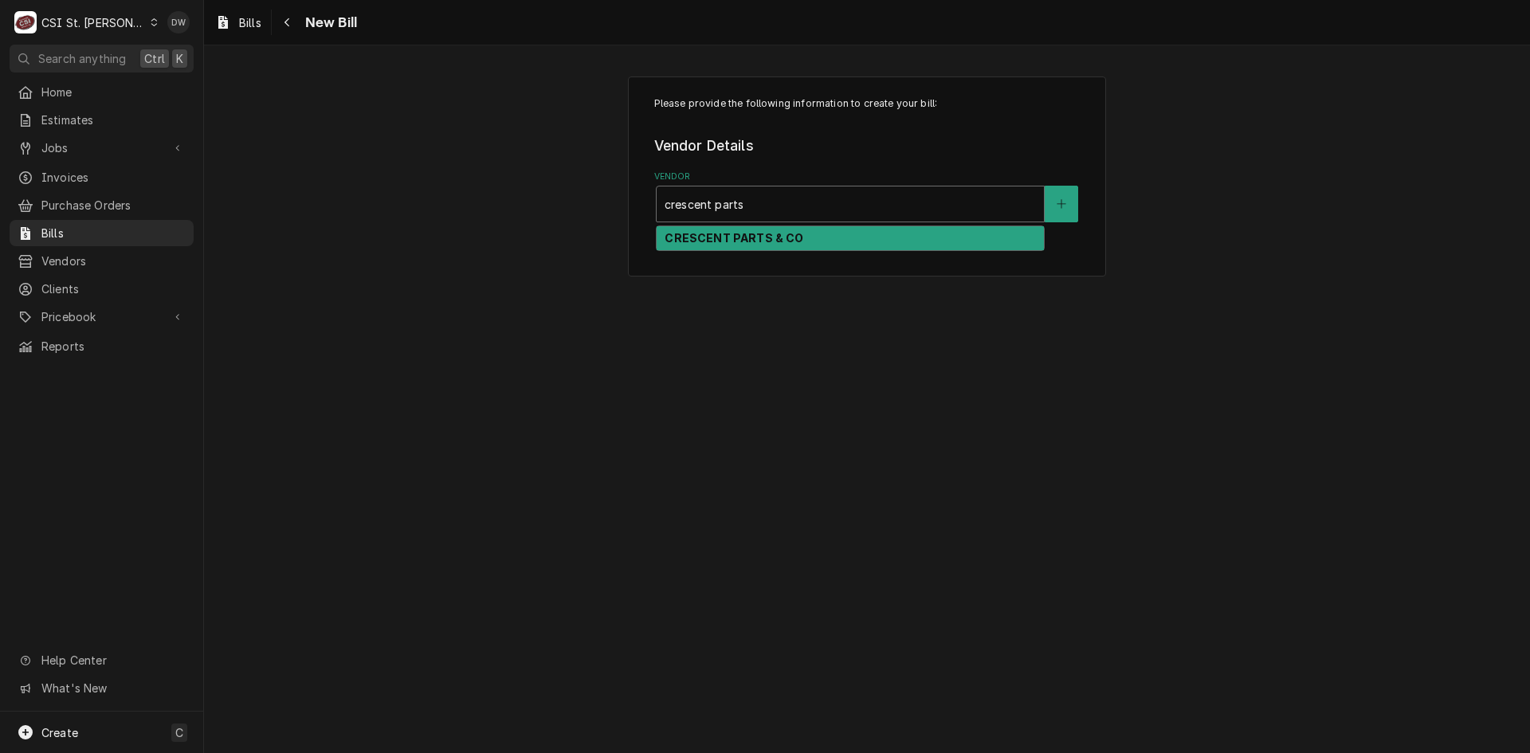
click at [716, 243] on strong "CRESCENT PARTS & CO" at bounding box center [734, 238] width 139 height 14
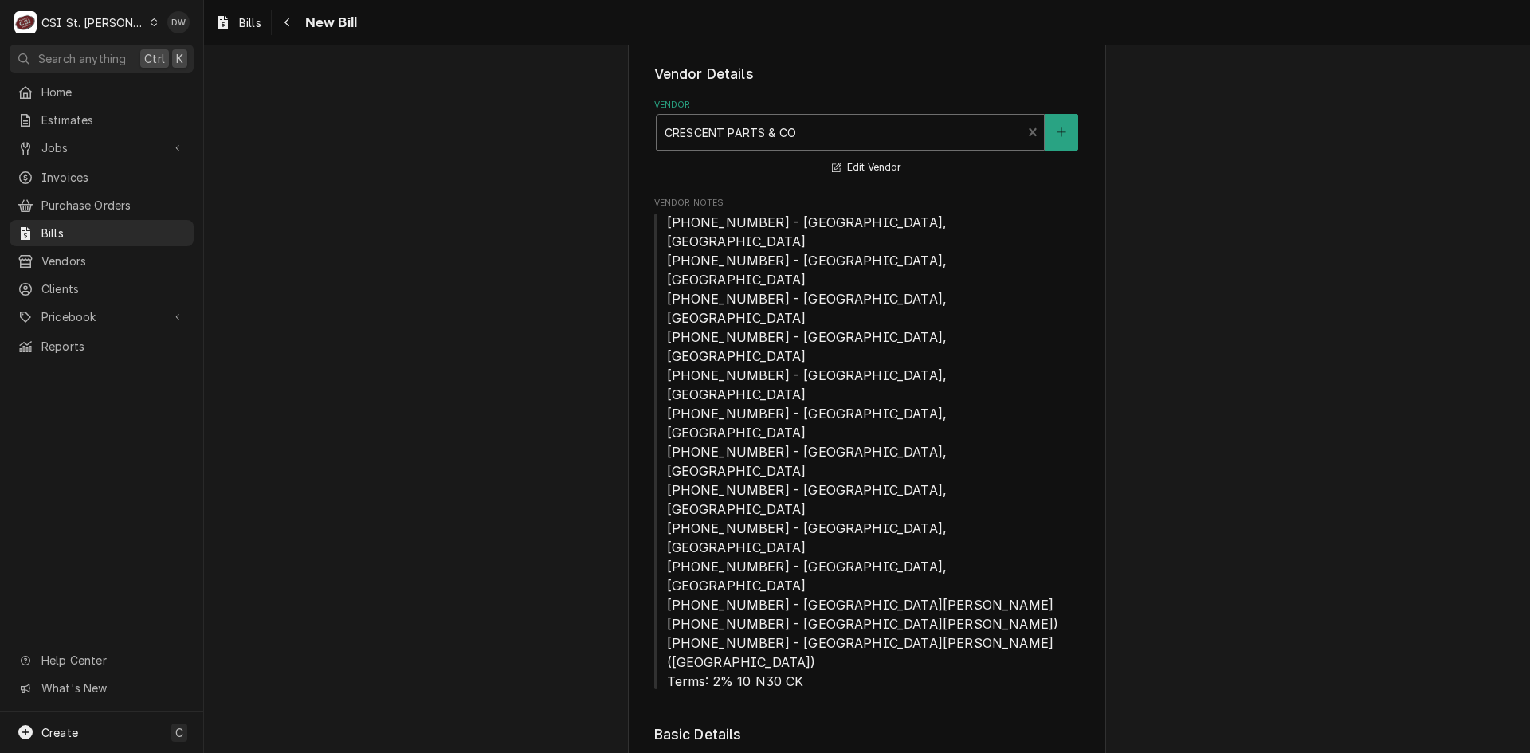
scroll to position [159, 0]
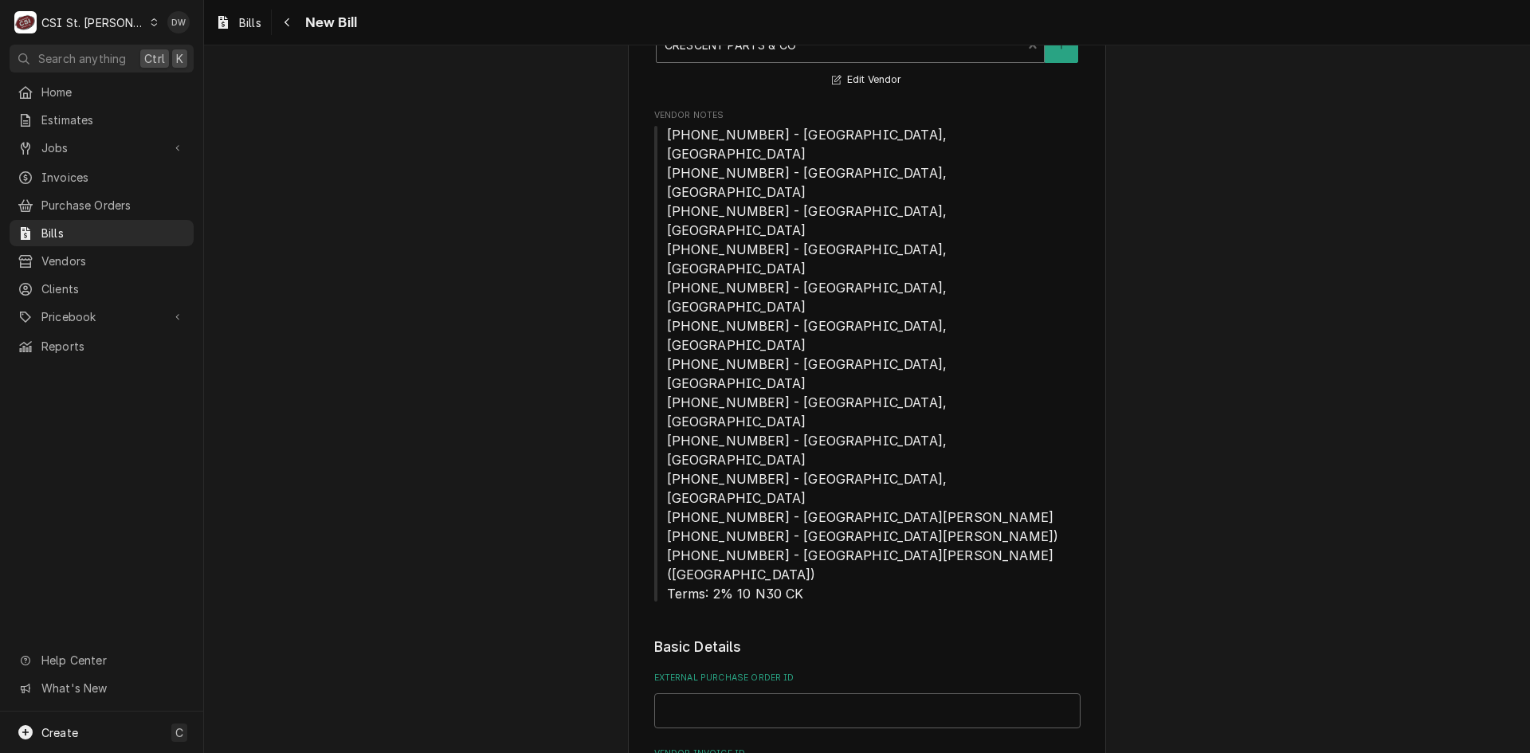
paste input "37169344-00"
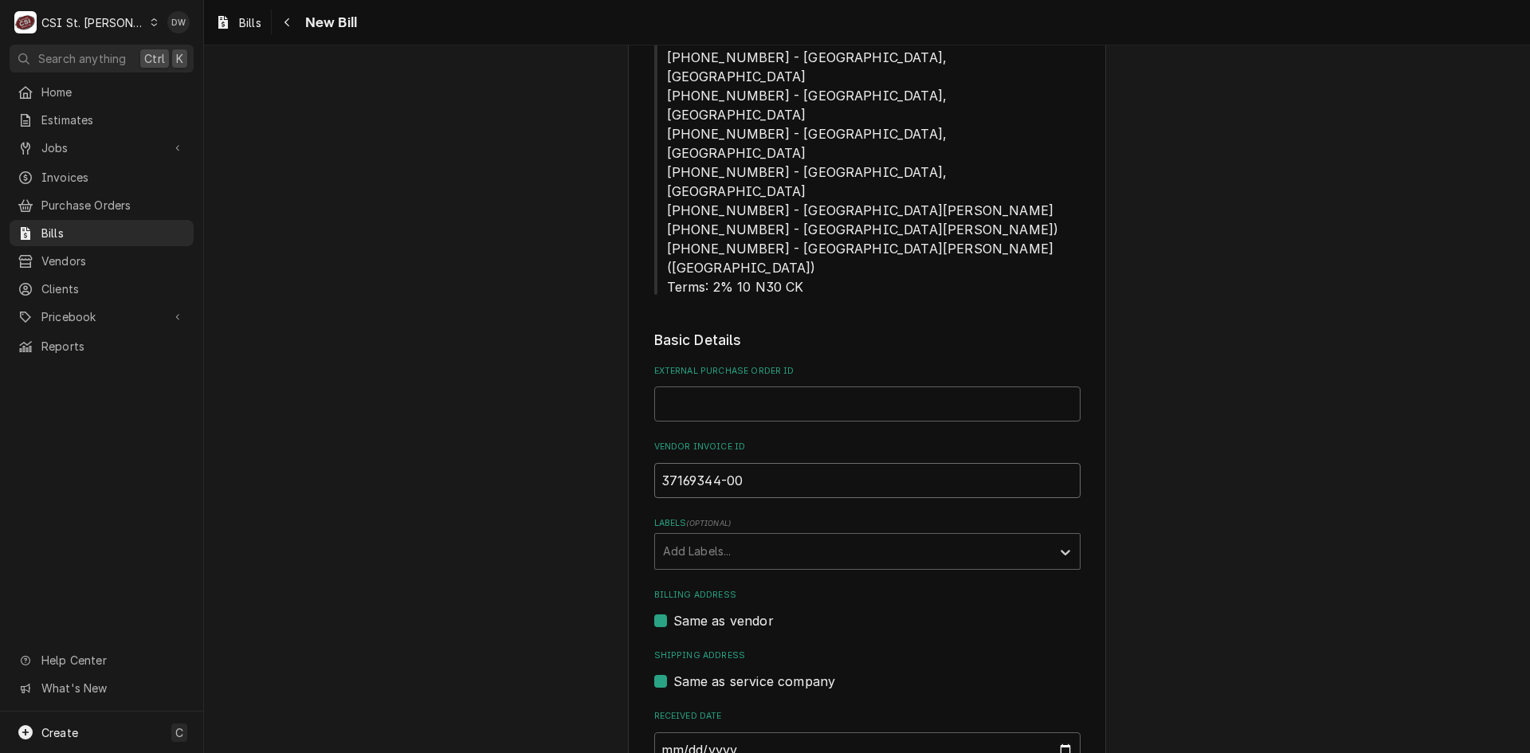
scroll to position [478, 0]
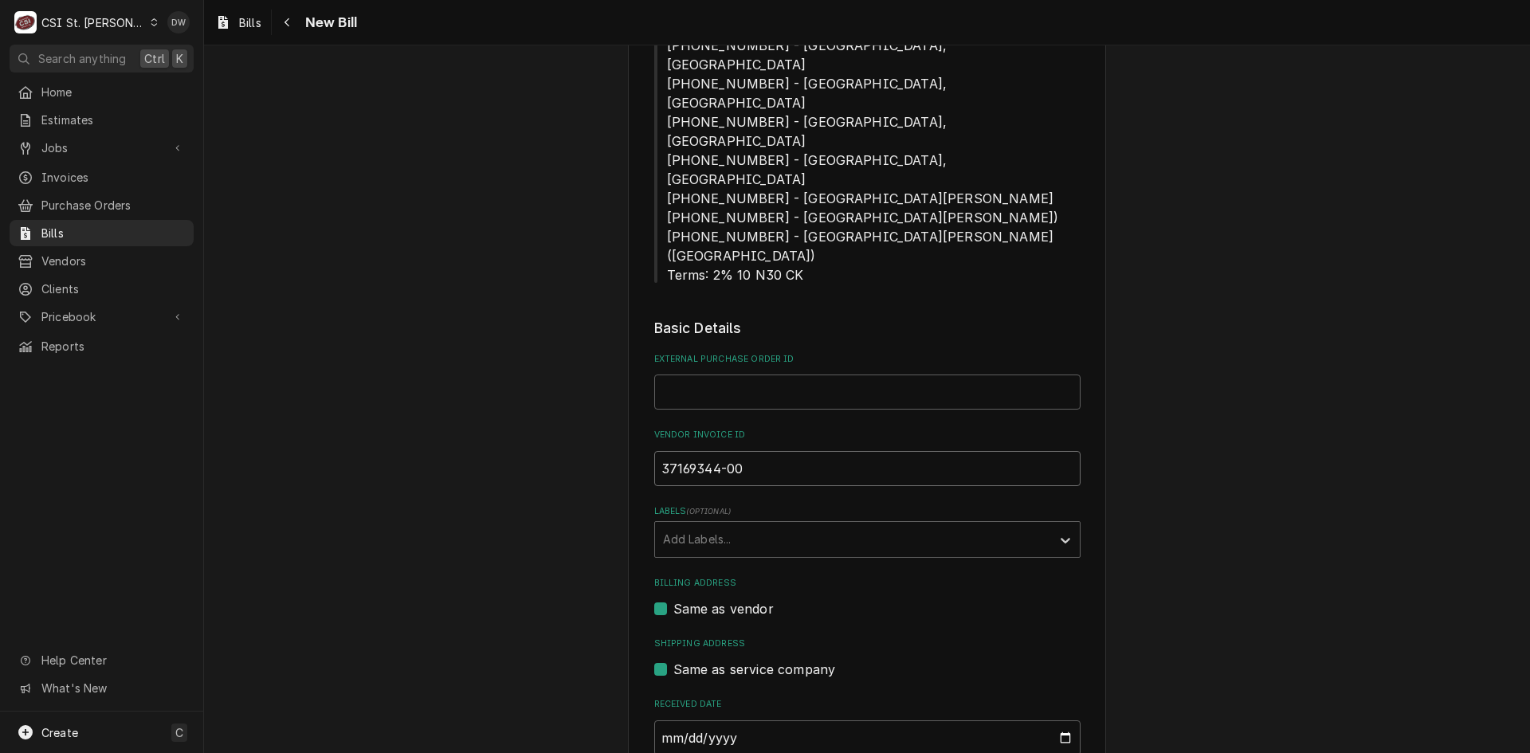
type input "37169344-00"
click at [699, 375] on input "External Purchase Order ID" at bounding box center [867, 392] width 426 height 35
type input "PO 400968"
type input "2025-08-10"
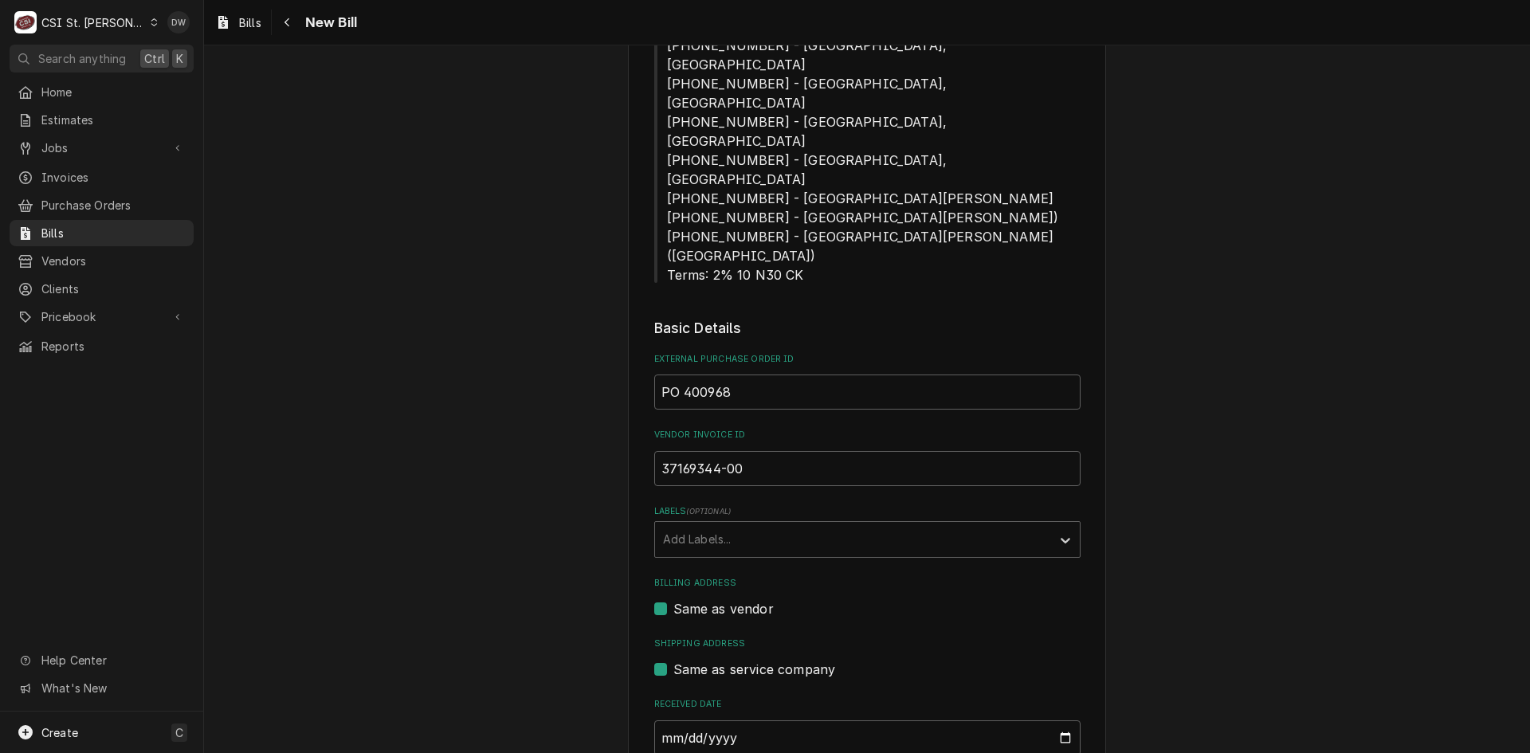
type input "2025-08-07"
click at [1226, 488] on div "Please provide the following information to create your bill: Vendor Details Ve…" at bounding box center [867, 598] width 1326 height 2029
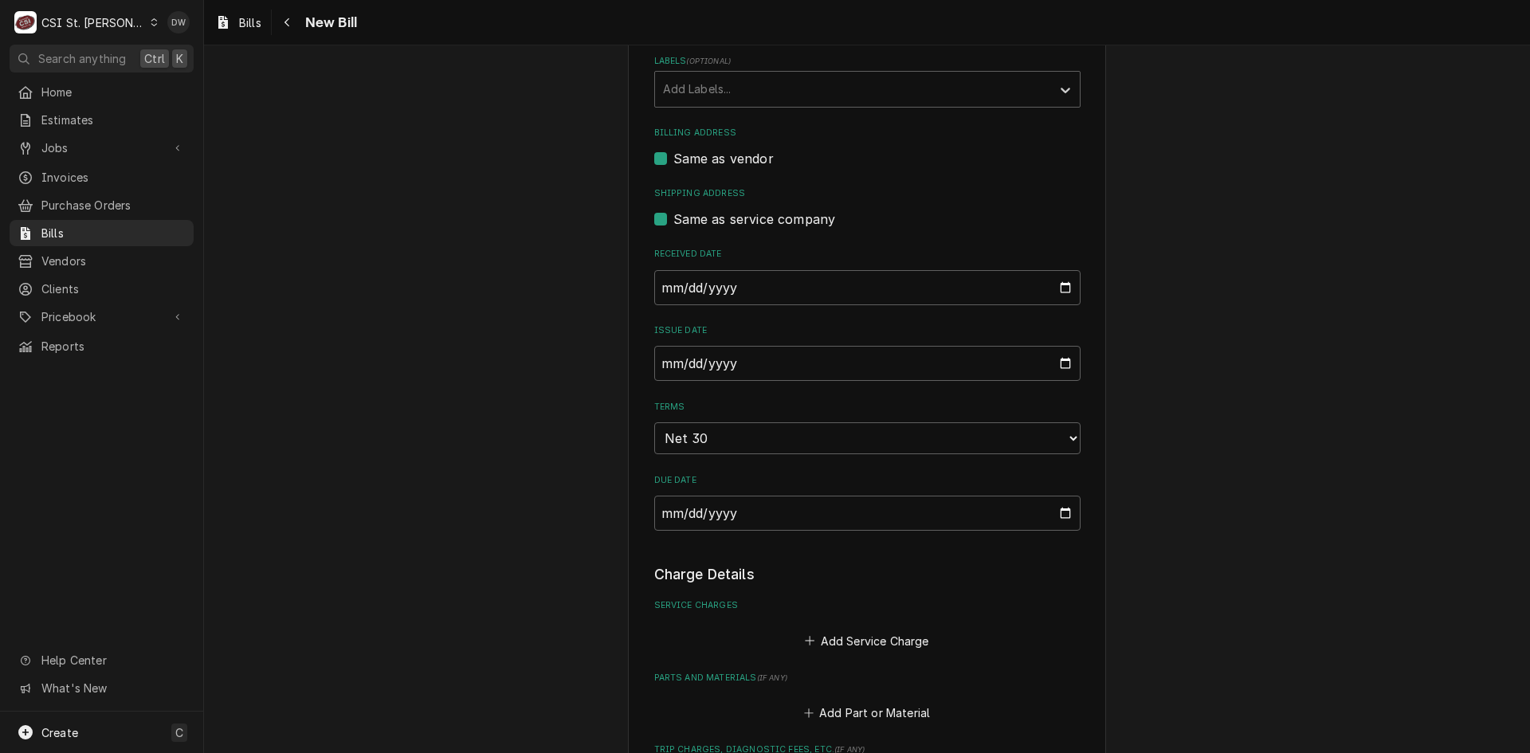
scroll to position [956, 0]
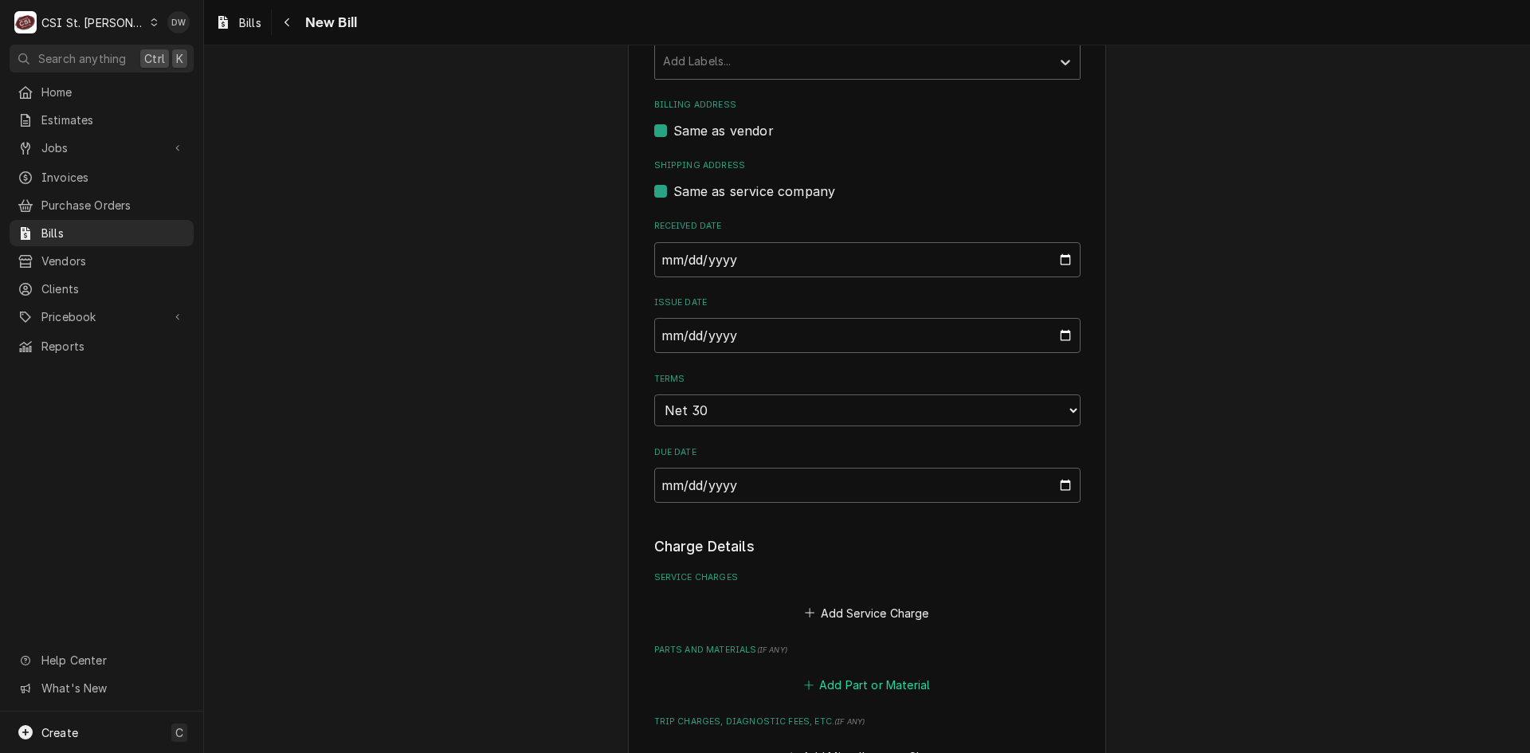
click at [860, 673] on button "Add Part or Material" at bounding box center [866, 684] width 131 height 22
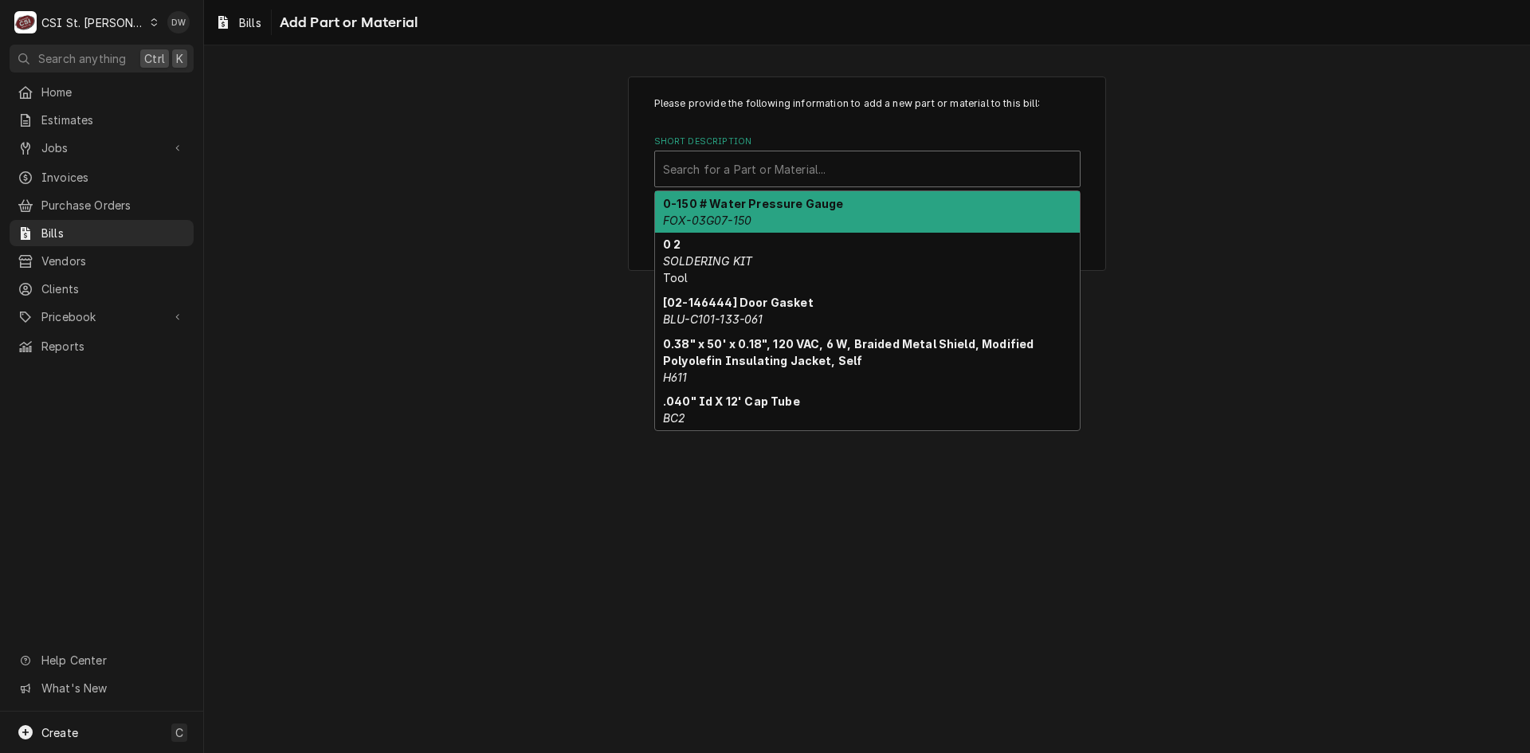
click at [717, 163] on div "Short Description" at bounding box center [867, 169] width 409 height 29
paste input "MC-GAS"
type input "MC-GAS"
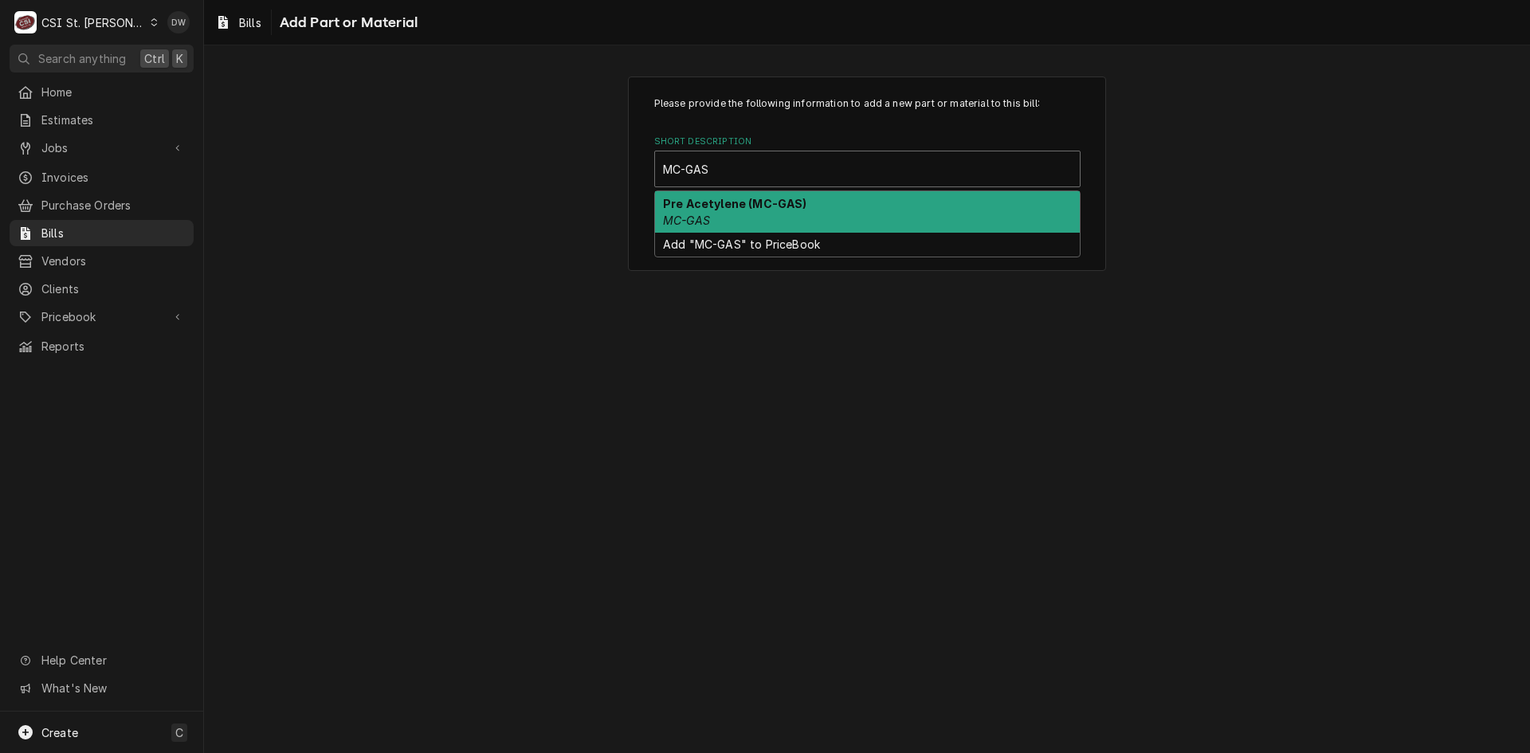
click at [750, 209] on strong "Pre Acetylene (MC-GAS)" at bounding box center [735, 204] width 144 height 14
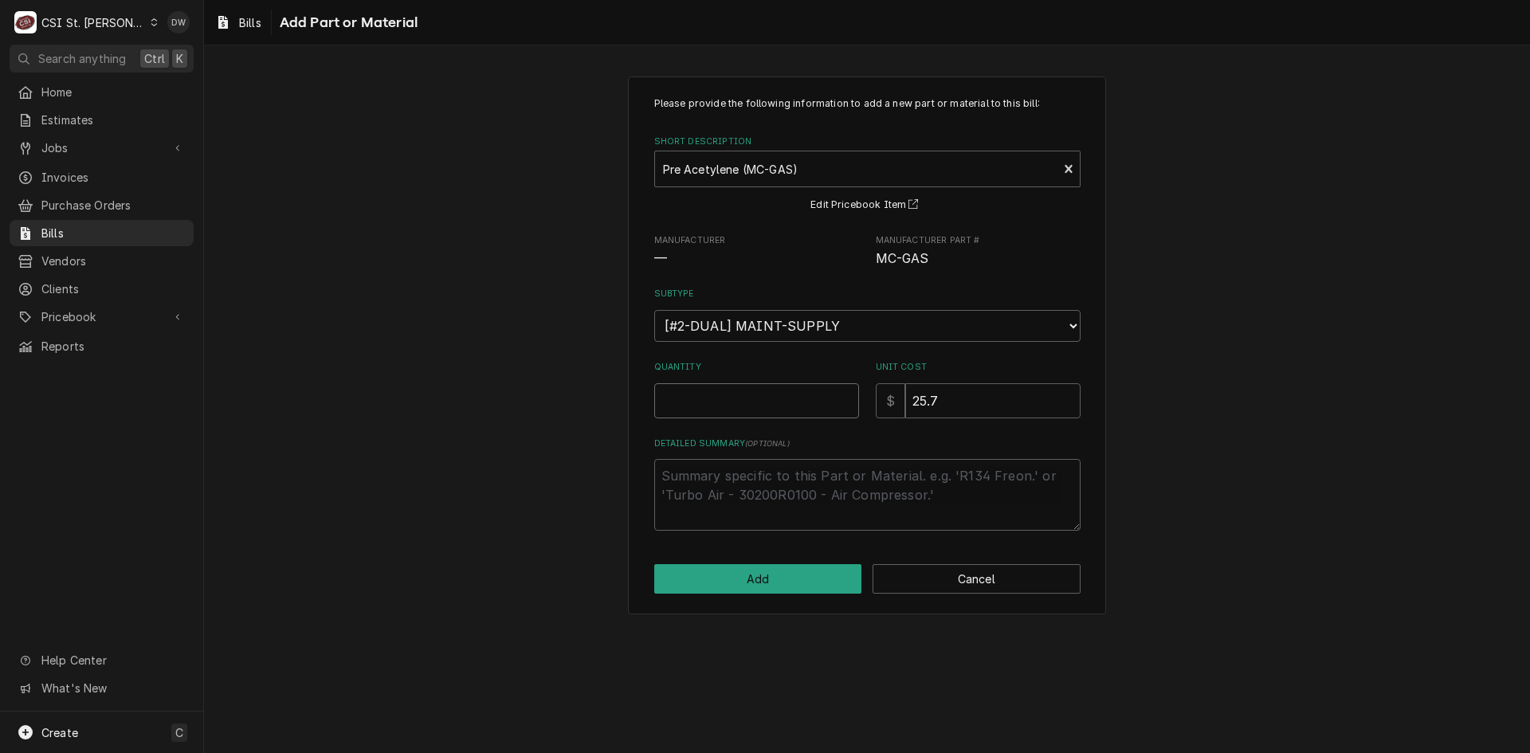
click at [737, 401] on input "Quantity" at bounding box center [756, 400] width 205 height 35
type textarea "x"
type input "1"
click at [719, 468] on textarea "Detailed Summary ( optional )" at bounding box center [867, 495] width 426 height 72
paste textarea "Trevor TS"
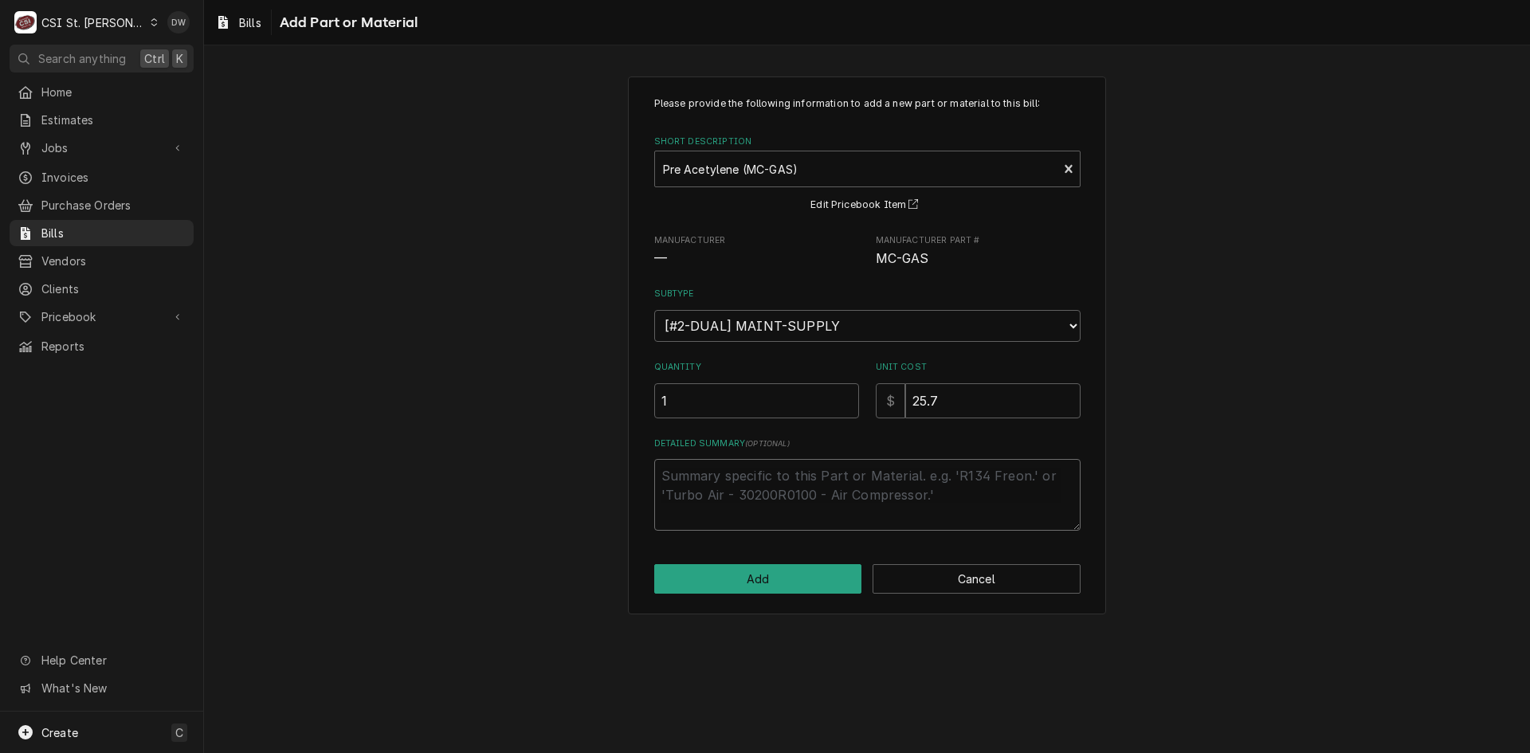
type textarea "x"
type textarea "Trevor TS"
click at [754, 577] on button "Add" at bounding box center [758, 578] width 208 height 29
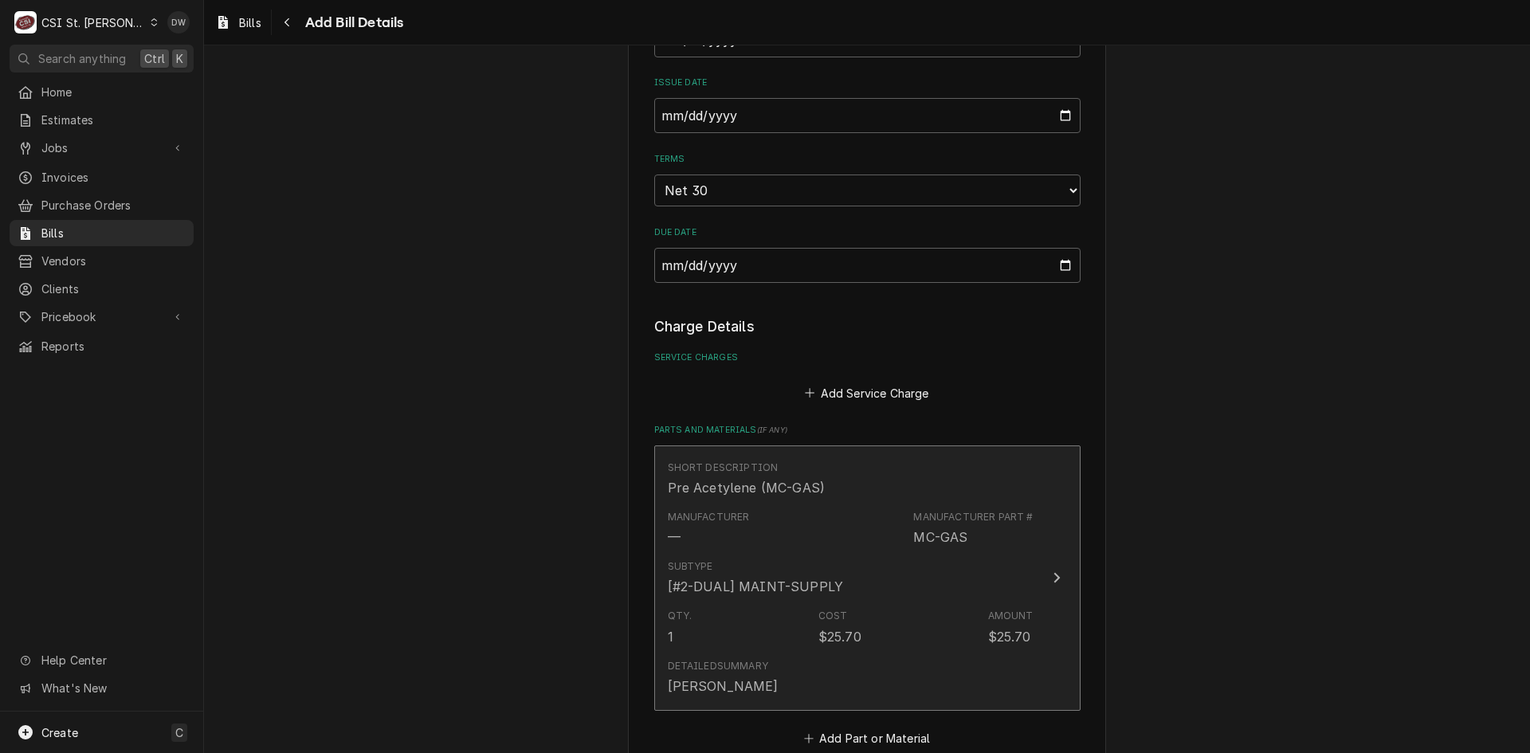
scroll to position [1256, 0]
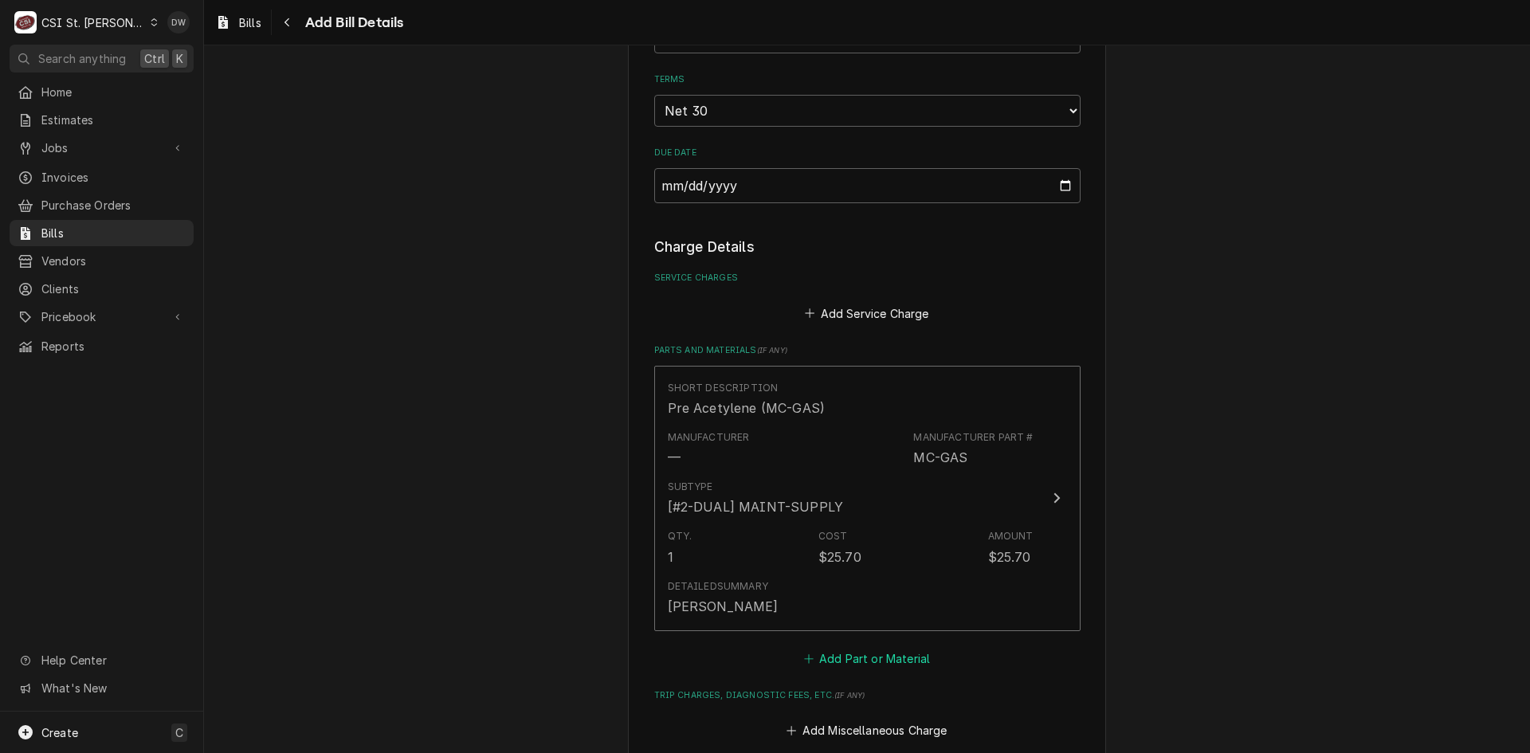
click at [879, 647] on button "Add Part or Material" at bounding box center [866, 658] width 131 height 22
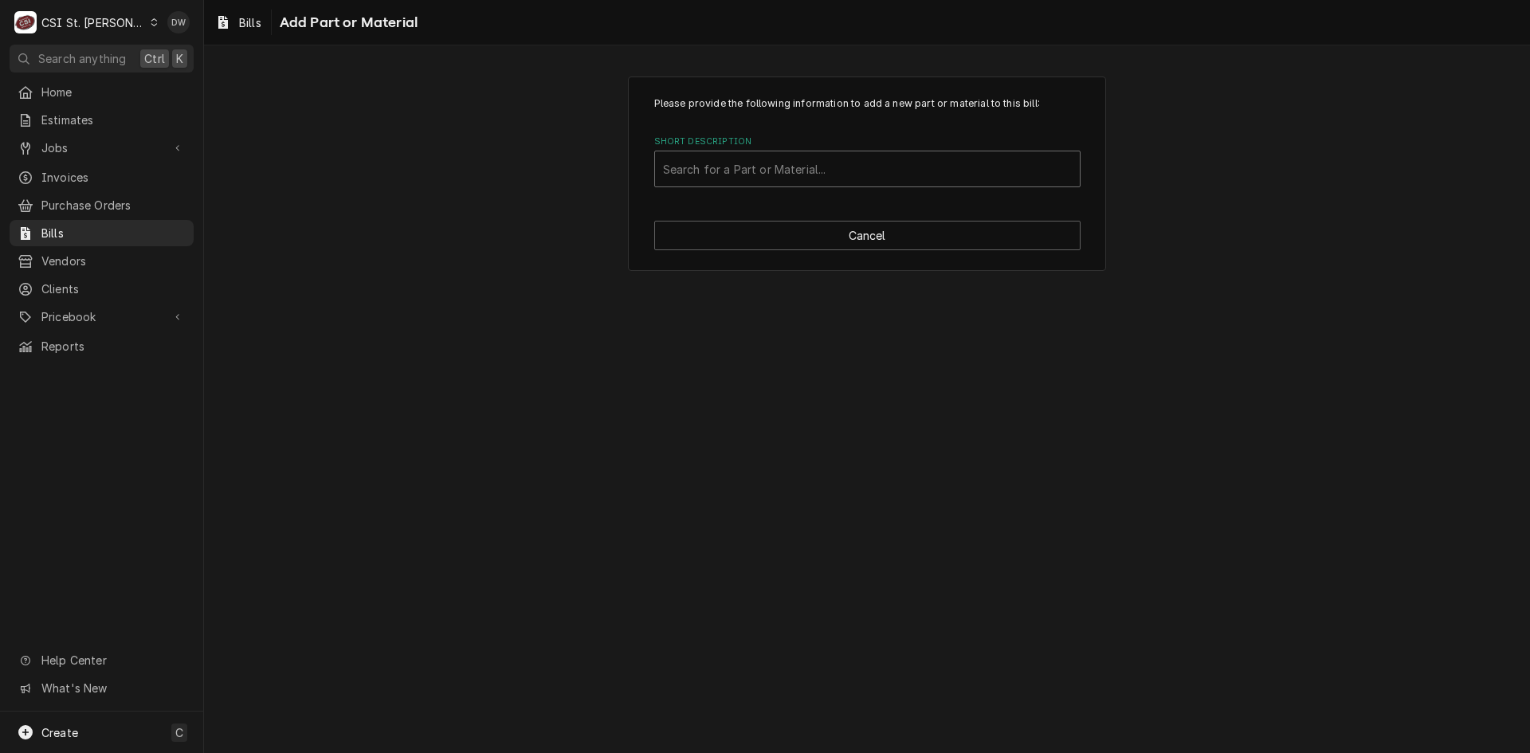
click at [710, 164] on div "Short Description" at bounding box center [867, 169] width 409 height 29
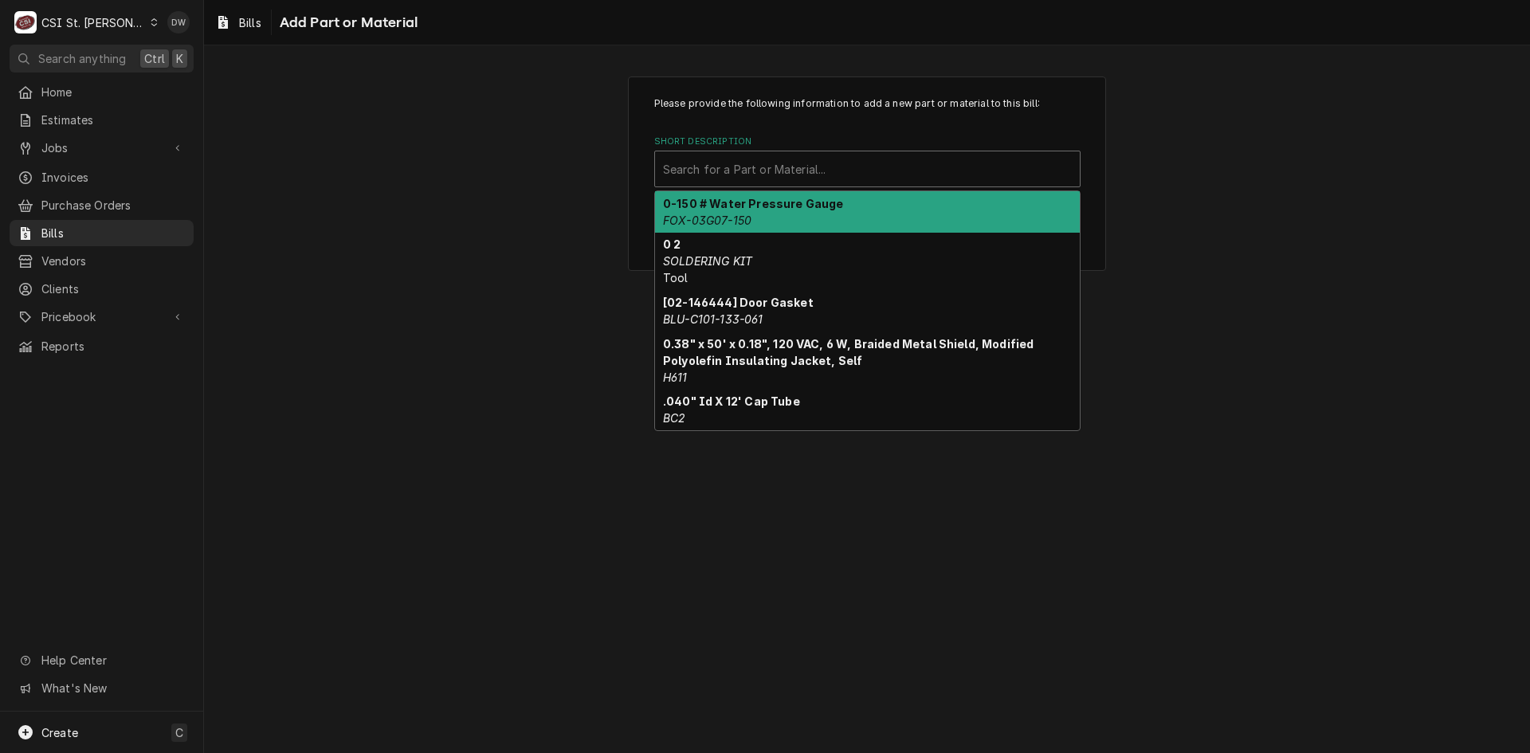
paste input "R-GAS"
type input "R-GAS"
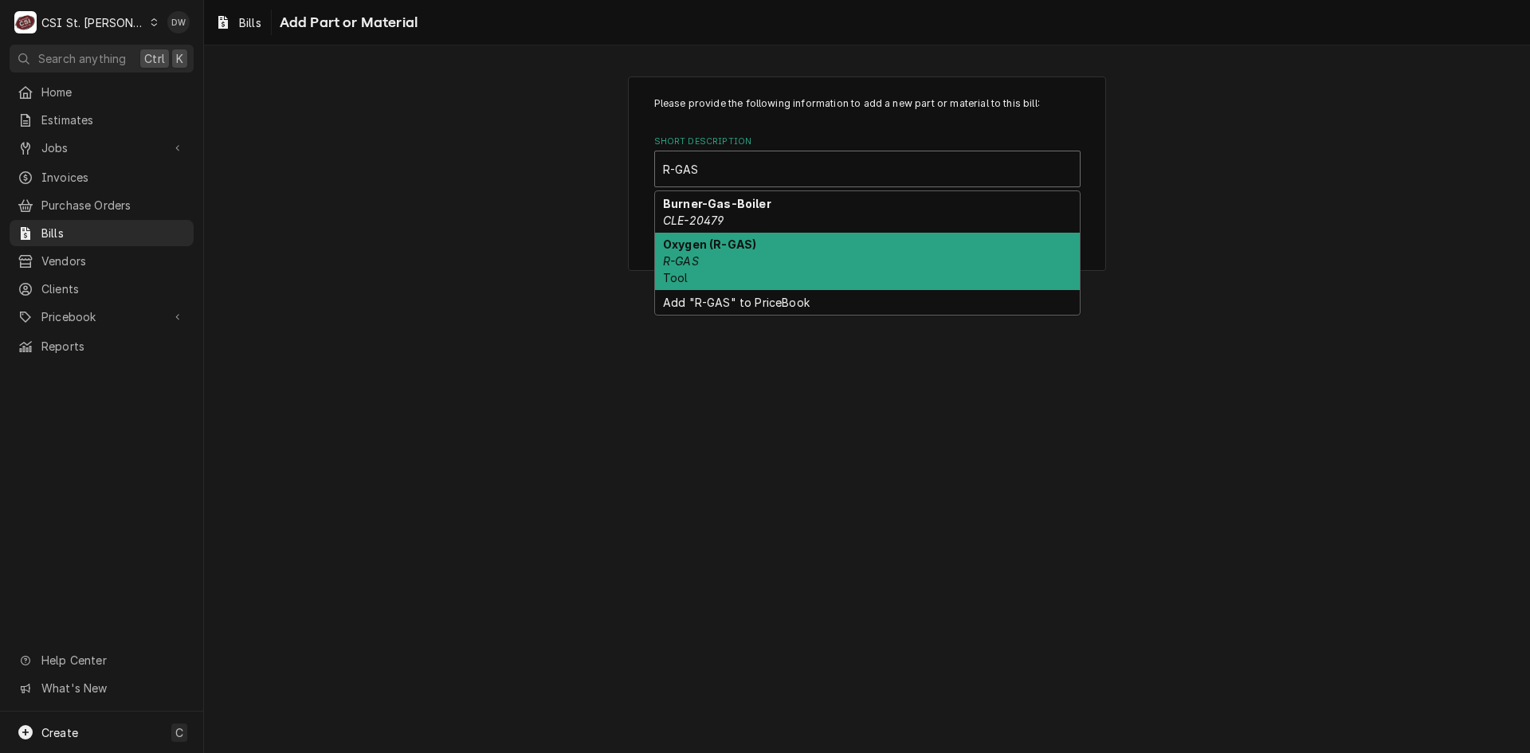
click at [689, 260] on em "R-GAS" at bounding box center [681, 261] width 36 height 14
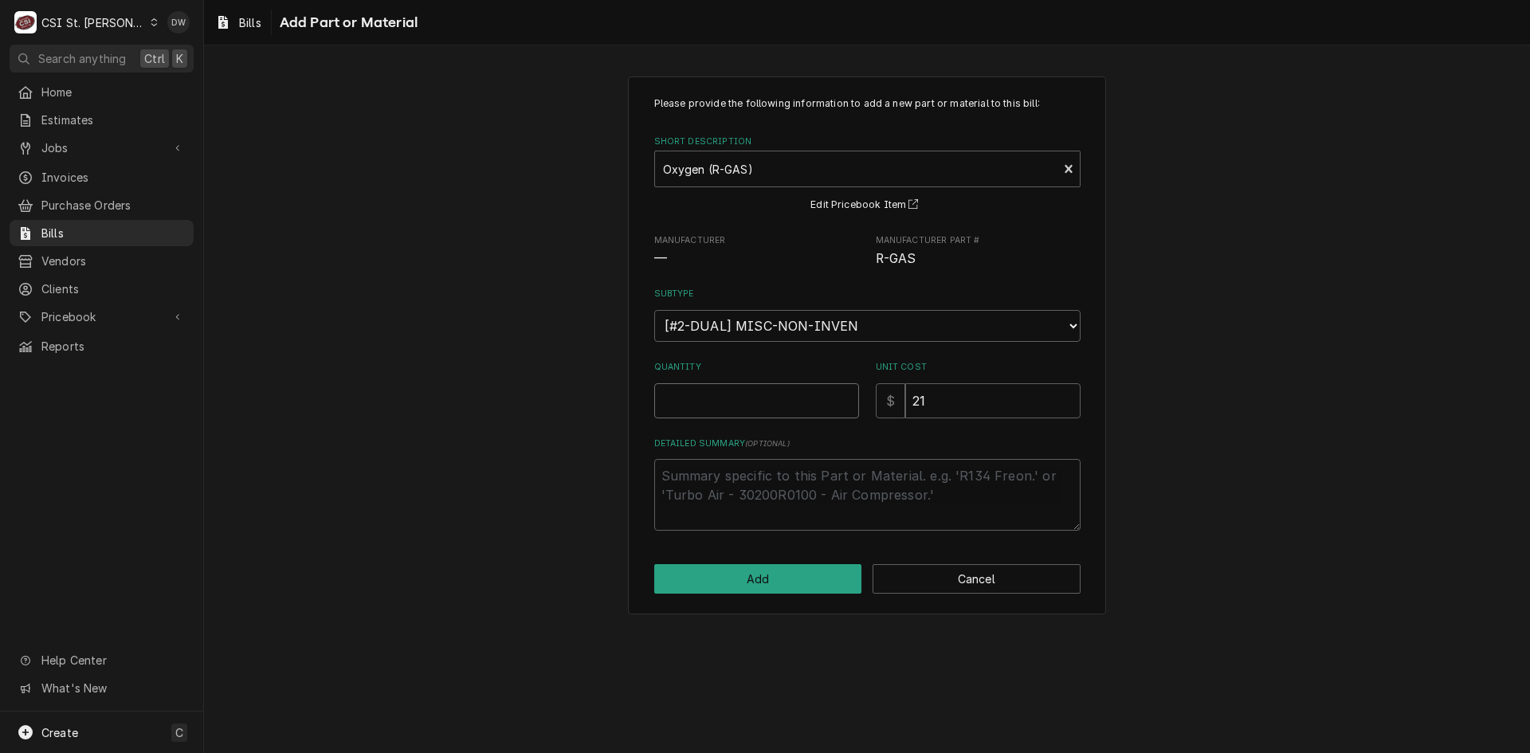
click at [690, 402] on input "Quantity" at bounding box center [756, 400] width 205 height 35
type textarea "x"
type input "2"
click at [696, 484] on textarea "Detailed Summary ( optional )" at bounding box center [867, 495] width 426 height 72
paste textarea "Trevor TS"
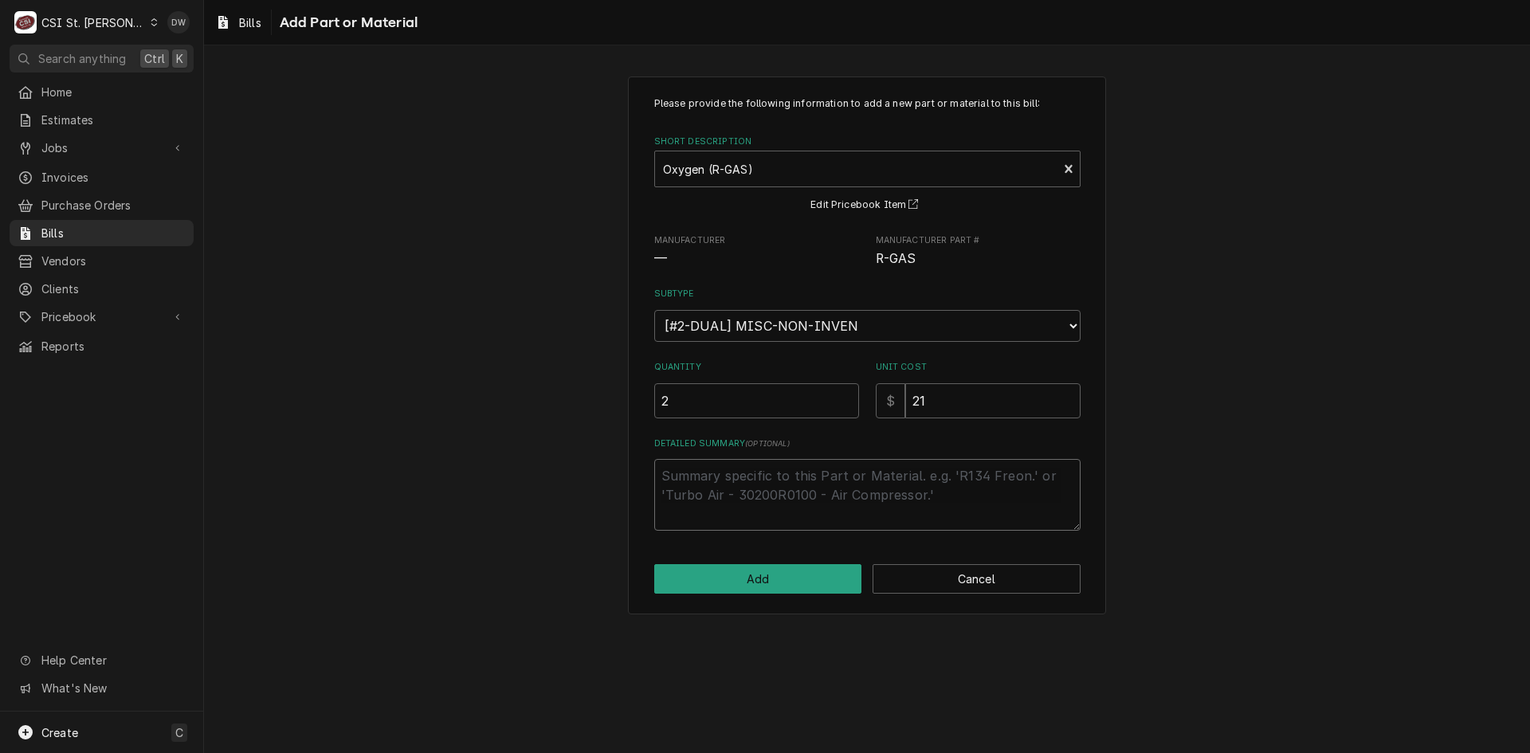
type textarea "x"
type textarea "Trevor TS"
click at [764, 578] on button "Add" at bounding box center [758, 578] width 208 height 29
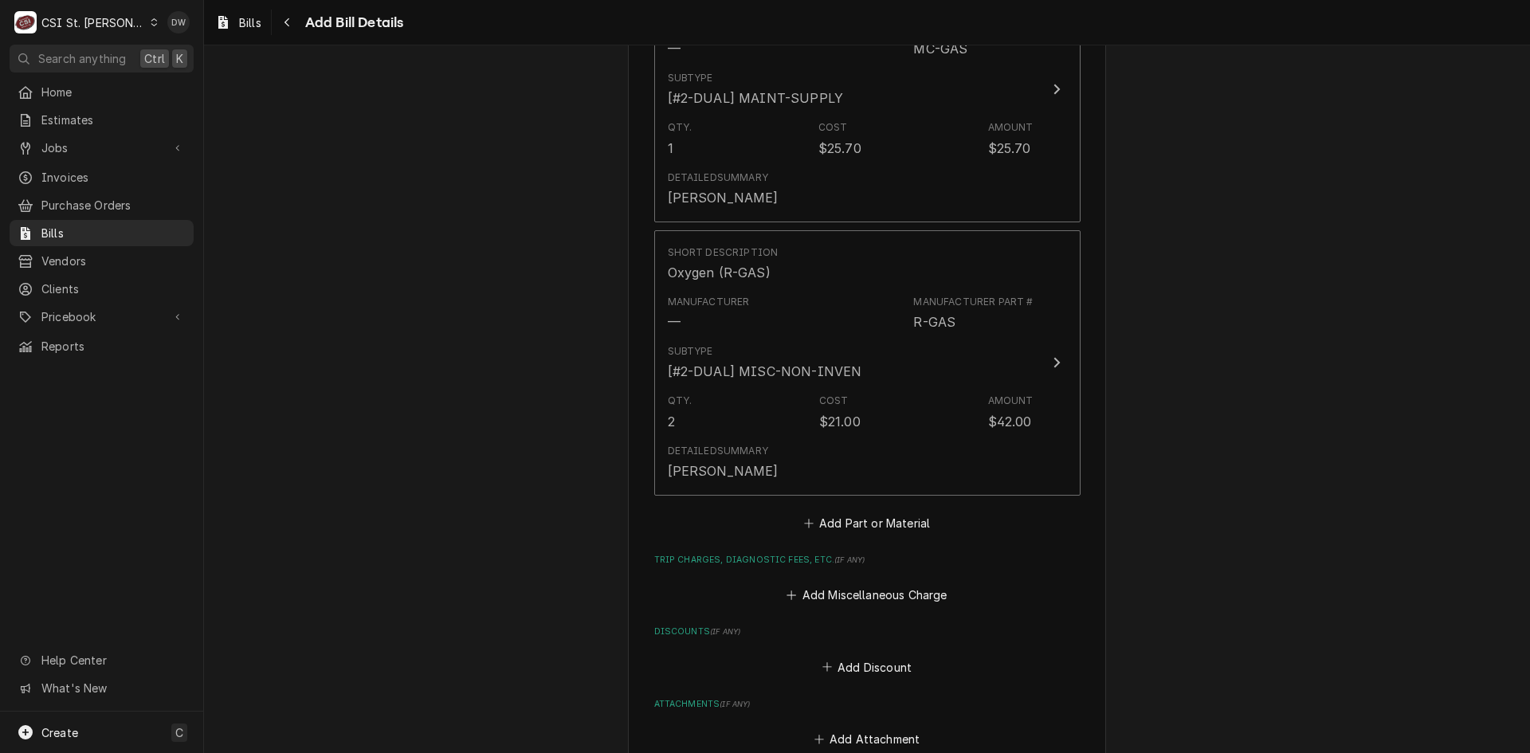
scroll to position [1675, 0]
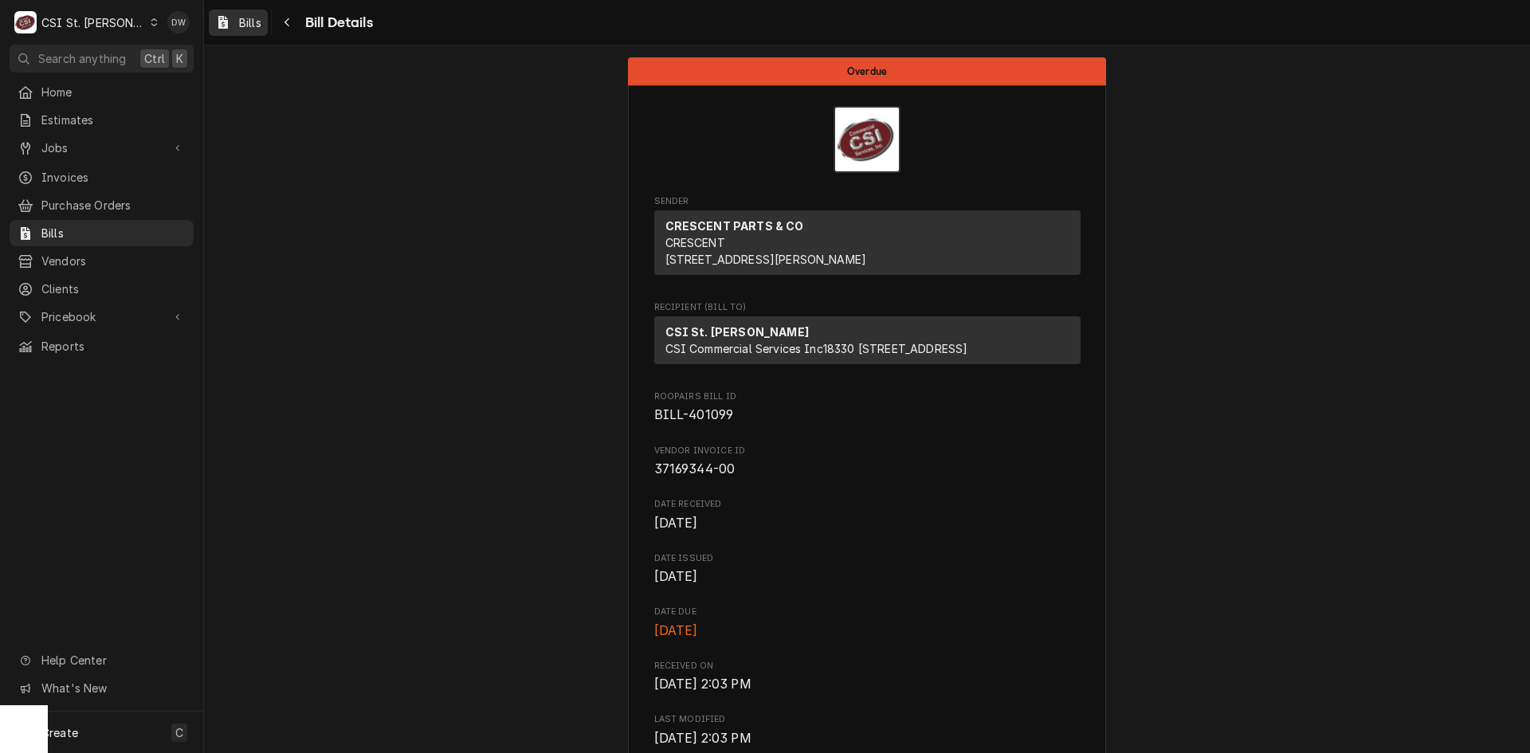
click at [246, 19] on span "Bills" at bounding box center [250, 22] width 22 height 17
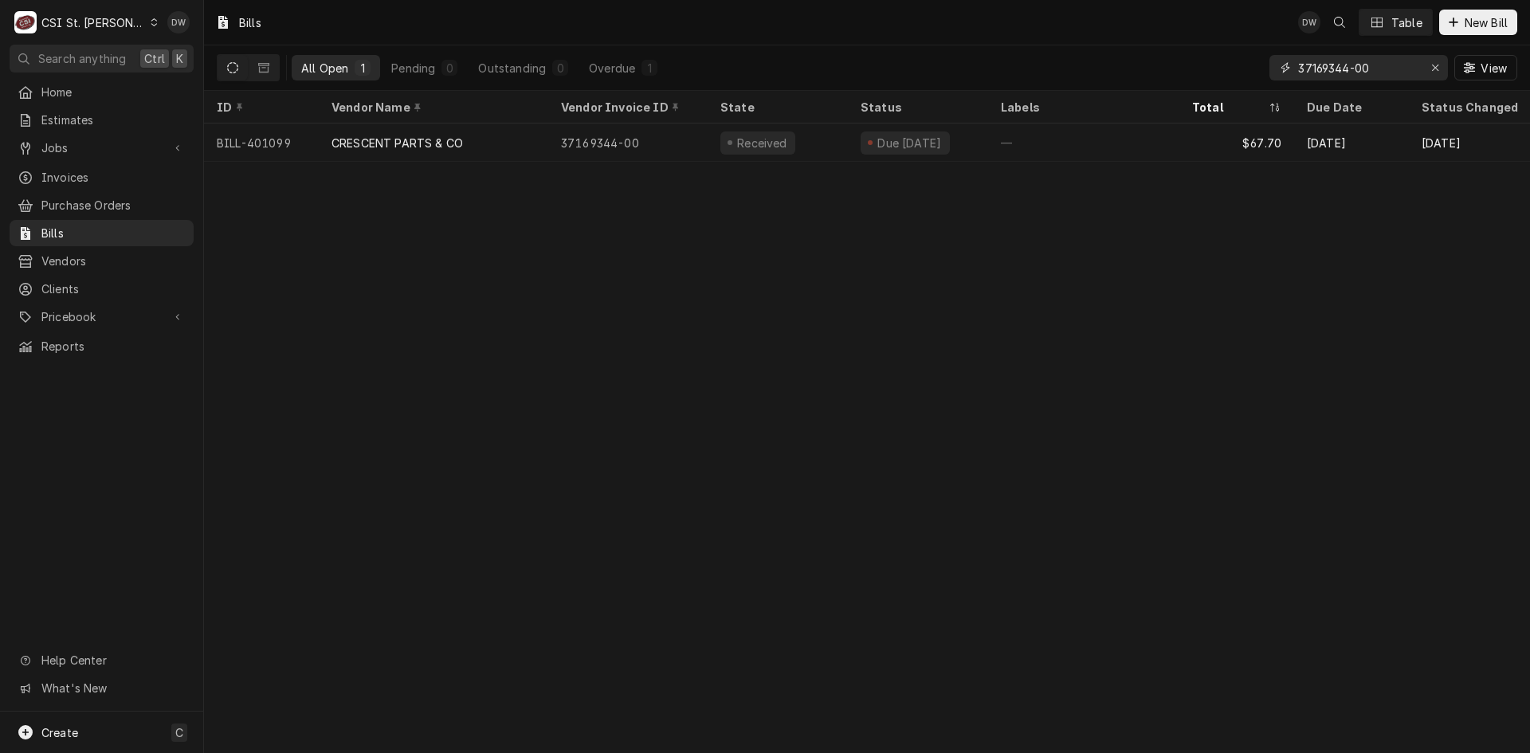
drag, startPoint x: 1380, startPoint y: 72, endPoint x: 1261, endPoint y: 73, distance: 119.5
click at [1272, 69] on div "37169344-00" at bounding box center [1358, 67] width 178 height 25
paste input "0"
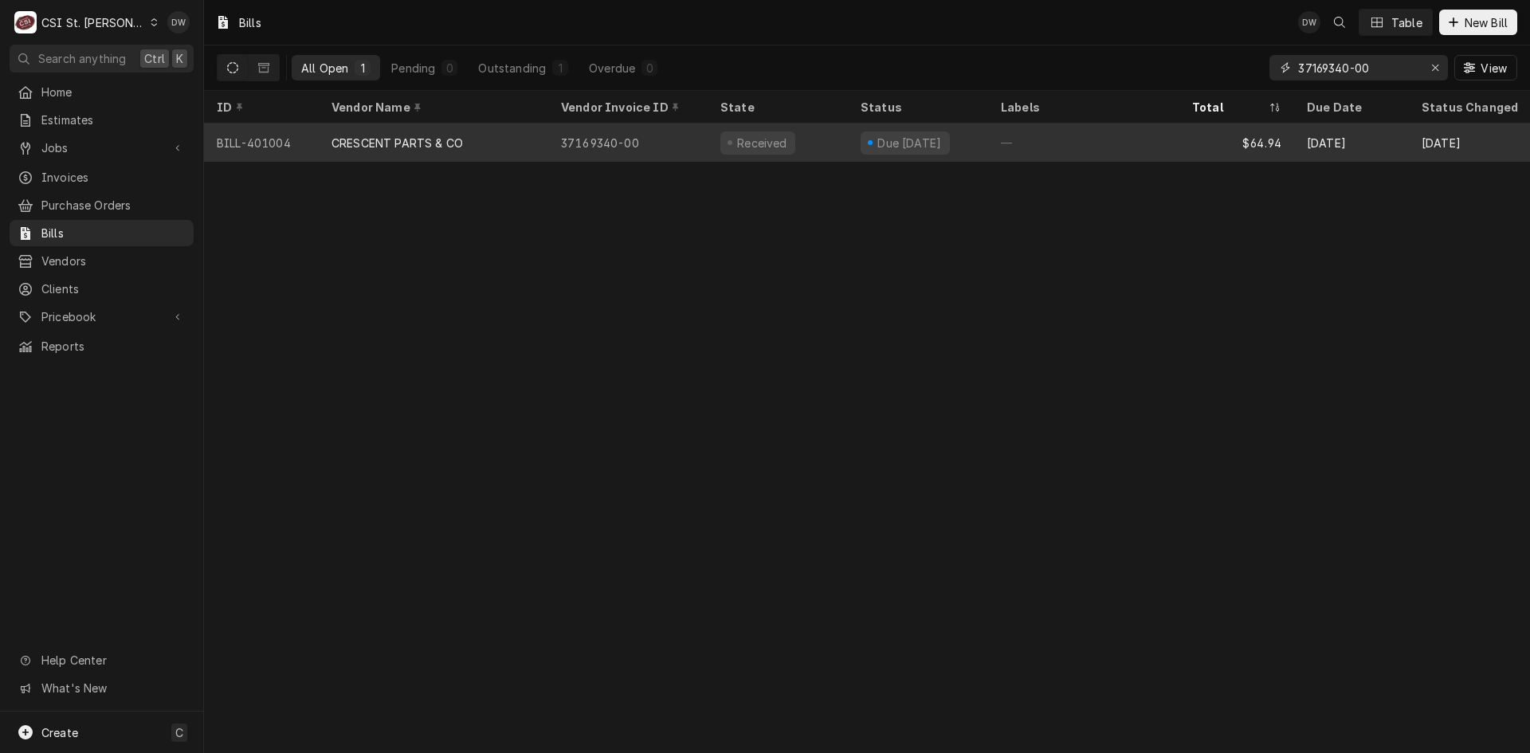
type input "37169340-00"
click at [470, 134] on div "CRESCENT PARTS & CO" at bounding box center [433, 143] width 229 height 38
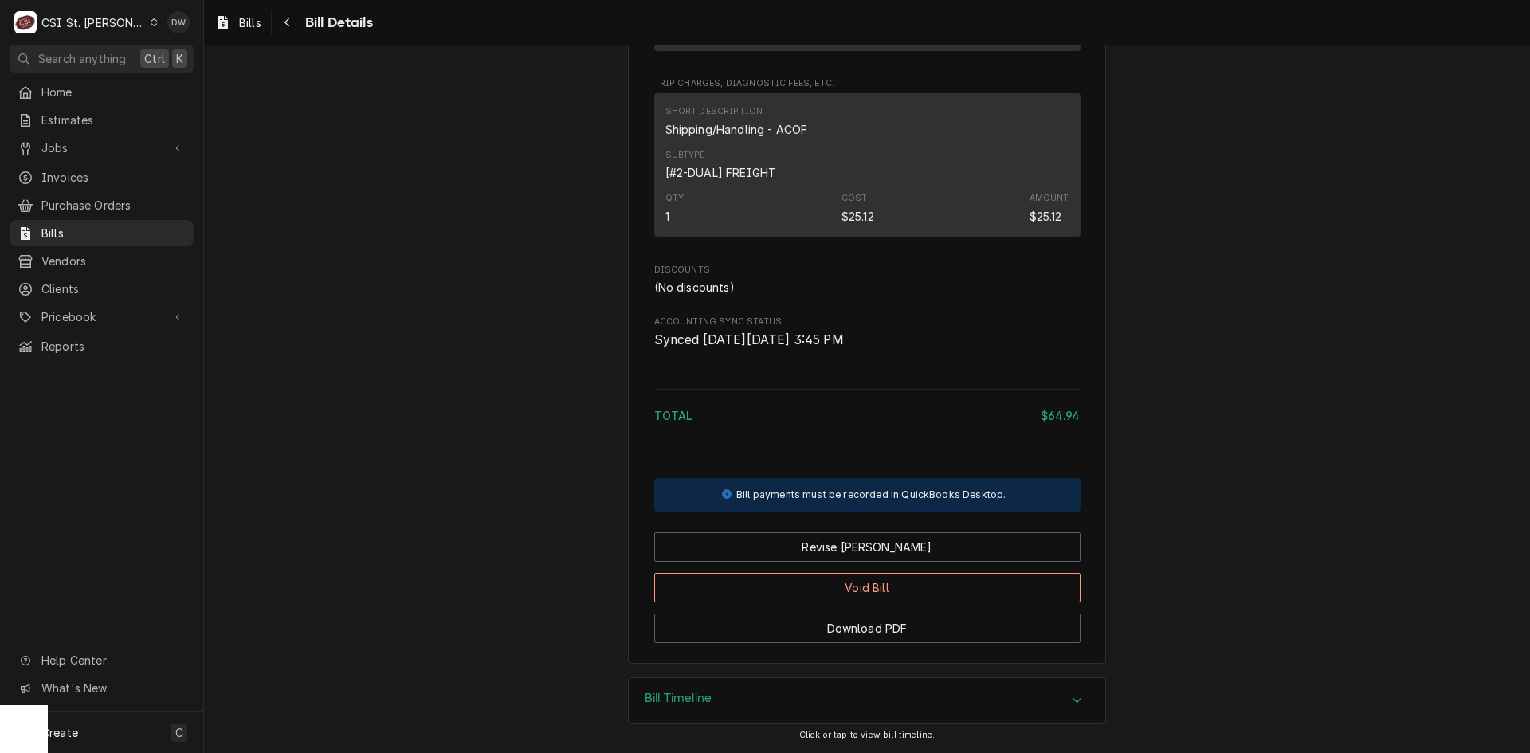
scroll to position [1092, 0]
click at [897, 551] on button "Revise [PERSON_NAME]" at bounding box center [867, 546] width 426 height 29
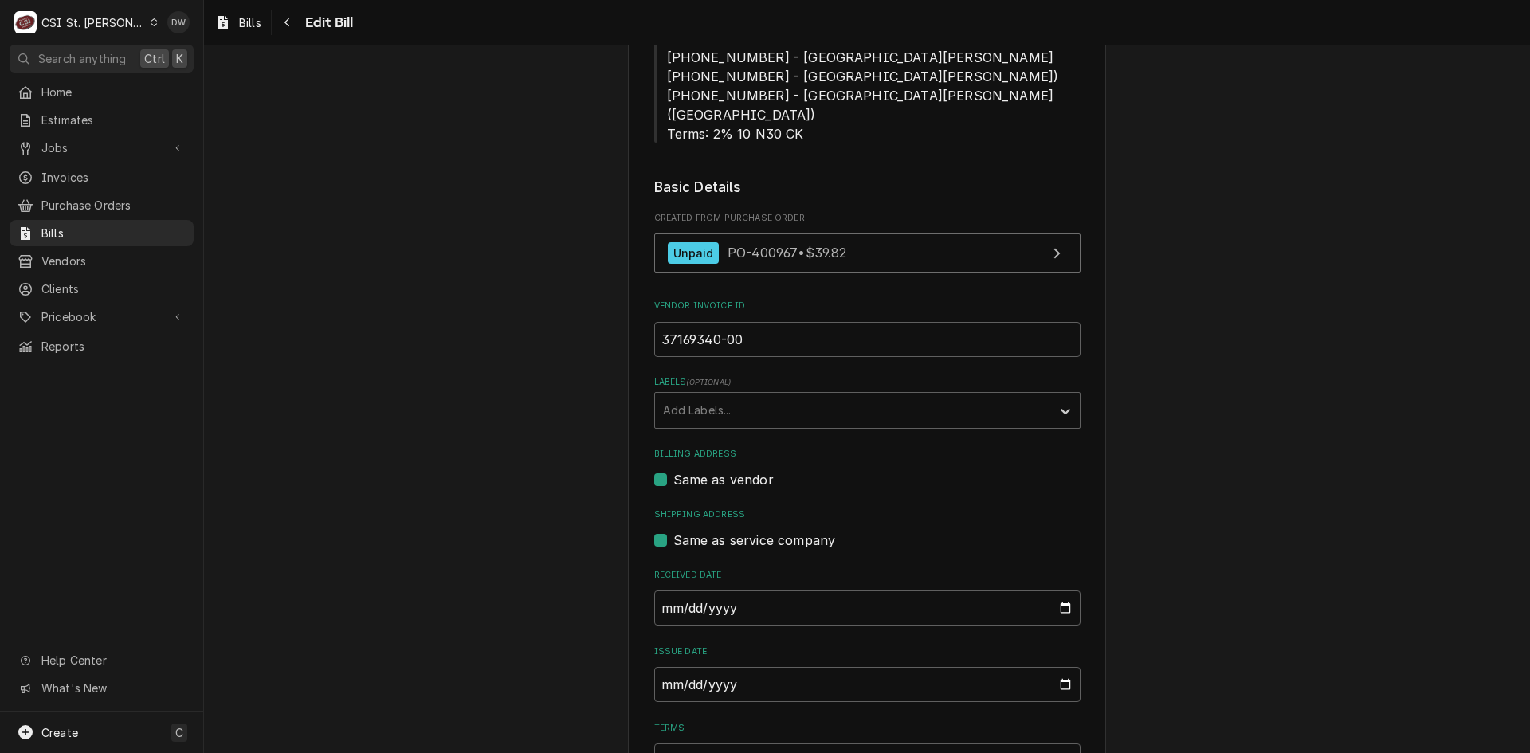
scroll to position [637, 0]
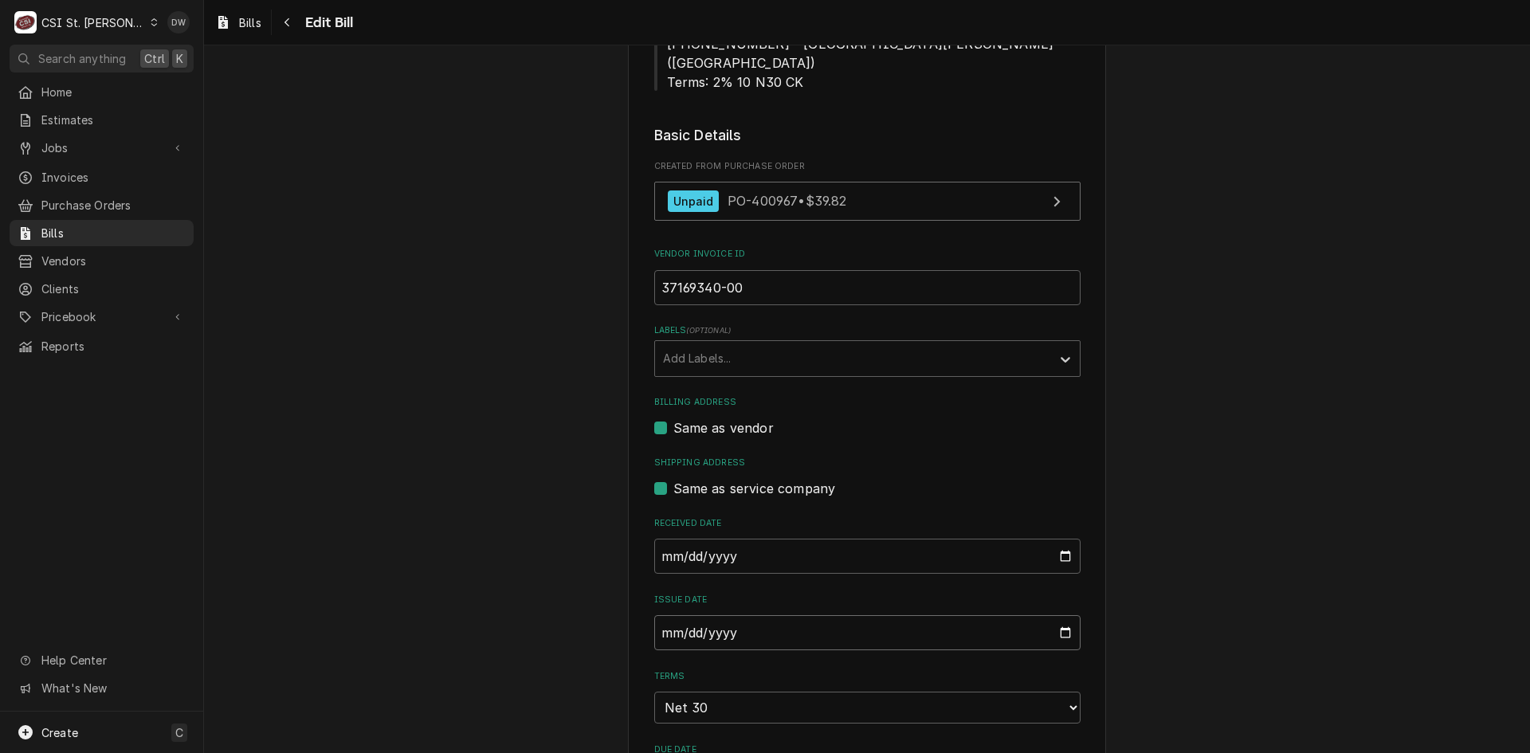
click at [659, 615] on input "2025-09-03" at bounding box center [867, 632] width 426 height 35
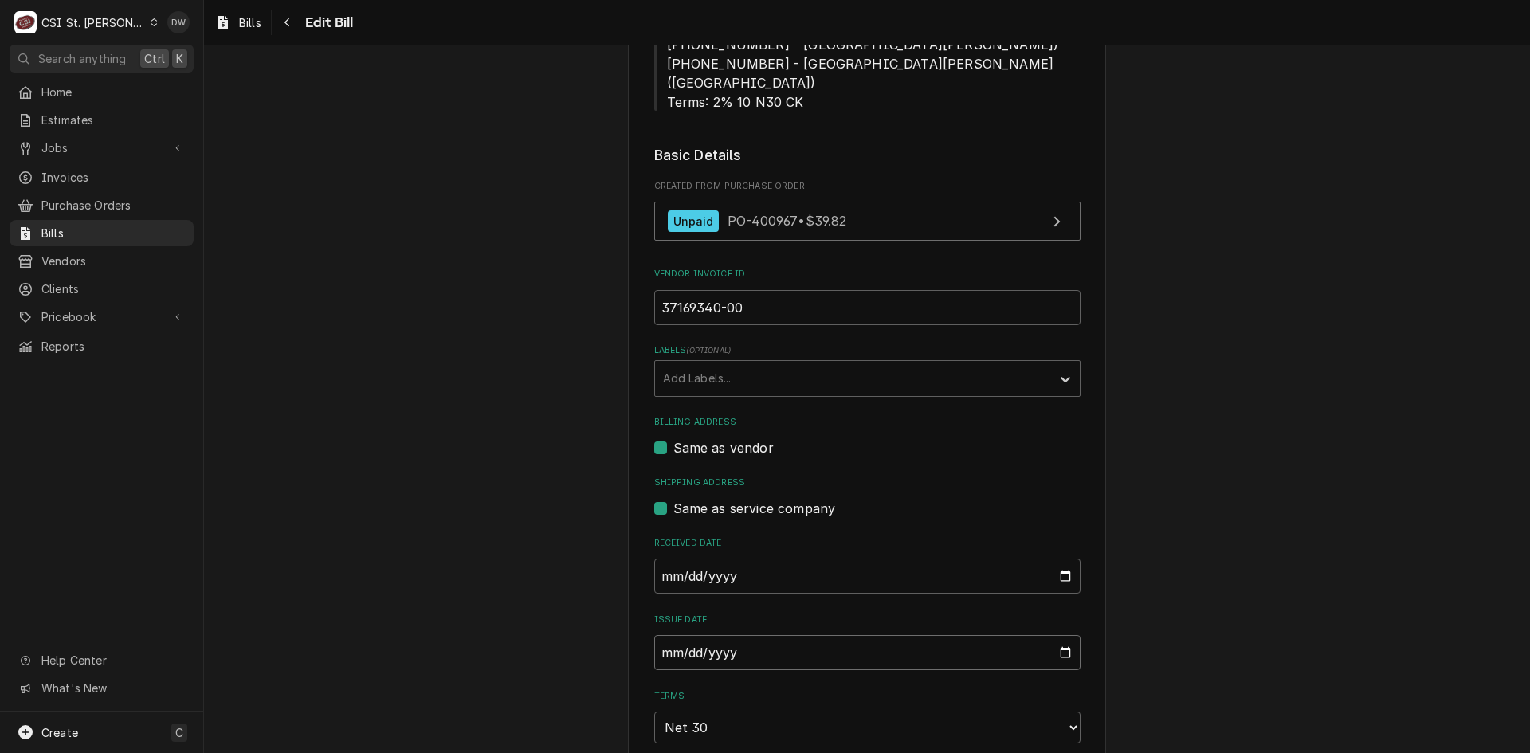
type input "2025-08-03"
type input "2025-08-08"
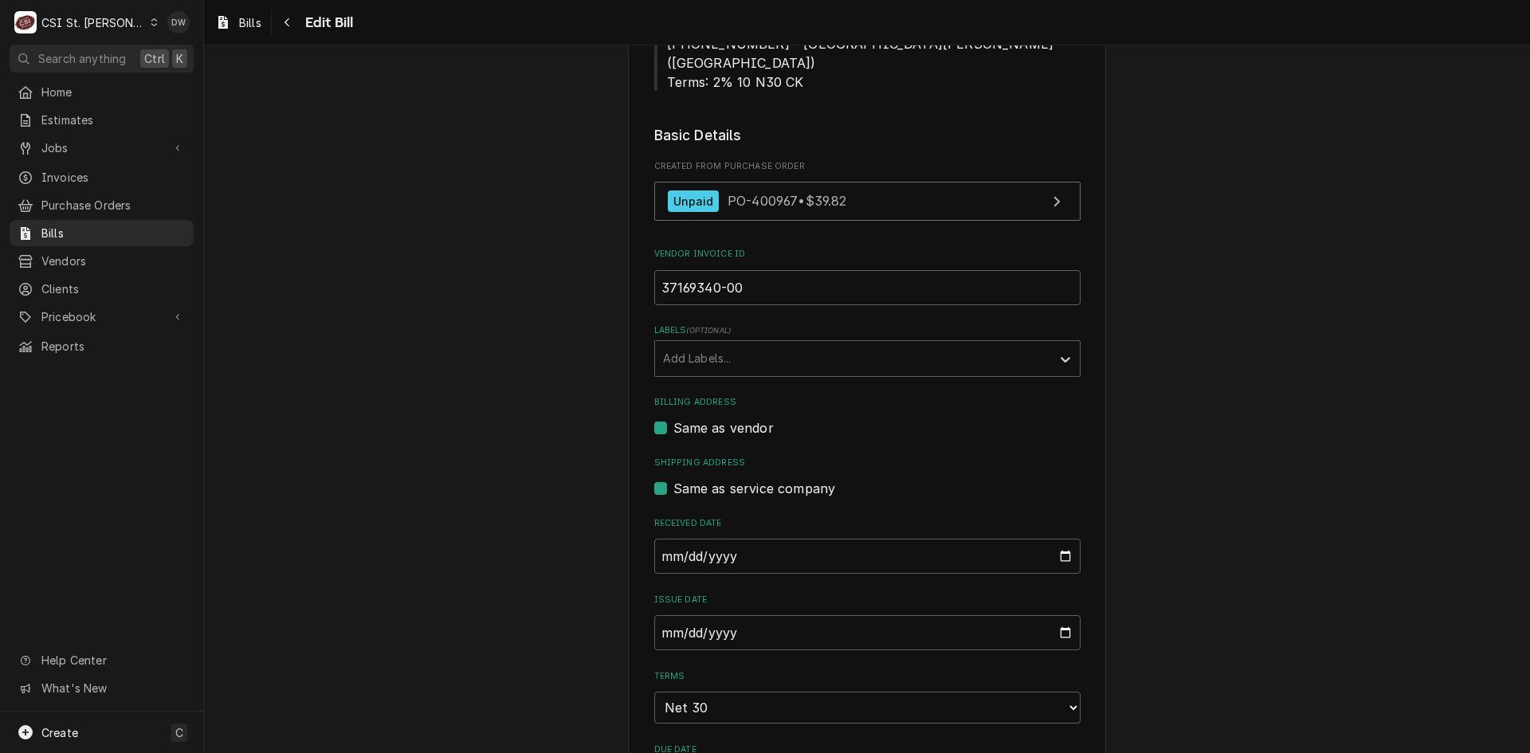
click at [1166, 471] on div "Please provide the following information to create your bill: Vendor Details Ve…" at bounding box center [867, 607] width 1326 height 2365
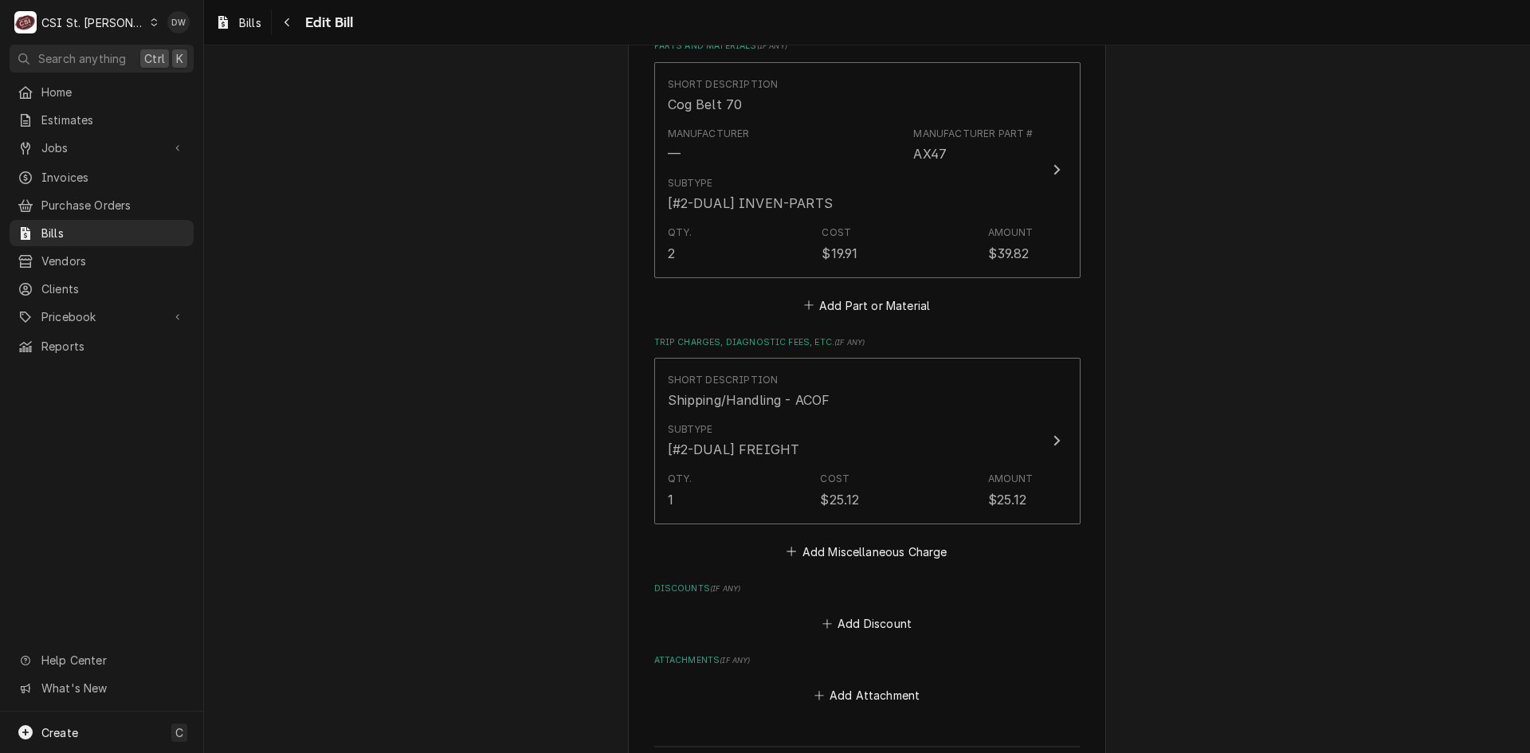
scroll to position [1539, 0]
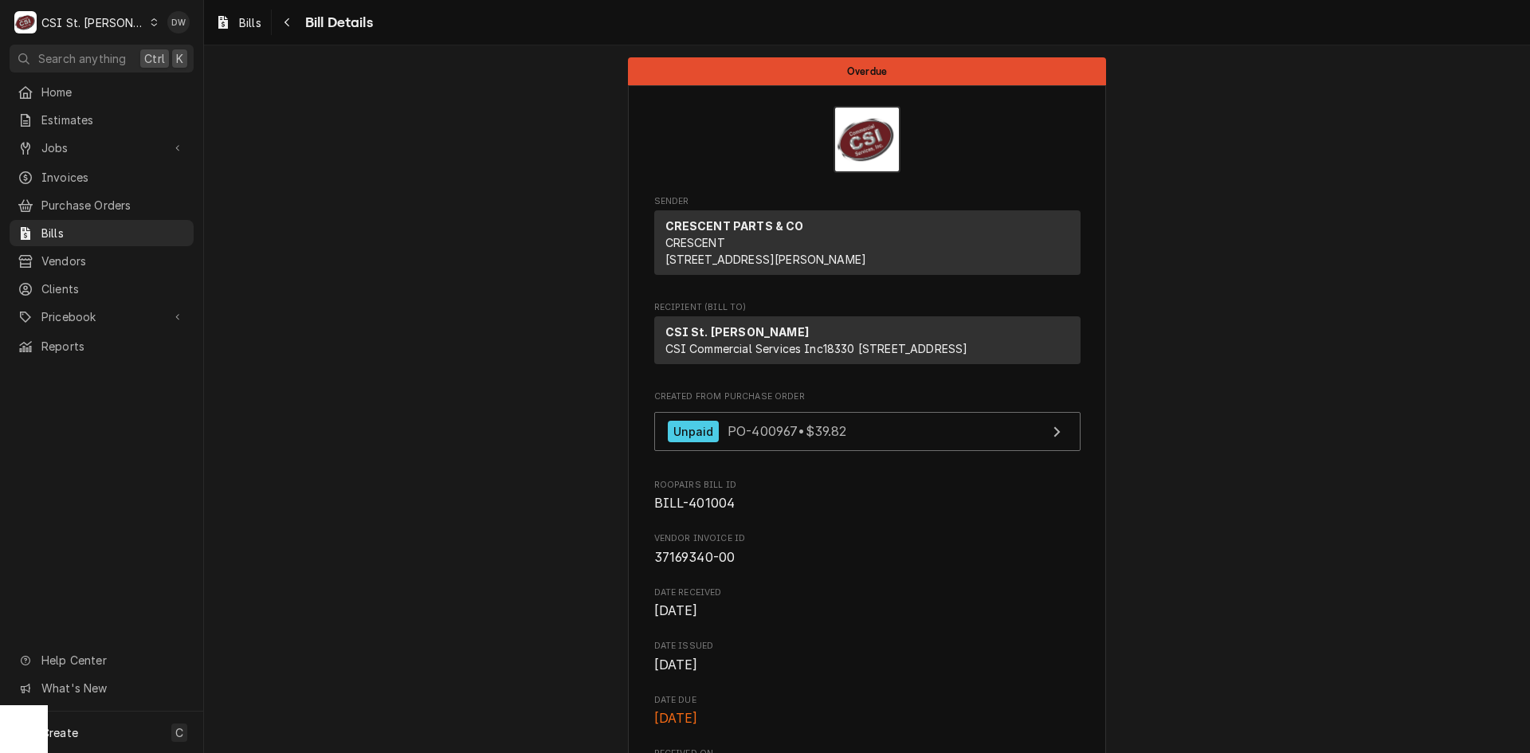
click at [150, 18] on div "Dynamic Content Wrapper" at bounding box center [154, 22] width 9 height 11
click at [165, 32] on div "CSI [US_STATE][GEOGRAPHIC_DATA]." at bounding box center [245, 31] width 213 height 17
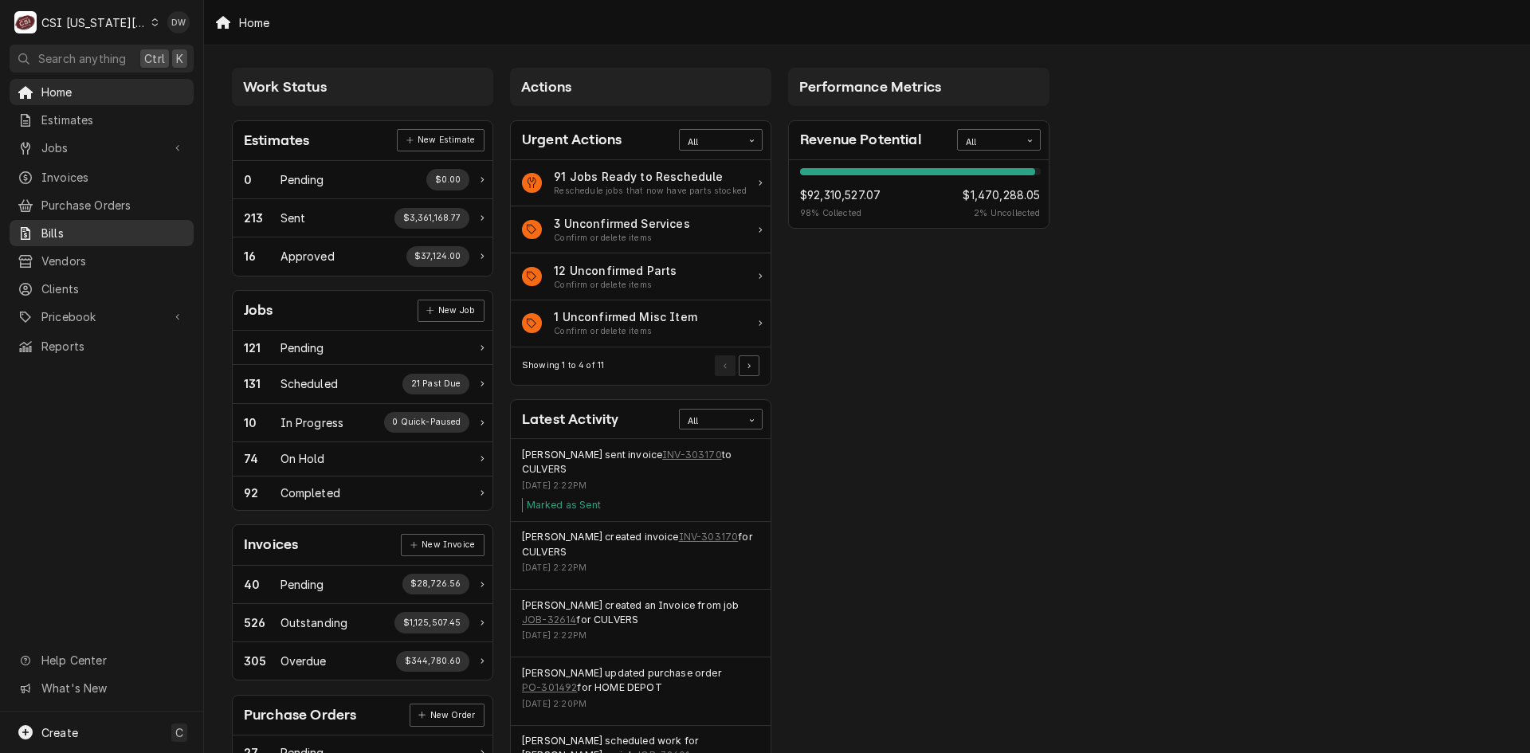
click at [48, 225] on span "Bills" at bounding box center [113, 233] width 144 height 17
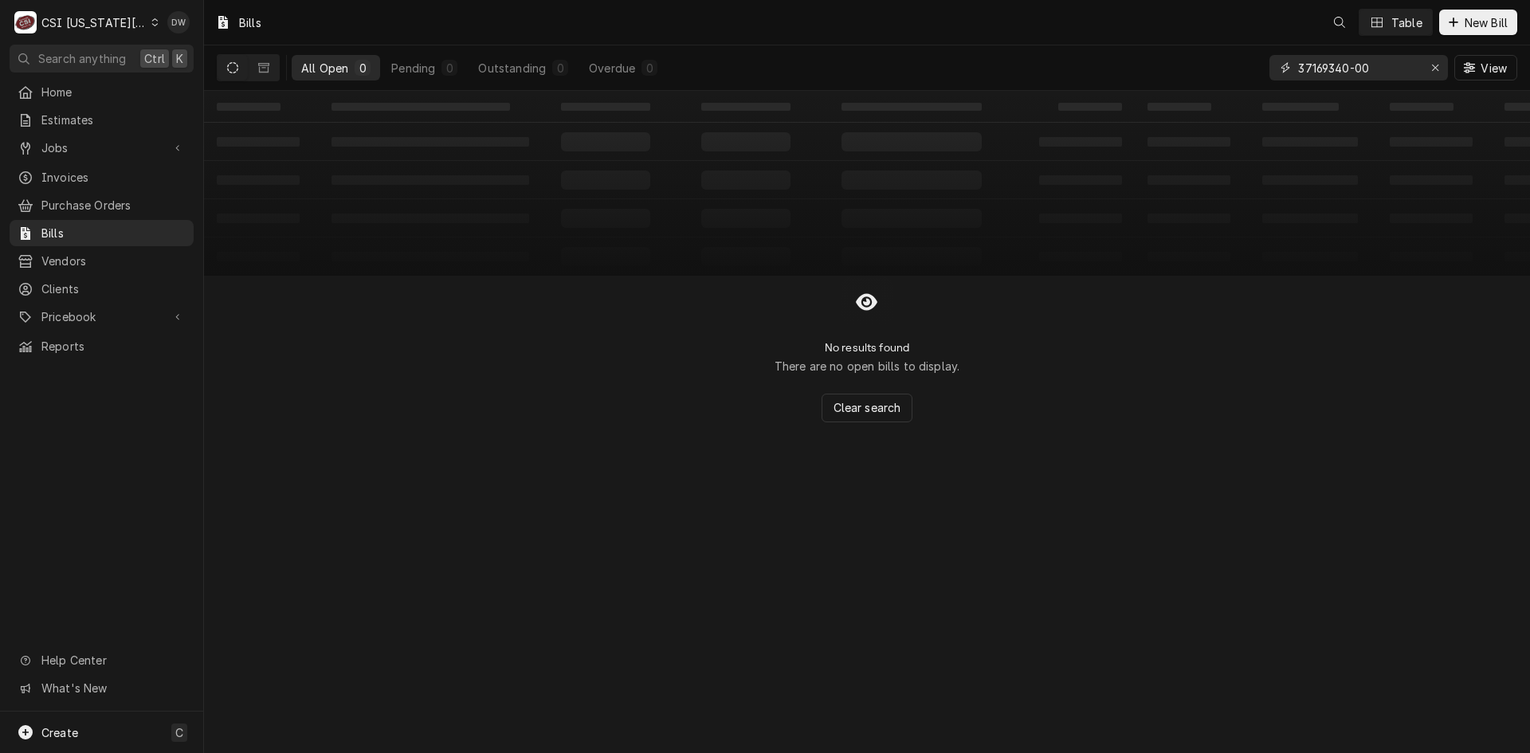
drag, startPoint x: 1379, startPoint y: 65, endPoint x: 1251, endPoint y: 76, distance: 128.7
click at [1251, 76] on div "All Open 0 Pending 0 Outstanding 0 Overdue 0 37169340-00 View" at bounding box center [867, 67] width 1300 height 45
click at [45, 229] on span "Bills" at bounding box center [113, 233] width 144 height 17
drag, startPoint x: 1374, startPoint y: 70, endPoint x: 1185, endPoint y: 78, distance: 189.0
click at [1185, 78] on div "All Open 0 Pending 0 Outstanding 0 Overdue 0 37169340-00 View" at bounding box center [867, 67] width 1300 height 45
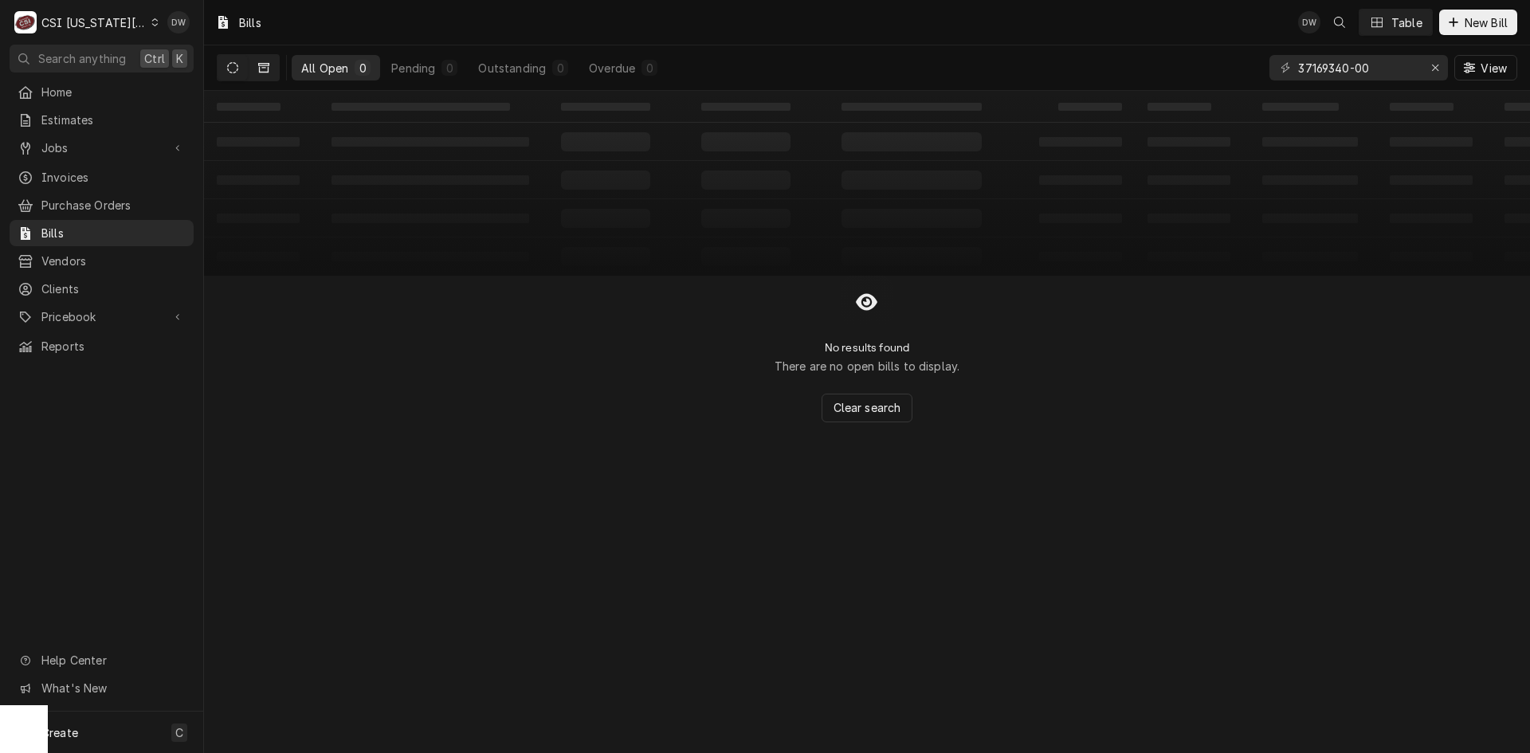
click at [261, 69] on icon "Dynamic Content Wrapper" at bounding box center [263, 67] width 11 height 11
click at [227, 68] on icon "Dynamic Content Wrapper" at bounding box center [232, 67] width 11 height 11
click at [41, 230] on span "Bills" at bounding box center [113, 233] width 144 height 17
drag, startPoint x: 0, startPoint y: 0, endPoint x: 41, endPoint y: 230, distance: 234.0
click at [41, 230] on span "Bills" at bounding box center [113, 233] width 144 height 17
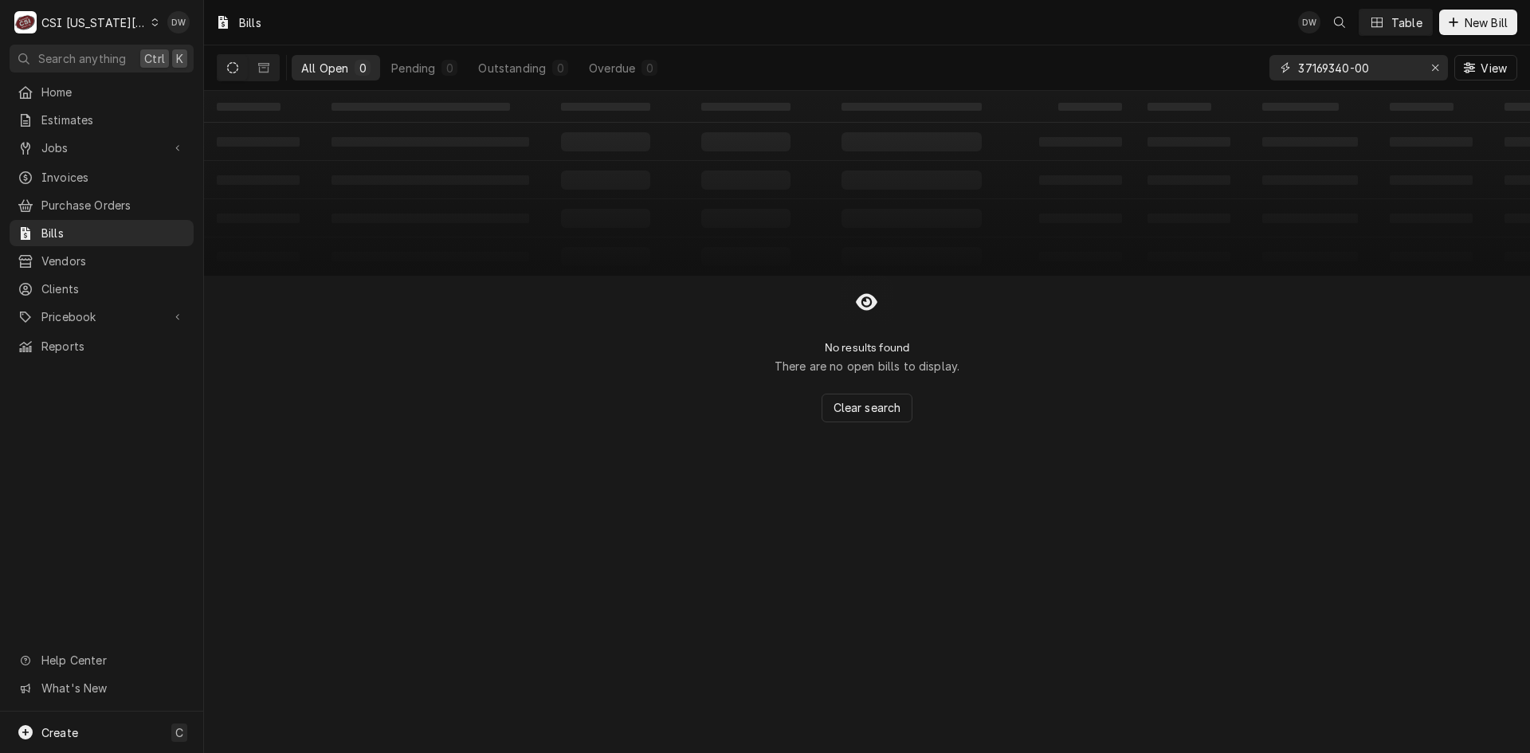
drag, startPoint x: 1379, startPoint y: 66, endPoint x: 1254, endPoint y: 77, distance: 125.6
click at [1254, 77] on div "All Open 0 Pending 0 Outstanding 0 Overdue 0 37169340-00 View" at bounding box center [867, 67] width 1300 height 45
click at [1371, 71] on input "37169340-00" at bounding box center [1358, 67] width 120 height 25
paste input "2137217"
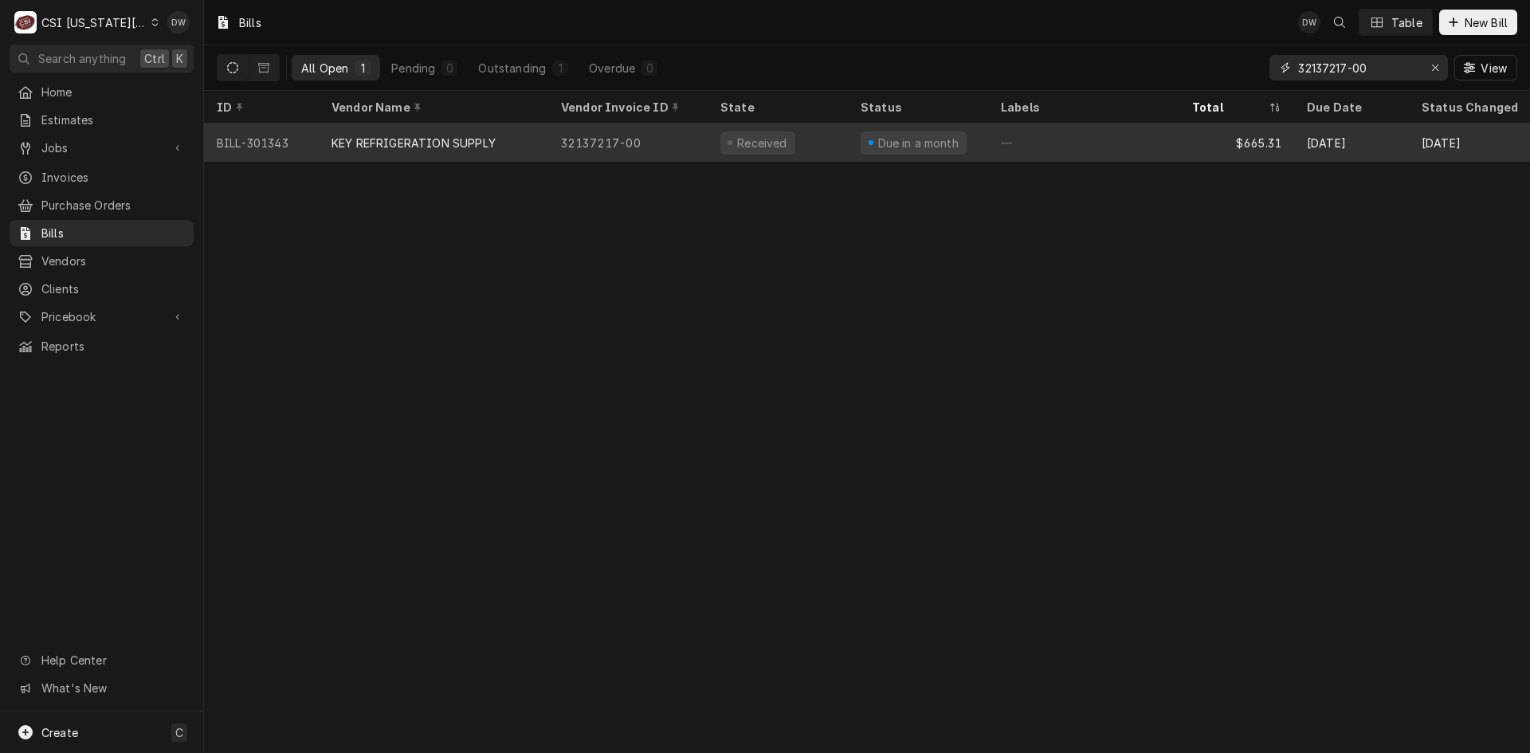
type input "32137217-00"
click at [471, 139] on div "KEY REFRIGERATION SUPPLY" at bounding box center [413, 143] width 164 height 17
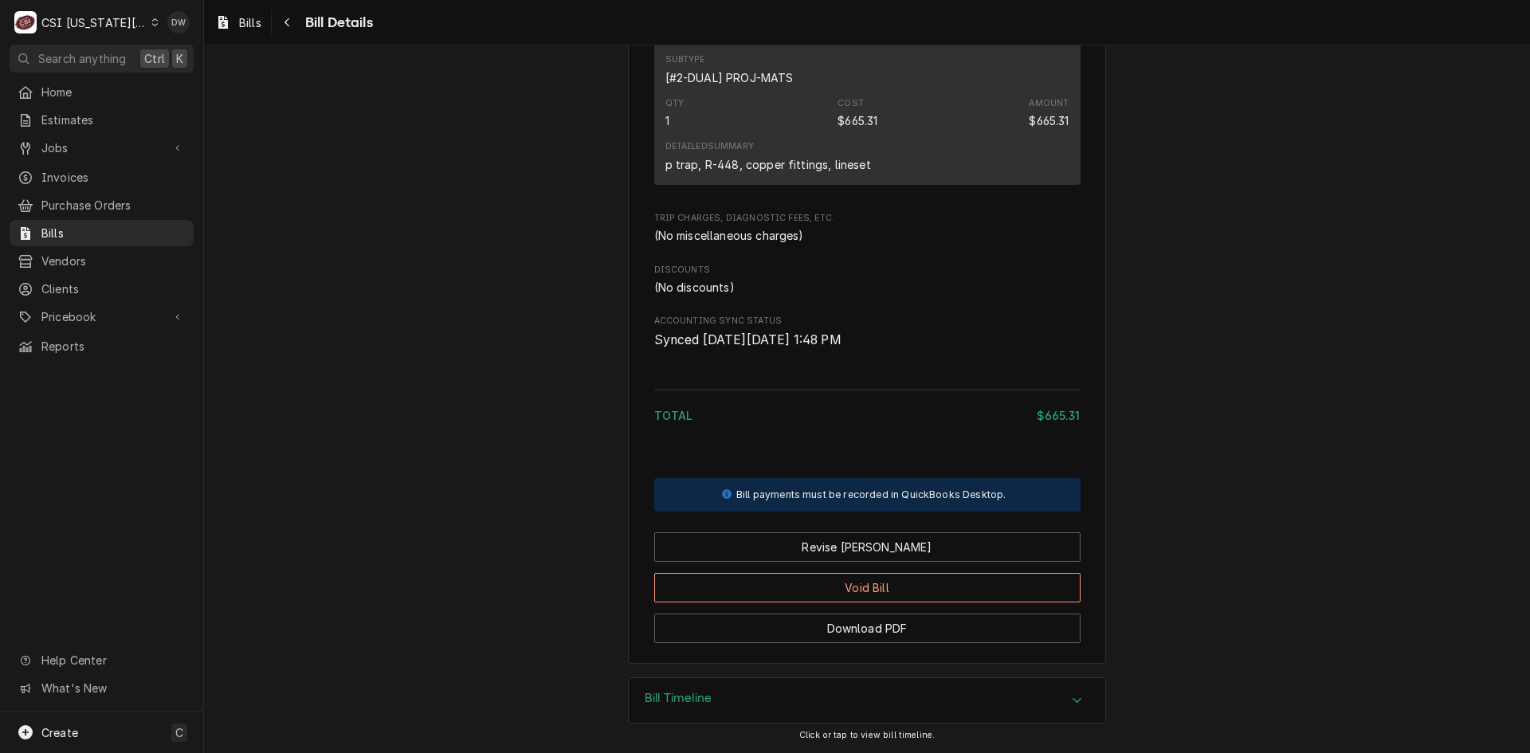
scroll to position [1002, 0]
click at [868, 548] on button "Revise [PERSON_NAME]" at bounding box center [867, 546] width 426 height 29
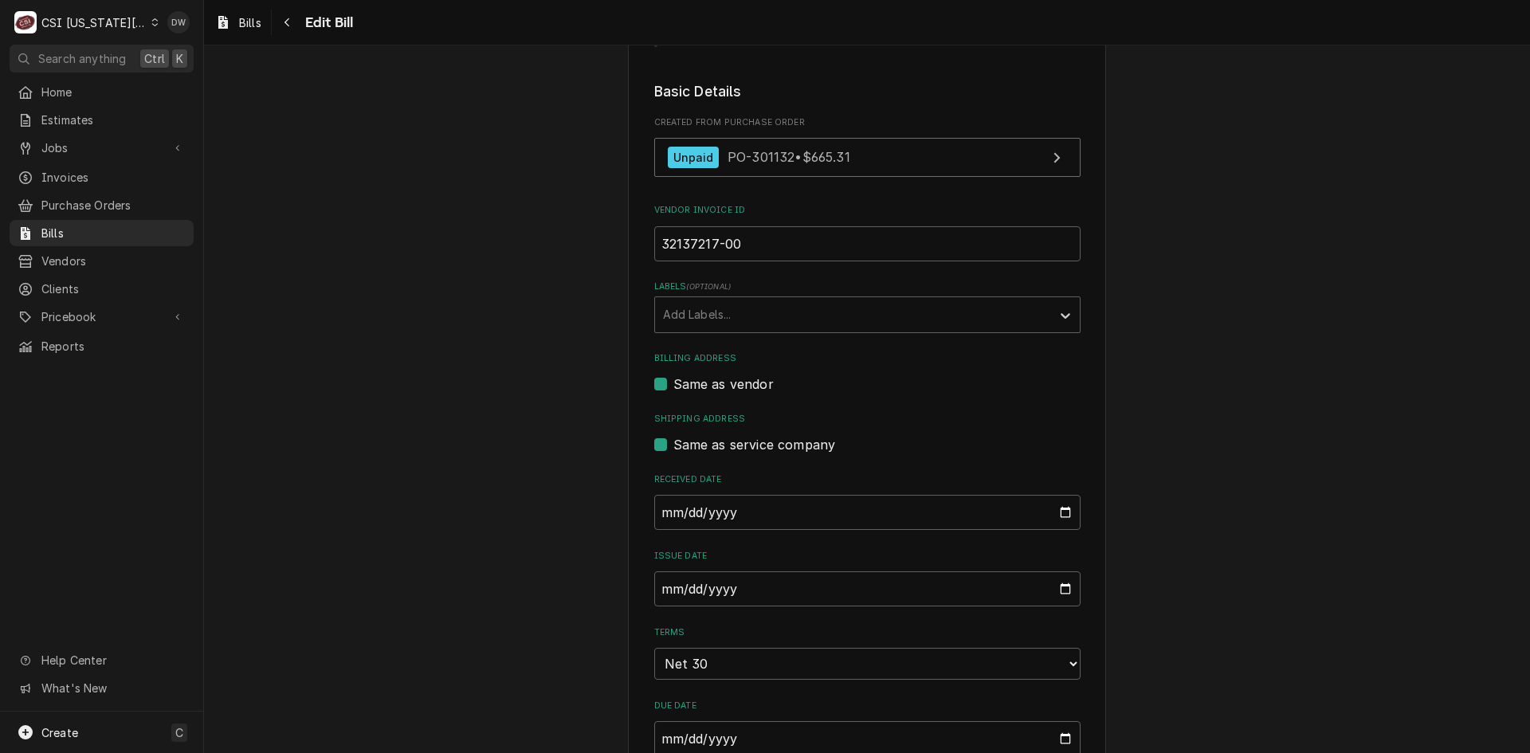
scroll to position [239, 0]
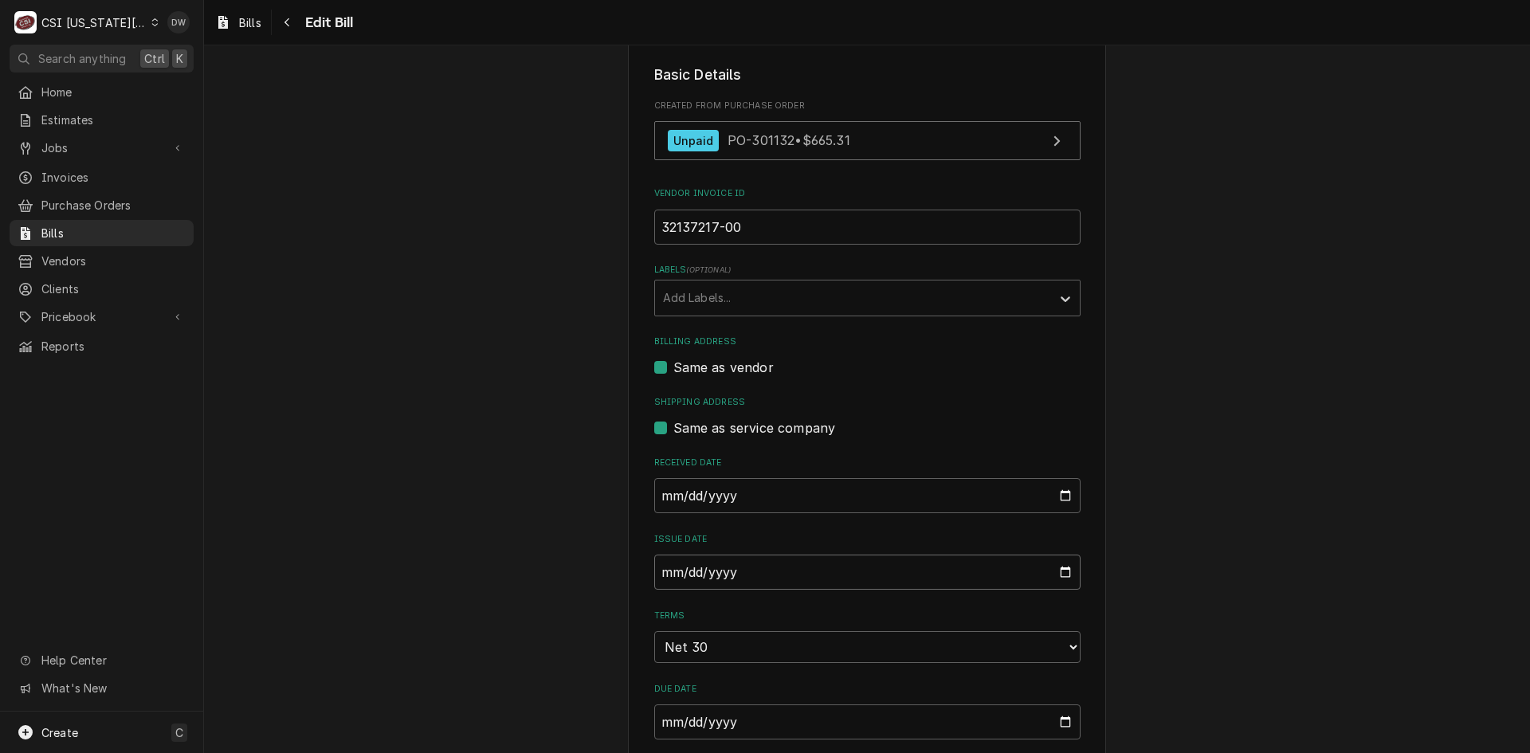
click at [658, 573] on input "[DATE]" at bounding box center [867, 572] width 426 height 35
type input "[DATE]"
click at [1137, 509] on div "Please provide the following information to create your bill: Vendor Details Ve…" at bounding box center [867, 714] width 1326 height 1782
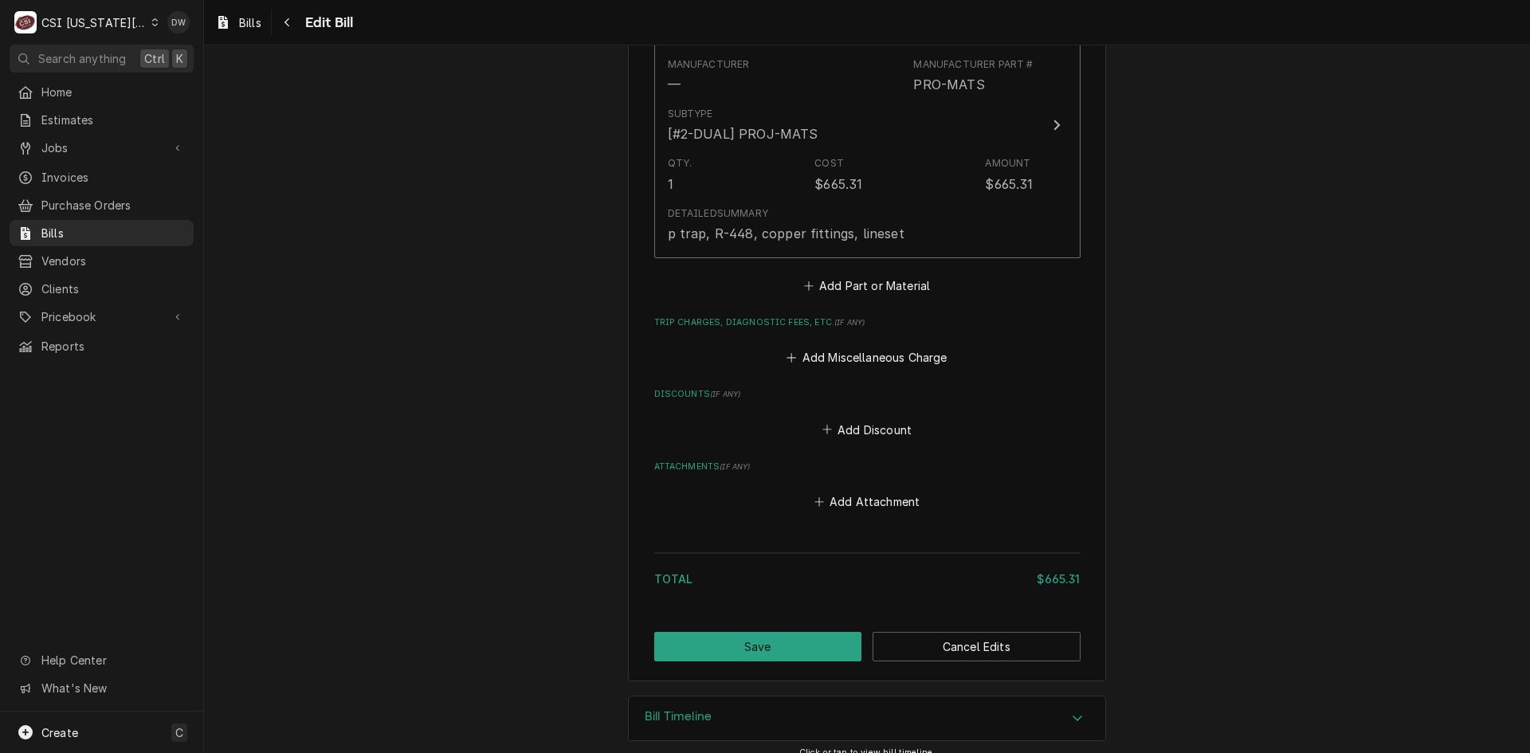
scroll to position [1166, 0]
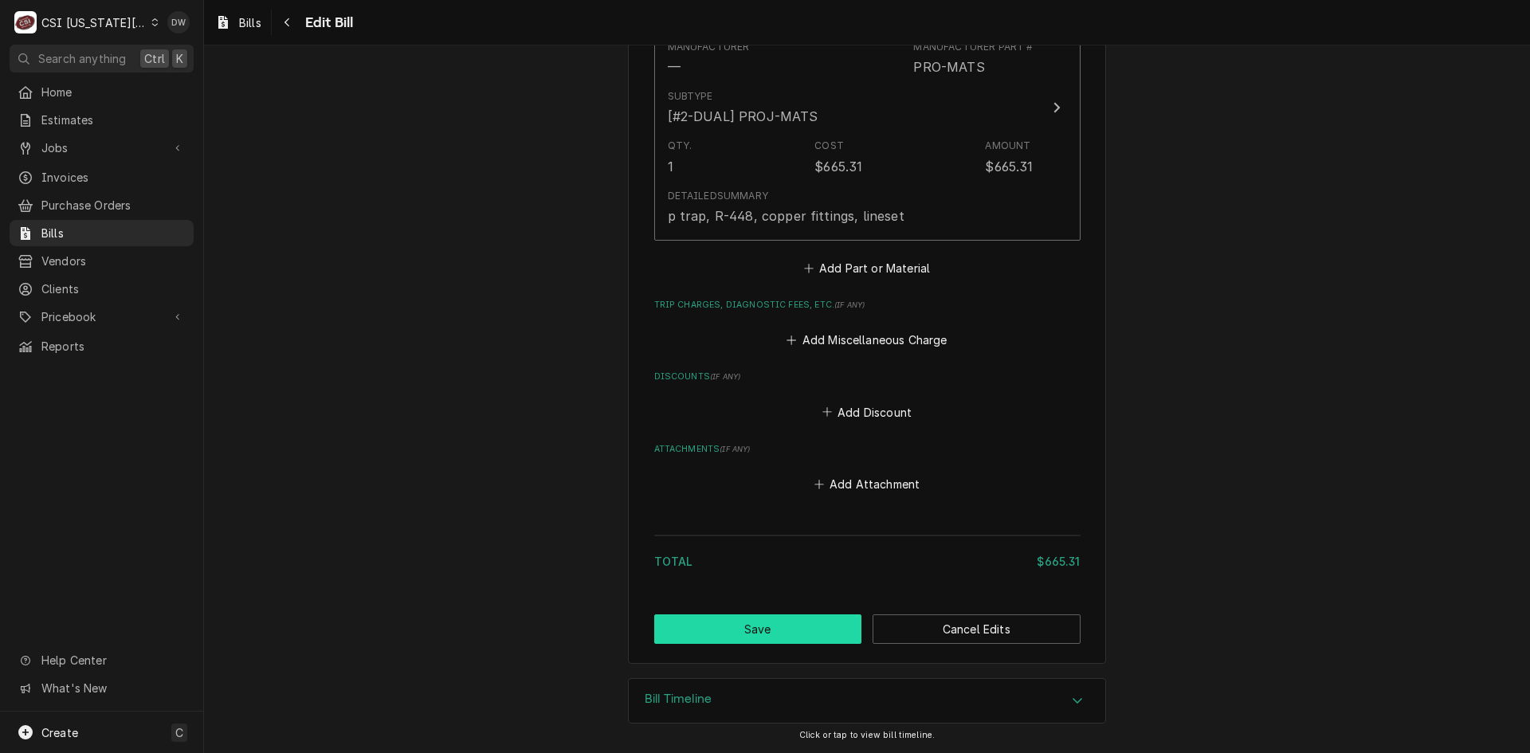
click at [771, 629] on button "Save" at bounding box center [758, 628] width 208 height 29
